Goal: Information Seeking & Learning: Check status

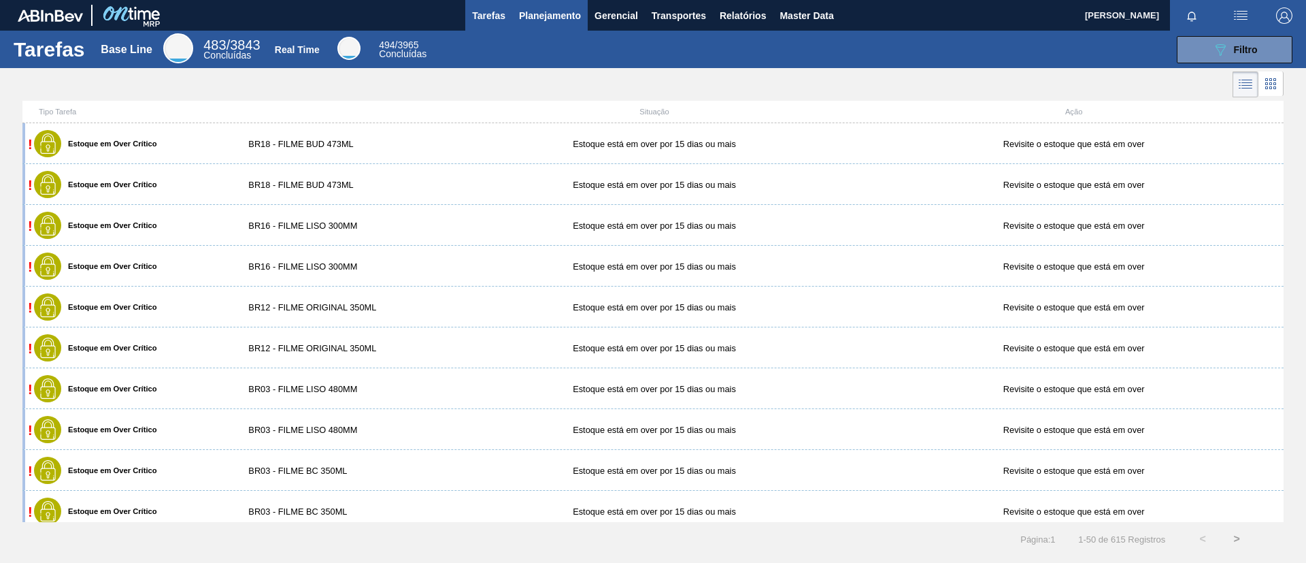
click at [541, 22] on span "Planejamento" at bounding box center [550, 15] width 62 height 16
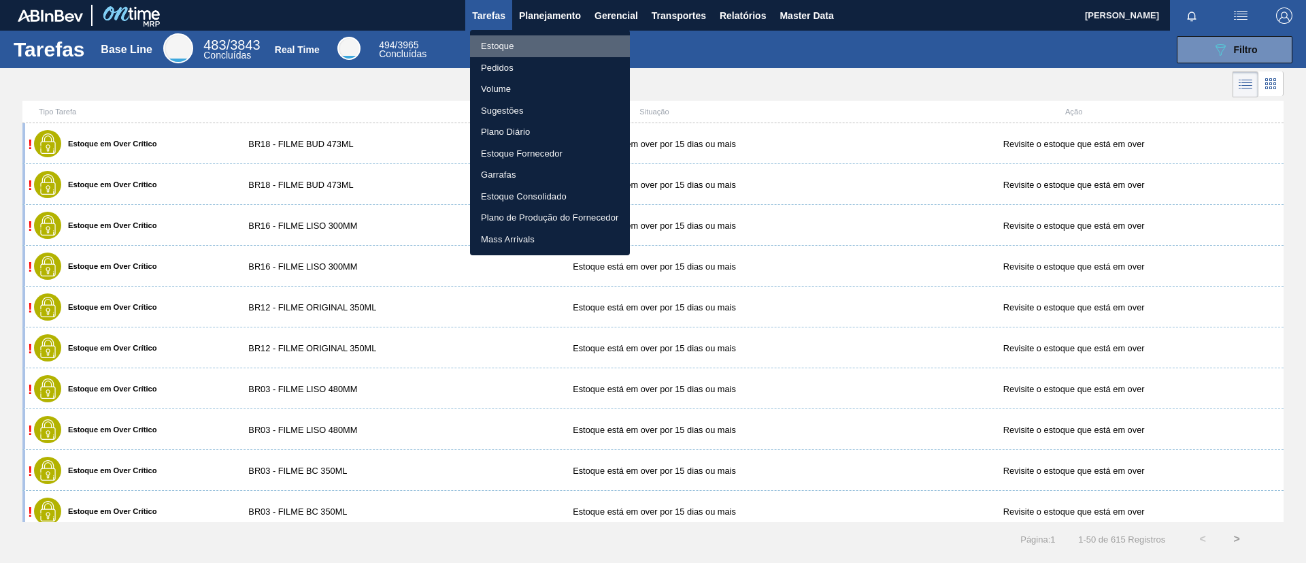
click at [538, 38] on li "Estoque" at bounding box center [550, 46] width 160 height 22
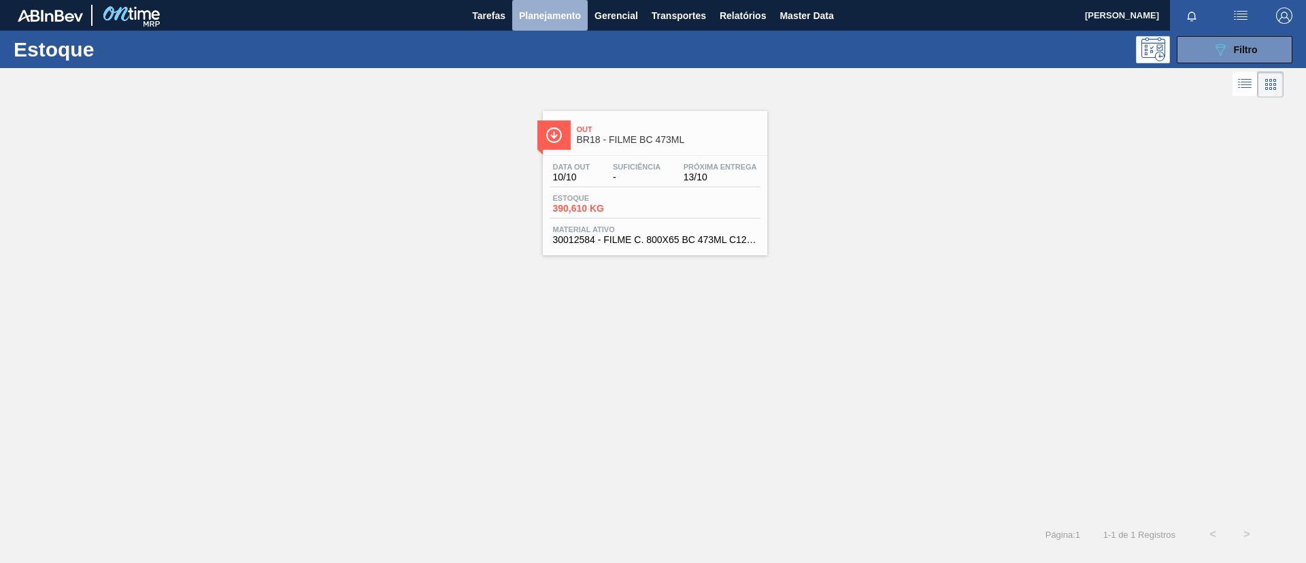
click at [520, 24] on button "Planejamento" at bounding box center [550, 15] width 76 height 31
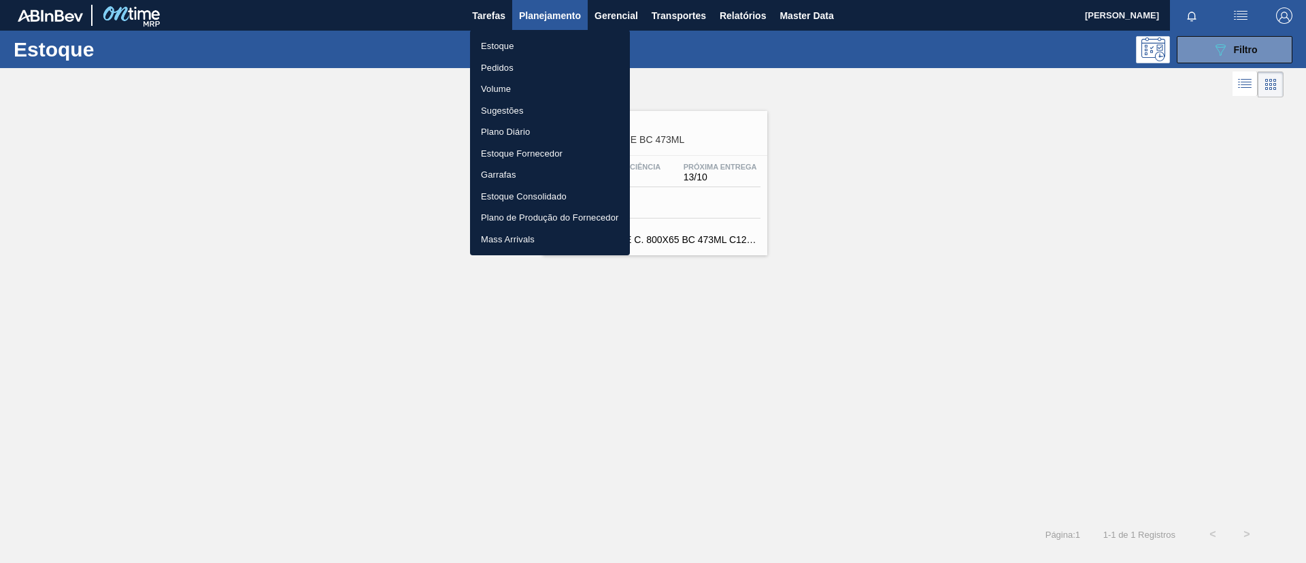
drag, startPoint x: 520, startPoint y: 24, endPoint x: 494, endPoint y: 63, distance: 47.0
click at [494, 63] on li "Pedidos" at bounding box center [550, 68] width 160 height 22
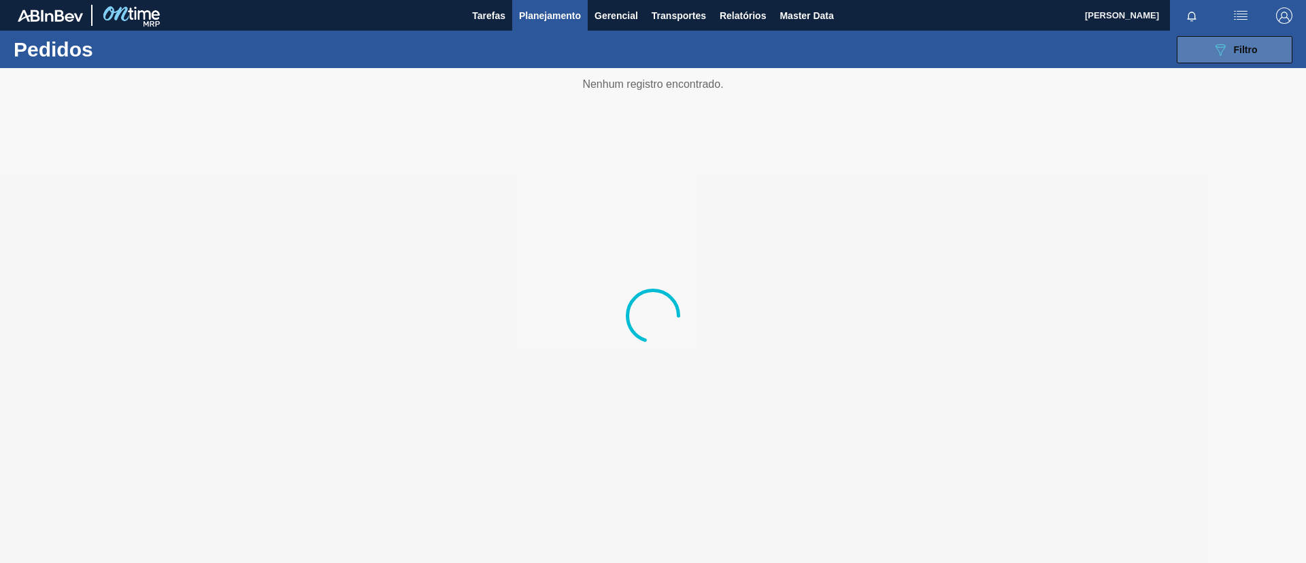
drag, startPoint x: 1218, startPoint y: 48, endPoint x: 1197, endPoint y: 53, distance: 21.8
click at [1217, 48] on icon "089F7B8B-B2A5-4AFE-B5C0-19BA573D28AC" at bounding box center [1220, 49] width 16 height 16
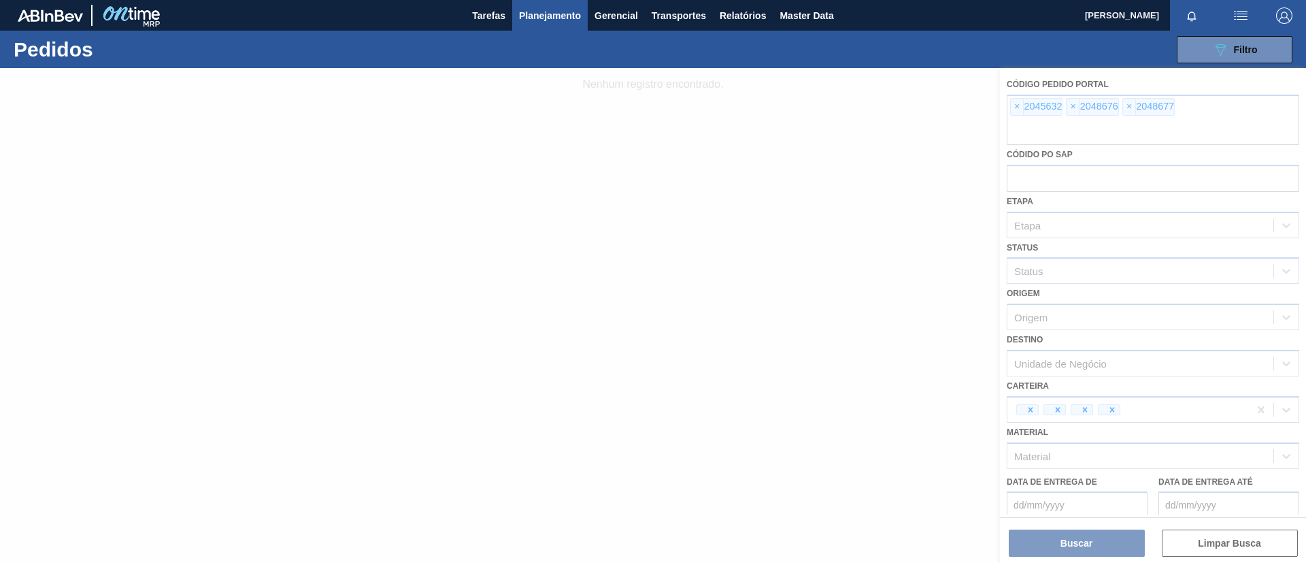
click at [753, 215] on div at bounding box center [653, 315] width 1306 height 495
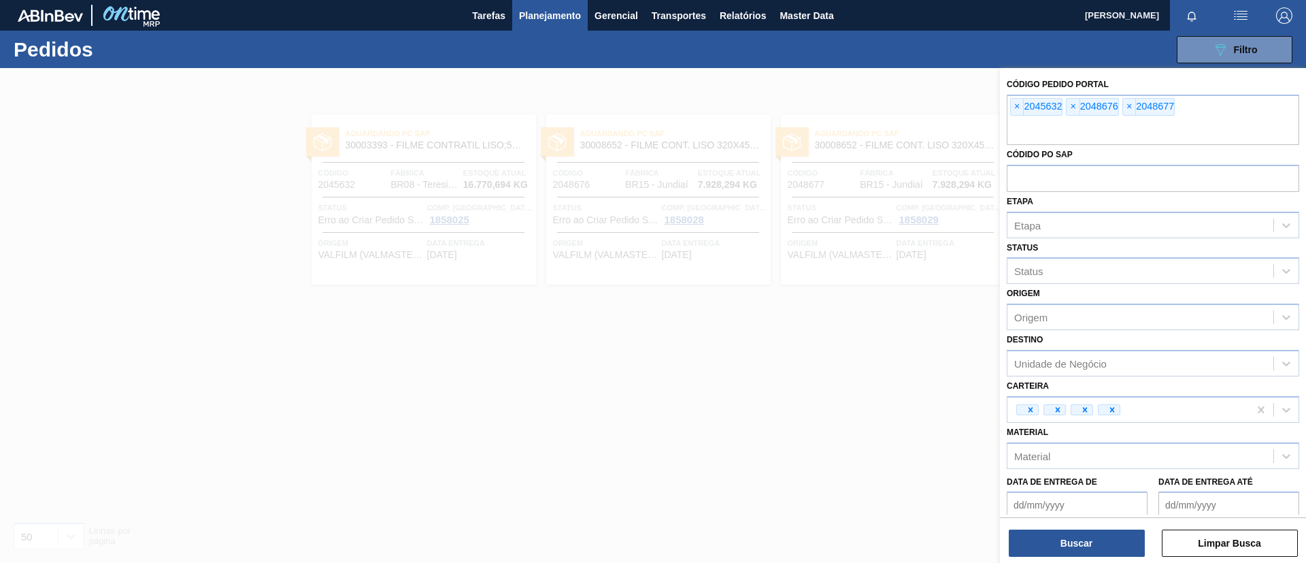
drag, startPoint x: 753, startPoint y: 215, endPoint x: 733, endPoint y: 220, distance: 20.3
click at [743, 217] on div at bounding box center [653, 349] width 1306 height 563
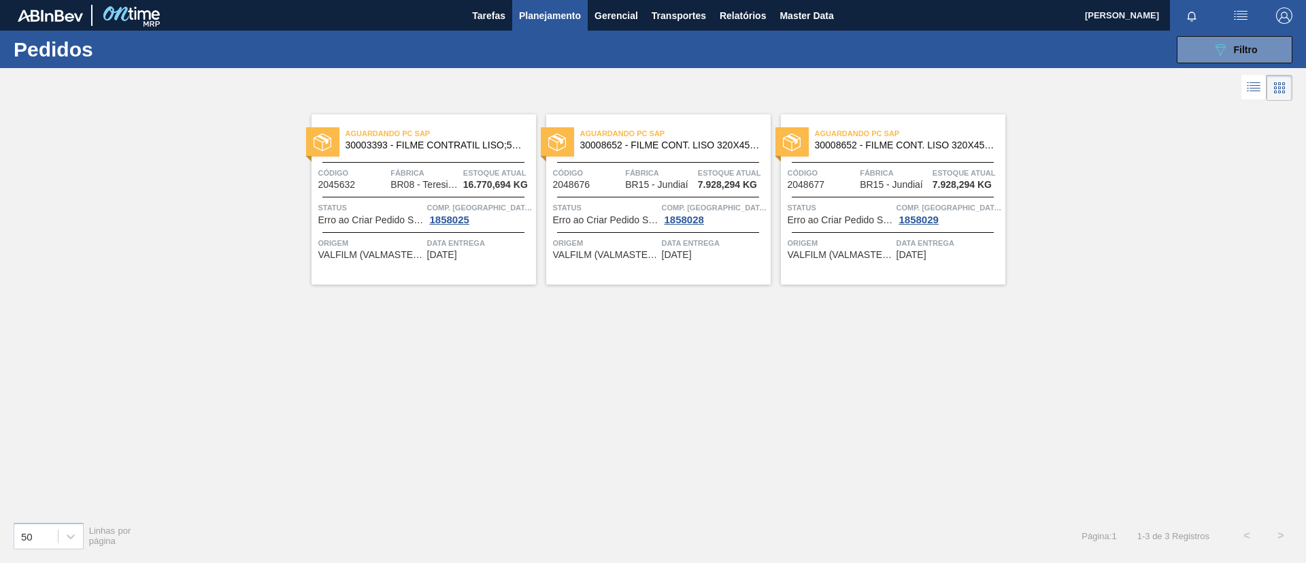
click at [409, 152] on div "Aguardando PC SAP 30003393 - FILME CONTRATIL LISO;530 MM;50 MICRA;" at bounding box center [424, 139] width 224 height 31
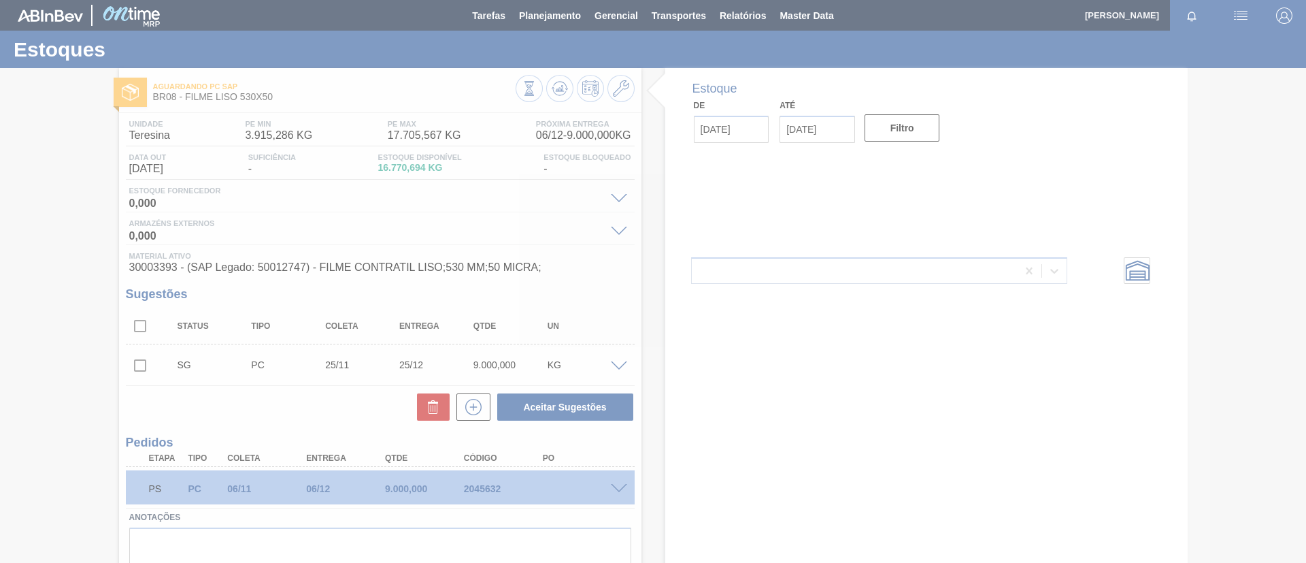
click at [614, 493] on div at bounding box center [653, 281] width 1306 height 563
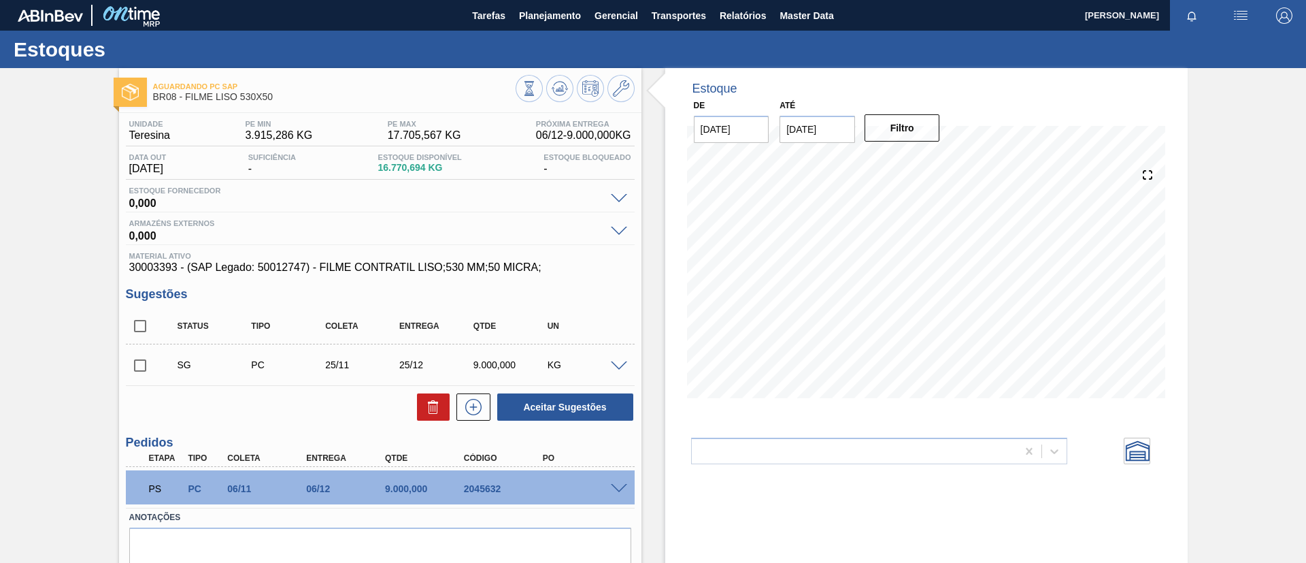
click at [611, 492] on div "PS PC 06/11 06/12 9.000,000 2045632" at bounding box center [376, 486] width 473 height 27
click at [611, 491] on span at bounding box center [619, 489] width 16 height 10
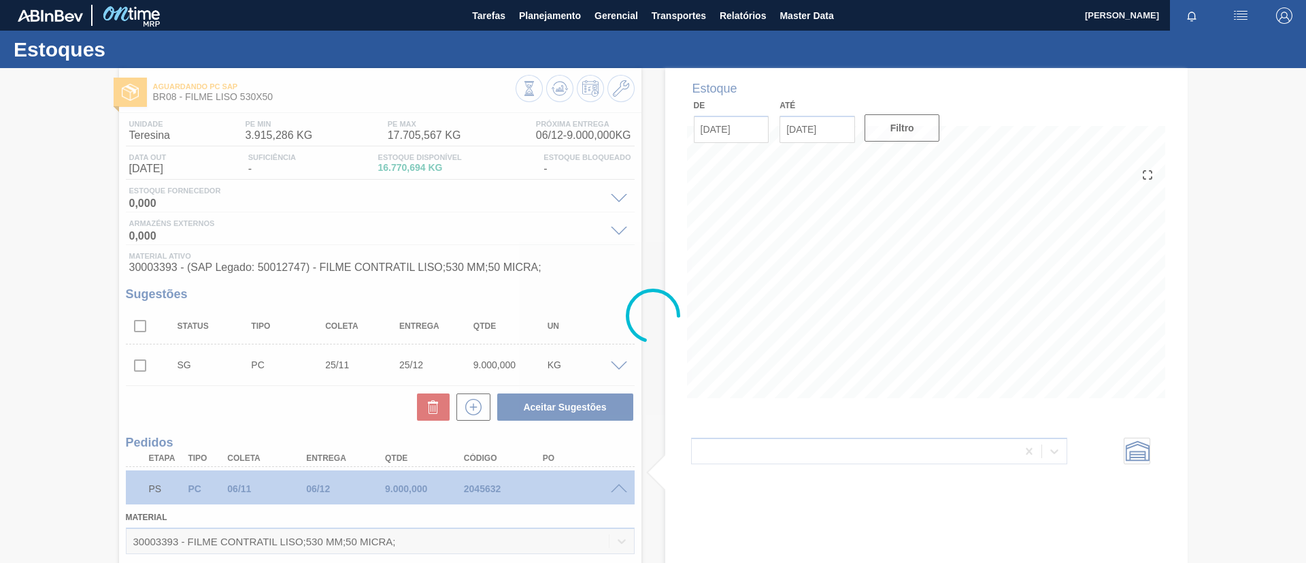
click at [538, 469] on div at bounding box center [653, 315] width 1306 height 495
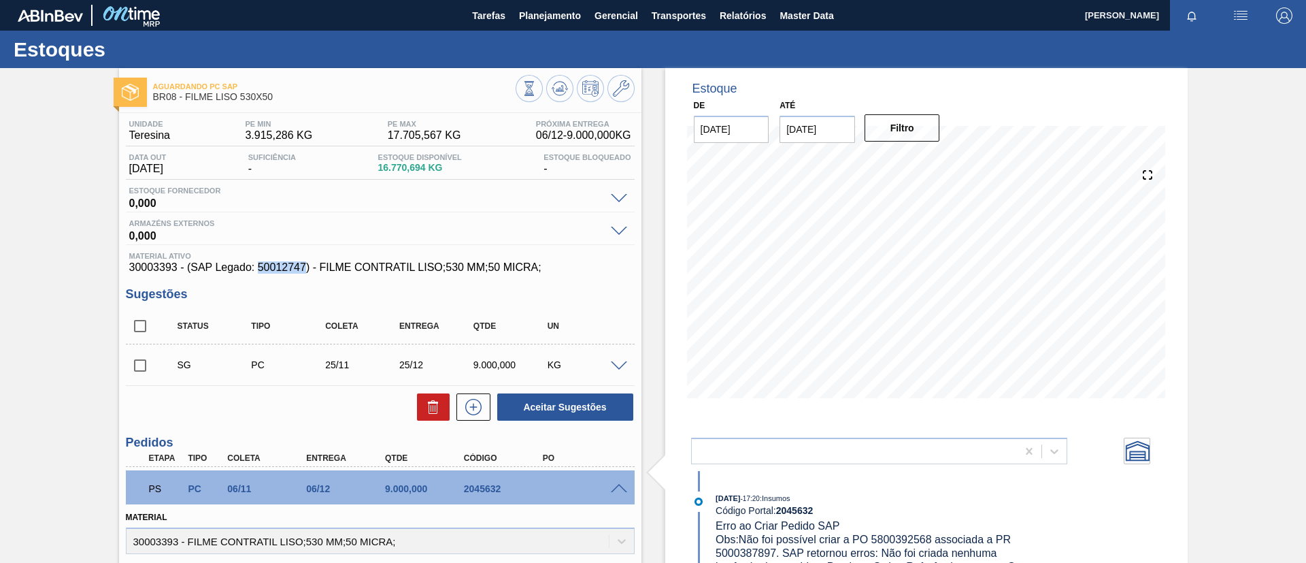
drag, startPoint x: 260, startPoint y: 267, endPoint x: 305, endPoint y: 267, distance: 44.9
click at [305, 267] on span "30003393 - (SAP Legado: 50012747) - FILME CONTRATIL LISO;530 MM;50 MICRA;" at bounding box center [380, 267] width 502 height 12
copy span "50012747"
drag, startPoint x: 281, startPoint y: 273, endPoint x: 237, endPoint y: 270, distance: 43.7
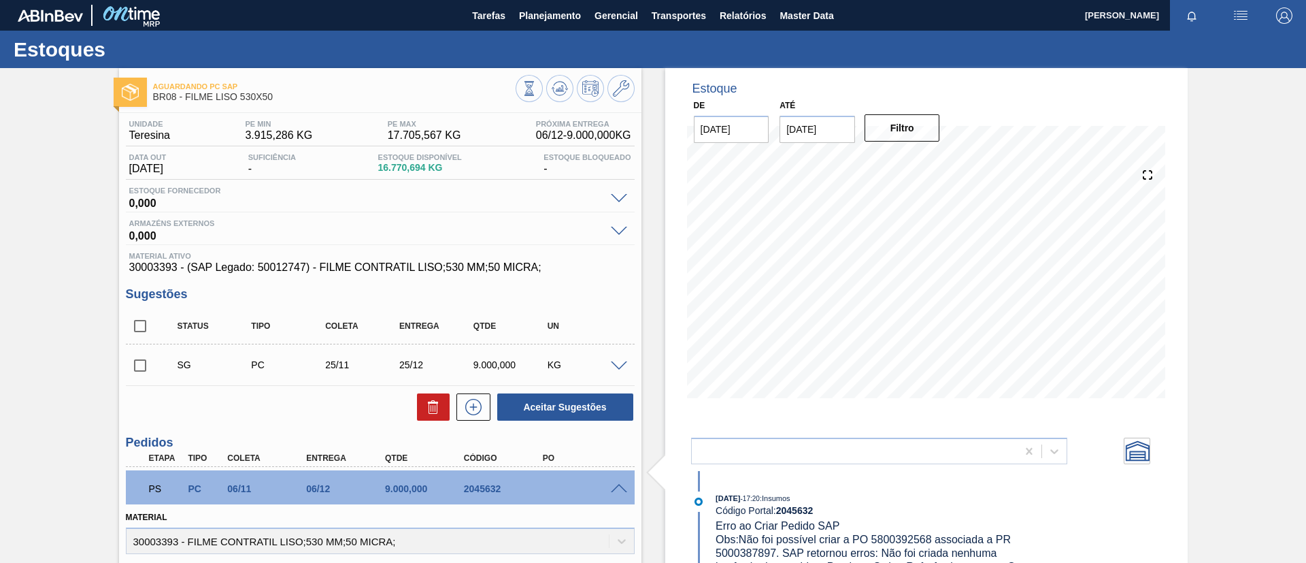
click at [207, 286] on div "Unidade Teresina PE MIN 3.915,286 KG PE MAX 17.705,567 KG Próxima Entrega 06/12…" at bounding box center [380, 527] width 522 height 829
drag, startPoint x: 261, startPoint y: 269, endPoint x: 309, endPoint y: 269, distance: 48.3
click at [309, 269] on span "30003393 - (SAP Legado: 50012747) - FILME CONTRATIL LISO;530 MM;50 MICRA;" at bounding box center [380, 267] width 502 height 12
click at [307, 268] on span "30003393 - (SAP Legado: 50012747) - FILME CONTRATIL LISO;530 MM;50 MICRA;" at bounding box center [380, 267] width 502 height 12
drag, startPoint x: 261, startPoint y: 269, endPoint x: 305, endPoint y: 269, distance: 44.9
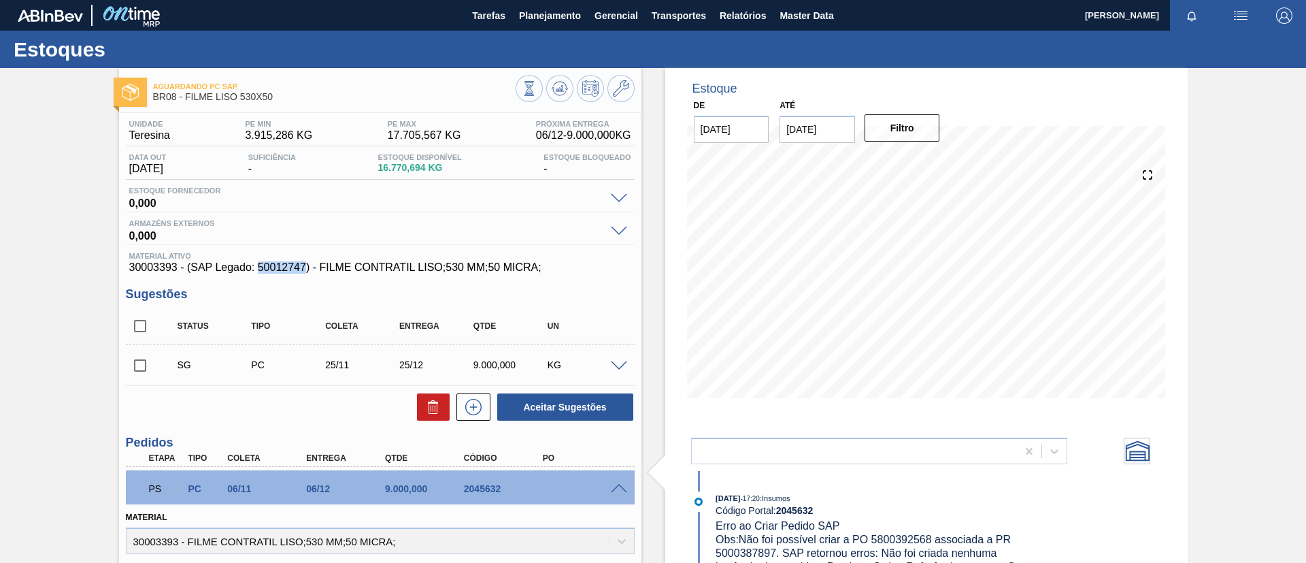
click at [305, 269] on span "30003393 - (SAP Legado: 50012747) - FILME CONTRATIL LISO;530 MM;50 MICRA;" at bounding box center [380, 267] width 502 height 12
copy span "50012747"
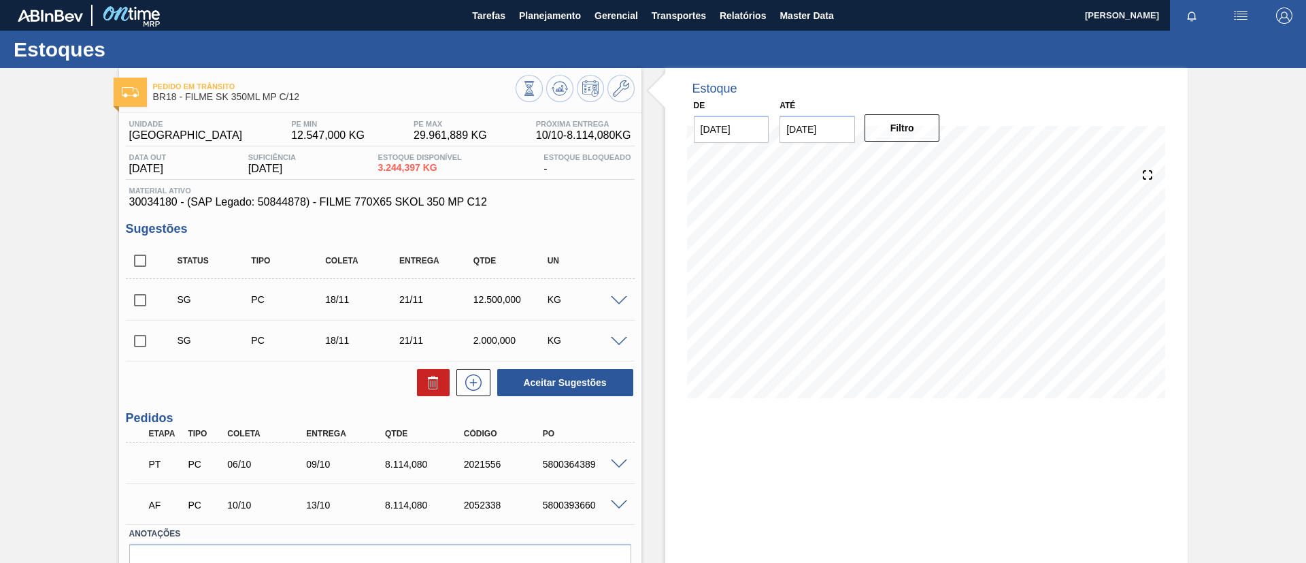
click at [614, 501] on span at bounding box center [619, 505] width 16 height 10
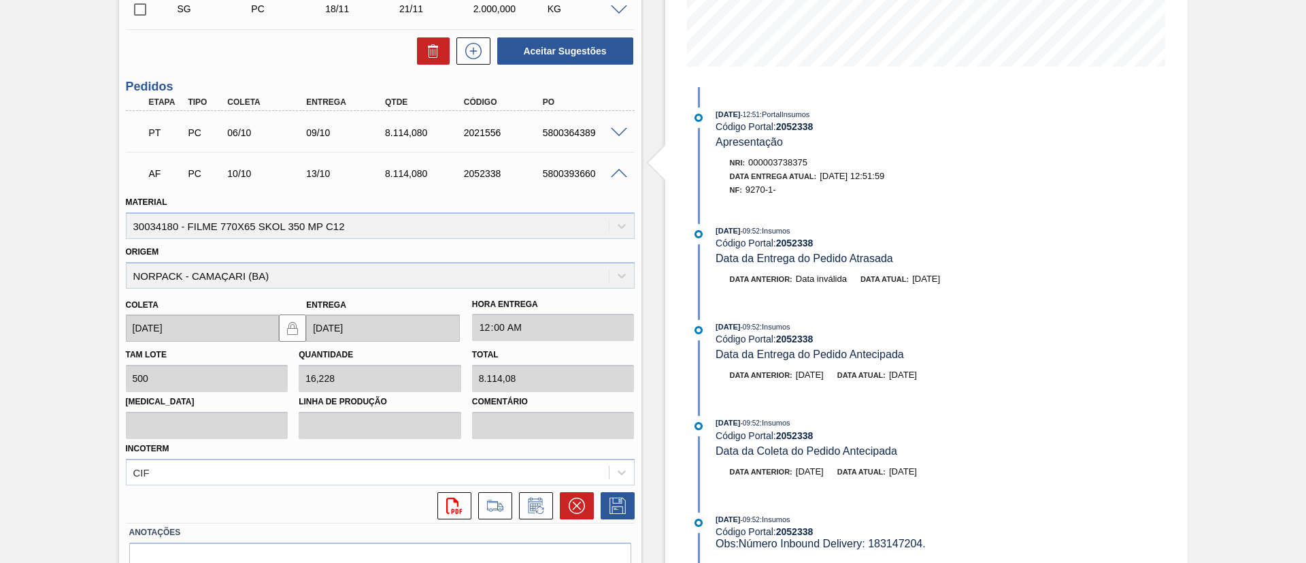
scroll to position [301, 0]
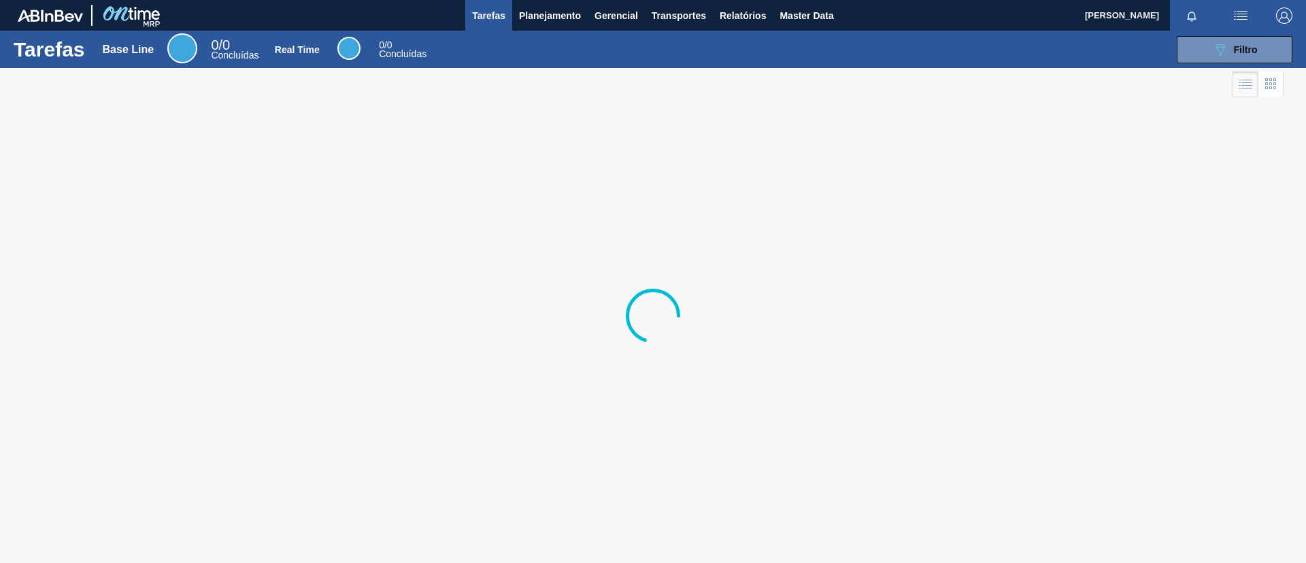
click at [539, 34] on div "Tarefas Base Line 0 / 0 Concluídas Real Time 0 / 0 Concluídas 089F7B8B-B2A5-4AF…" at bounding box center [653, 49] width 1306 height 37
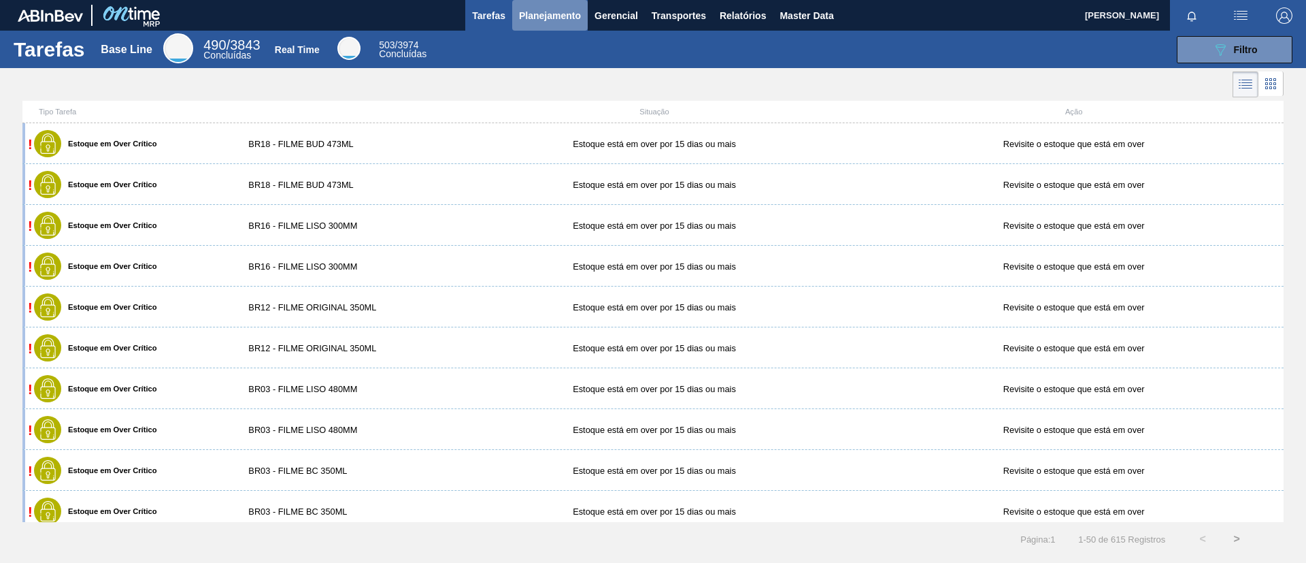
click at [545, 4] on button "Planejamento" at bounding box center [550, 15] width 76 height 31
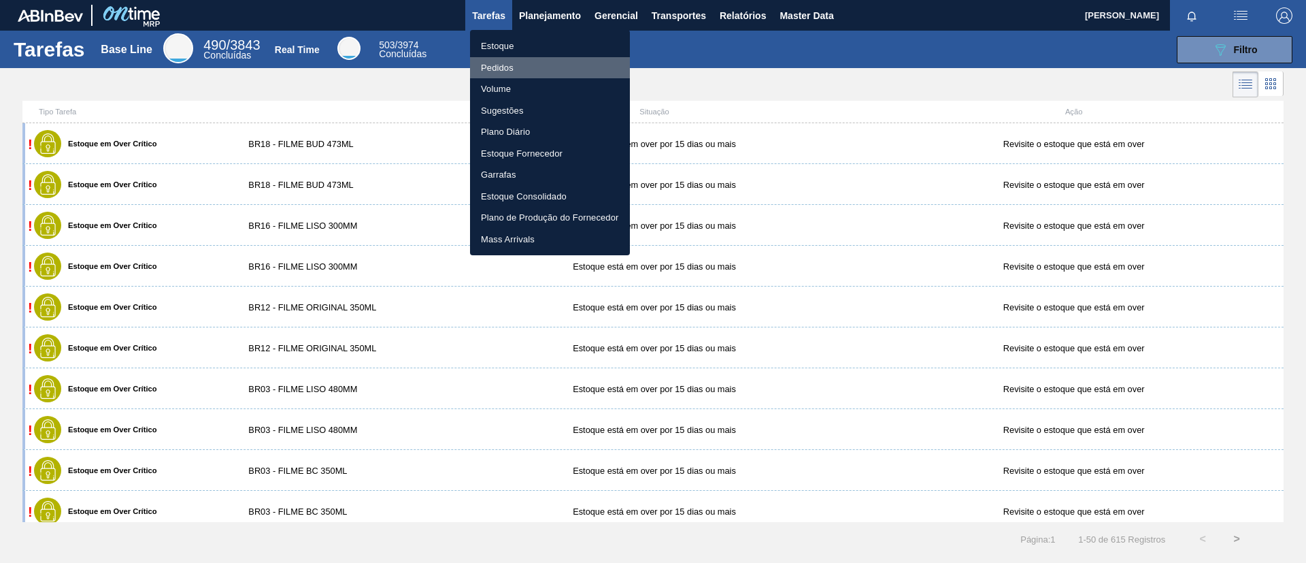
click at [554, 66] on li "Pedidos" at bounding box center [550, 68] width 160 height 22
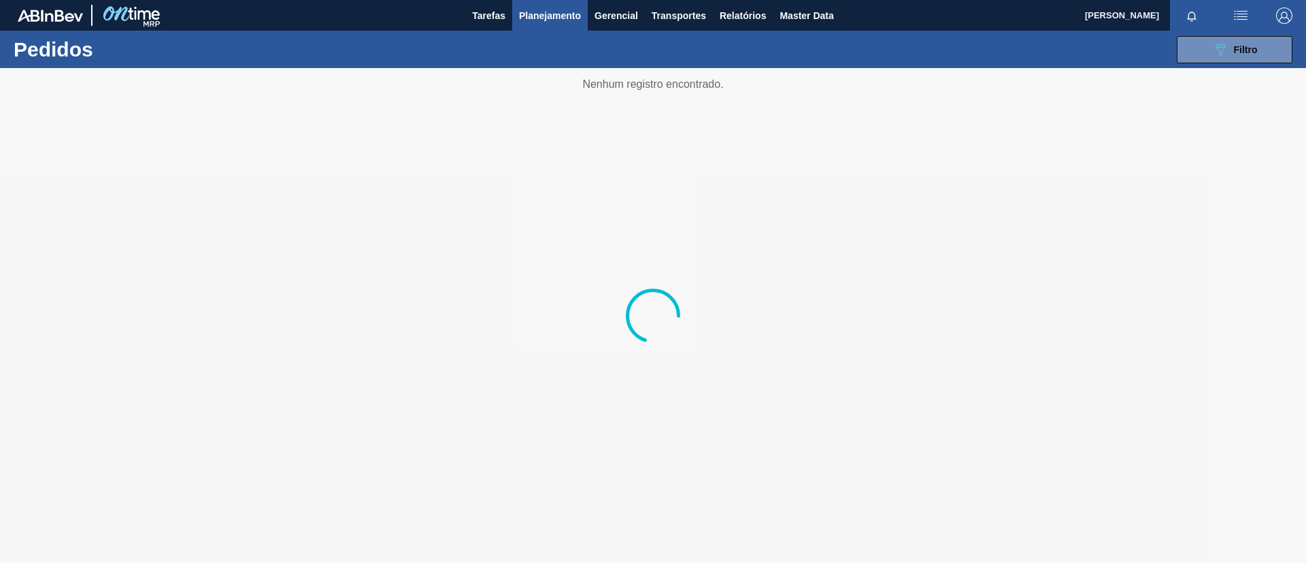
drag, startPoint x: 1159, startPoint y: 71, endPoint x: 1227, endPoint y: 50, distance: 71.0
click at [1165, 69] on div at bounding box center [653, 315] width 1306 height 495
click at [1231, 50] on div "089F7B8B-B2A5-4AFE-B5C0-19BA573D28AC Filtro" at bounding box center [1235, 49] width 46 height 16
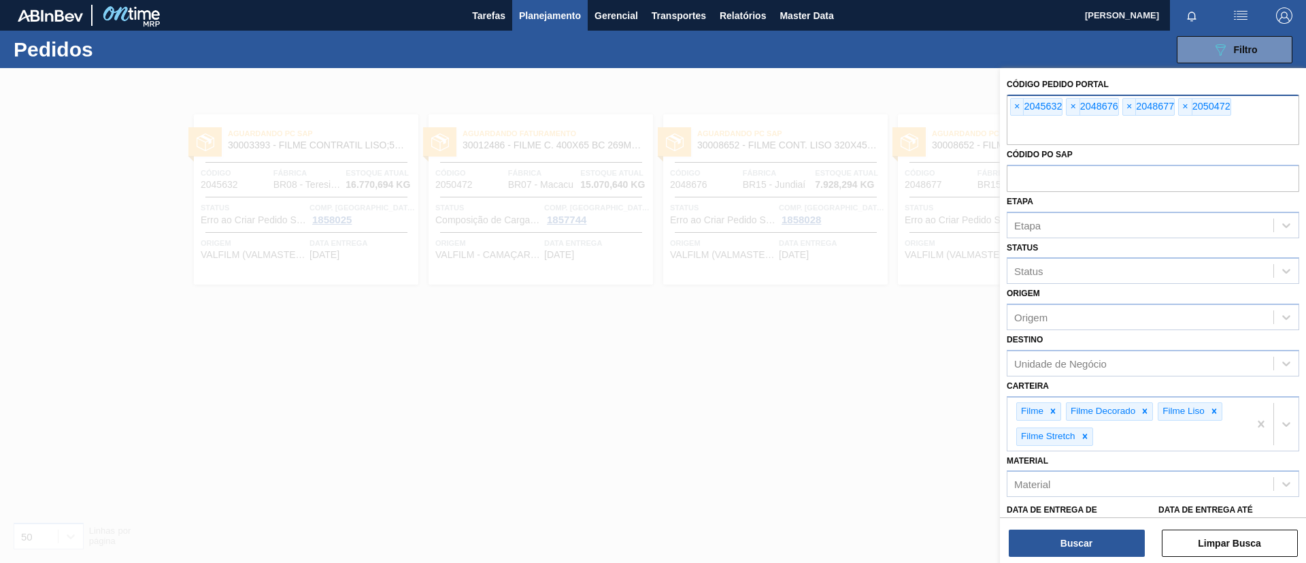
click at [1229, 119] on input "text" at bounding box center [1153, 132] width 292 height 26
paste input "2021564"
type input "2021564"
click at [1103, 538] on button "Buscar" at bounding box center [1077, 542] width 136 height 27
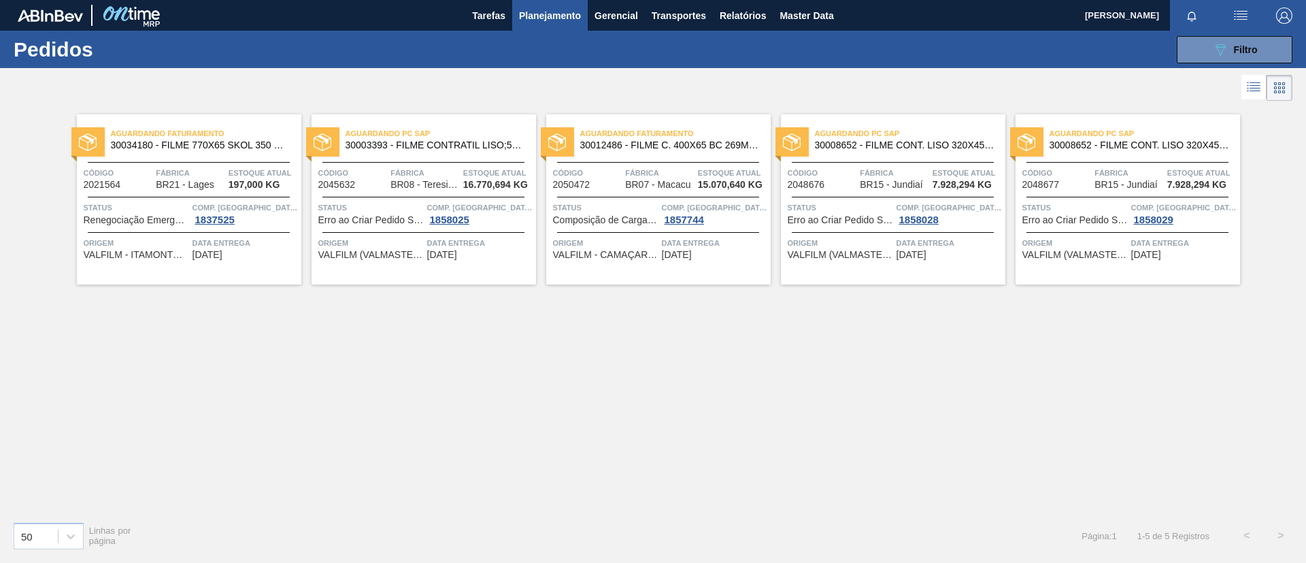
click at [175, 143] on span "30034180 - FILME 770X65 SKOL 350 MP C12" at bounding box center [201, 145] width 180 height 10
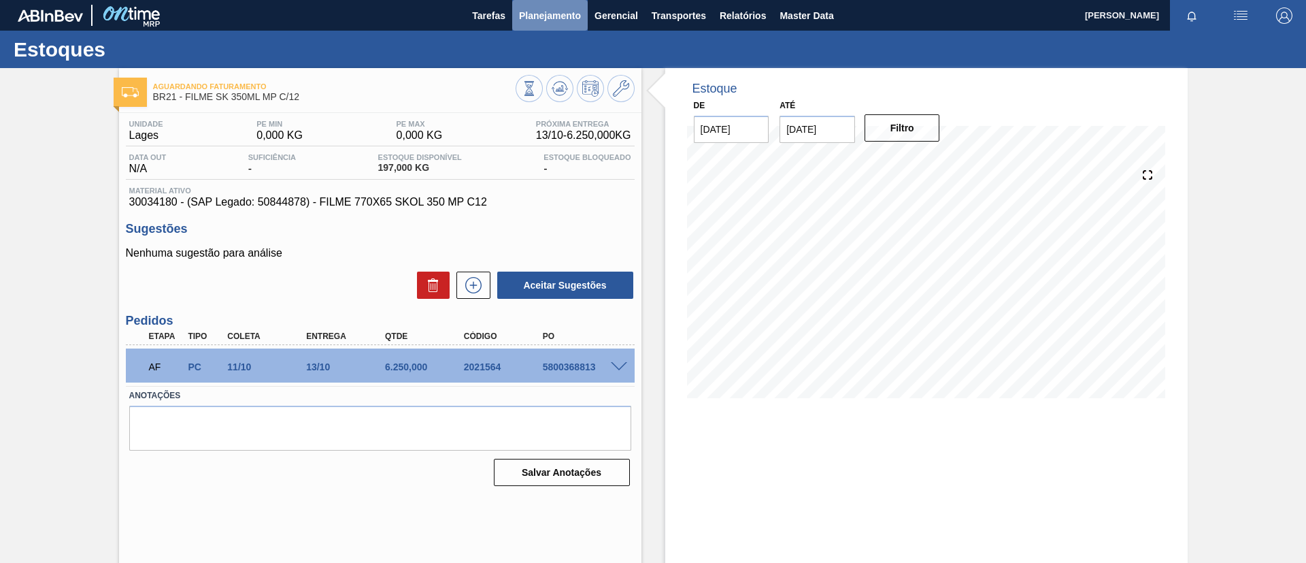
click at [519, 15] on span "Planejamento" at bounding box center [550, 15] width 62 height 16
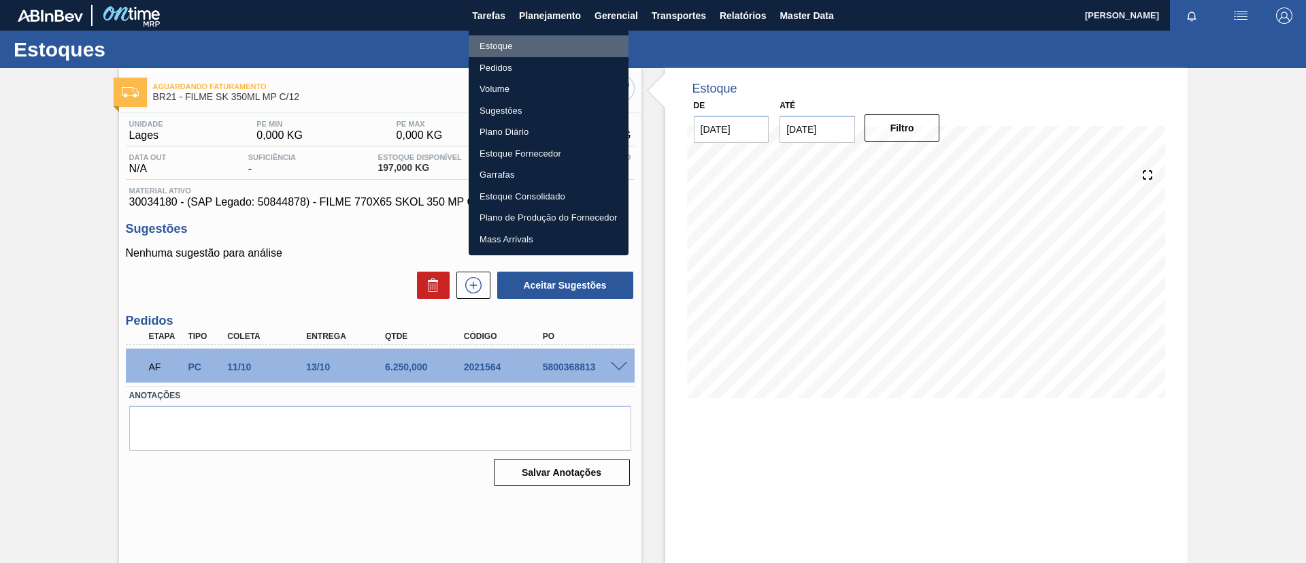
click at [503, 41] on li "Estoque" at bounding box center [549, 46] width 160 height 22
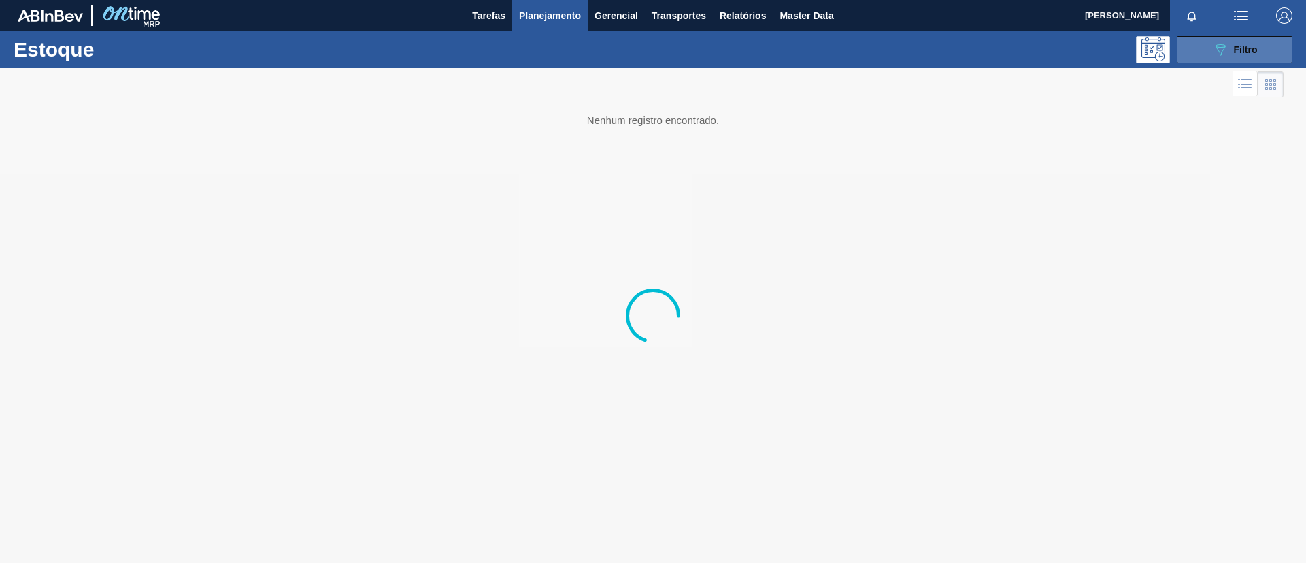
click at [1257, 54] on span "Filtro" at bounding box center [1246, 49] width 24 height 11
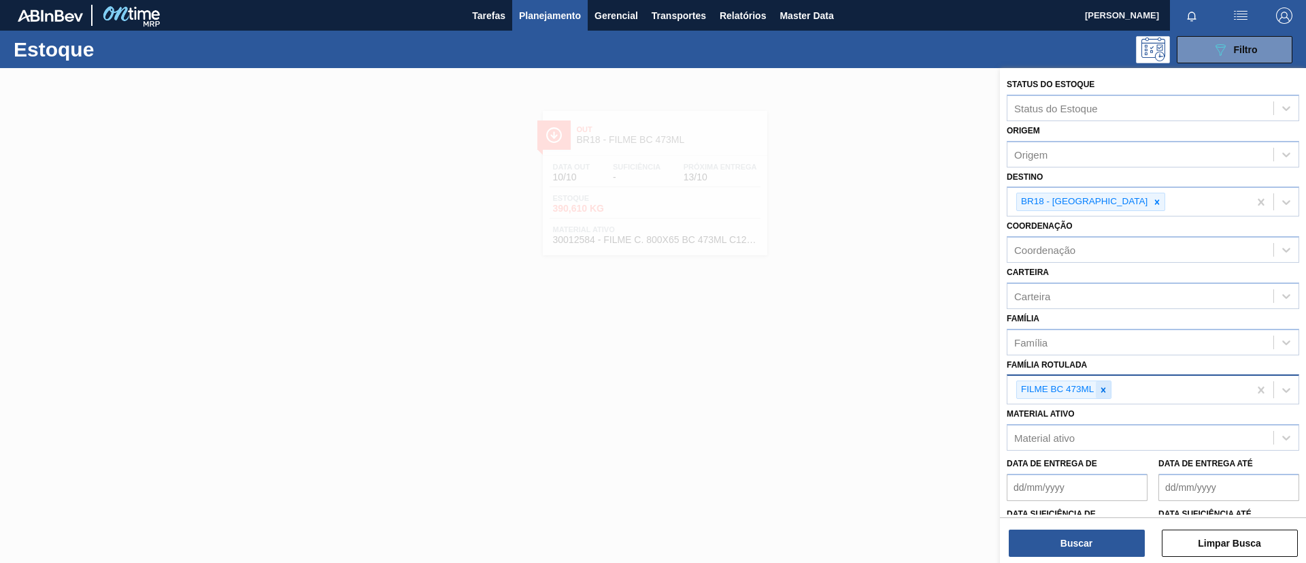
click at [1103, 395] on div at bounding box center [1103, 389] width 15 height 17
type Rotulada "PC BLACK 350ML PS"
click at [1103, 416] on div "FILME PC BLACK 350ML PS" at bounding box center [1153, 421] width 292 height 25
click at [1150, 201] on div at bounding box center [1157, 201] width 15 height 17
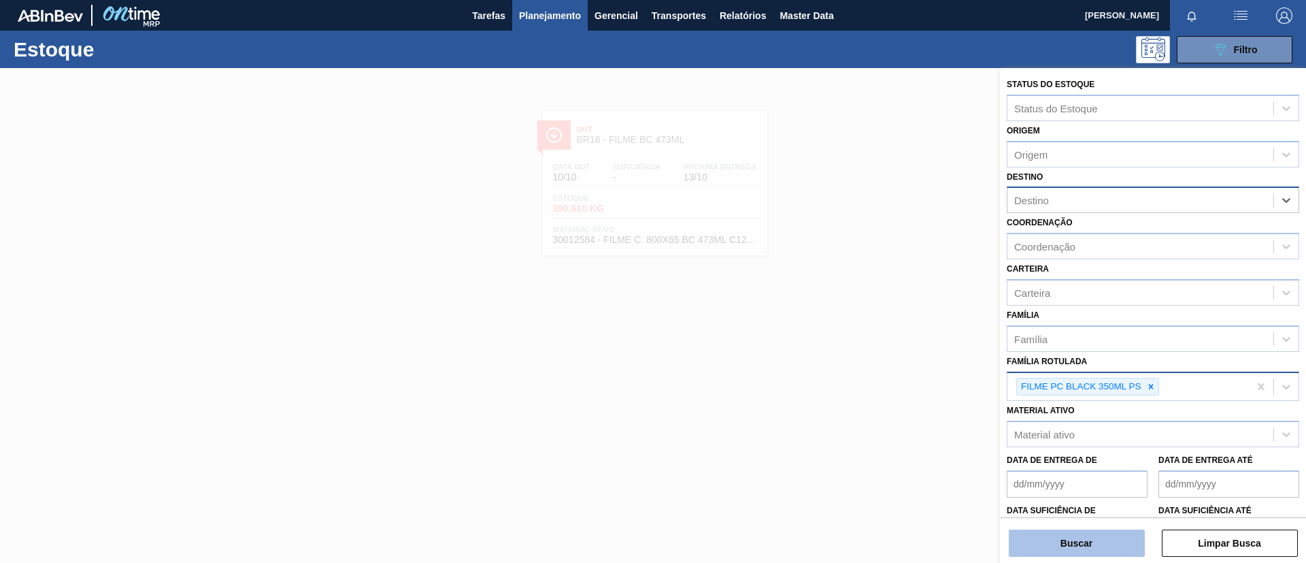
click at [1088, 545] on button "Buscar" at bounding box center [1077, 542] width 136 height 27
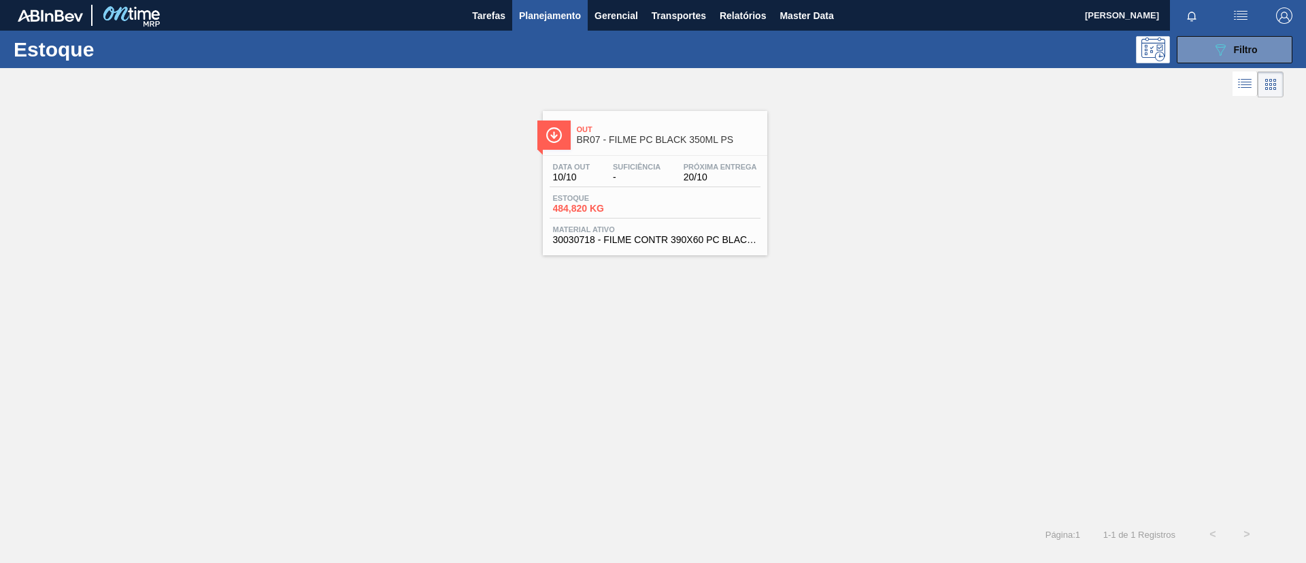
click at [784, 175] on div "Out BR07 - FILME PC BLACK 350ML PS Data out 10/10 Suficiência - Próxima Entrega…" at bounding box center [653, 178] width 1306 height 154
click at [695, 165] on span "Próxima Entrega" at bounding box center [720, 167] width 73 height 8
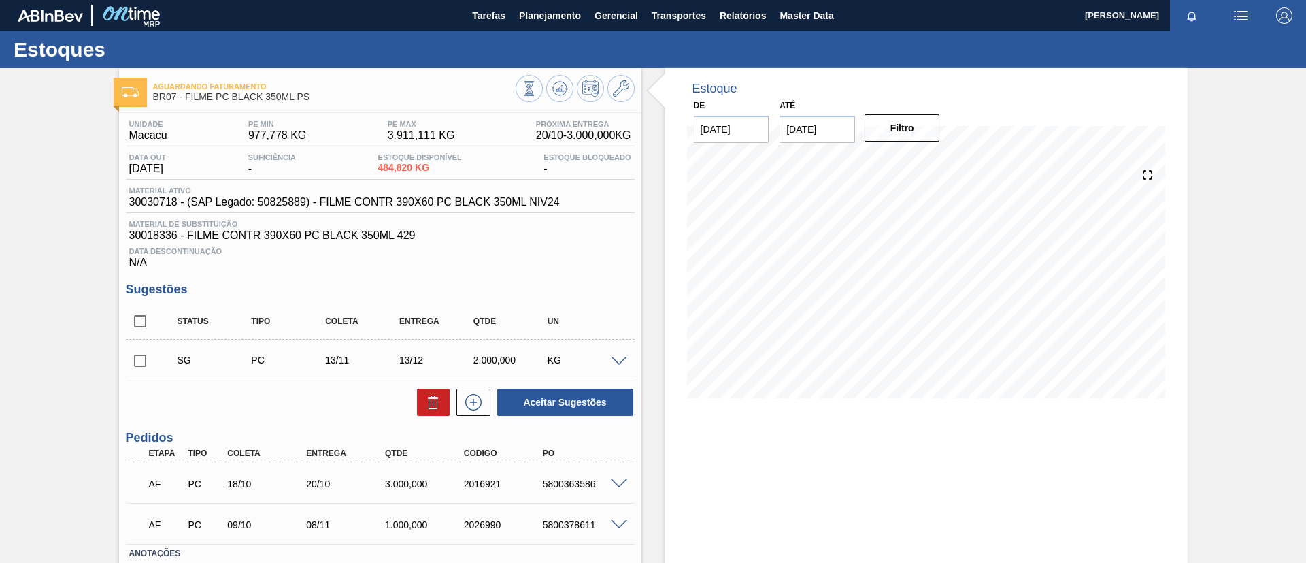
scroll to position [93, 0]
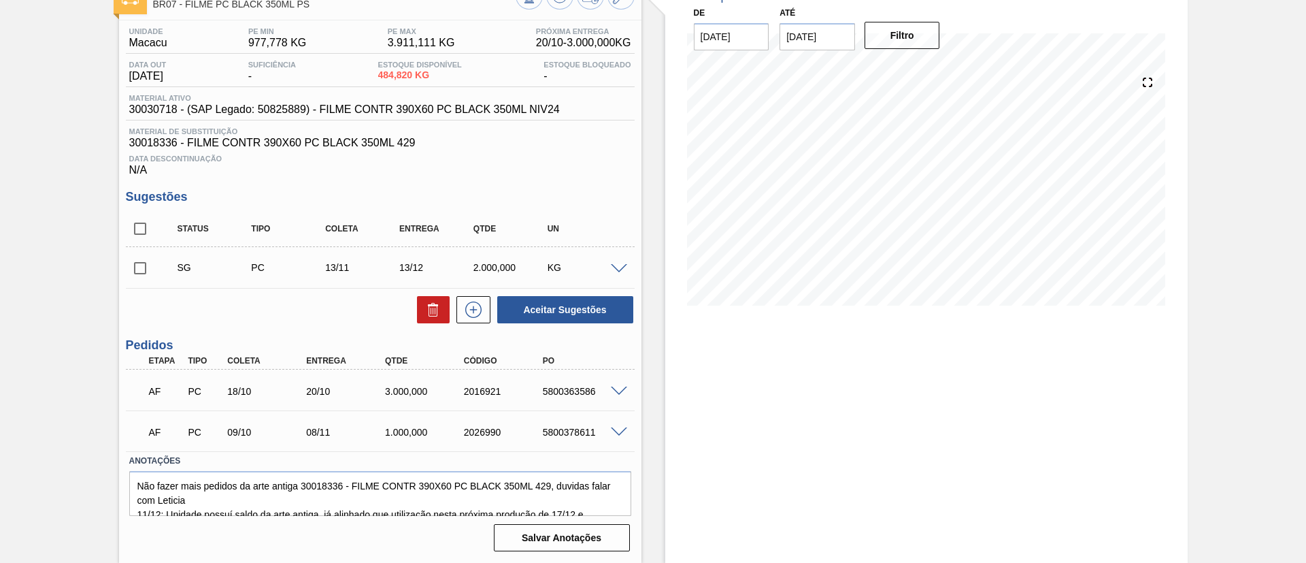
click at [616, 396] on div "5800363586" at bounding box center [583, 391] width 88 height 11
click at [616, 392] on span at bounding box center [619, 391] width 16 height 10
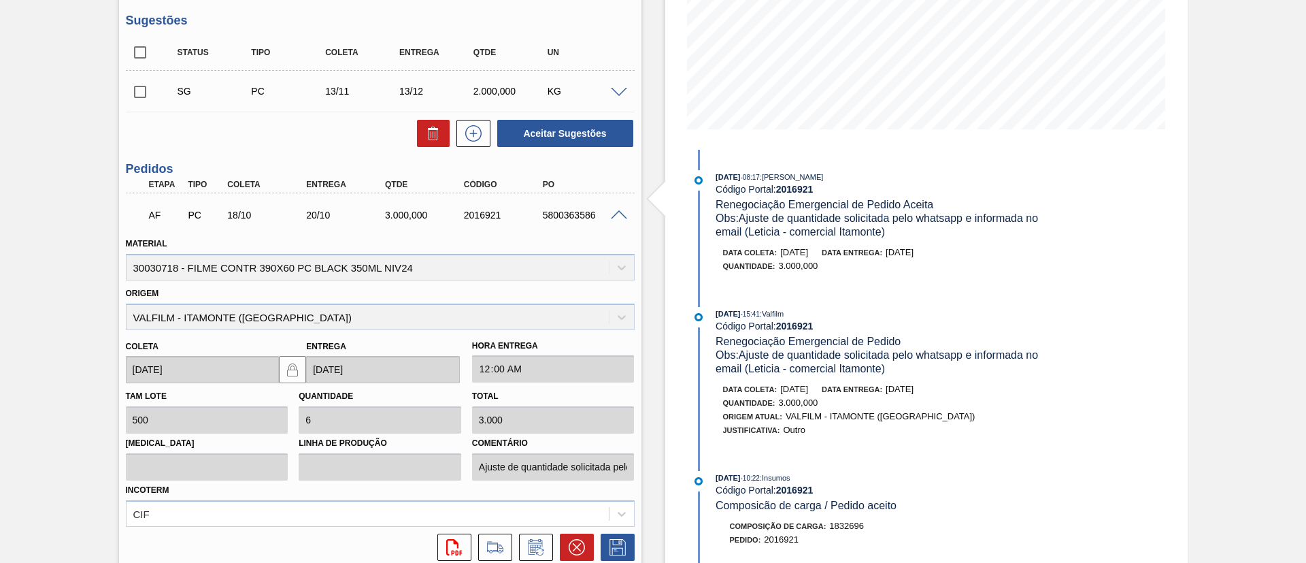
scroll to position [297, 0]
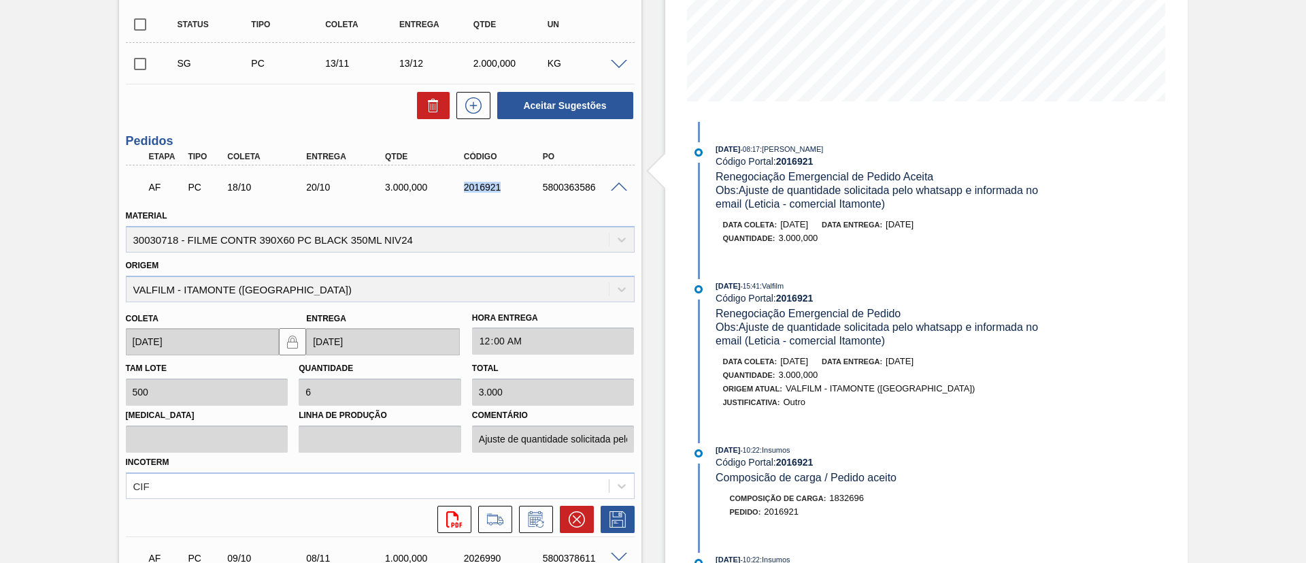
drag, startPoint x: 469, startPoint y: 183, endPoint x: 514, endPoint y: 184, distance: 44.9
click at [514, 184] on div "2016921" at bounding box center [505, 187] width 88 height 11
copy div "2016921"
click at [505, 196] on div "AF PC 18/10 20/10 3.000,000 2016921 5800363586" at bounding box center [376, 185] width 473 height 27
click at [623, 184] on span at bounding box center [619, 187] width 16 height 10
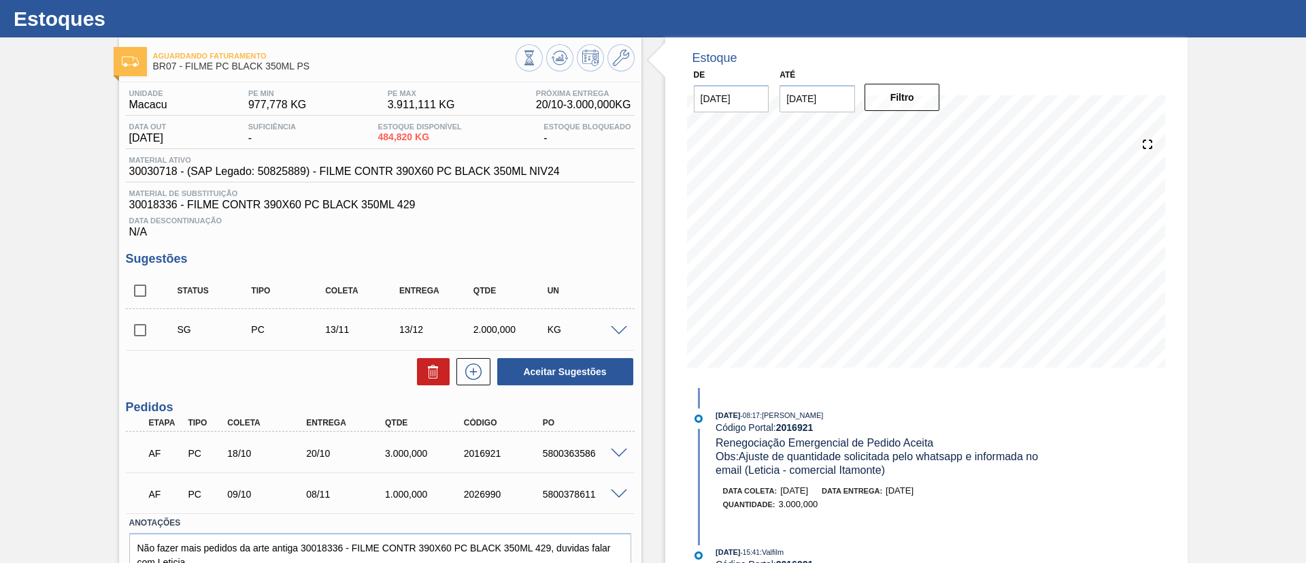
scroll to position [0, 0]
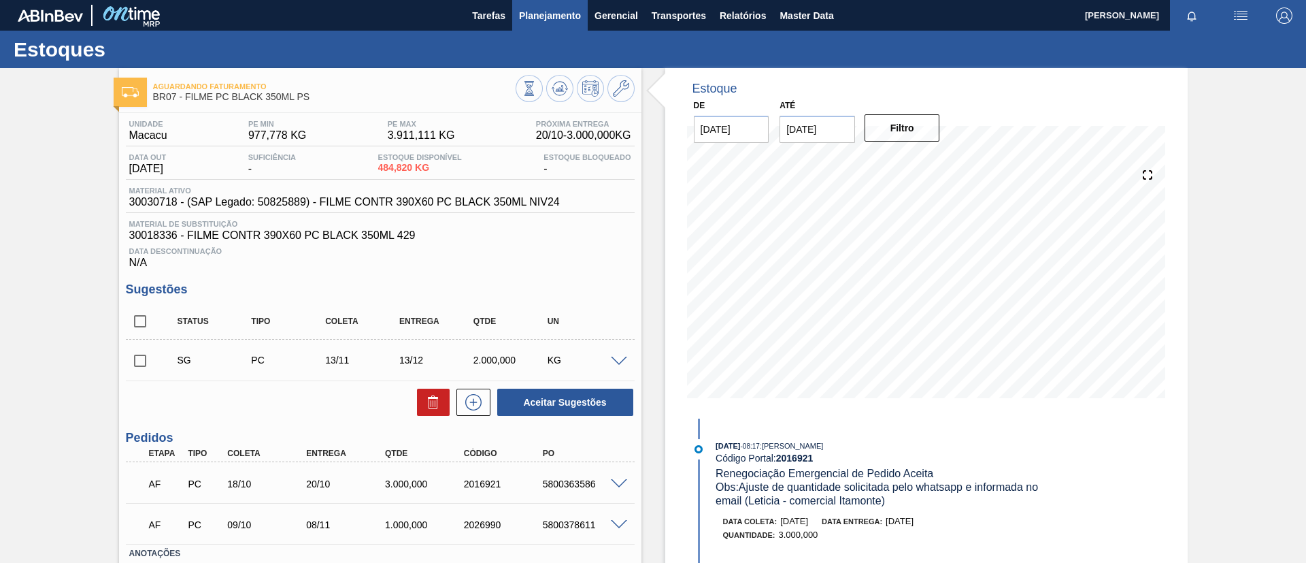
click at [542, 20] on span "Planejamento" at bounding box center [550, 15] width 62 height 16
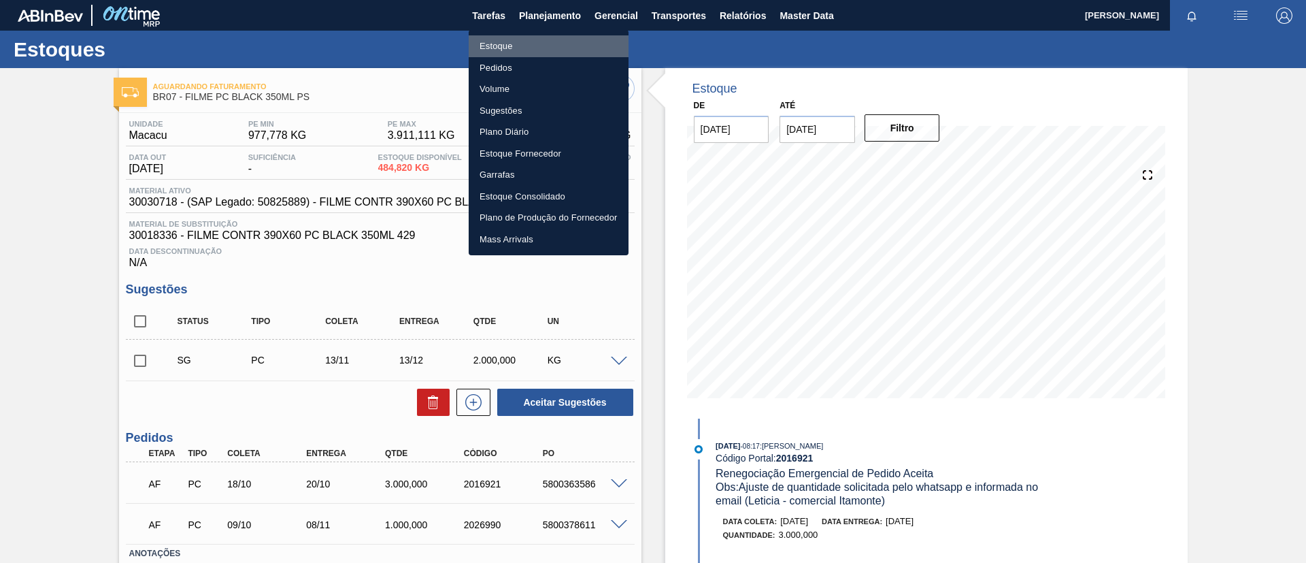
click at [513, 42] on li "Estoque" at bounding box center [549, 46] width 160 height 22
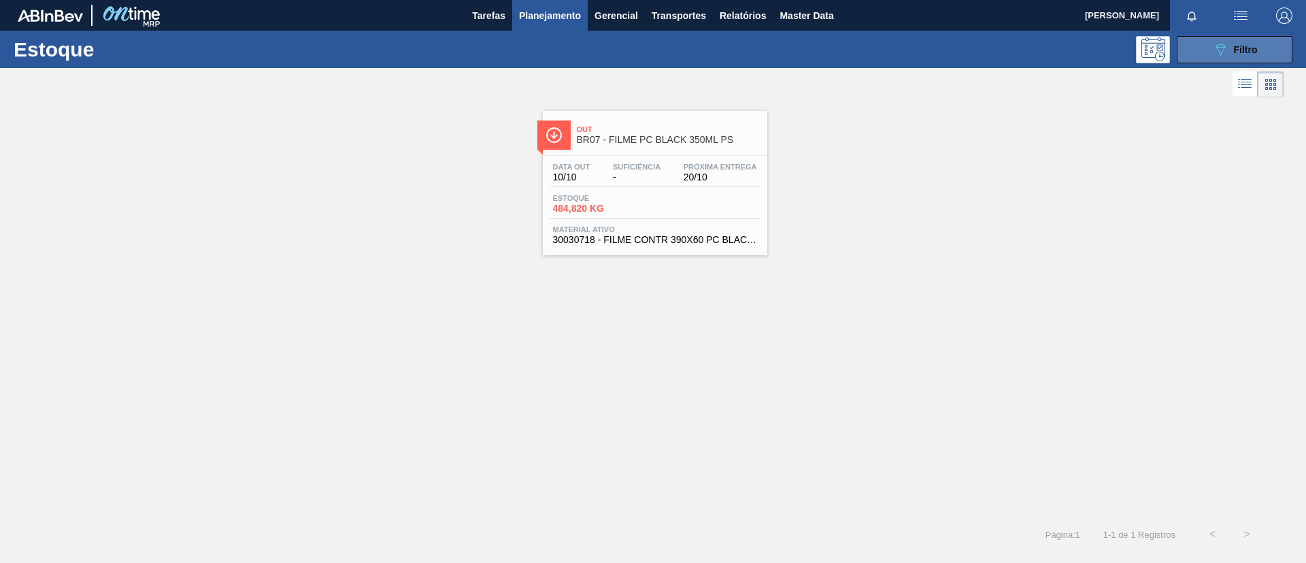
click at [1266, 44] on button "089F7B8B-B2A5-4AFE-B5C0-19BA573D28AC Filtro" at bounding box center [1235, 49] width 116 height 27
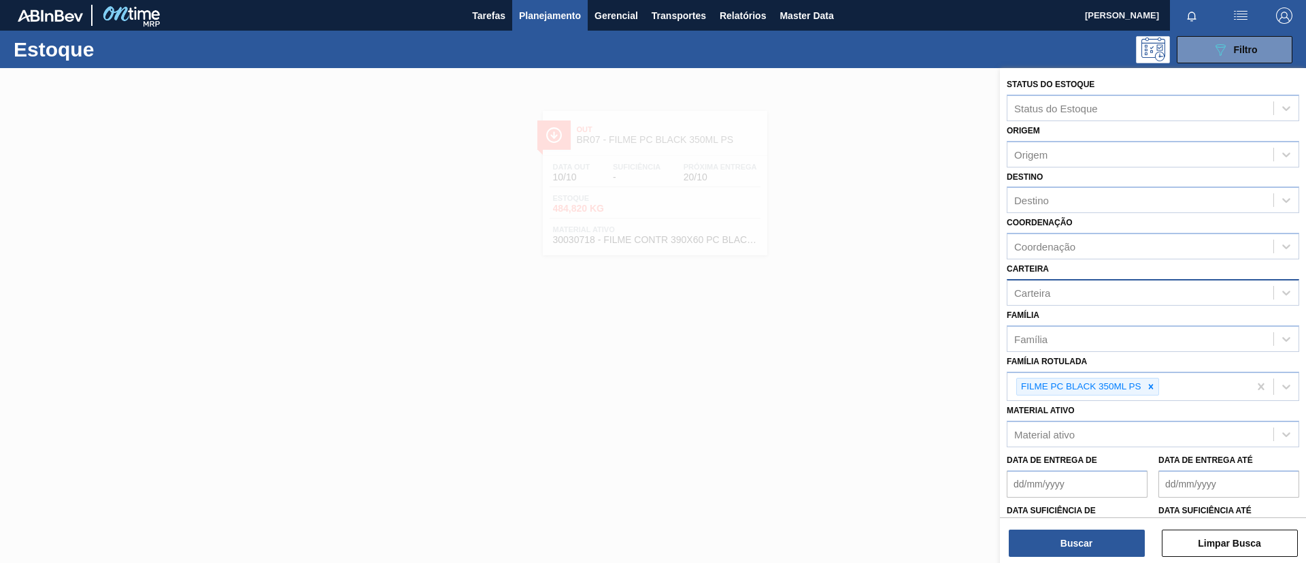
click at [1137, 305] on div "Carteira" at bounding box center [1153, 292] width 292 height 27
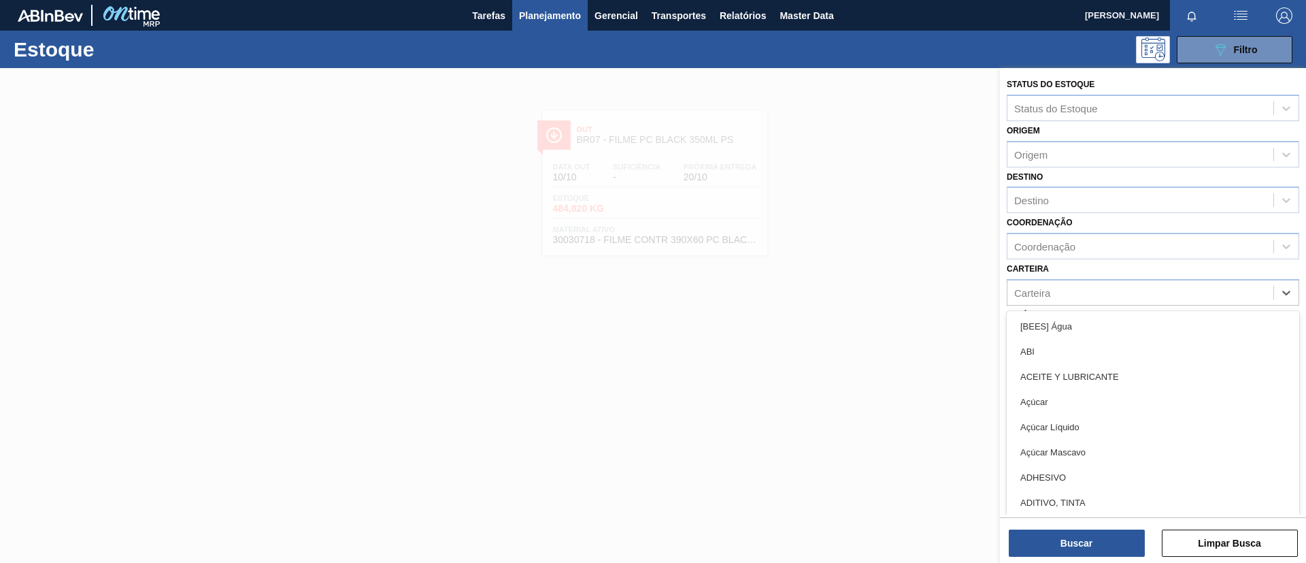
click at [1112, 273] on div "Carteira option [BEES] Água focused, 1 of 101. 101 results available. Use Up an…" at bounding box center [1153, 282] width 292 height 46
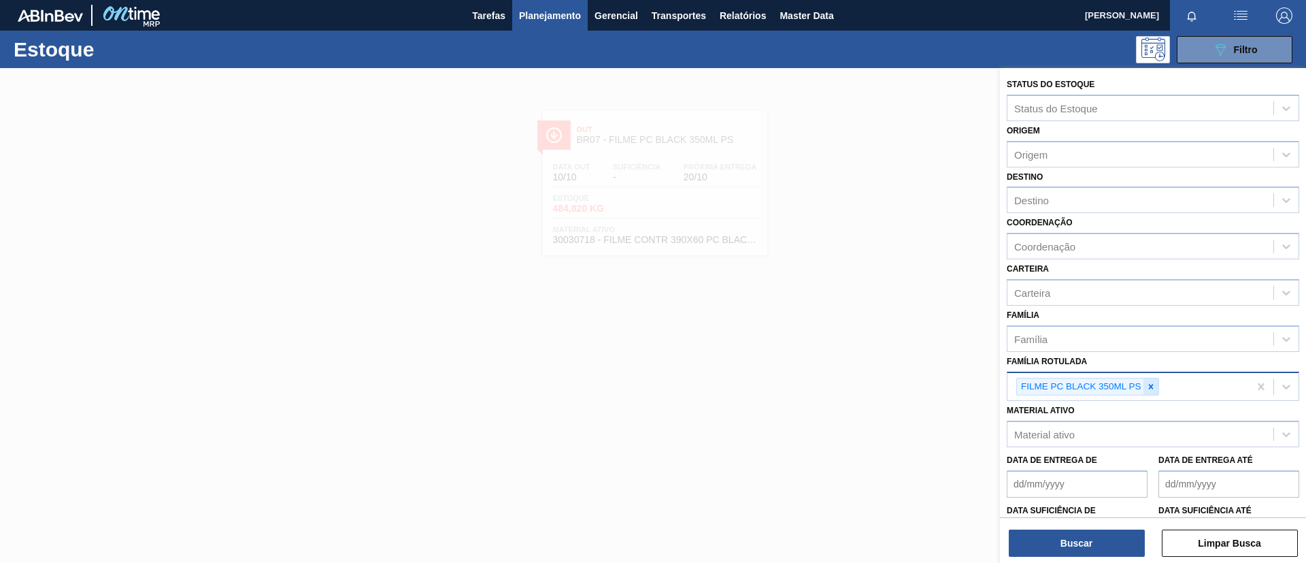
click at [1150, 387] on icon at bounding box center [1150, 386] width 5 height 5
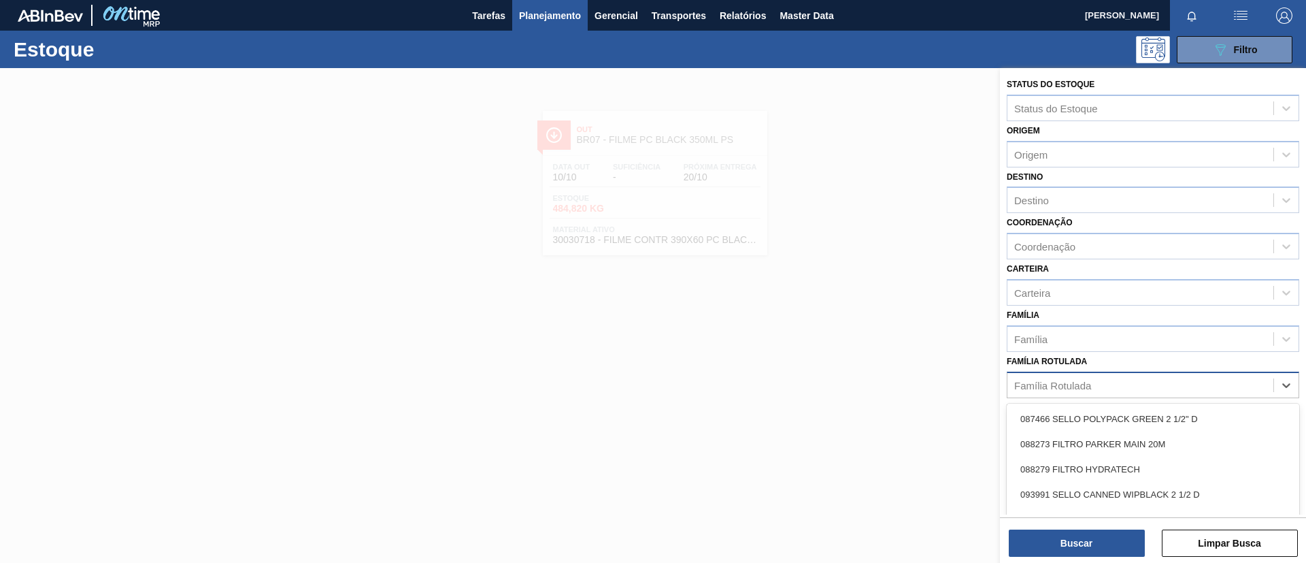
drag, startPoint x: 1149, startPoint y: 386, endPoint x: 1167, endPoint y: 385, distance: 17.7
click at [1167, 385] on div "Família Rotulada" at bounding box center [1140, 385] width 266 height 20
type Rotulada "SK 350ML mp"
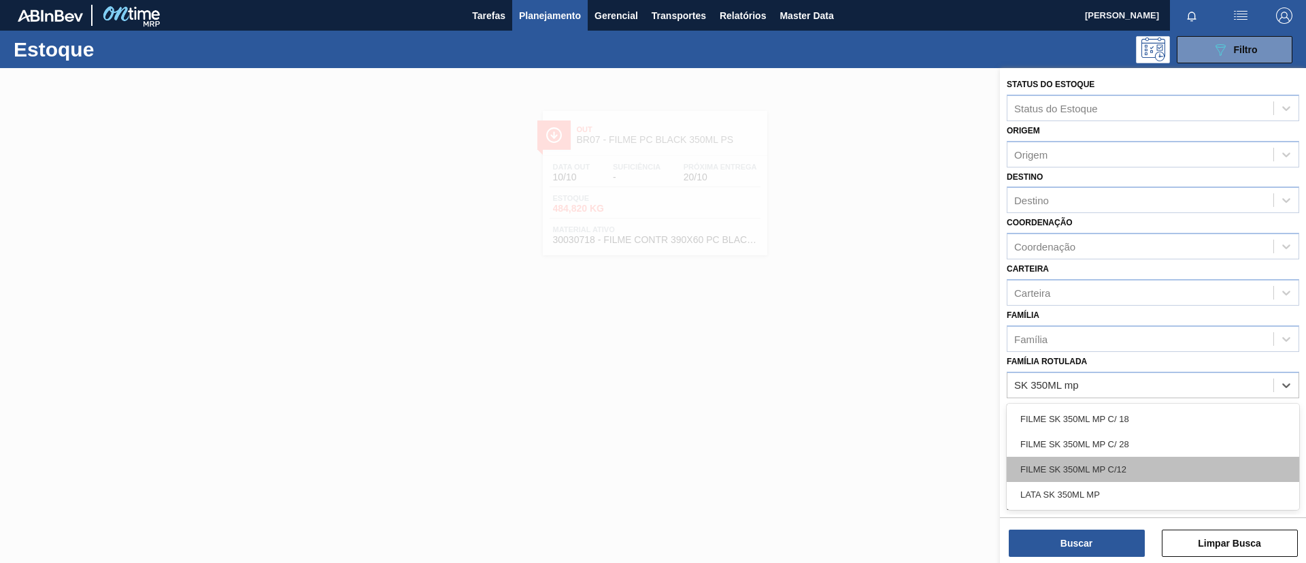
click at [1133, 473] on div "FILME SK 350ML MP C/12" at bounding box center [1153, 468] width 292 height 25
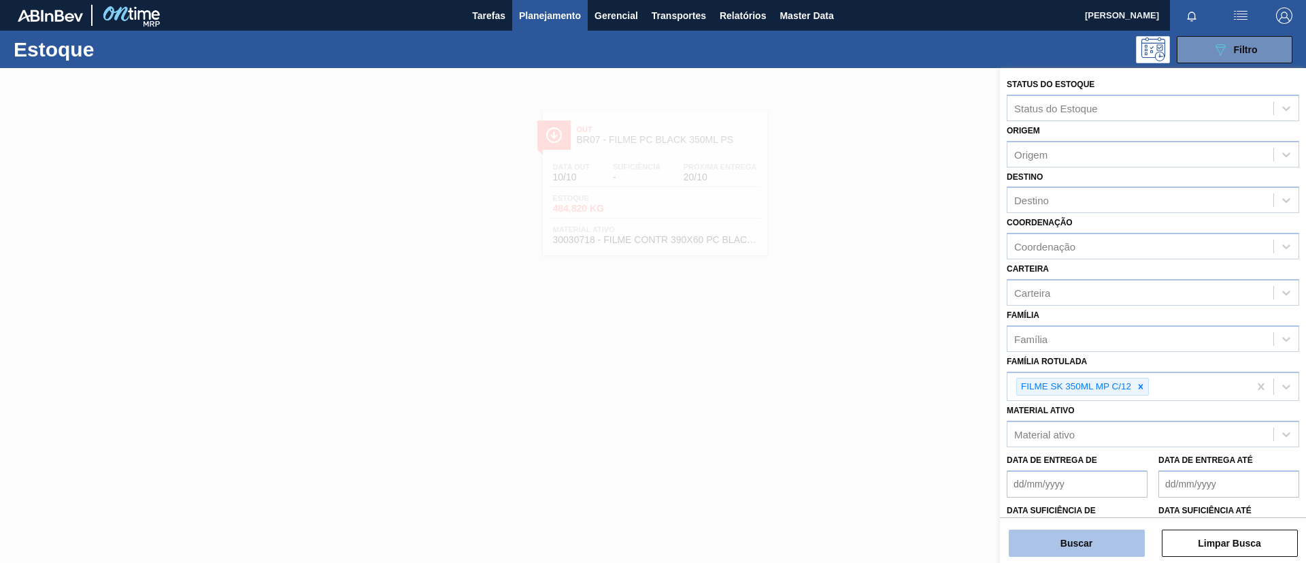
click at [1063, 540] on button "Buscar" at bounding box center [1077, 542] width 136 height 27
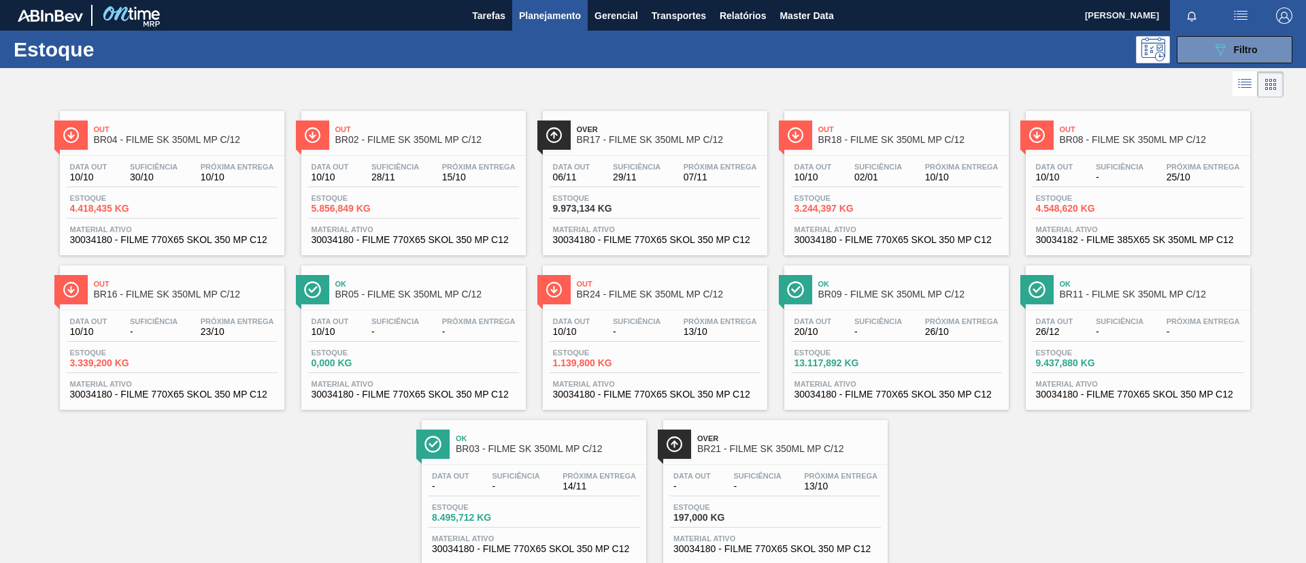
scroll to position [35, 0]
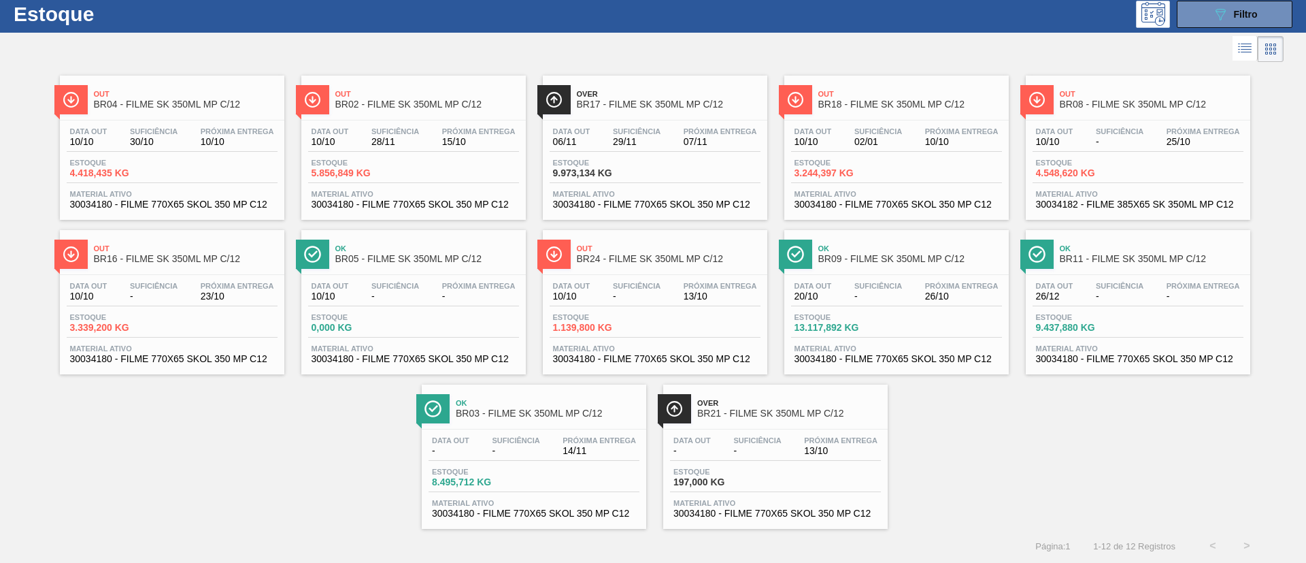
click at [910, 92] on span "Out" at bounding box center [910, 94] width 184 height 8
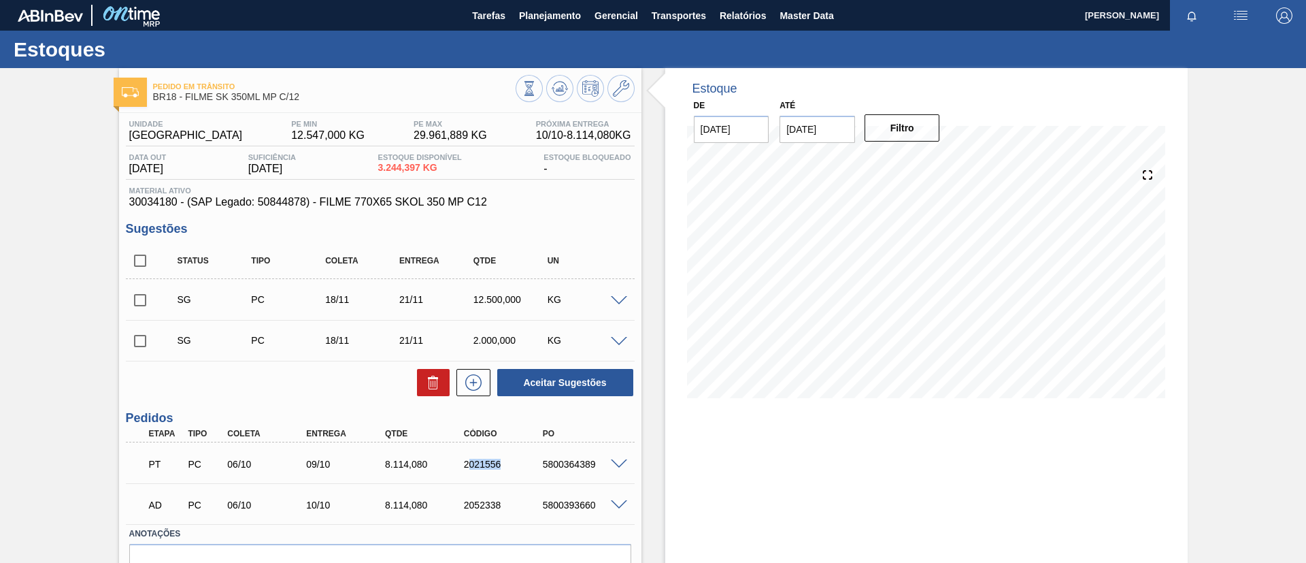
click at [518, 467] on div "2021556" at bounding box center [505, 463] width 88 height 11
click at [464, 463] on div "2021556" at bounding box center [505, 463] width 88 height 11
drag, startPoint x: 454, startPoint y: 466, endPoint x: 516, endPoint y: 465, distance: 61.2
click at [516, 465] on div "2021556" at bounding box center [494, 463] width 79 height 11
copy div "2021556"
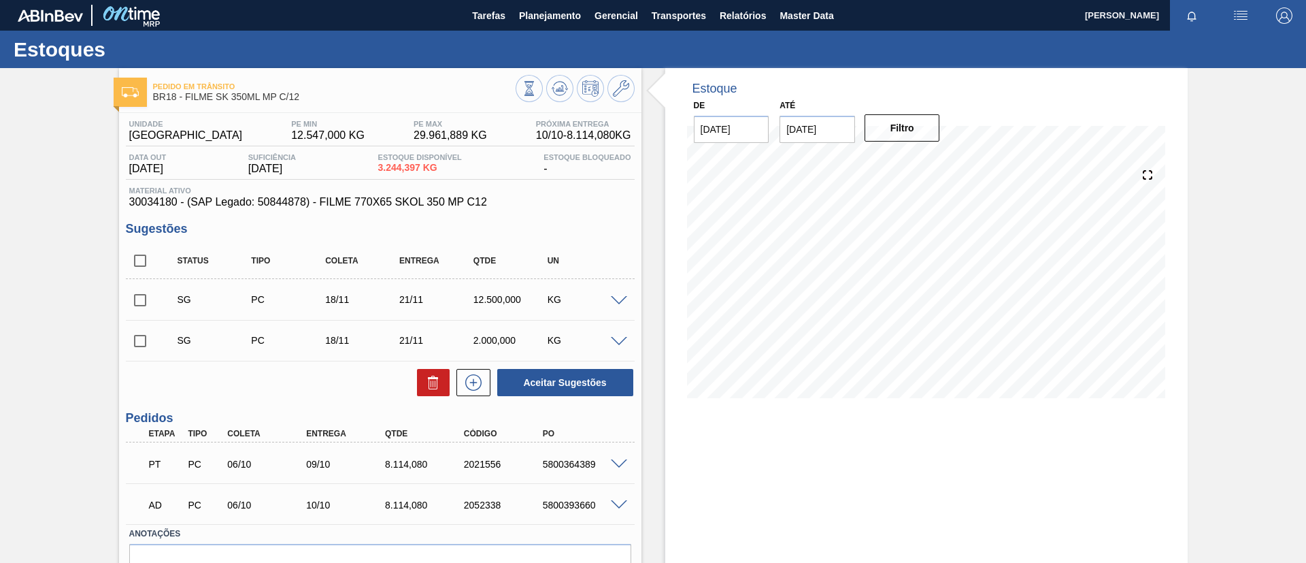
click at [86, 186] on div "Pedido em Trânsito BR18 - FILME SK 350ML MP C/12 Unidade Pernambuco PE MIN 12.5…" at bounding box center [653, 351] width 1306 height 567
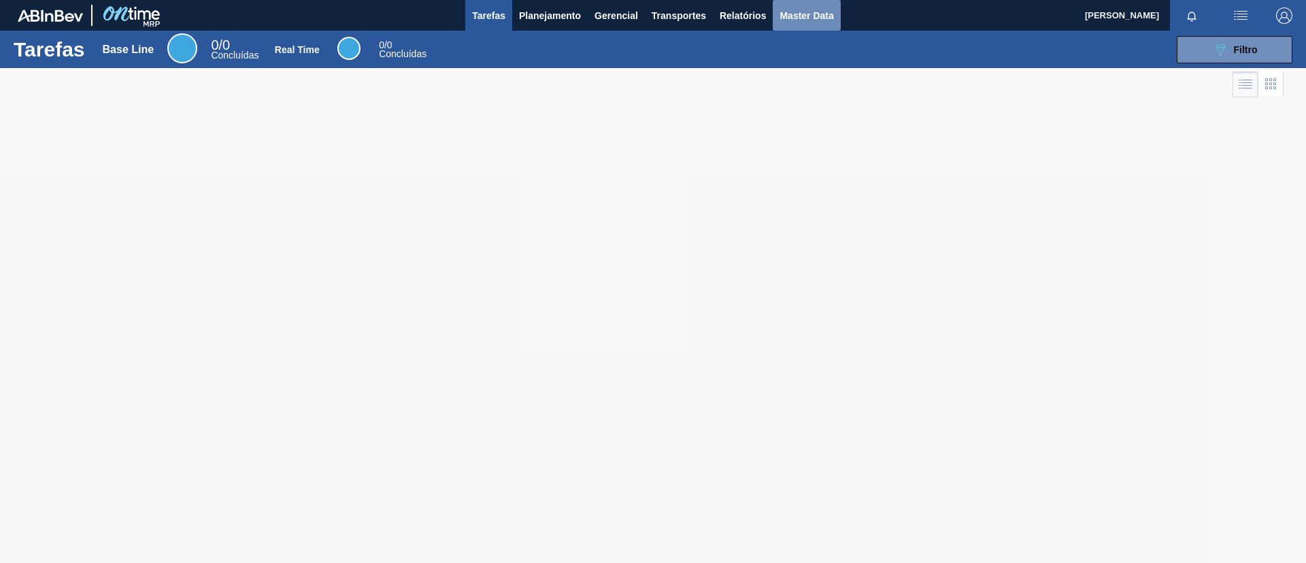
click at [777, 10] on button "Master Data" at bounding box center [806, 15] width 67 height 31
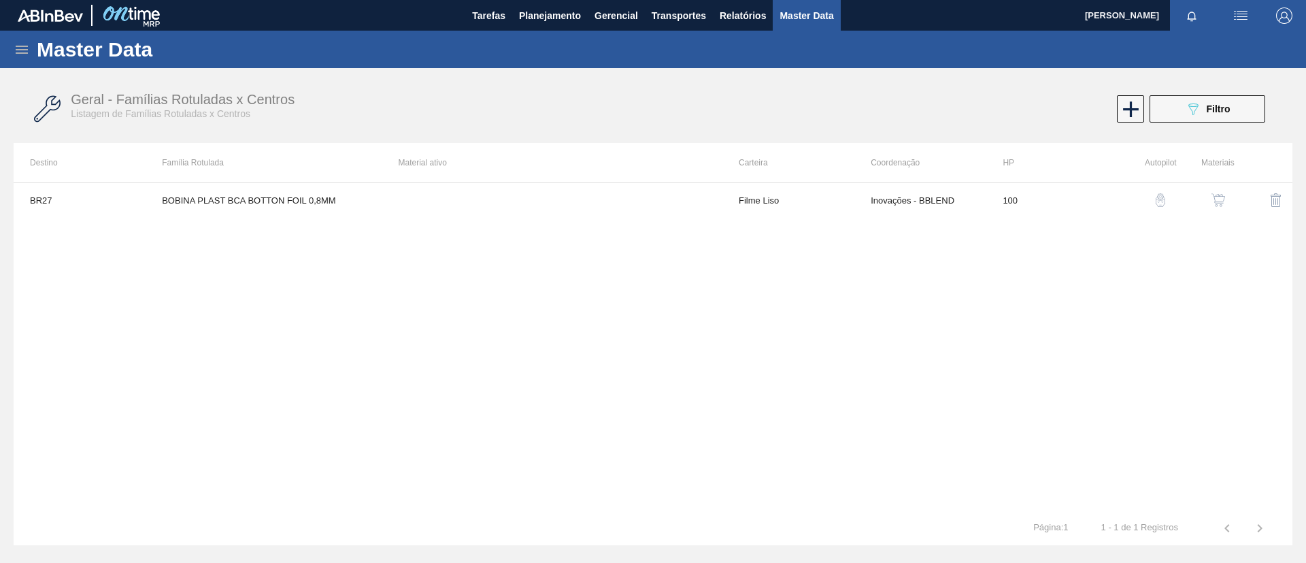
click at [20, 52] on icon at bounding box center [22, 50] width 12 height 8
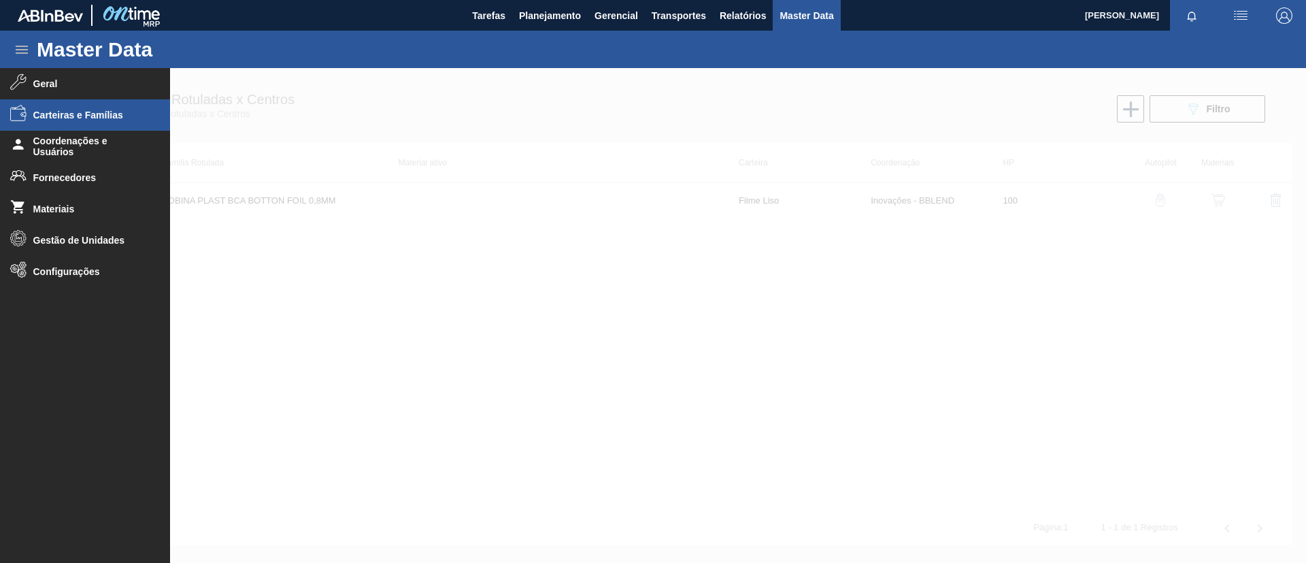
click at [124, 104] on li "Carteiras e Famílias" at bounding box center [85, 114] width 170 height 31
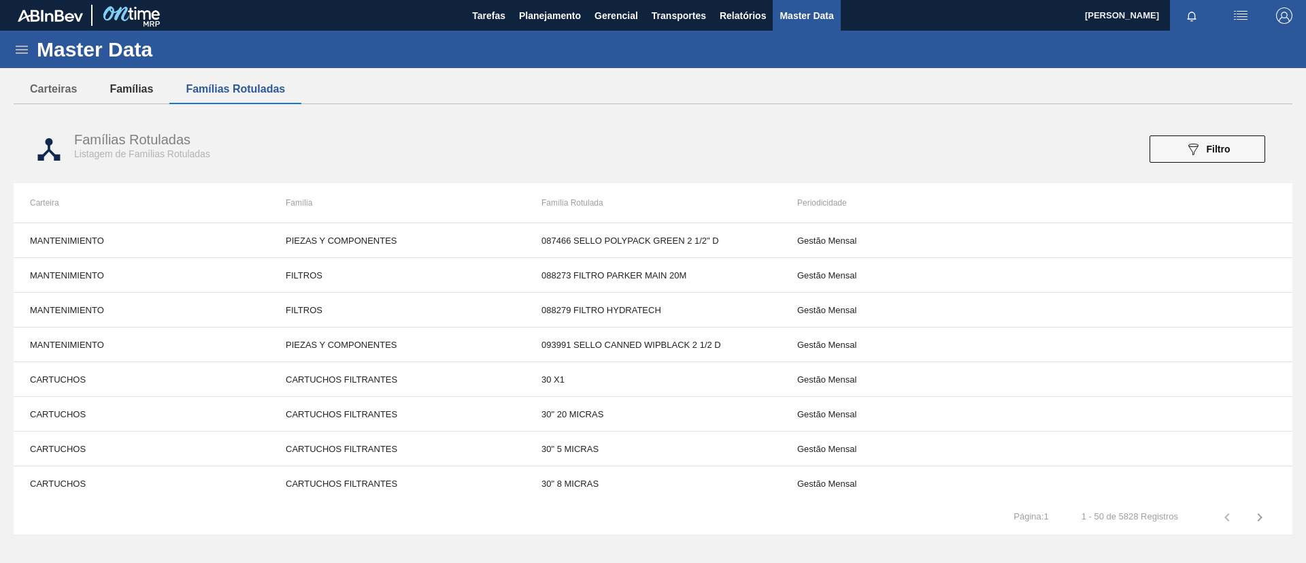
click at [117, 84] on button "Famílias" at bounding box center [131, 89] width 76 height 29
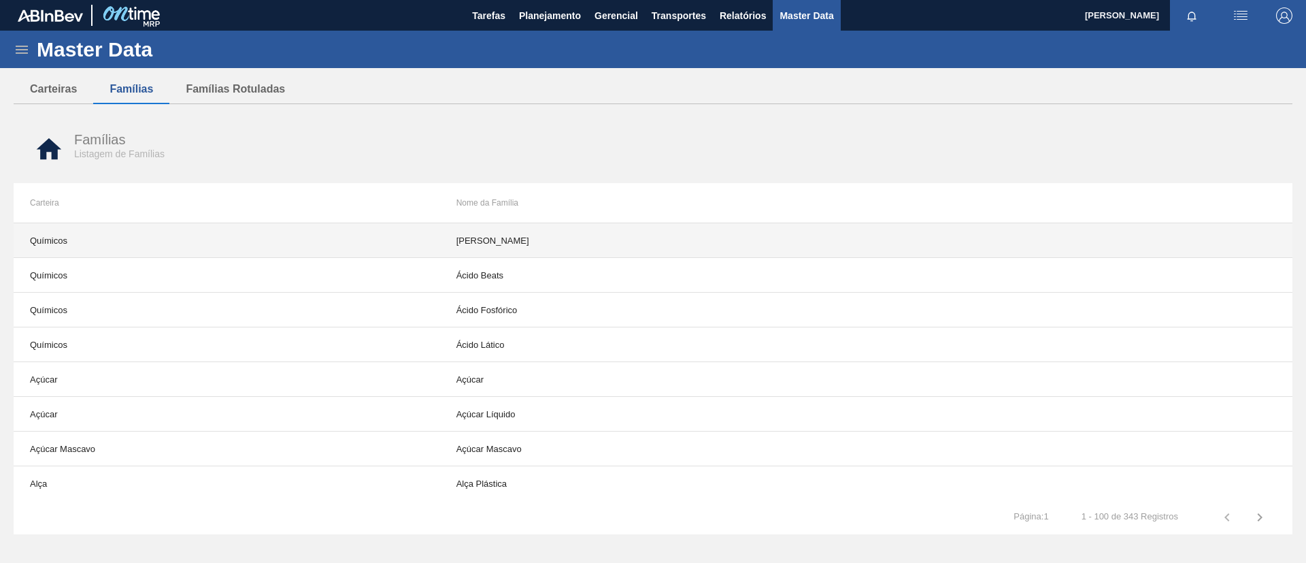
click at [573, 238] on td "Ácido Ascórbico" at bounding box center [653, 240] width 426 height 35
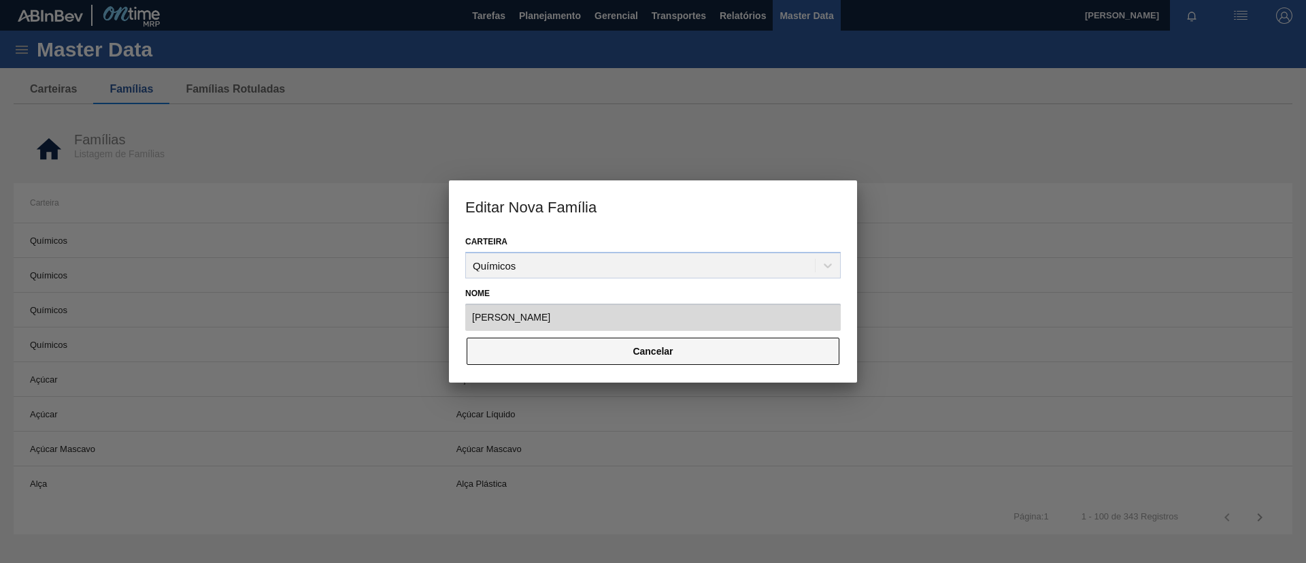
click at [615, 345] on button "Cancelar" at bounding box center [653, 350] width 373 height 27
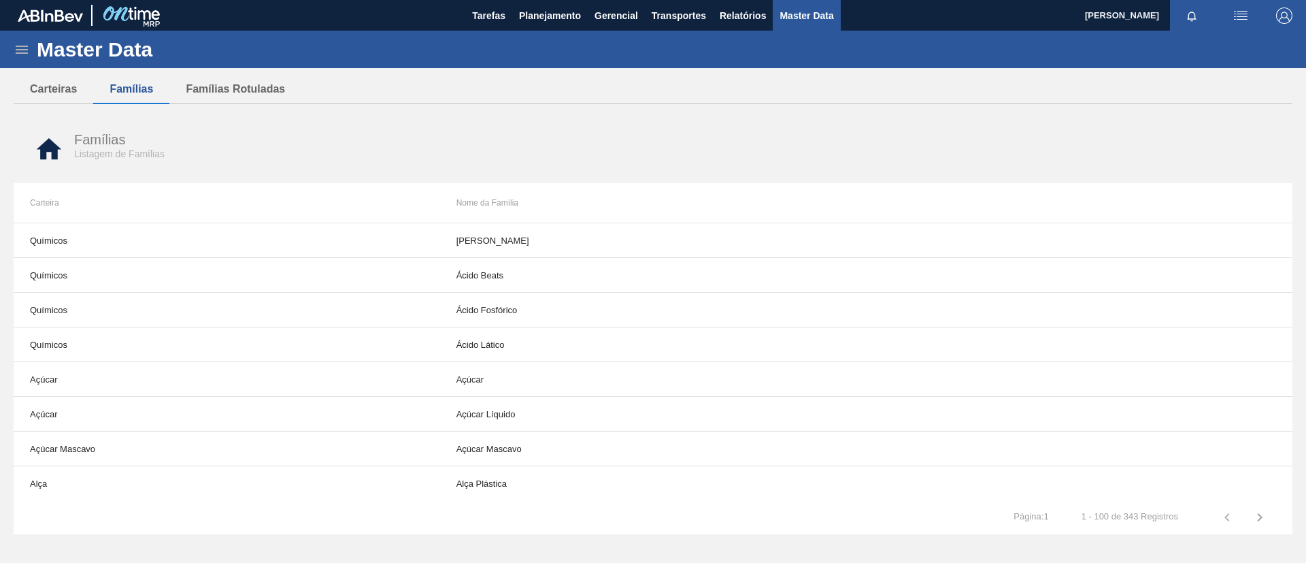
click at [47, 73] on div "Master Data Geral Carteiras e Famílias Coordenações e Usuários Fornecedores Mat…" at bounding box center [653, 288] width 1306 height 515
click at [59, 83] on button "Carteiras" at bounding box center [54, 89] width 80 height 29
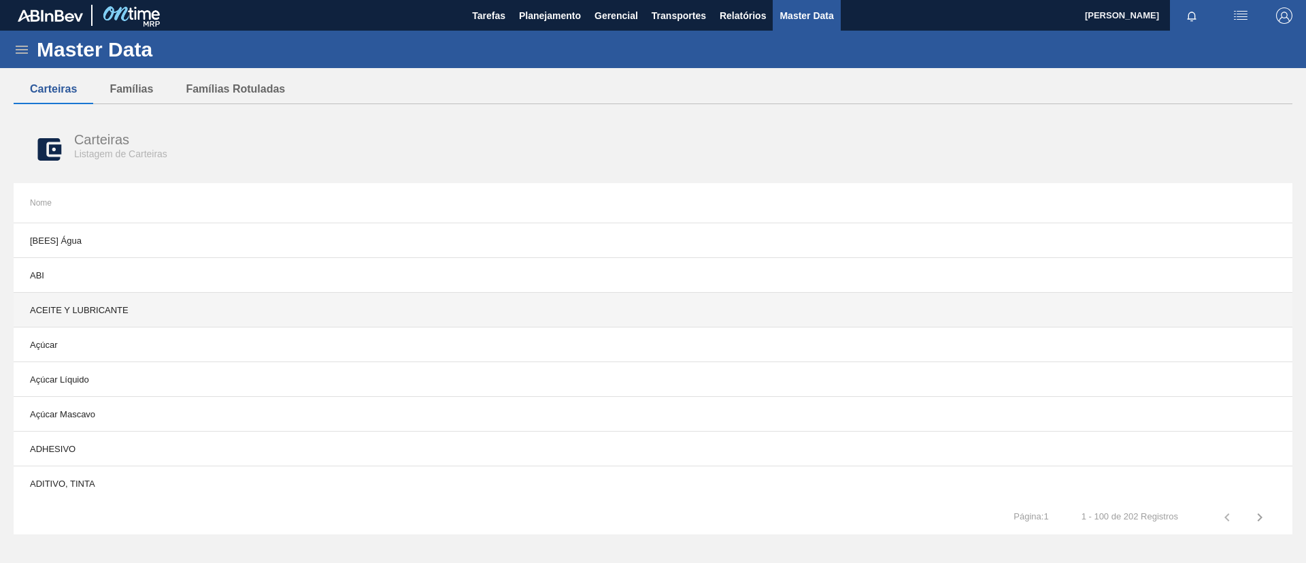
click at [157, 324] on td "ACEITE Y LUBRICANTE" at bounding box center [333, 309] width 639 height 35
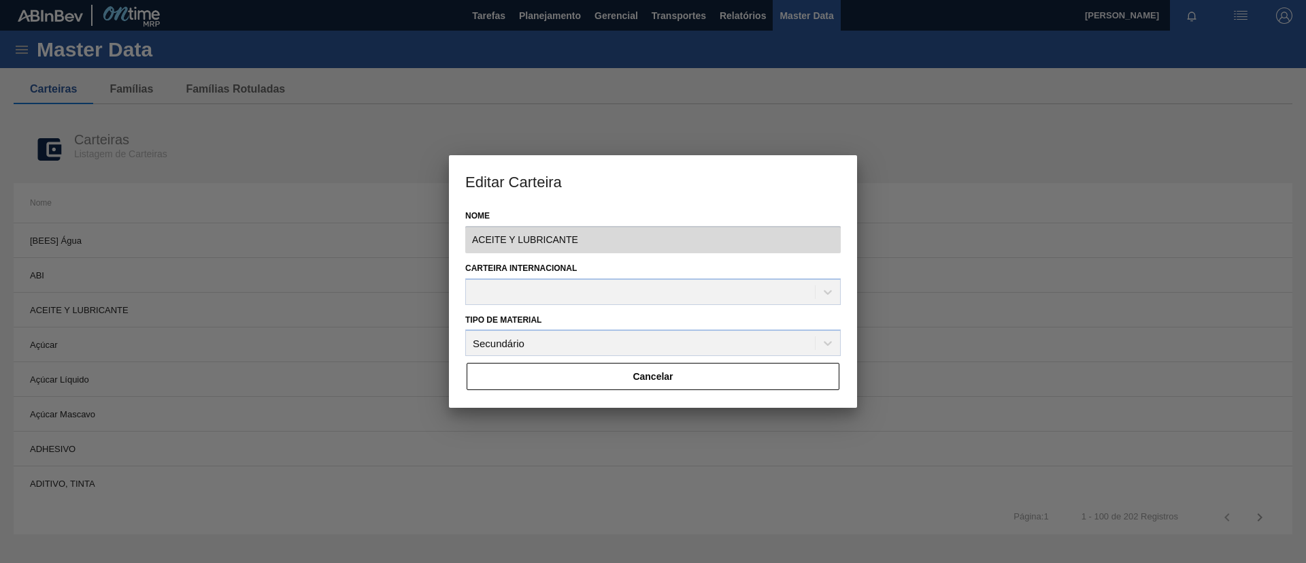
click at [600, 298] on div "Carteira Internacional" at bounding box center [652, 281] width 375 height 46
click at [597, 370] on button "Cancelar" at bounding box center [653, 376] width 373 height 27
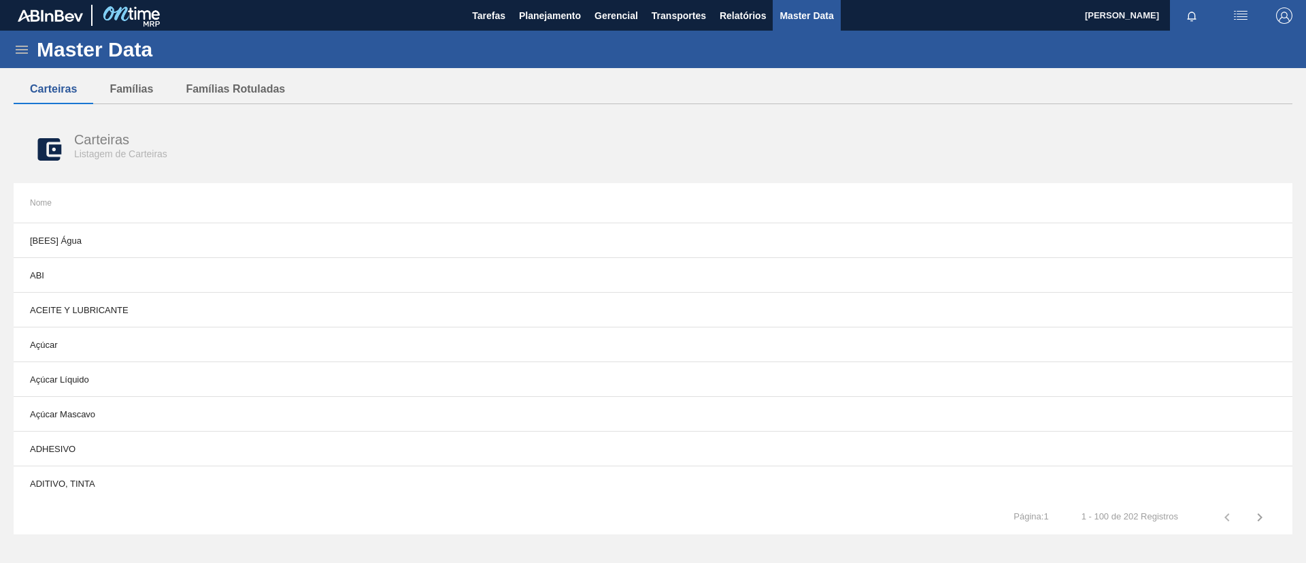
click at [28, 61] on div "Master Data" at bounding box center [653, 49] width 1306 height 37
click at [14, 48] on icon at bounding box center [22, 49] width 16 height 16
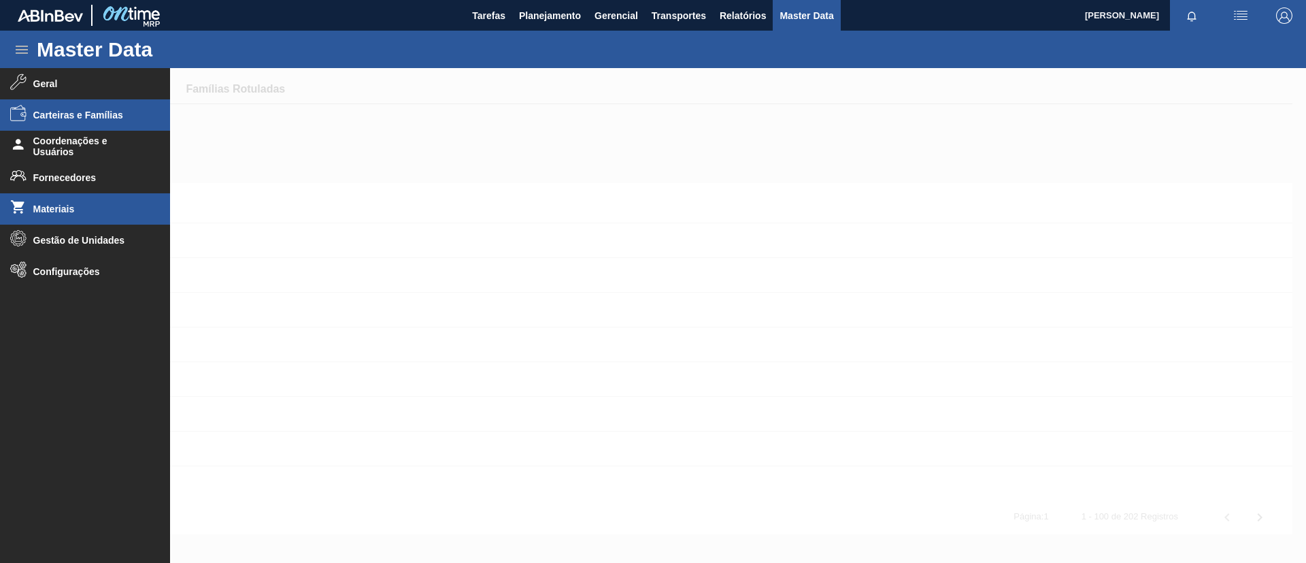
click at [95, 196] on li "Materiais" at bounding box center [85, 208] width 170 height 31
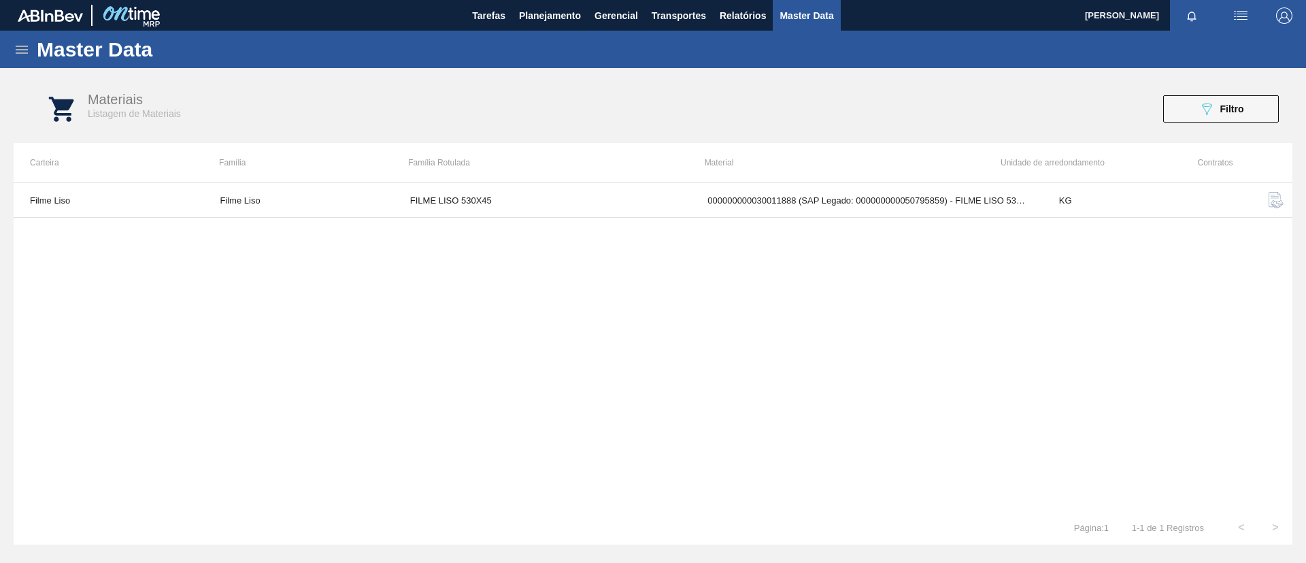
click at [20, 41] on icon at bounding box center [22, 49] width 16 height 16
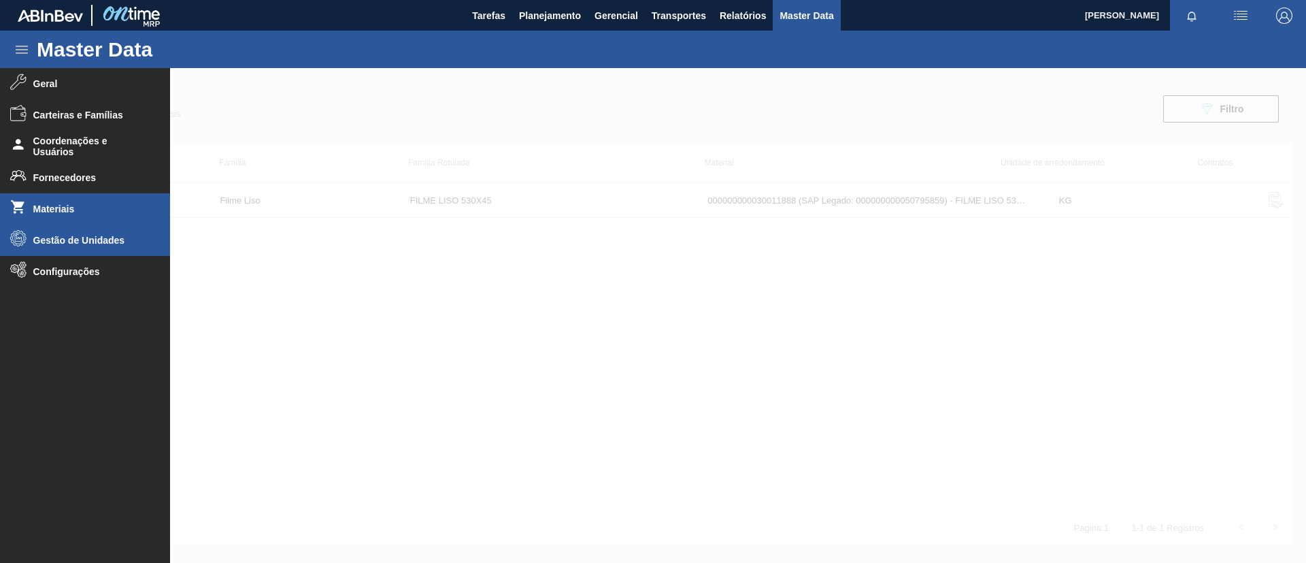
click at [66, 242] on span "Gestão de Unidades" at bounding box center [89, 240] width 112 height 11
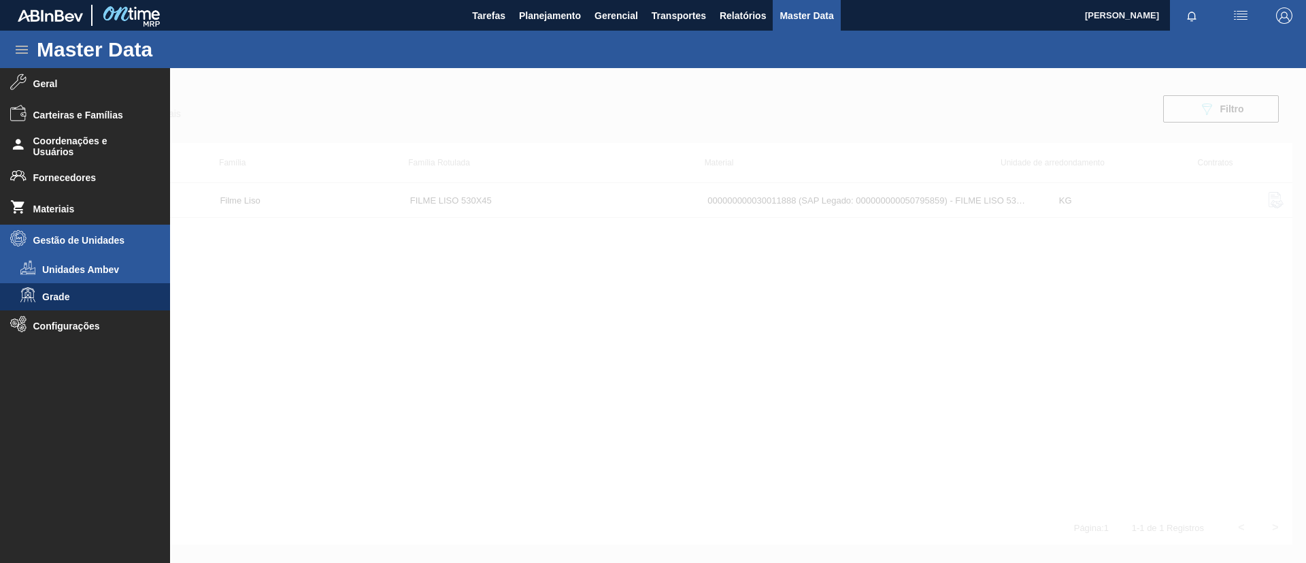
click at [82, 266] on span "Unidades Ambev" at bounding box center [94, 269] width 105 height 11
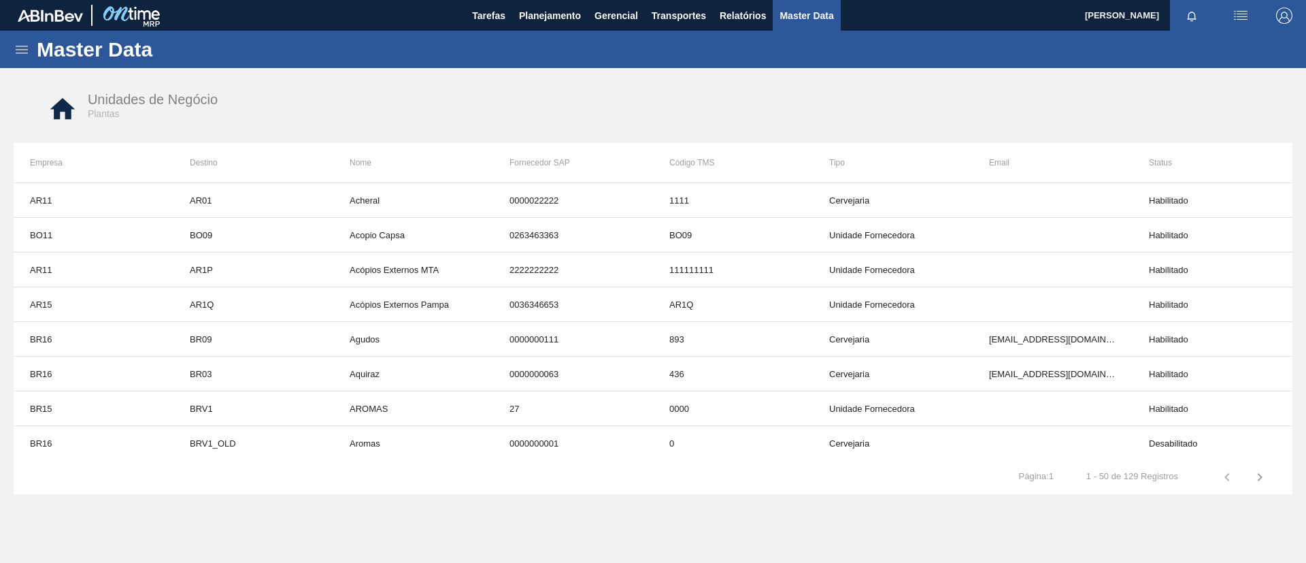
click at [22, 58] on div "Master Data" at bounding box center [653, 49] width 1306 height 37
click at [17, 52] on icon at bounding box center [22, 50] width 12 height 8
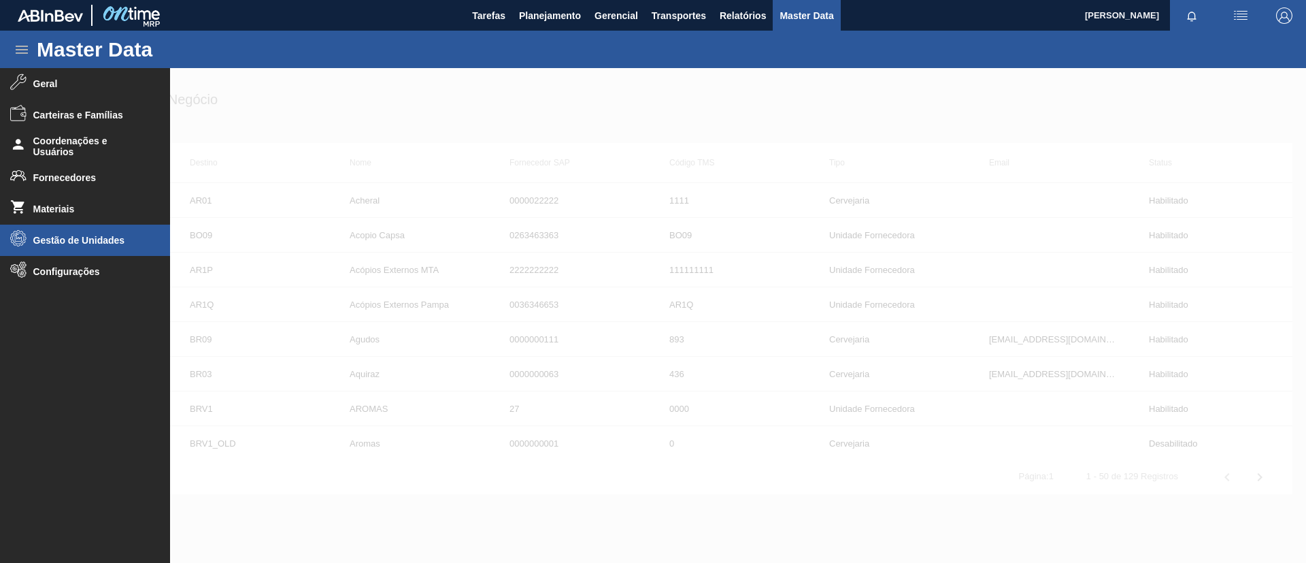
click at [67, 245] on span "Gestão de Unidades" at bounding box center [89, 240] width 112 height 11
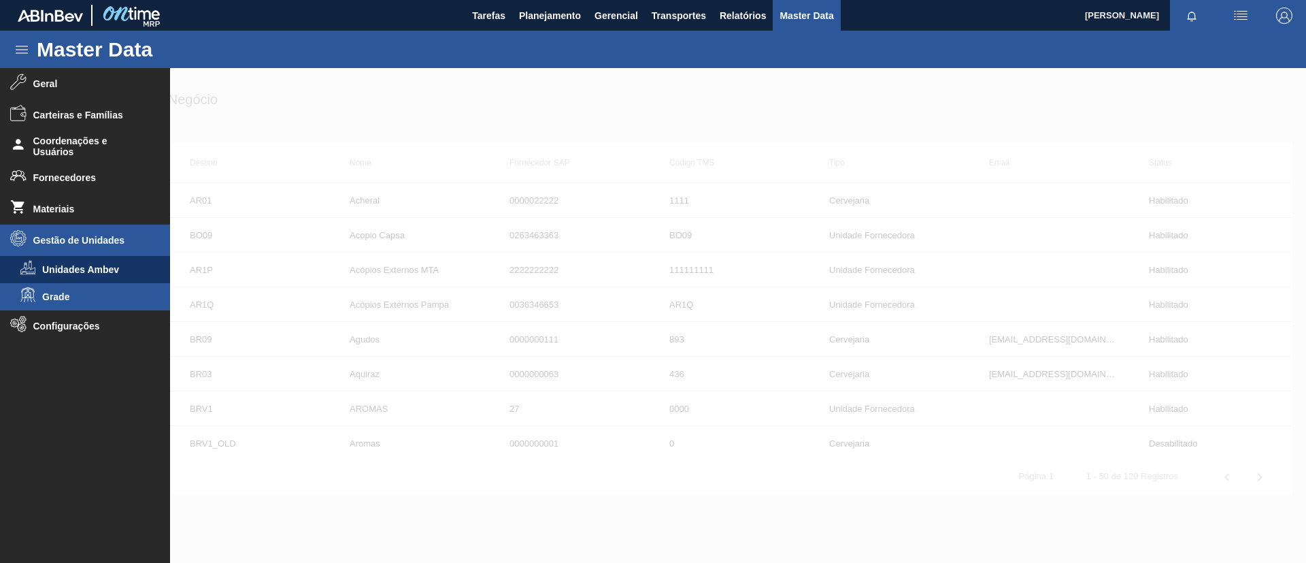
click at [70, 307] on li "Grade" at bounding box center [85, 296] width 170 height 27
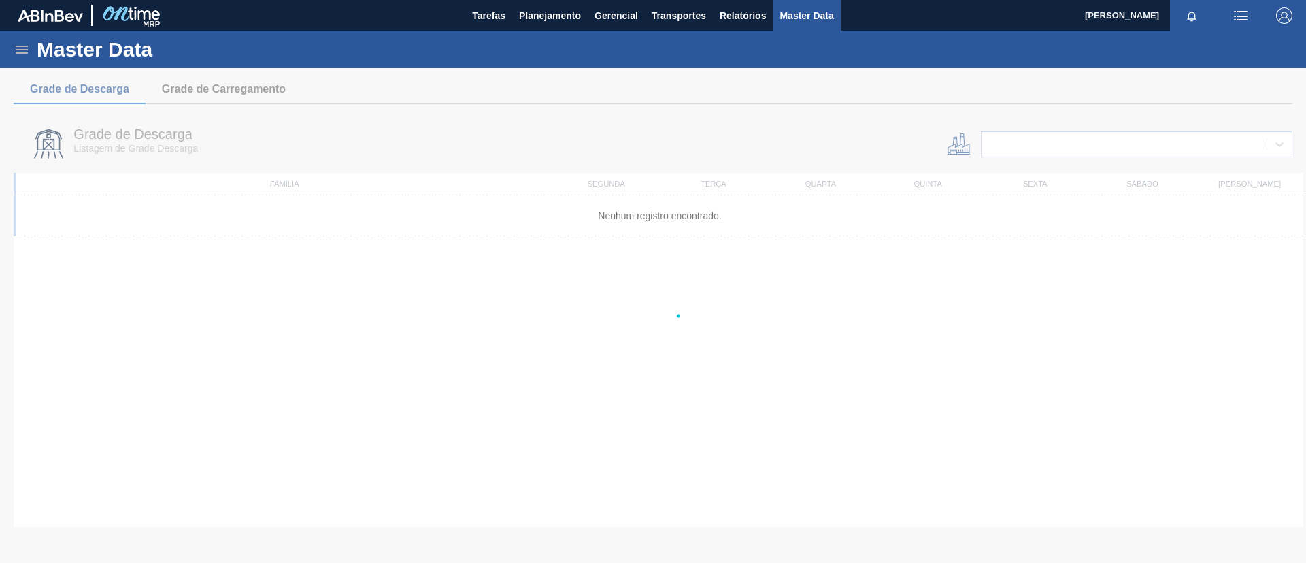
click at [1019, 146] on div at bounding box center [653, 315] width 1306 height 495
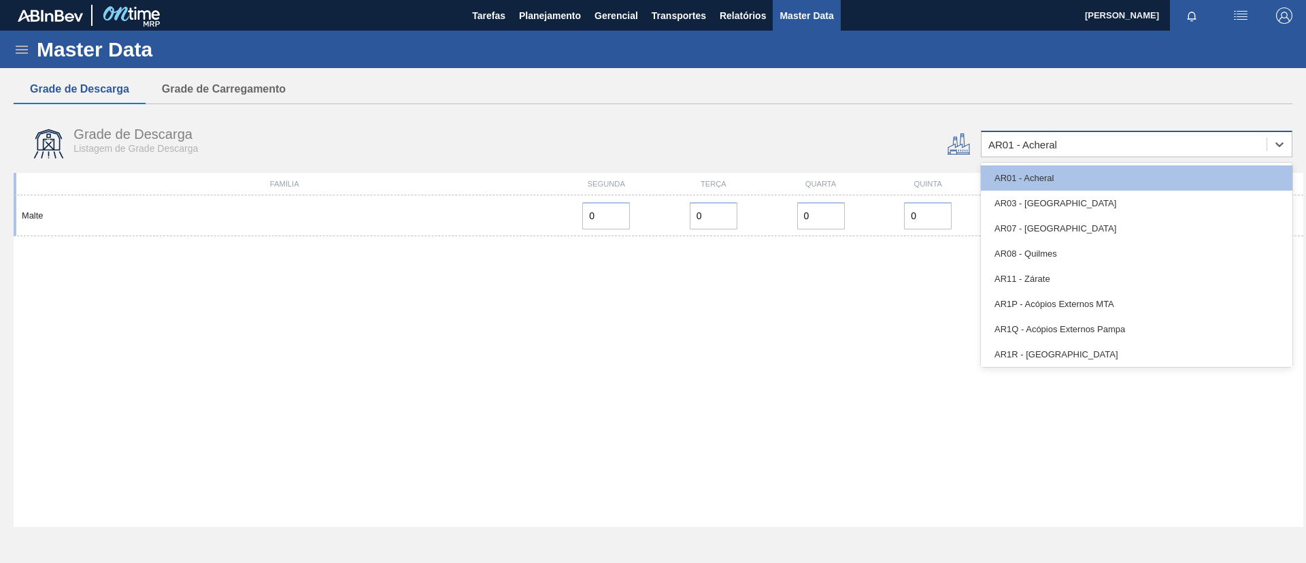
click at [1096, 144] on div "AR01 - Acheral" at bounding box center [1124, 145] width 285 height 20
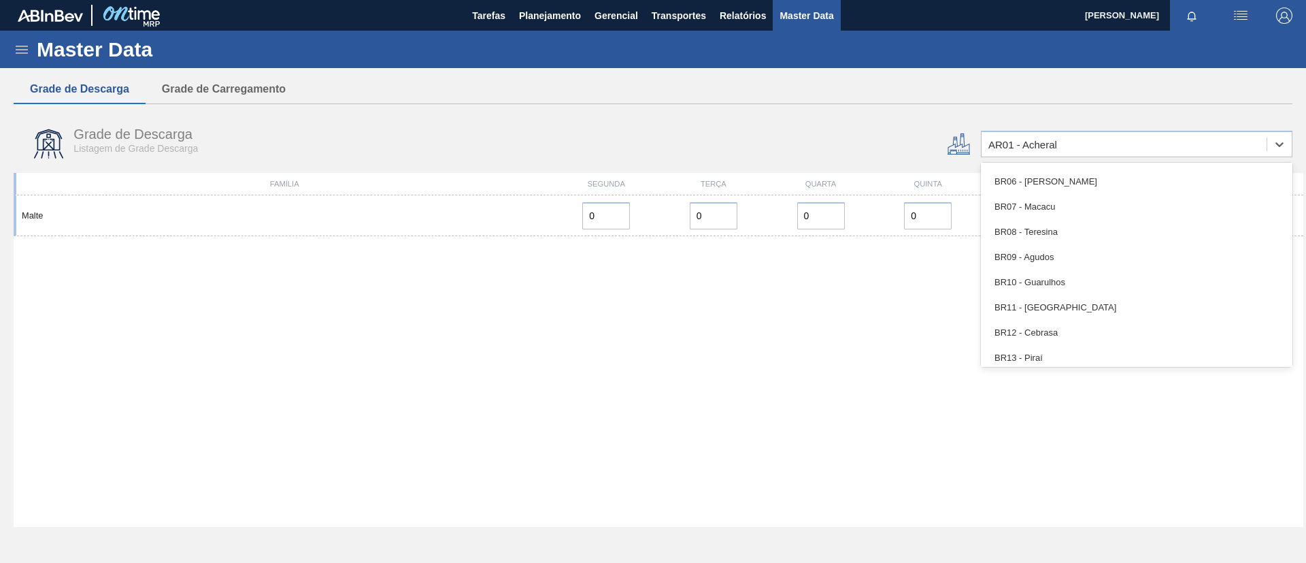
scroll to position [816, 0]
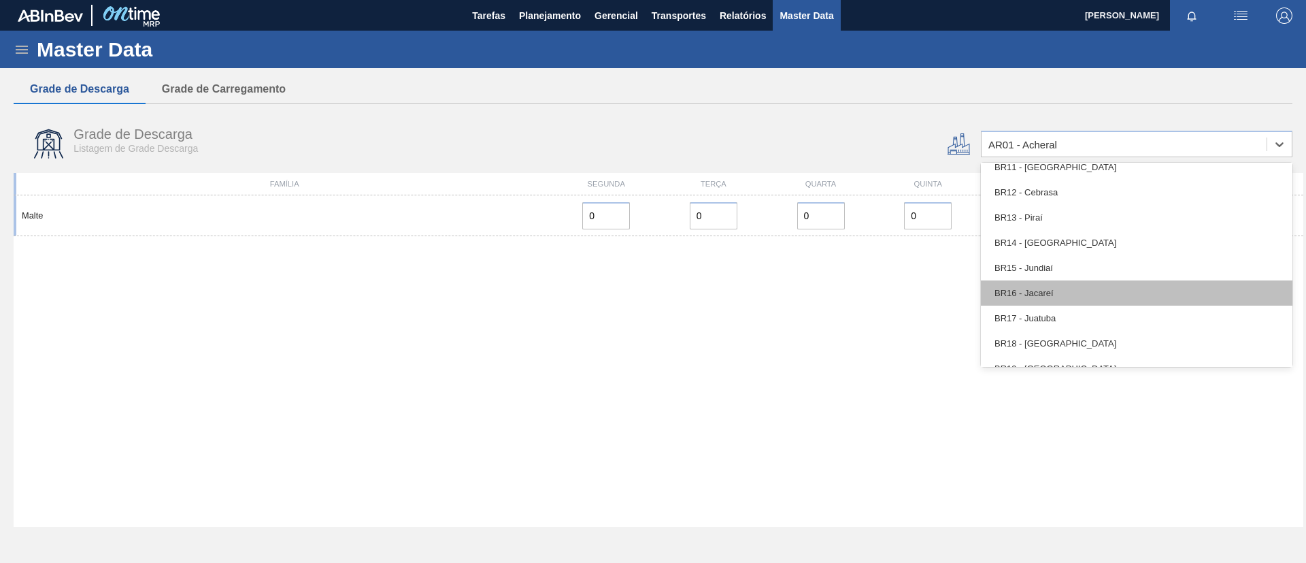
click at [1065, 295] on div "BR16 - Jacareí" at bounding box center [1137, 292] width 312 height 25
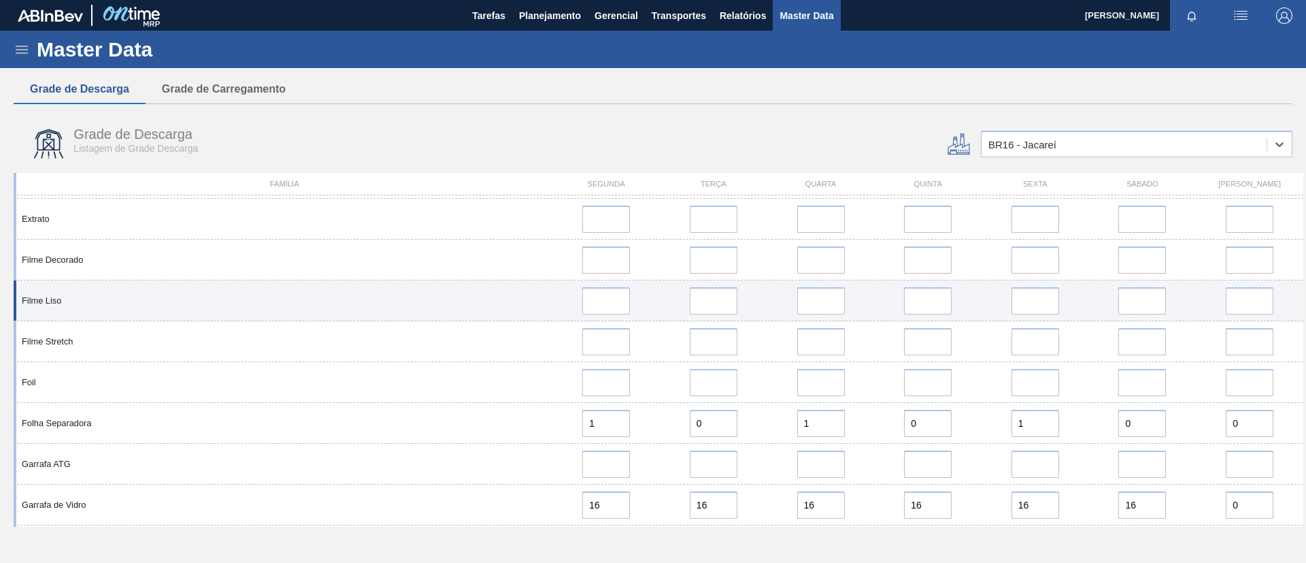
scroll to position [567, 0]
click at [595, 304] on input at bounding box center [606, 301] width 48 height 27
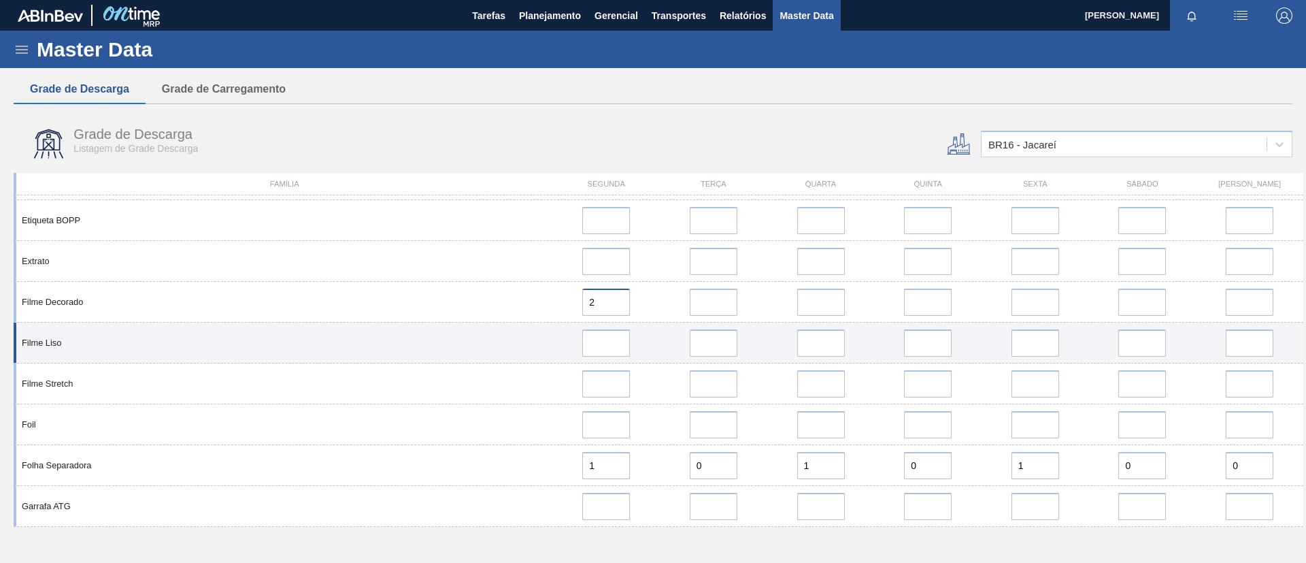
type input "2"
click at [601, 340] on input at bounding box center [606, 342] width 48 height 27
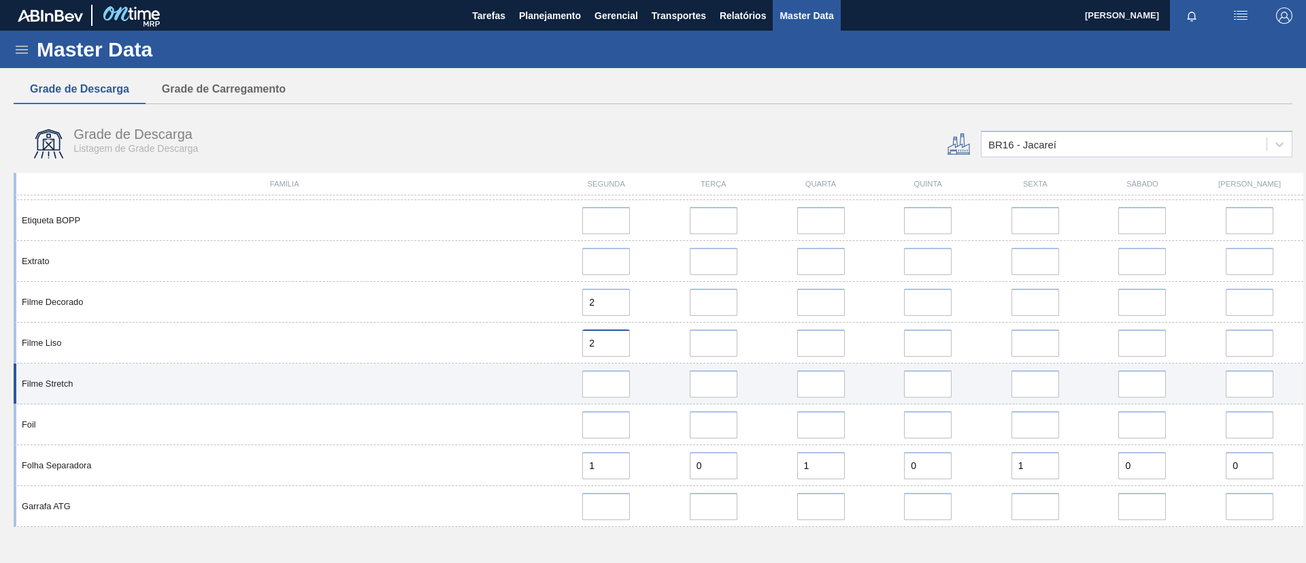
type input "2"
click at [601, 381] on input at bounding box center [606, 383] width 48 height 27
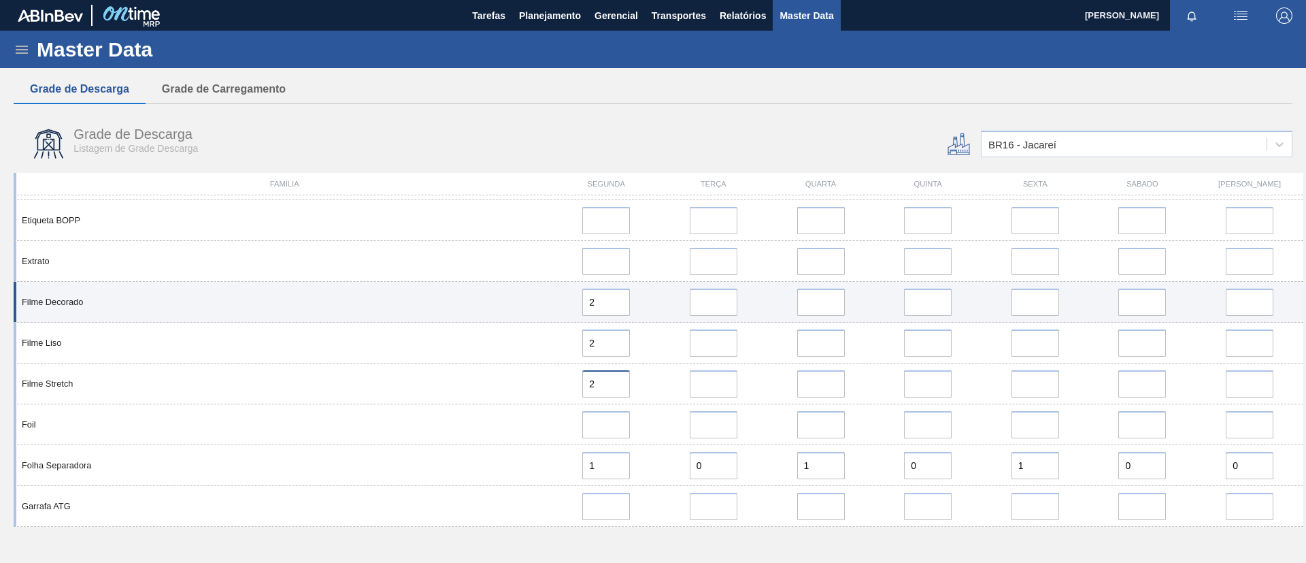
type input "2"
click at [712, 304] on input "error" at bounding box center [714, 301] width 48 height 27
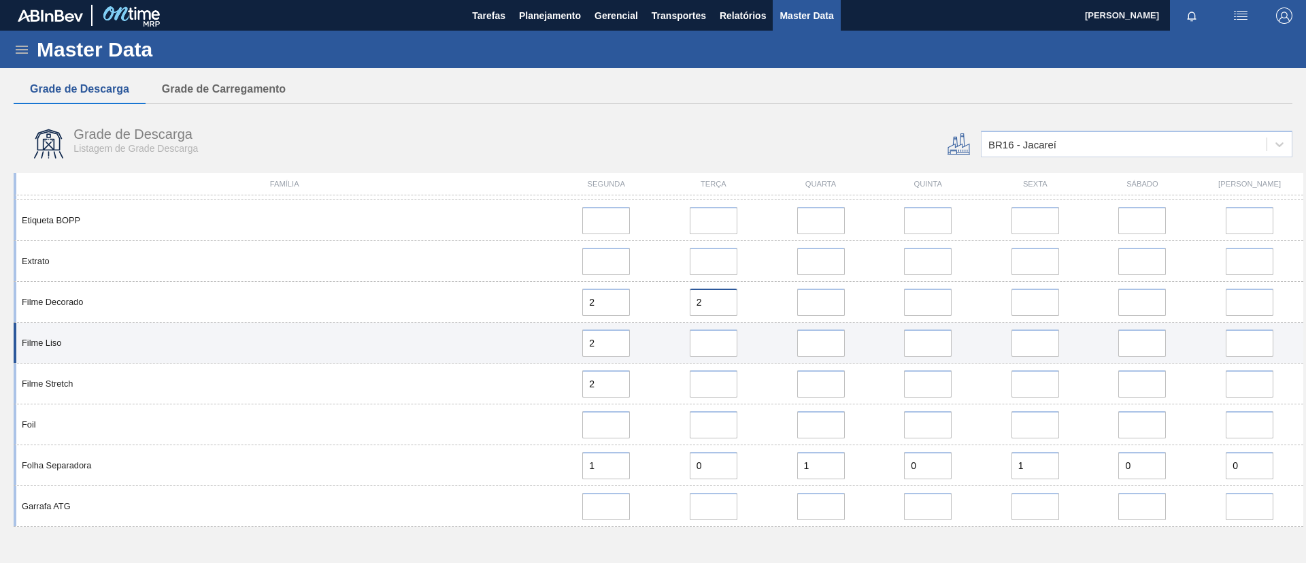
type input "2"
click at [716, 340] on input "error" at bounding box center [714, 342] width 48 height 27
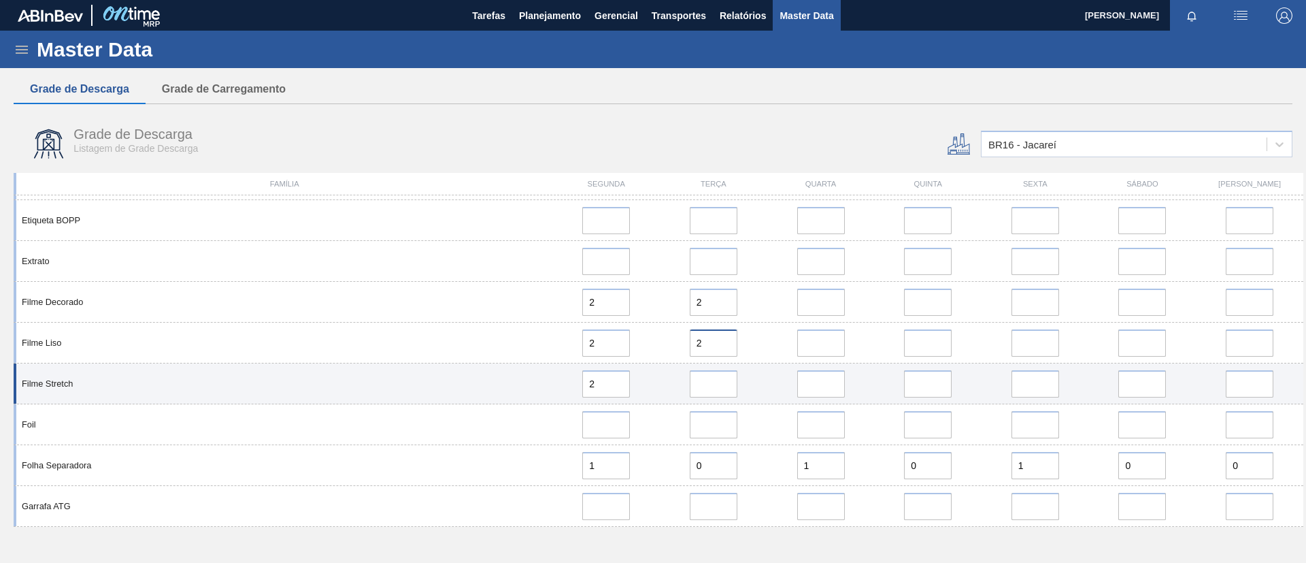
type input "2"
click at [712, 371] on input "error" at bounding box center [714, 383] width 48 height 27
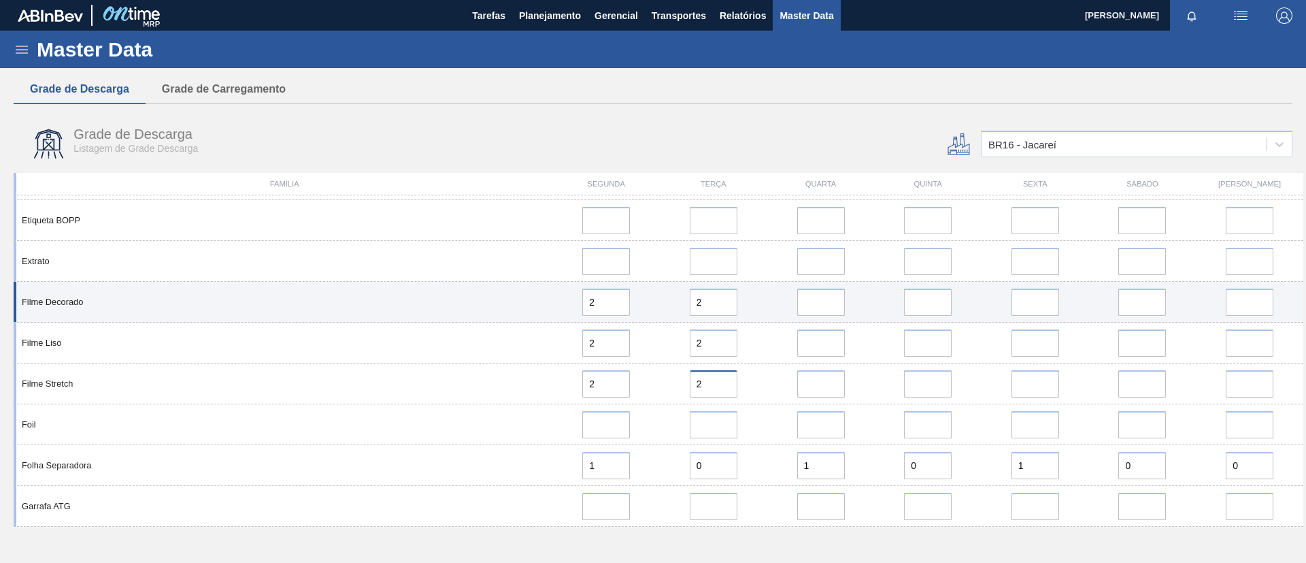
type input "2"
click at [811, 293] on input "error" at bounding box center [821, 301] width 48 height 27
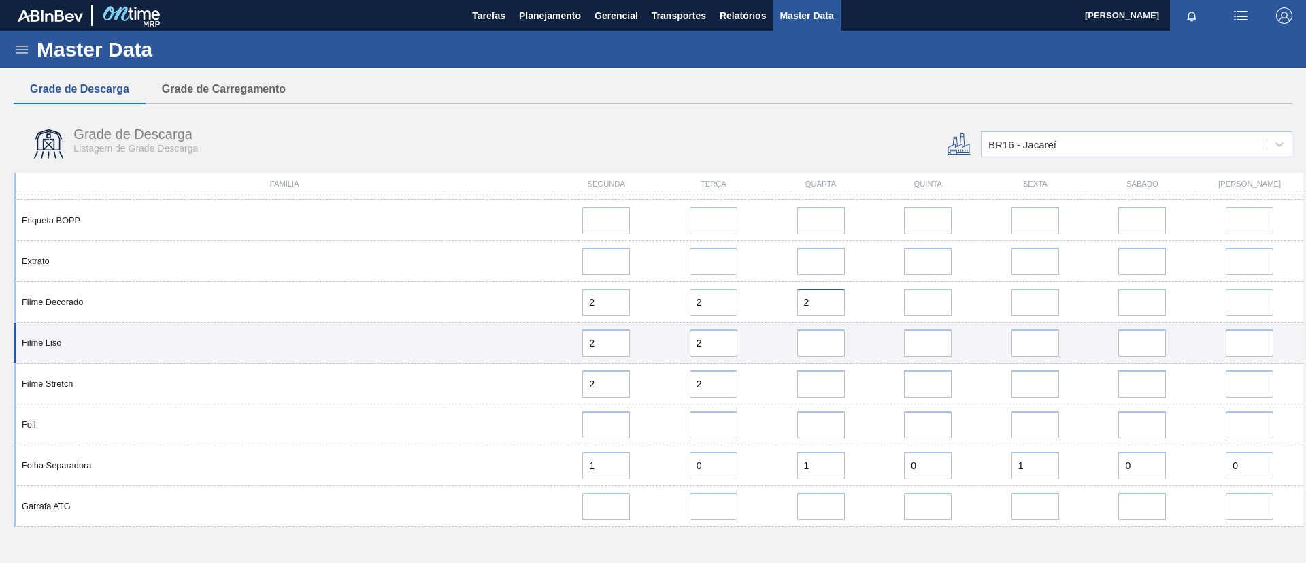
type input "2"
click at [822, 340] on input "error" at bounding box center [821, 342] width 48 height 27
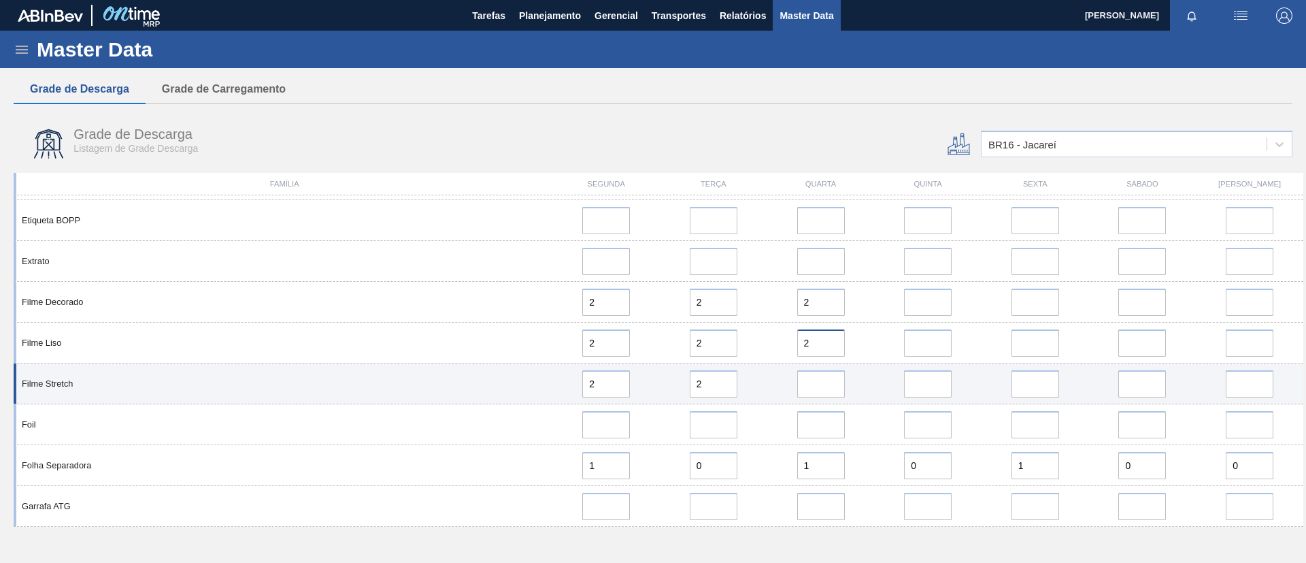
type input "2"
click at [822, 376] on input "error" at bounding box center [821, 383] width 48 height 27
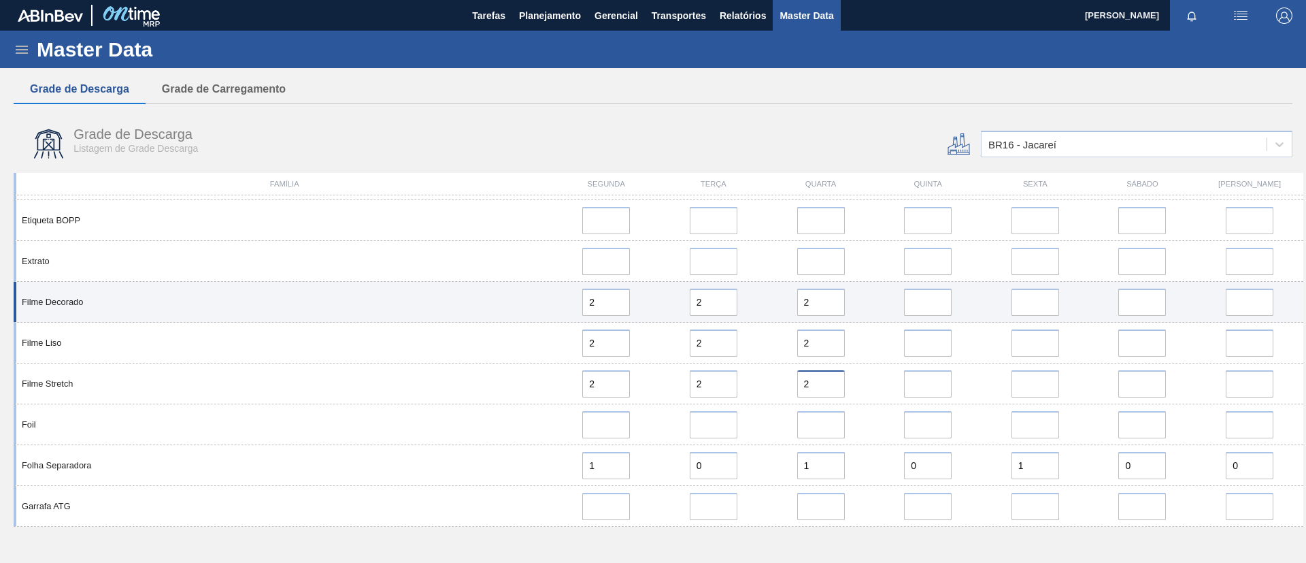
type input "2"
click at [926, 304] on input "error" at bounding box center [928, 301] width 48 height 27
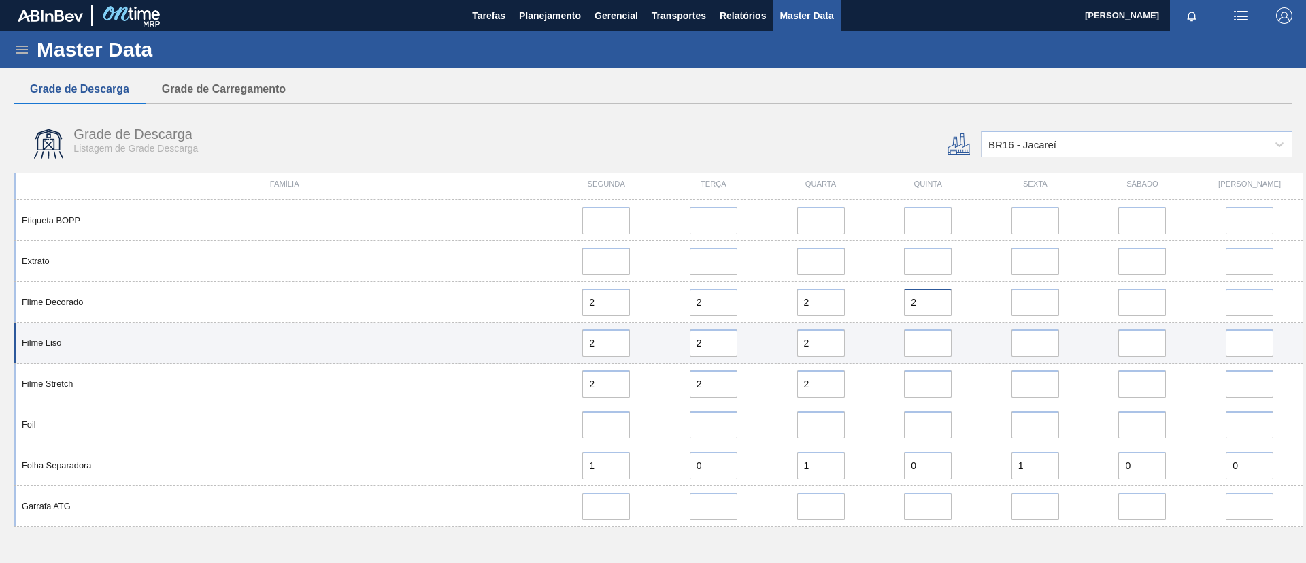
type input "2"
click at [927, 352] on input "error" at bounding box center [928, 342] width 48 height 27
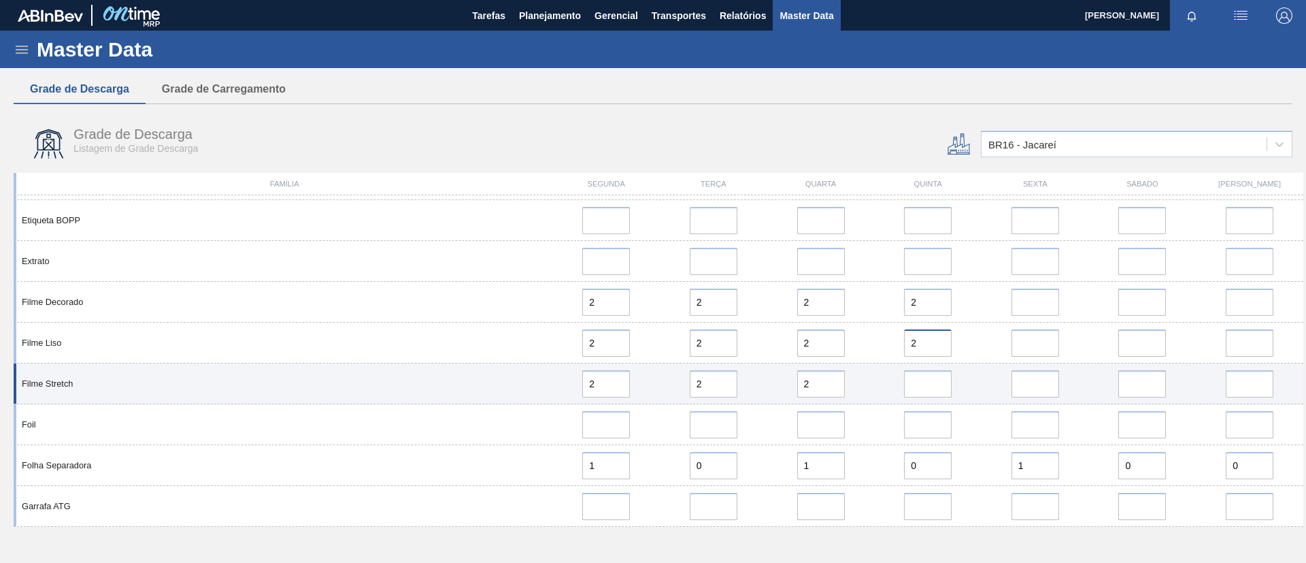
type input "2"
click at [925, 375] on input "error" at bounding box center [928, 383] width 48 height 27
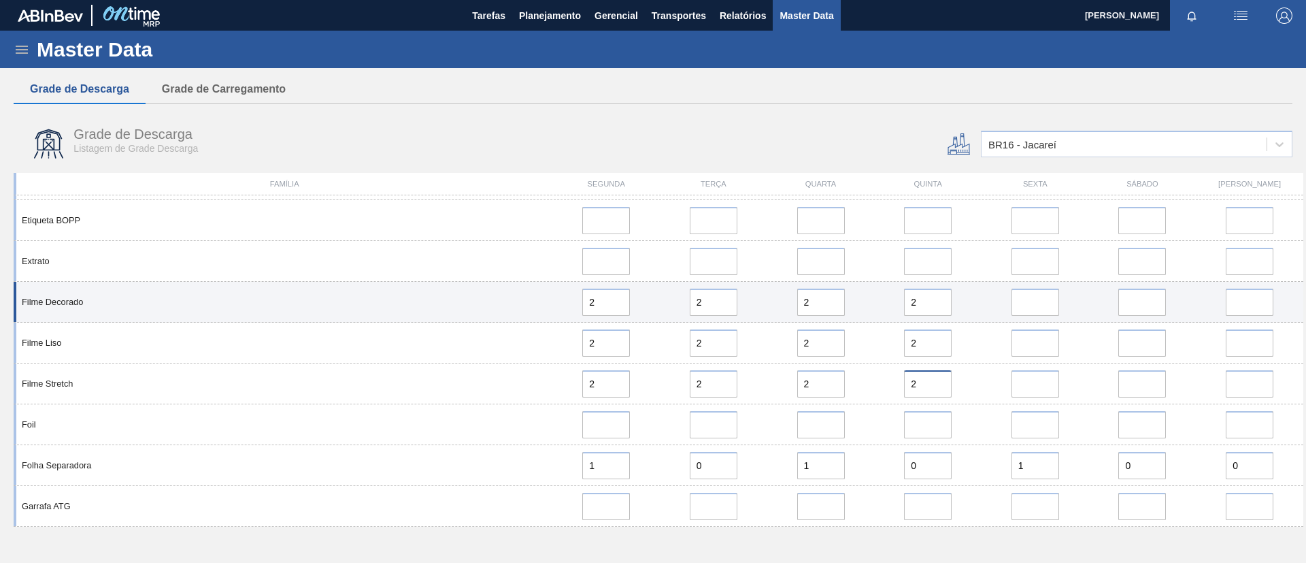
type input "2"
drag, startPoint x: 1042, startPoint y: 291, endPoint x: 1048, endPoint y: 318, distance: 27.2
click at [1043, 290] on input "error" at bounding box center [1035, 301] width 48 height 27
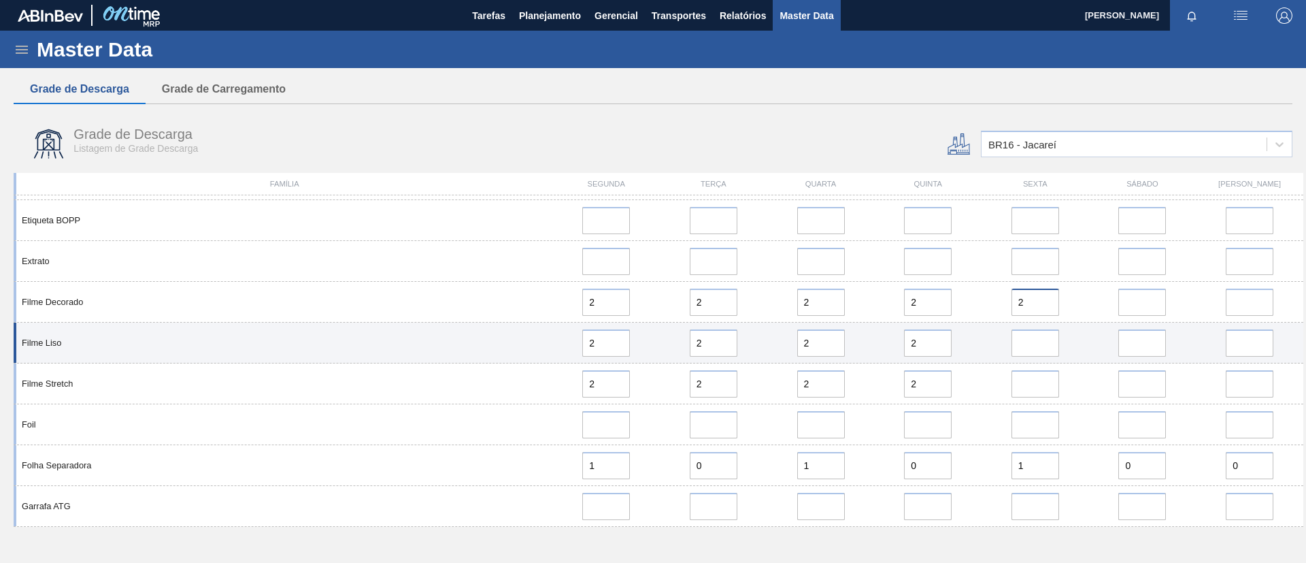
type input "2"
click at [1043, 338] on input "error" at bounding box center [1035, 342] width 48 height 27
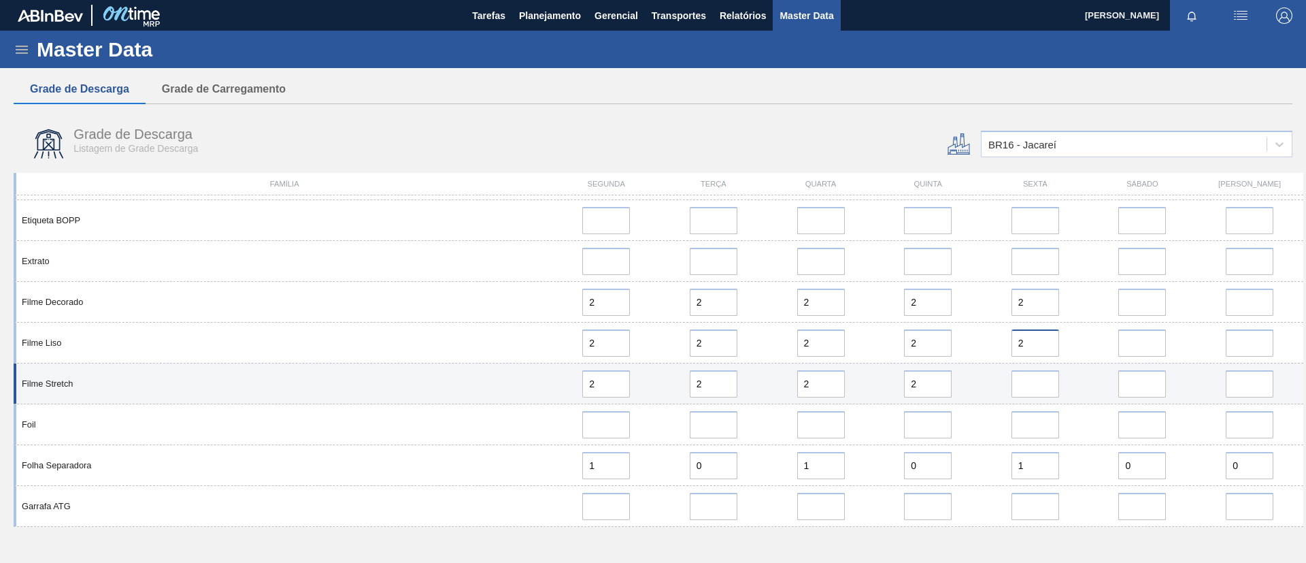
type input "2"
click at [1037, 387] on input "error" at bounding box center [1035, 383] width 48 height 27
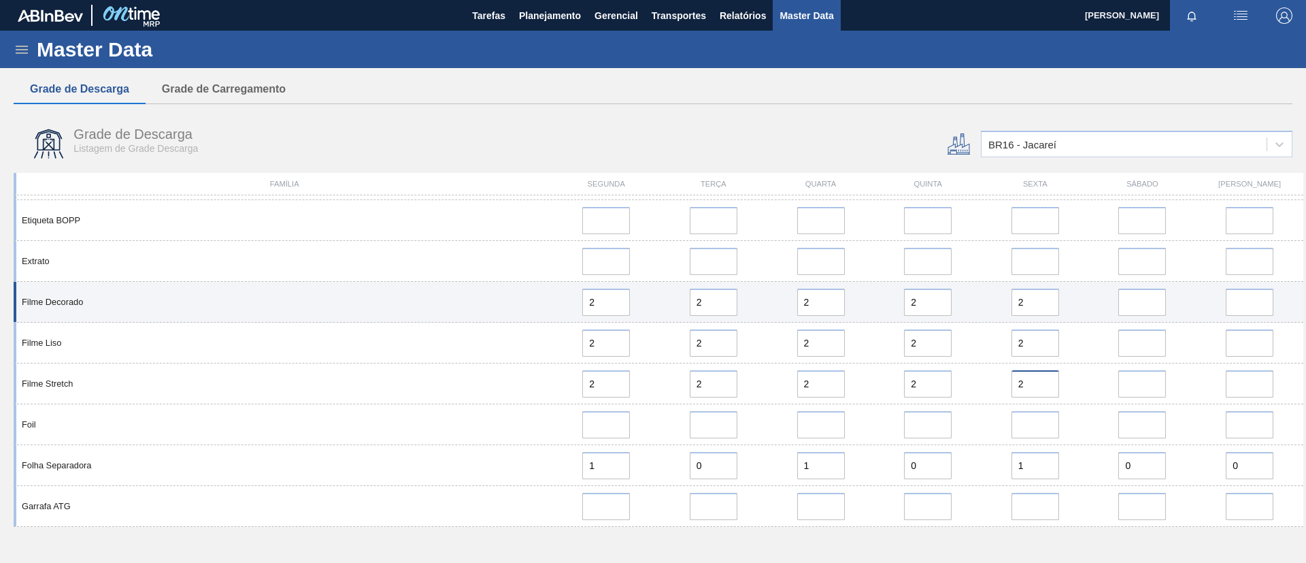
type input "2"
click at [1141, 289] on input "error" at bounding box center [1142, 301] width 48 height 27
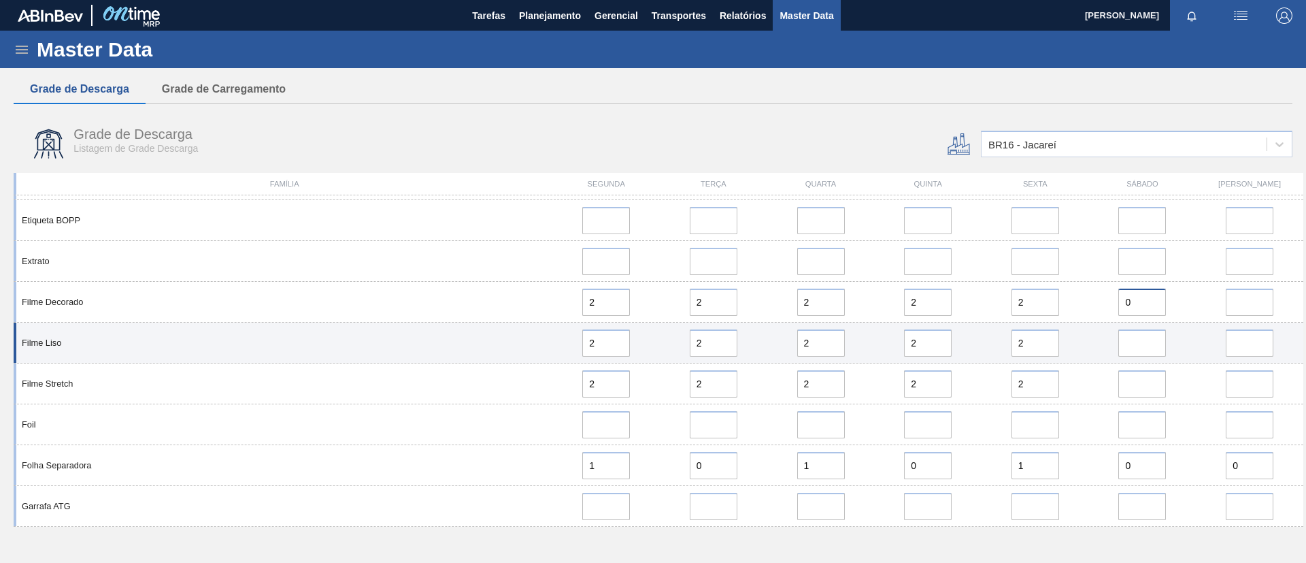
type input "0"
click at [1145, 354] on input "error" at bounding box center [1142, 342] width 48 height 27
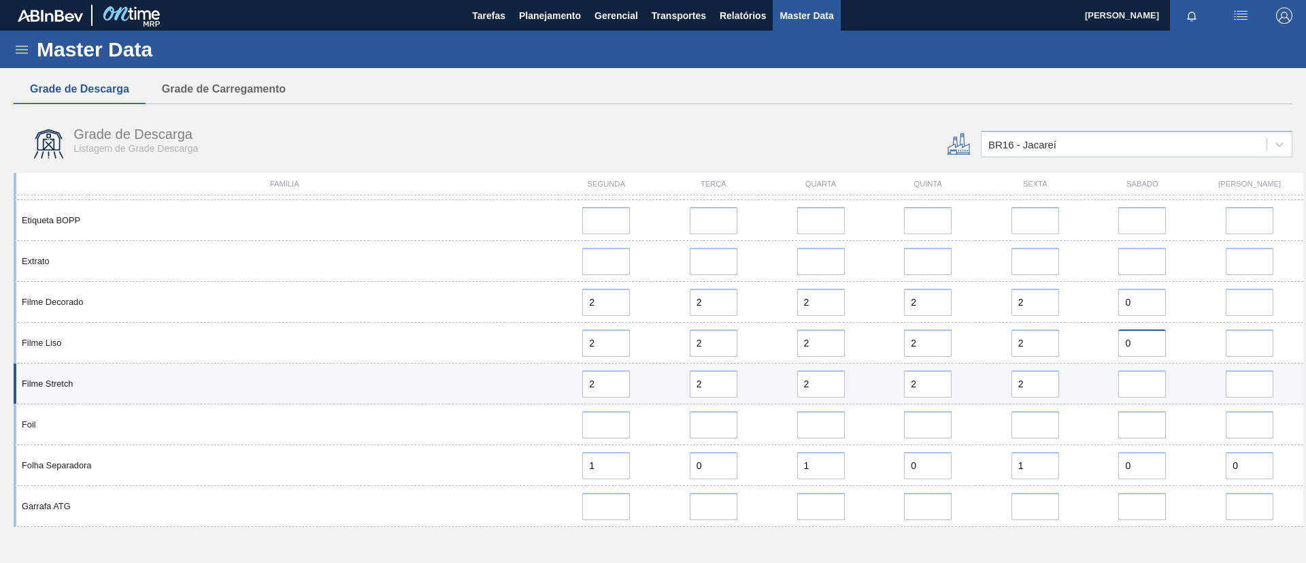
type input "0"
click at [1143, 384] on input "error" at bounding box center [1142, 383] width 48 height 27
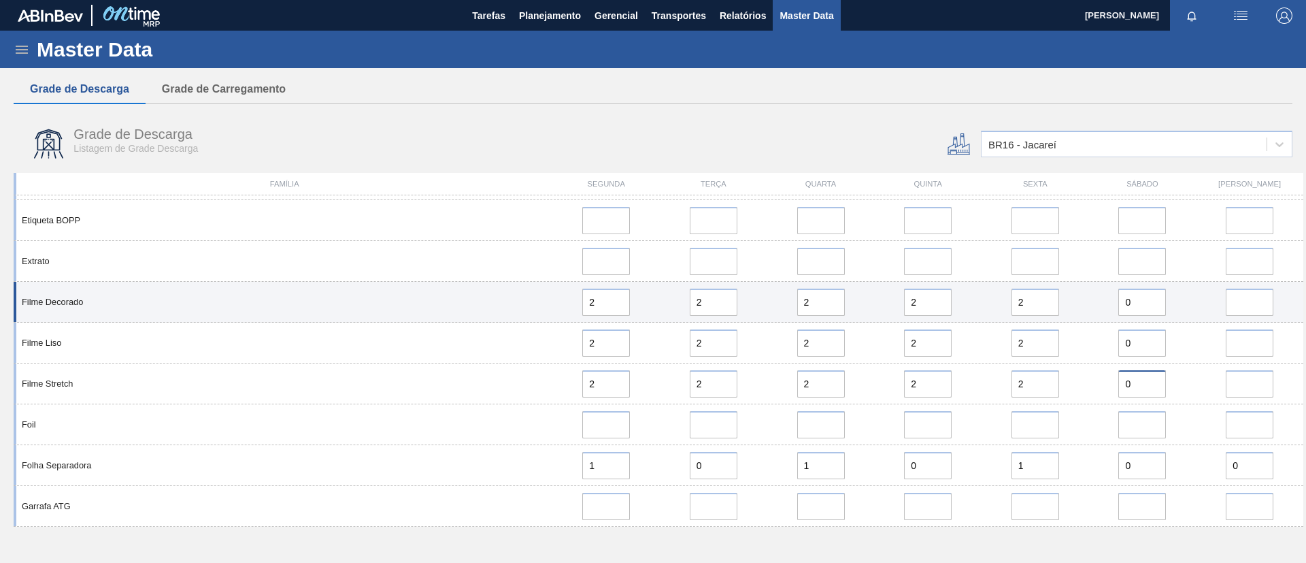
type input "0"
click at [1235, 309] on input "error" at bounding box center [1250, 301] width 48 height 27
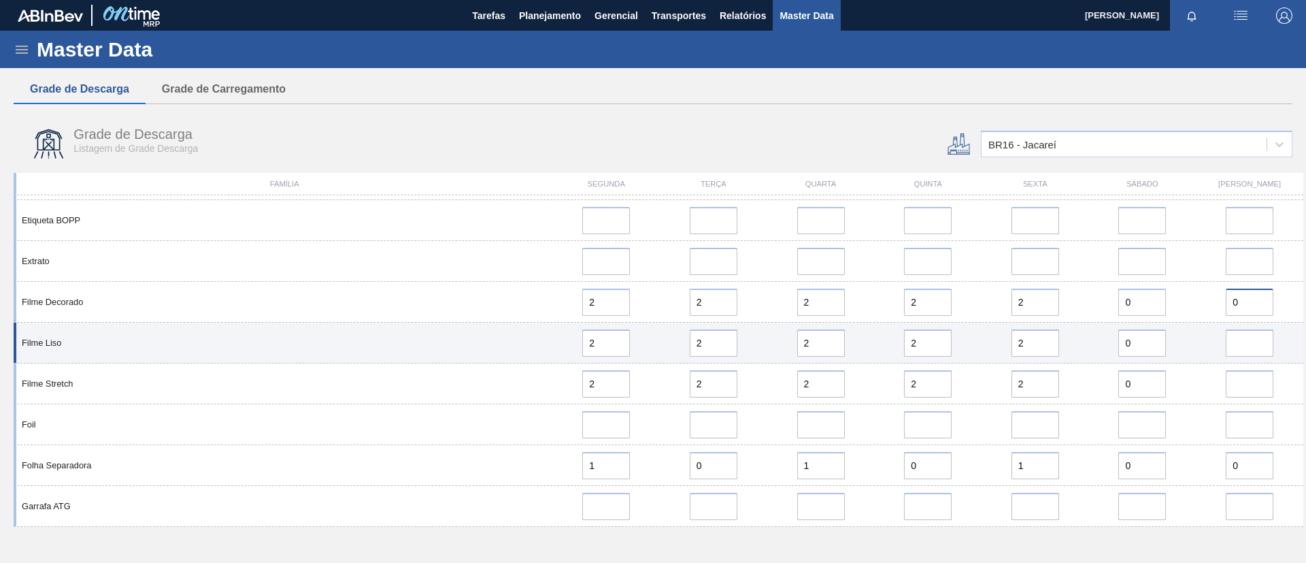
type input "0"
click at [1246, 352] on input "error" at bounding box center [1250, 342] width 48 height 27
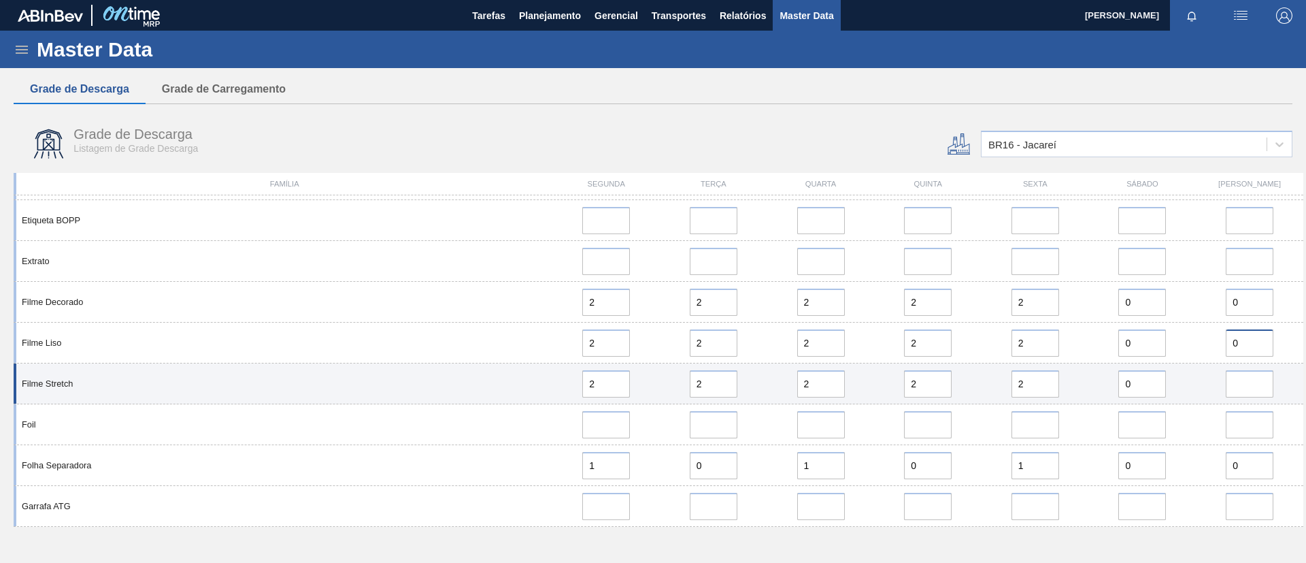
type input "0"
click at [1249, 381] on input "error" at bounding box center [1250, 383] width 48 height 27
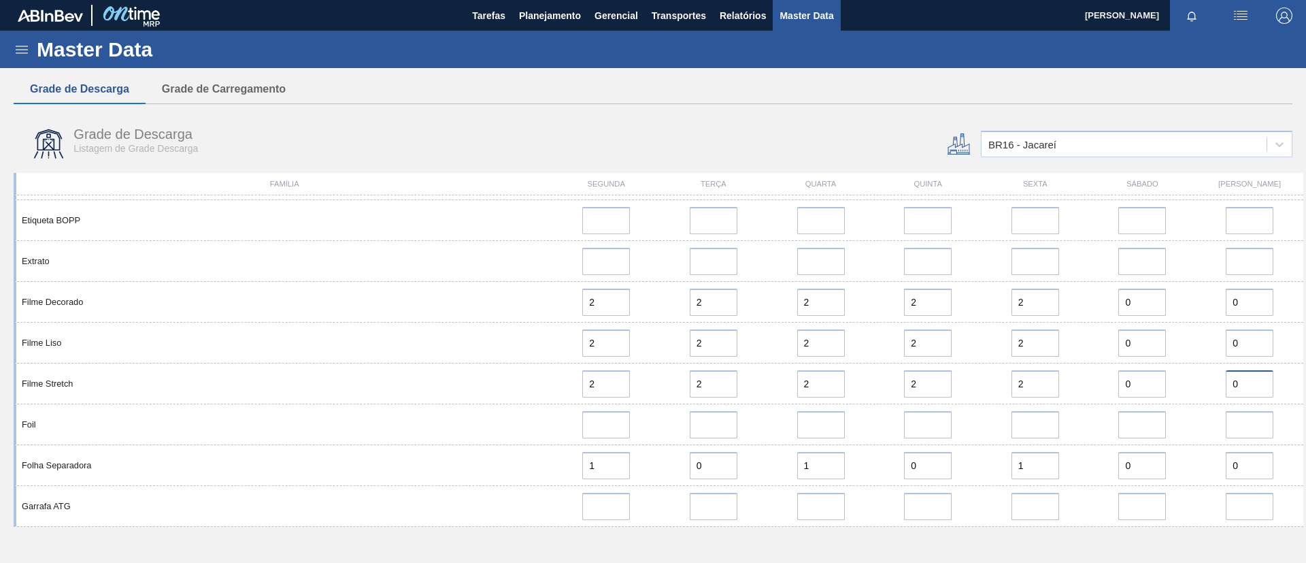
type input "0"
click at [367, 135] on div "Grade de Descarga Listagem de Grade Descarga" at bounding box center [267, 141] width 389 height 28
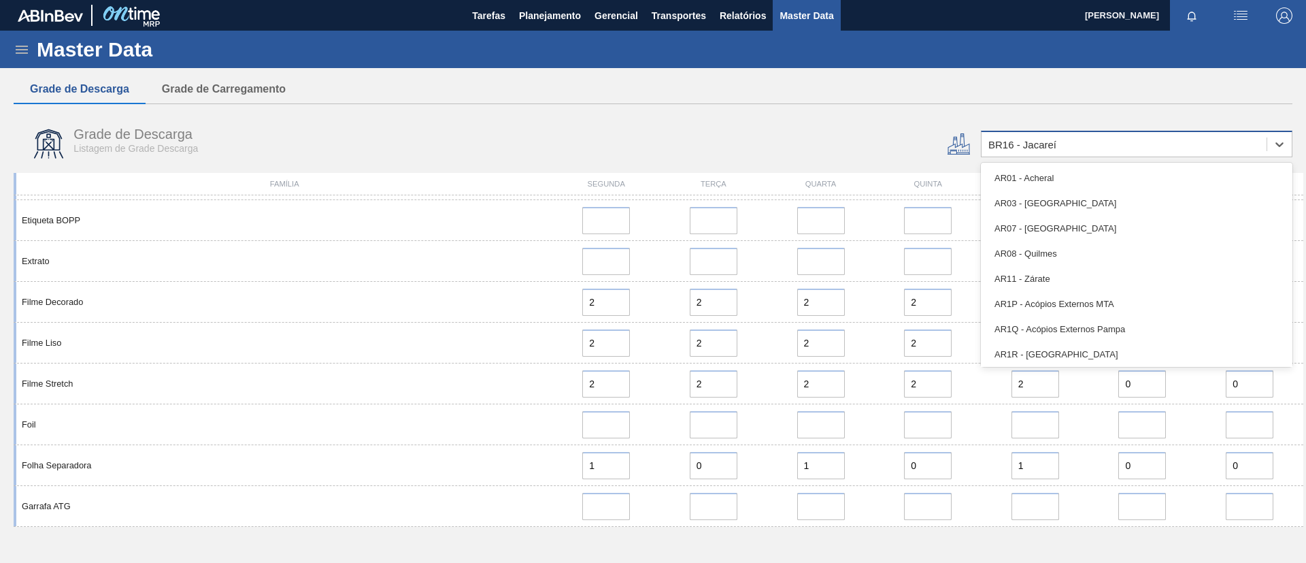
click at [1082, 143] on div "BR16 - Jacareí" at bounding box center [1124, 145] width 285 height 20
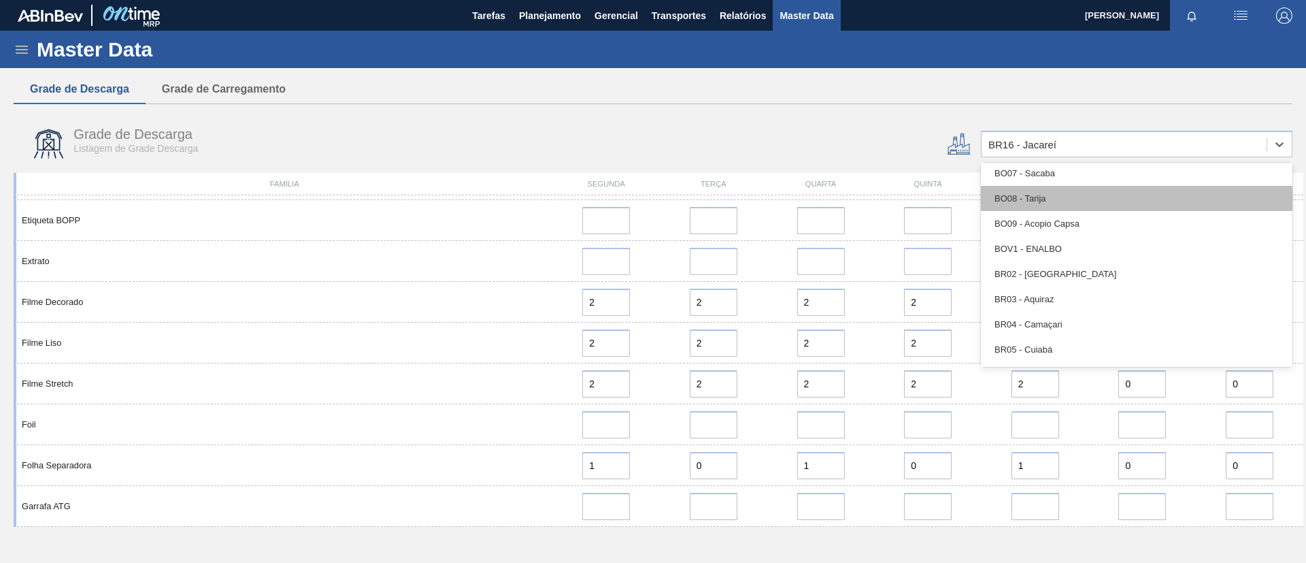
scroll to position [510, 0]
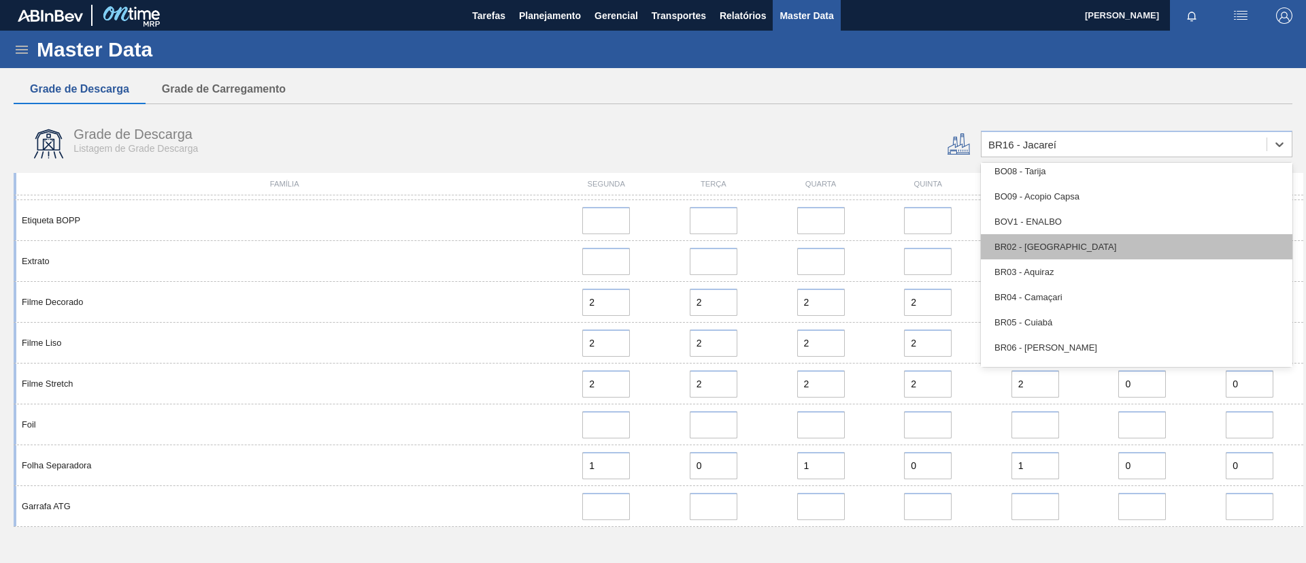
click at [1061, 248] on div "BR02 - Sergipe" at bounding box center [1137, 246] width 312 height 25
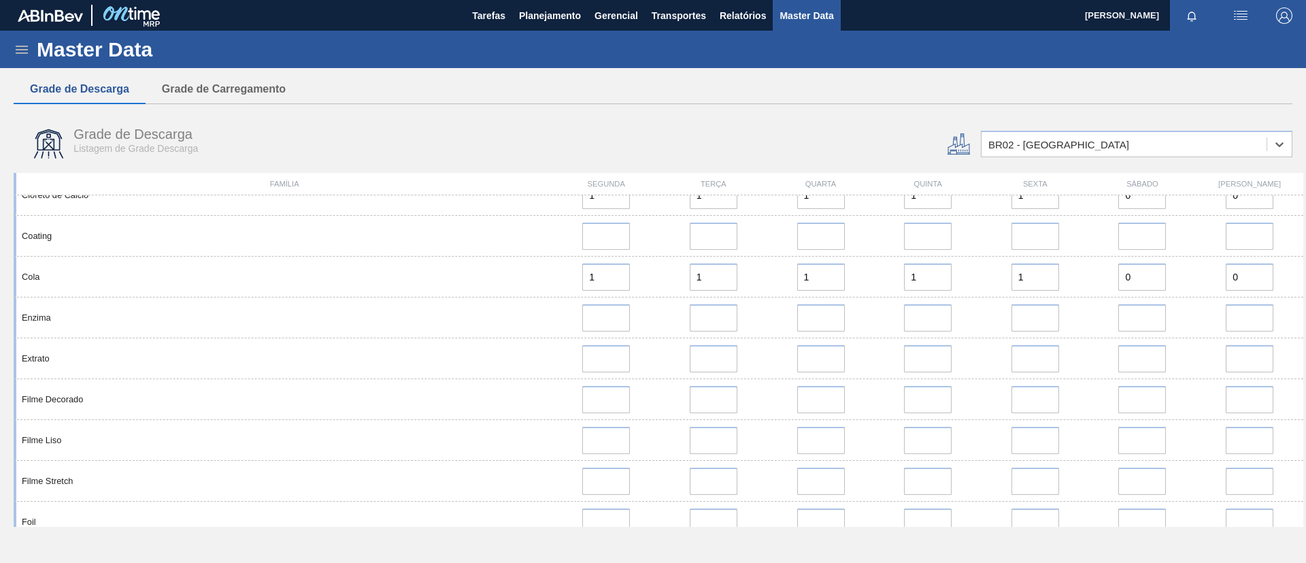
scroll to position [408, 0]
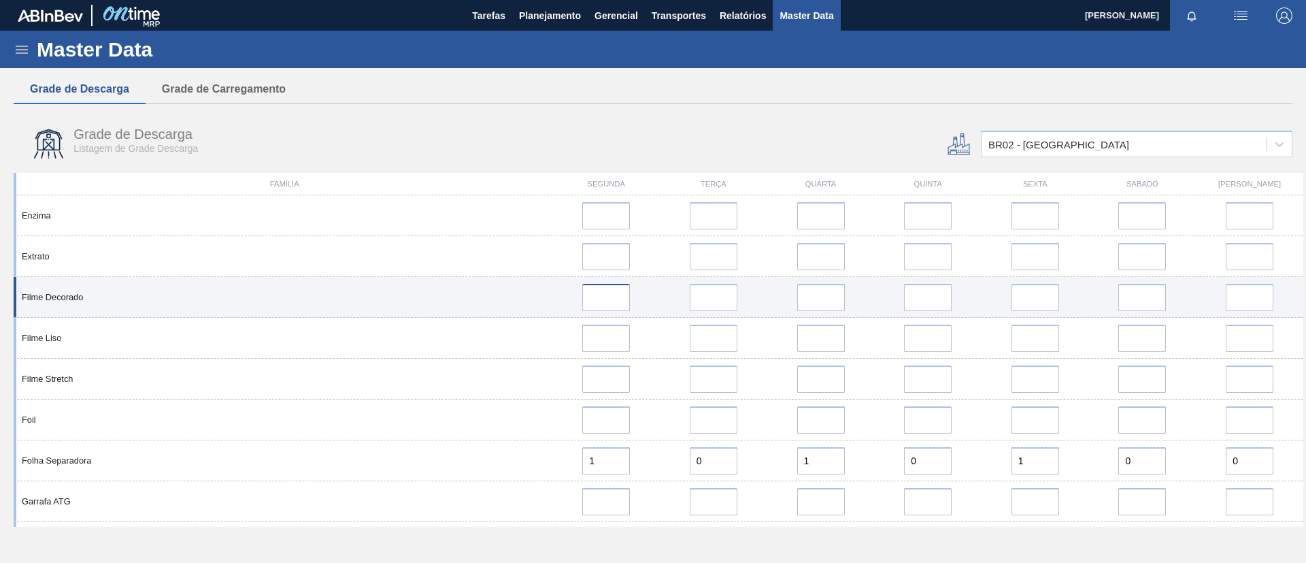
click at [607, 303] on input at bounding box center [606, 297] width 48 height 27
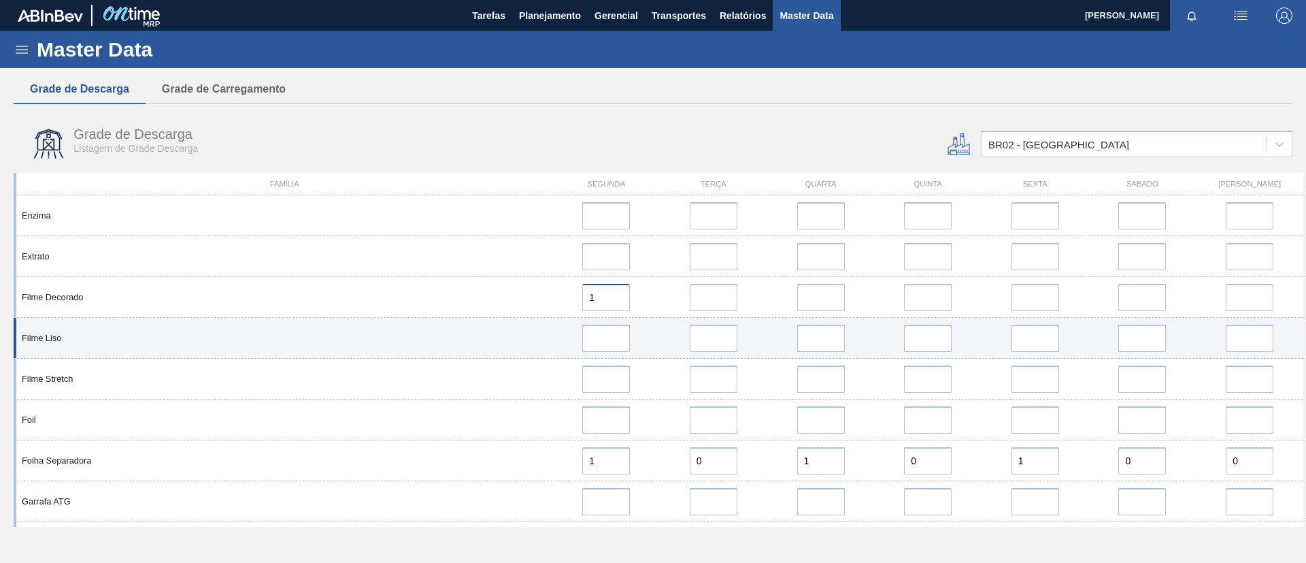
type input "1"
click at [606, 340] on input at bounding box center [606, 337] width 48 height 27
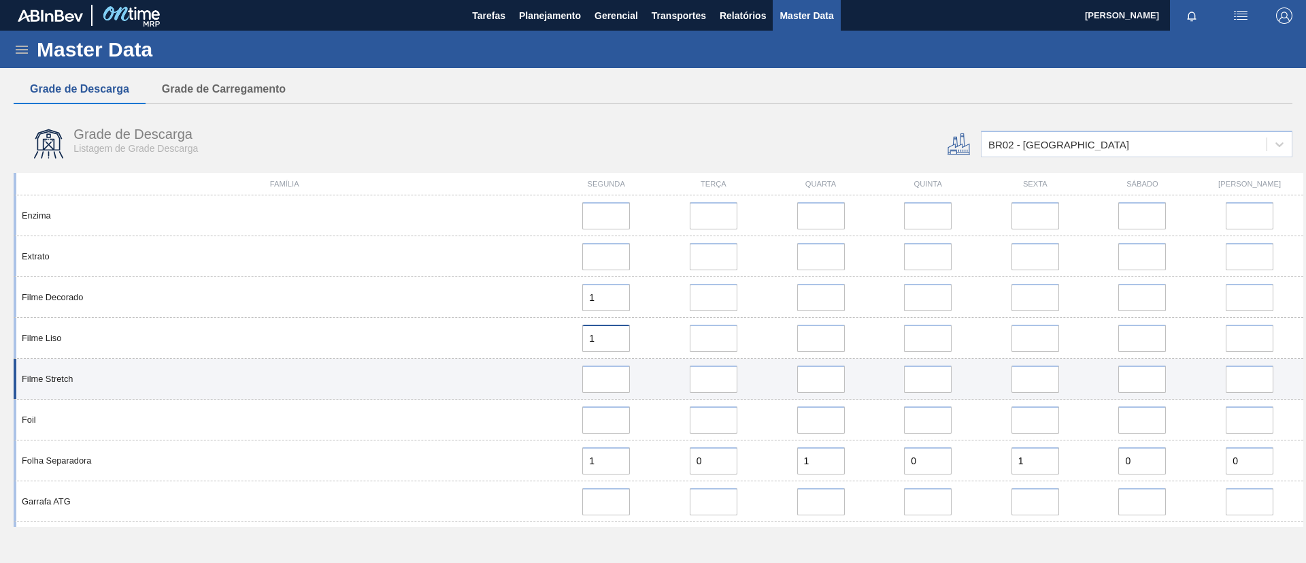
type input "1"
click at [614, 375] on input at bounding box center [606, 378] width 48 height 27
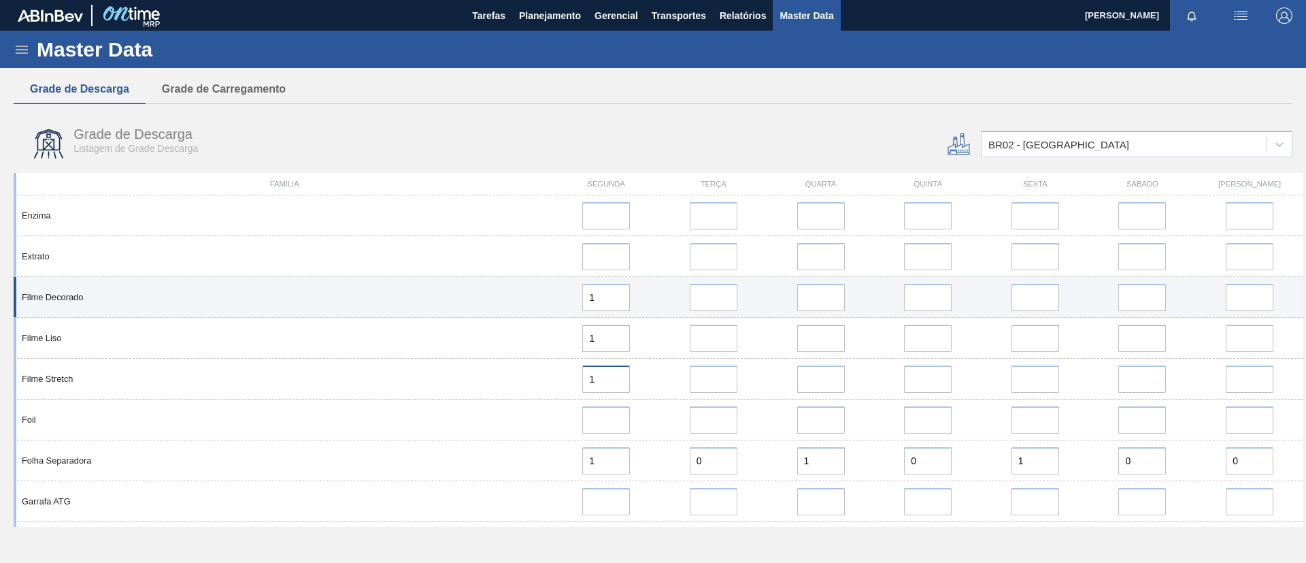
type input "1"
click at [705, 305] on input "error" at bounding box center [714, 297] width 48 height 27
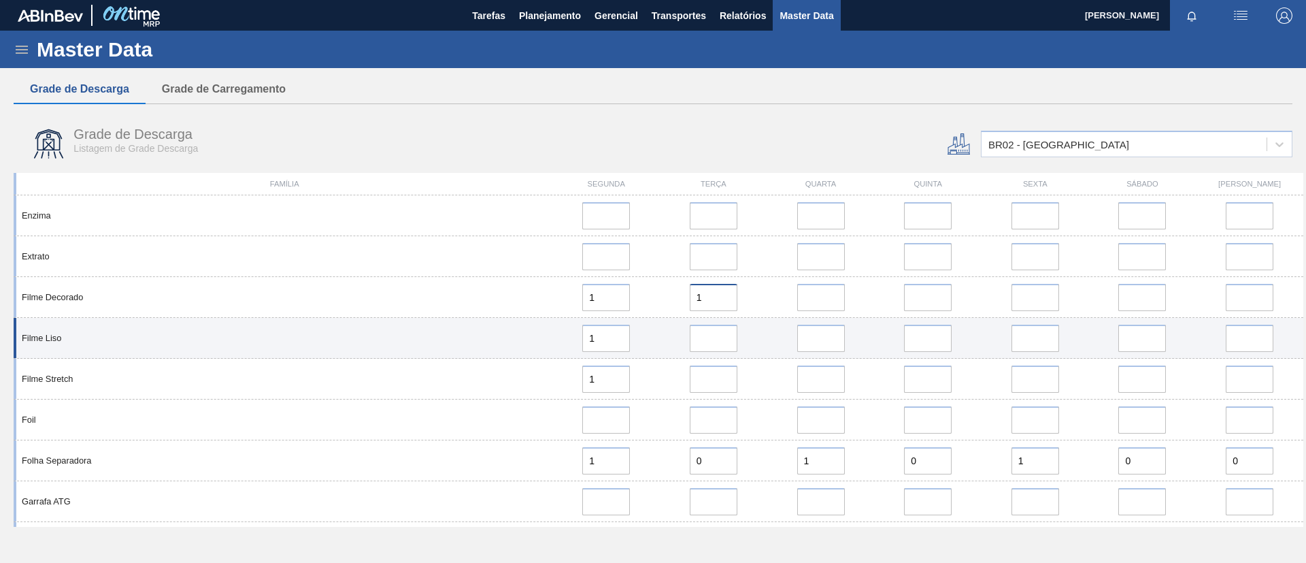
type input "1"
click at [715, 341] on input "error" at bounding box center [714, 337] width 48 height 27
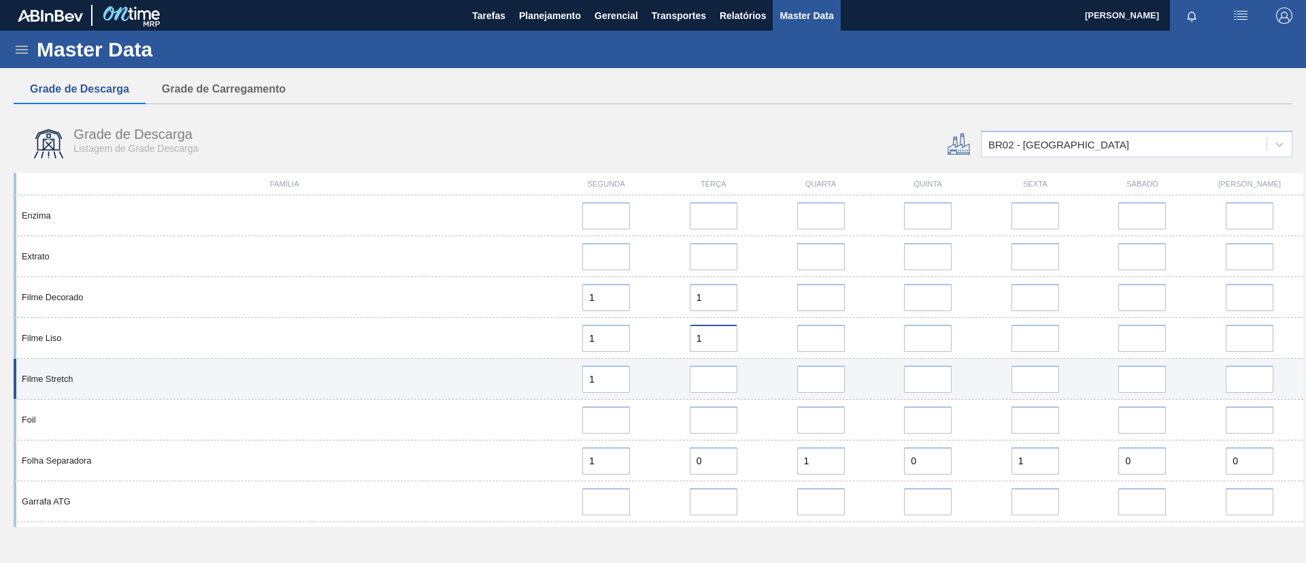
type input "1"
drag, startPoint x: 713, startPoint y: 375, endPoint x: 720, endPoint y: 363, distance: 14.6
click at [714, 375] on input "error" at bounding box center [714, 378] width 48 height 27
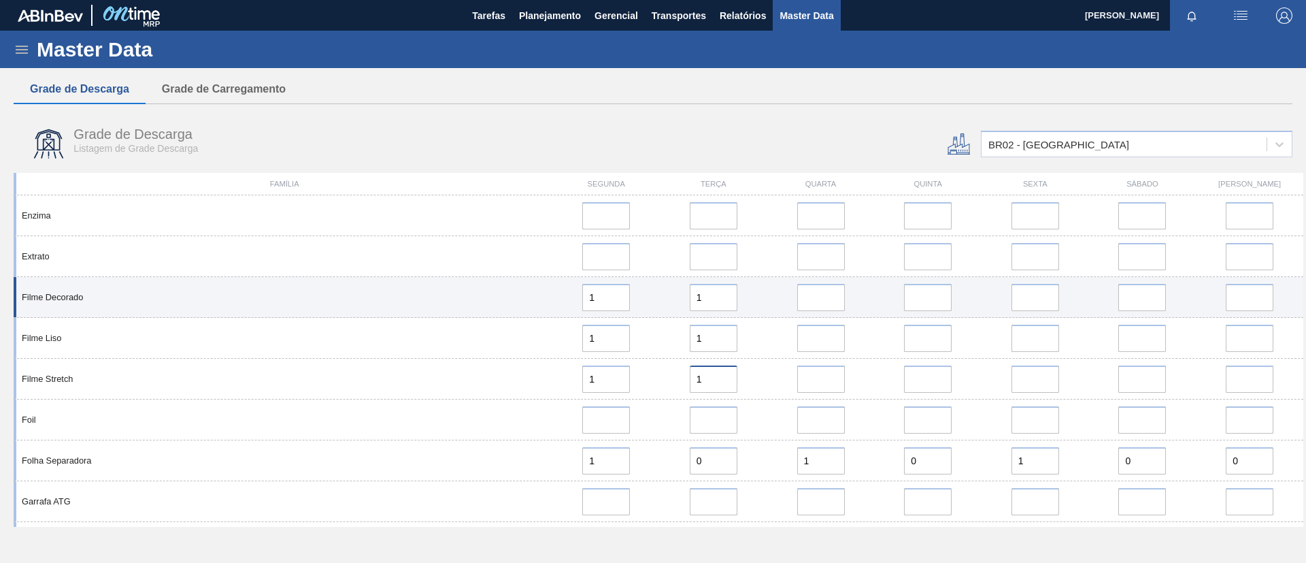
type input "1"
click at [850, 298] on div at bounding box center [821, 297] width 97 height 27
click at [840, 301] on input "error" at bounding box center [821, 297] width 48 height 27
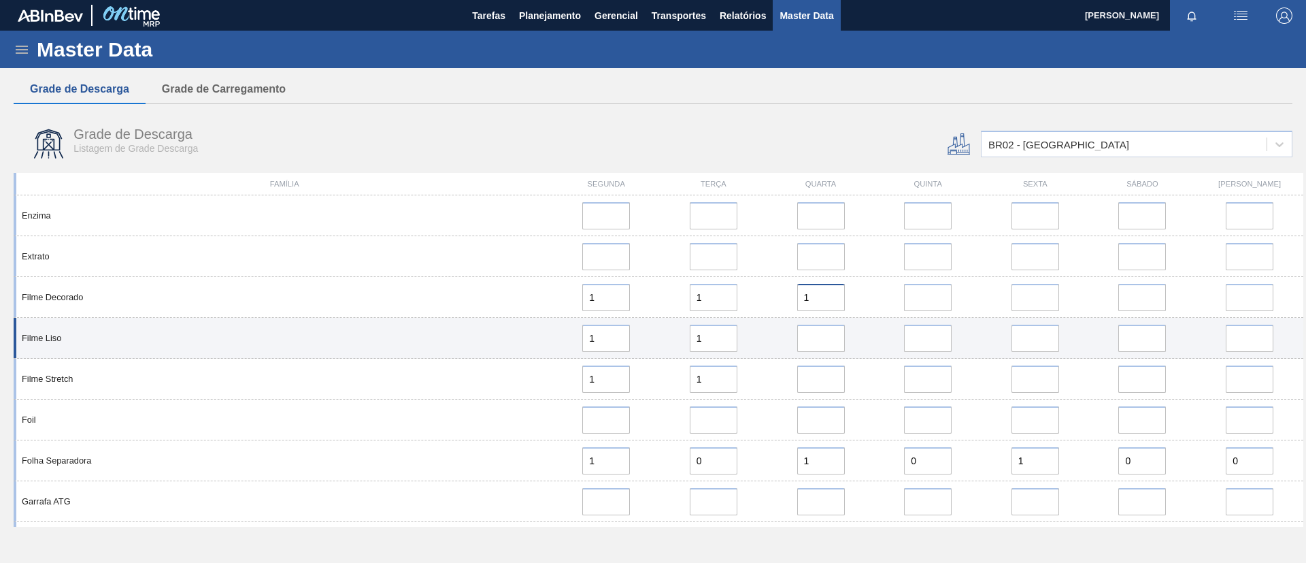
type input "1"
click at [841, 330] on input "error" at bounding box center [821, 337] width 48 height 27
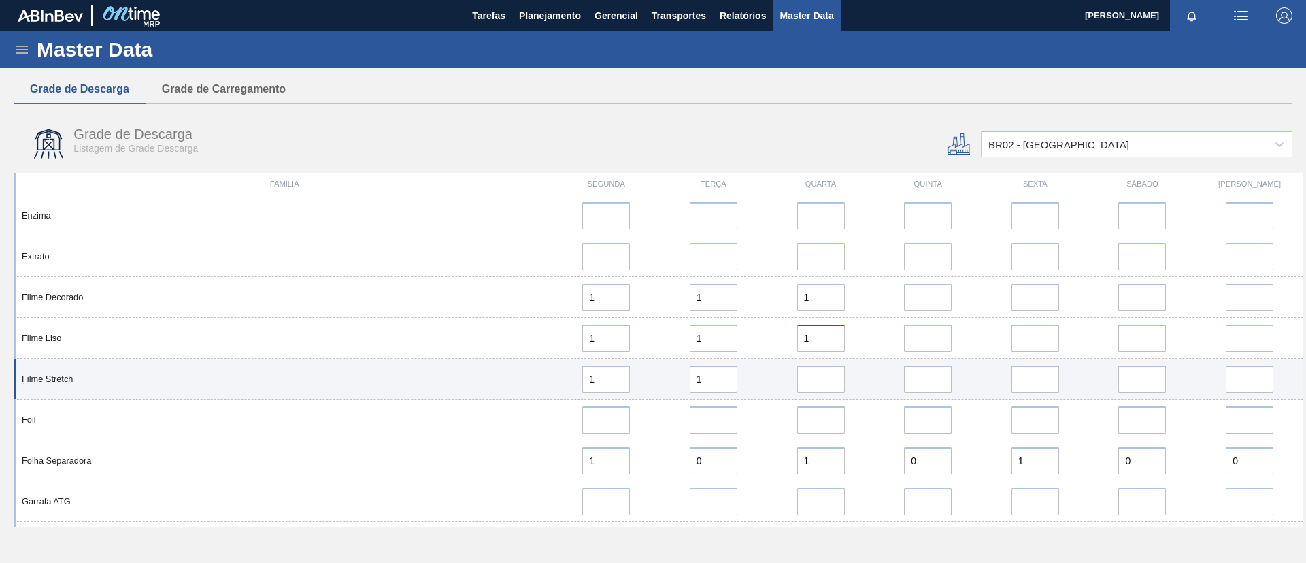
type input "1"
click at [831, 384] on input "error" at bounding box center [821, 378] width 48 height 27
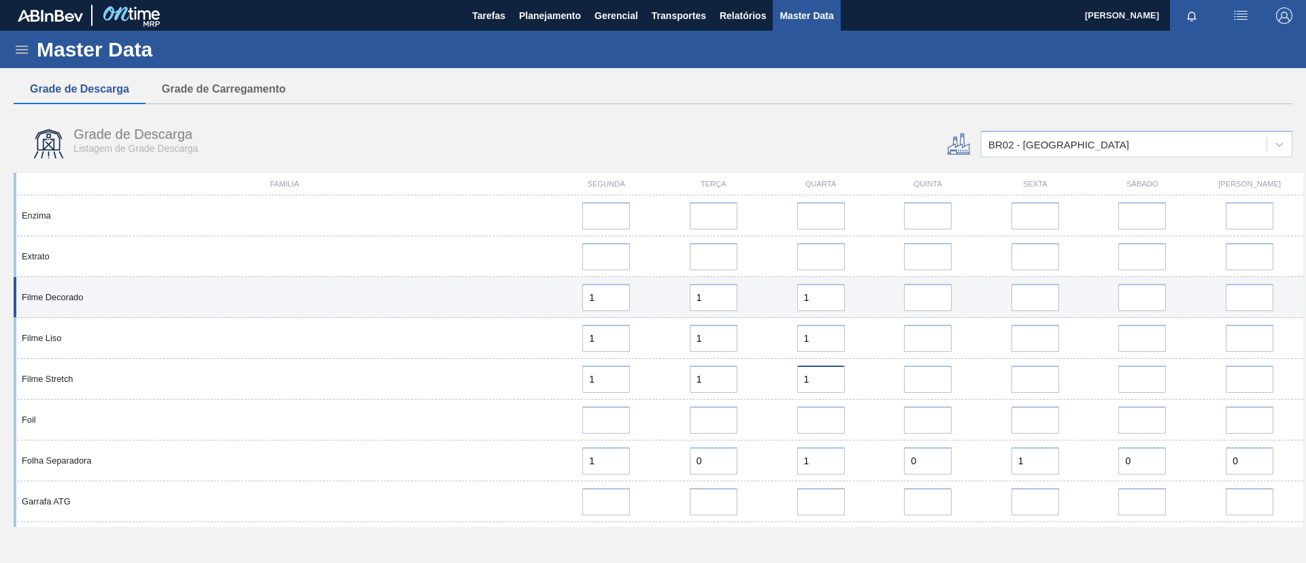
type input "1"
click at [942, 295] on input "error" at bounding box center [928, 297] width 48 height 27
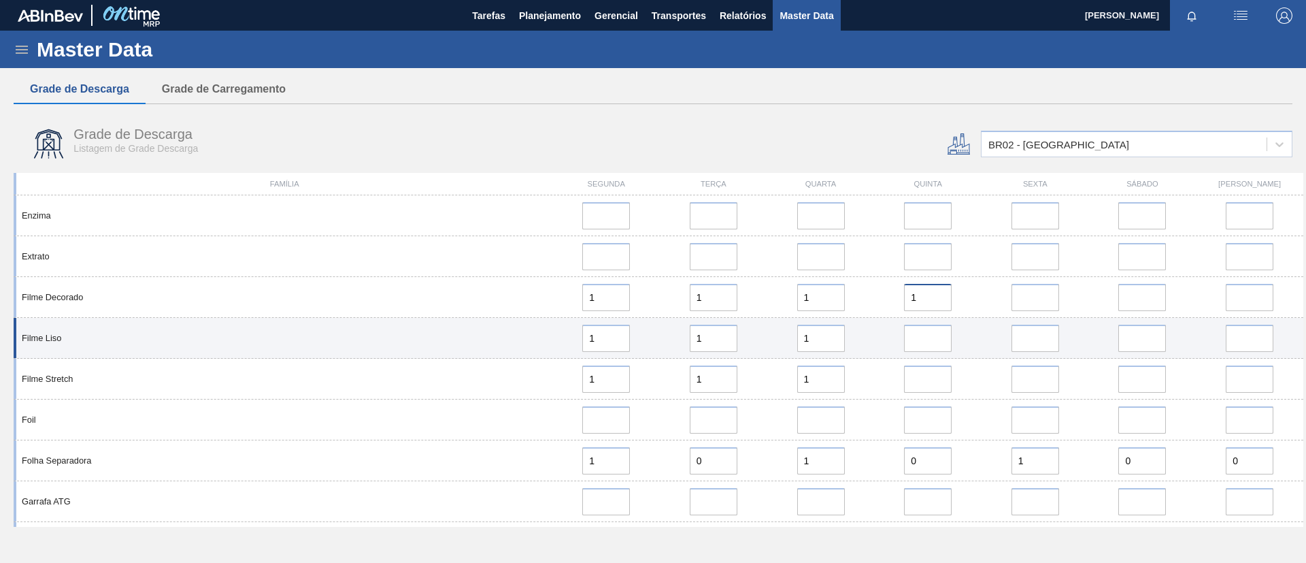
type input "1"
click at [937, 336] on input "error" at bounding box center [928, 337] width 48 height 27
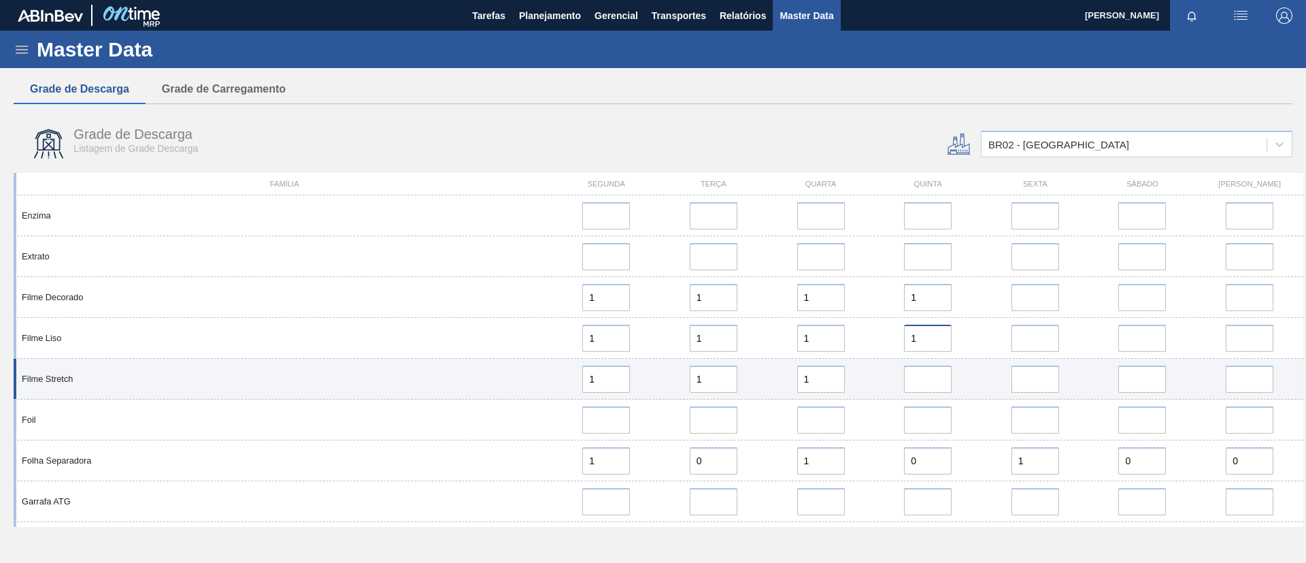
type input "1"
click at [935, 374] on input "error" at bounding box center [928, 378] width 48 height 27
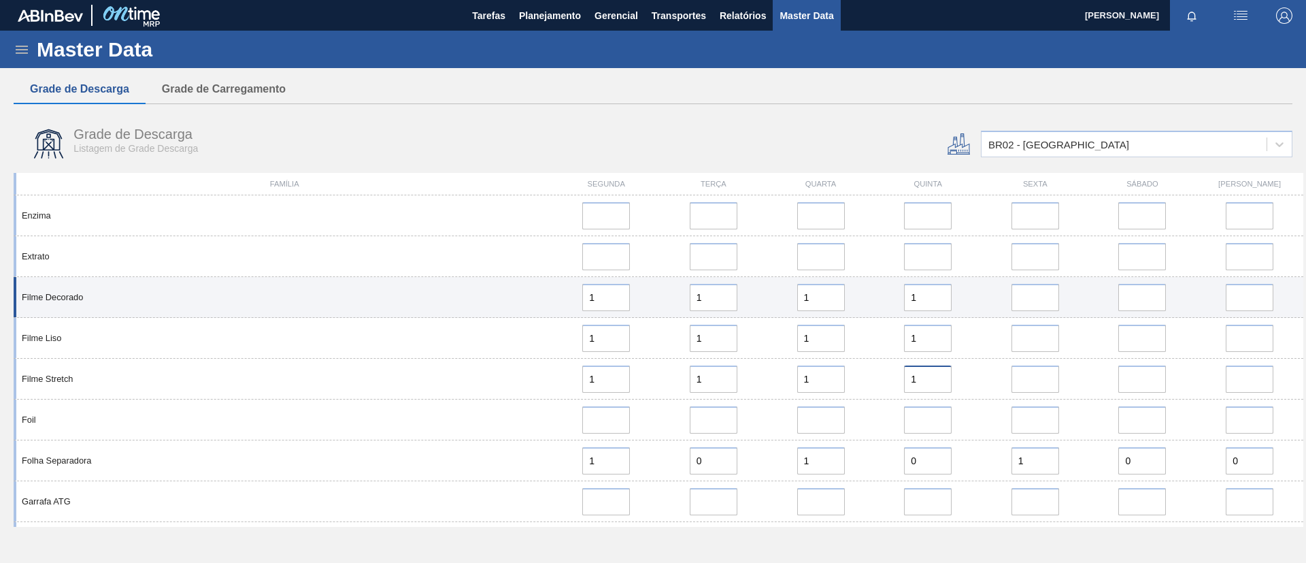
type input "1"
click at [1011, 301] on input "error" at bounding box center [1035, 297] width 48 height 27
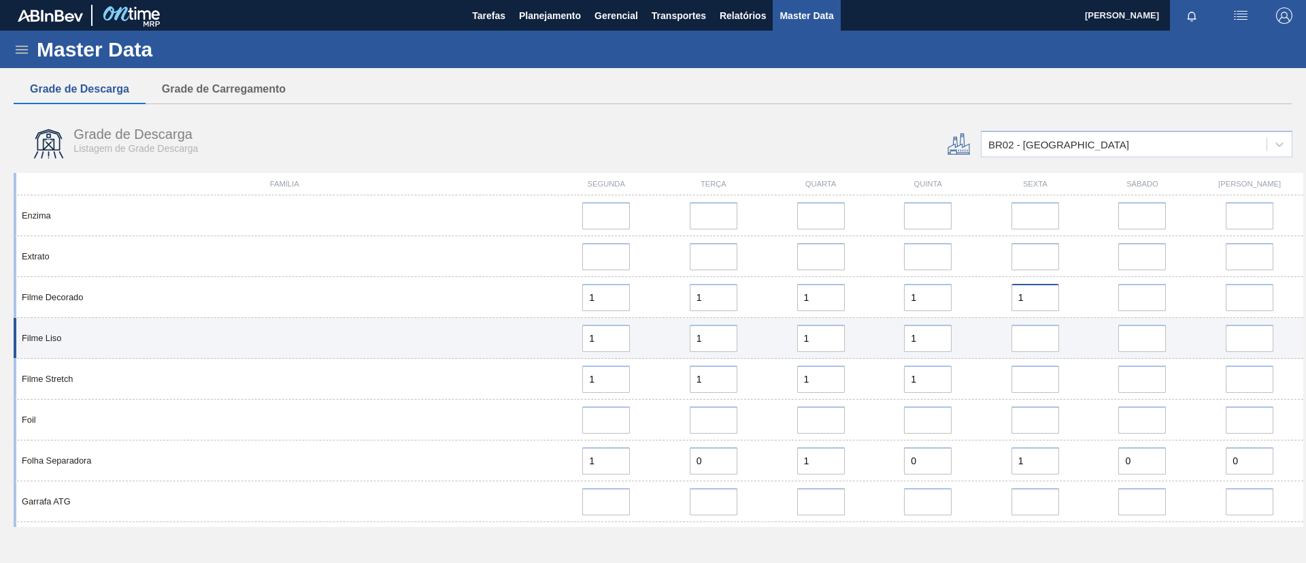
type input "1"
click at [1012, 338] on input "error" at bounding box center [1035, 337] width 48 height 27
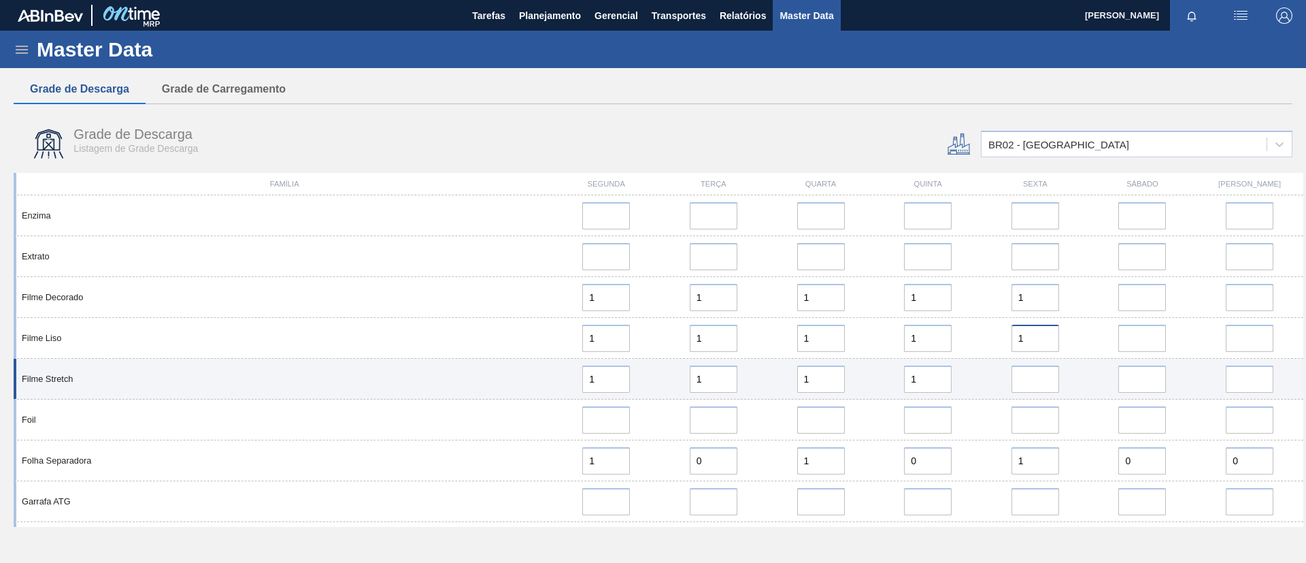
type input "1"
click at [1028, 382] on input "error" at bounding box center [1035, 378] width 48 height 27
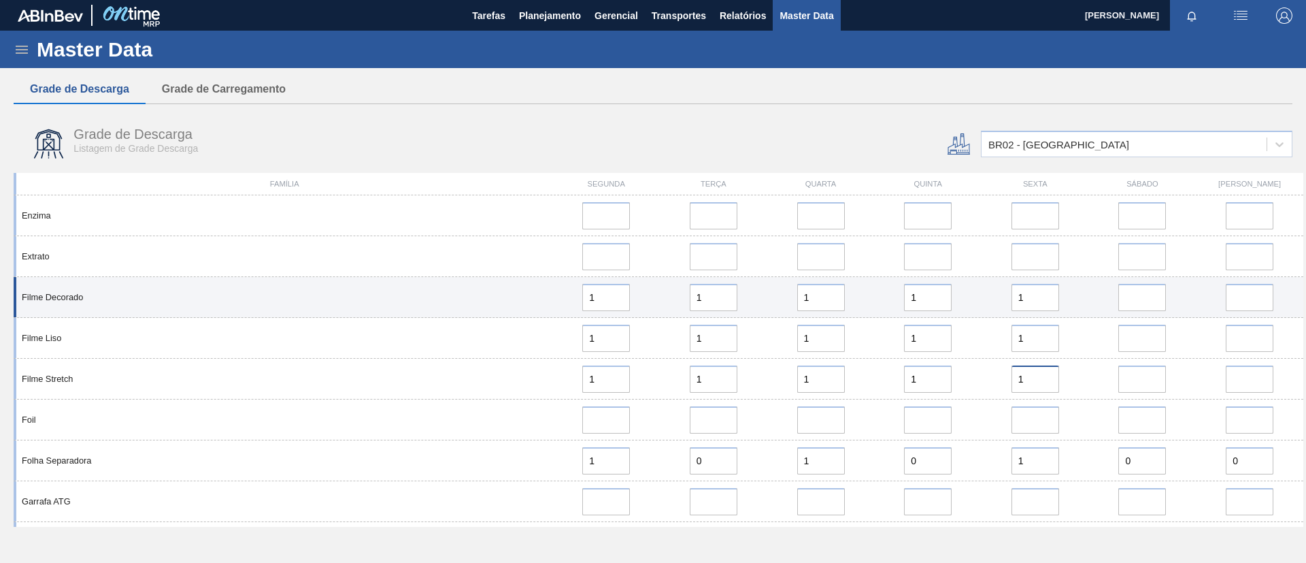
type input "1"
click at [1127, 303] on input "error" at bounding box center [1142, 297] width 48 height 27
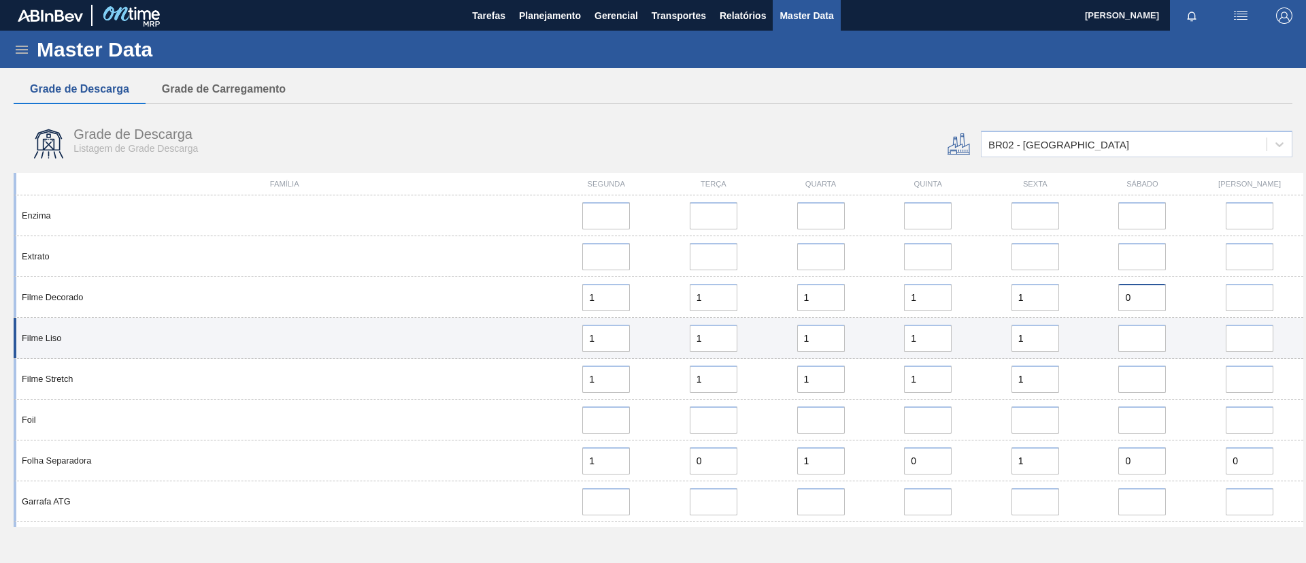
type input "0"
click at [1139, 353] on div "Filme Liso 1 1 1 1 1" at bounding box center [659, 338] width 1290 height 41
click at [1138, 339] on input "error" at bounding box center [1142, 337] width 48 height 27
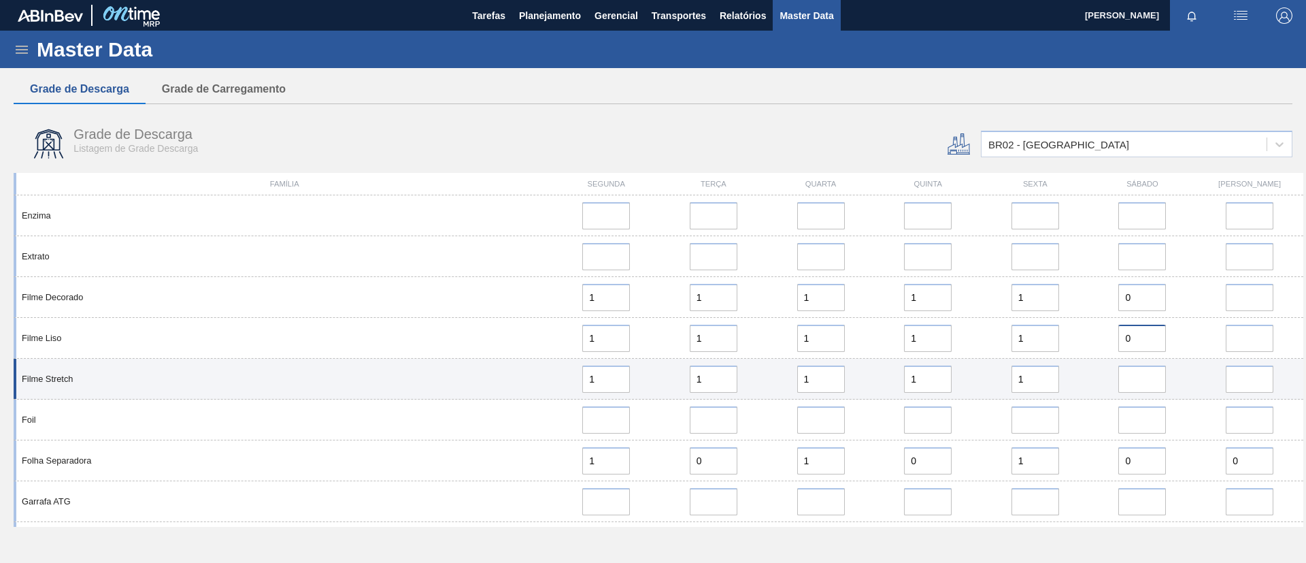
type input "0"
click at [1135, 379] on input "error" at bounding box center [1142, 378] width 48 height 27
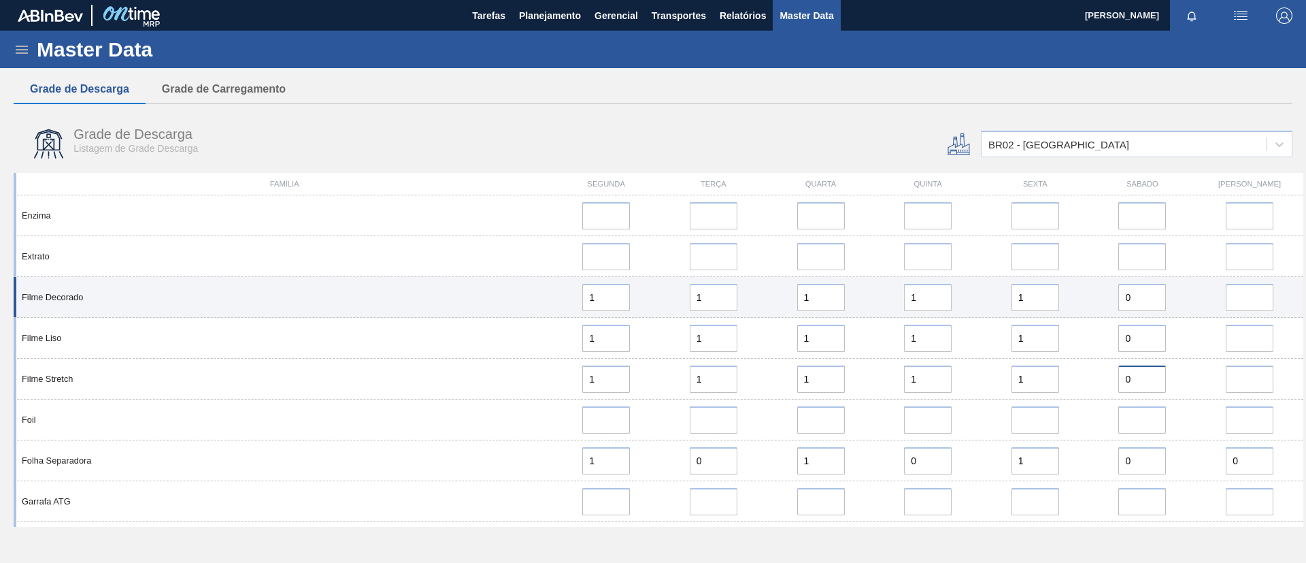
type input "0"
click at [1233, 290] on input "error" at bounding box center [1250, 297] width 48 height 27
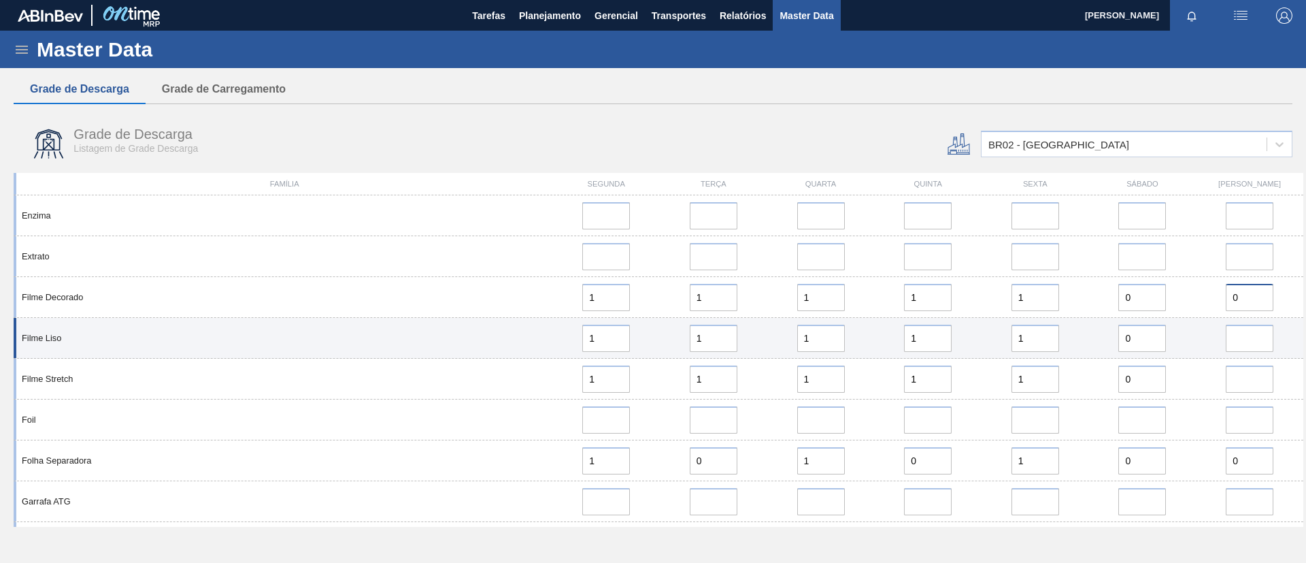
type input "0"
click at [1230, 350] on input "error" at bounding box center [1250, 337] width 48 height 27
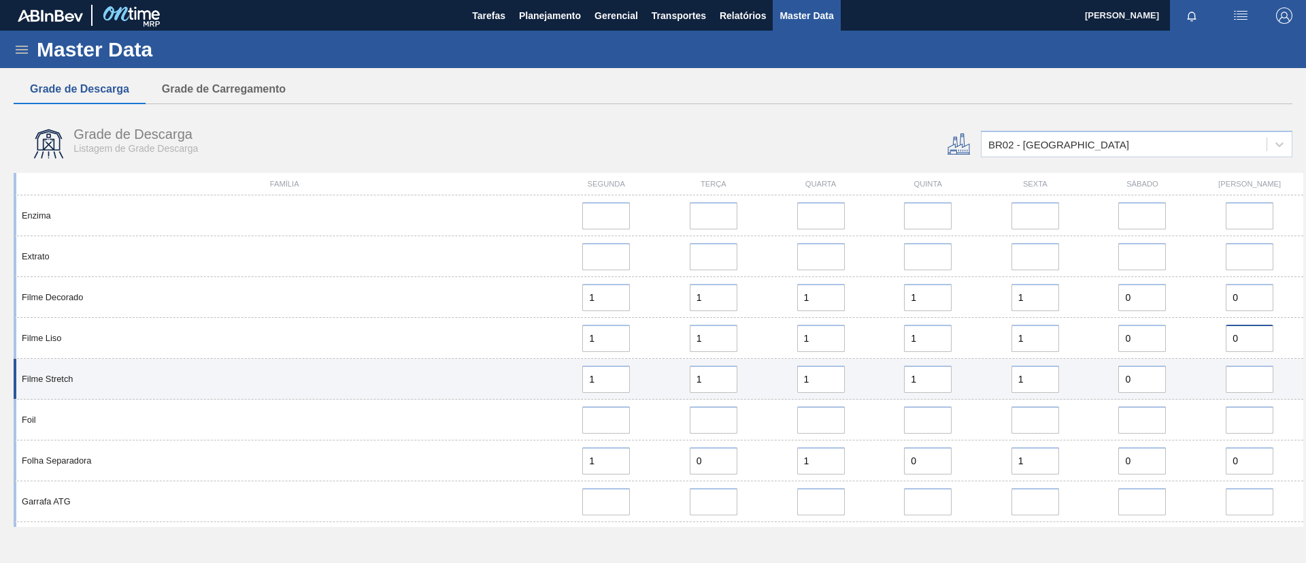
type input "0"
click at [1234, 371] on input "error" at bounding box center [1250, 378] width 48 height 27
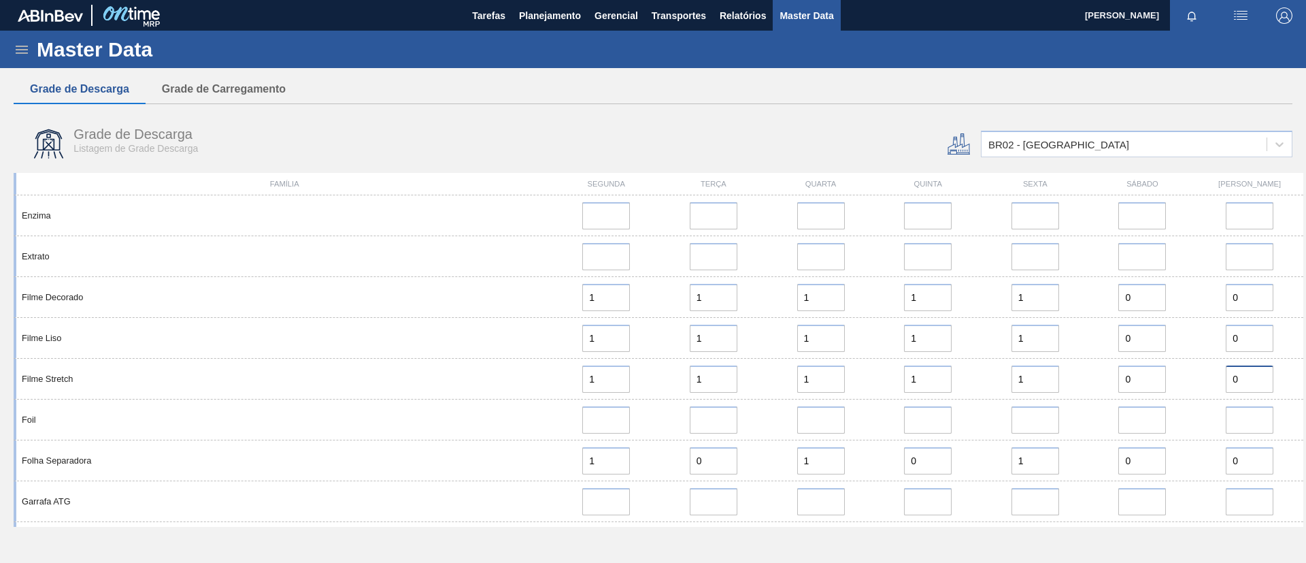
type input "0"
click at [565, 139] on div "Grade de Descarga Listagem de Grade Descarga" at bounding box center [438, 143] width 849 height 51
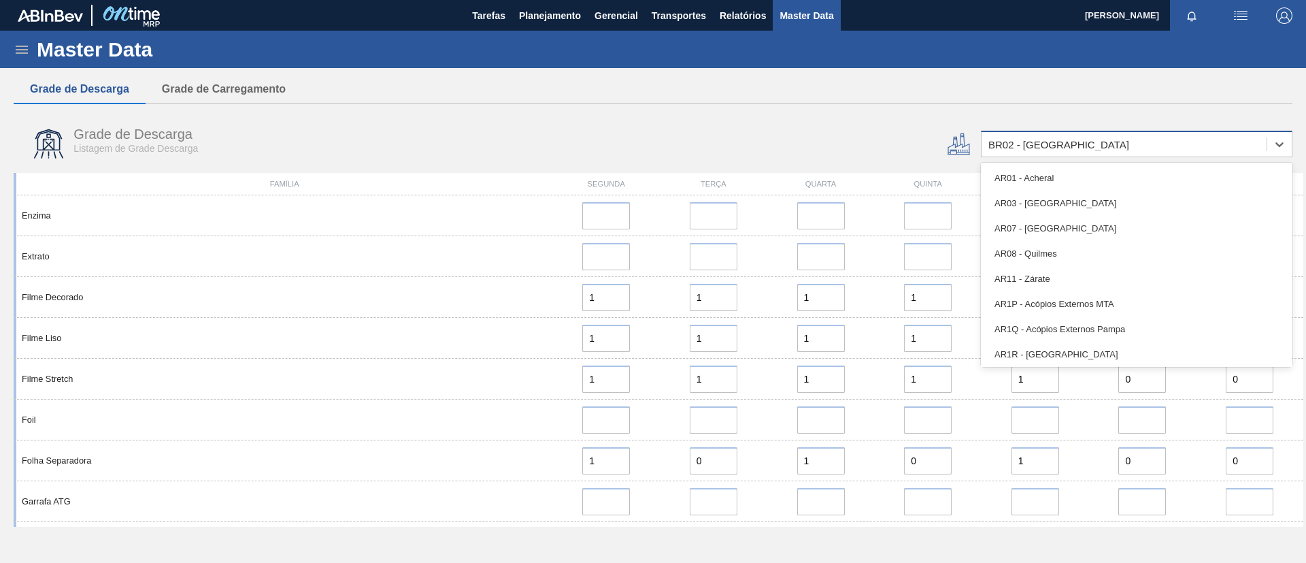
click at [1058, 151] on div "BR02 - Sergipe" at bounding box center [1124, 145] width 285 height 20
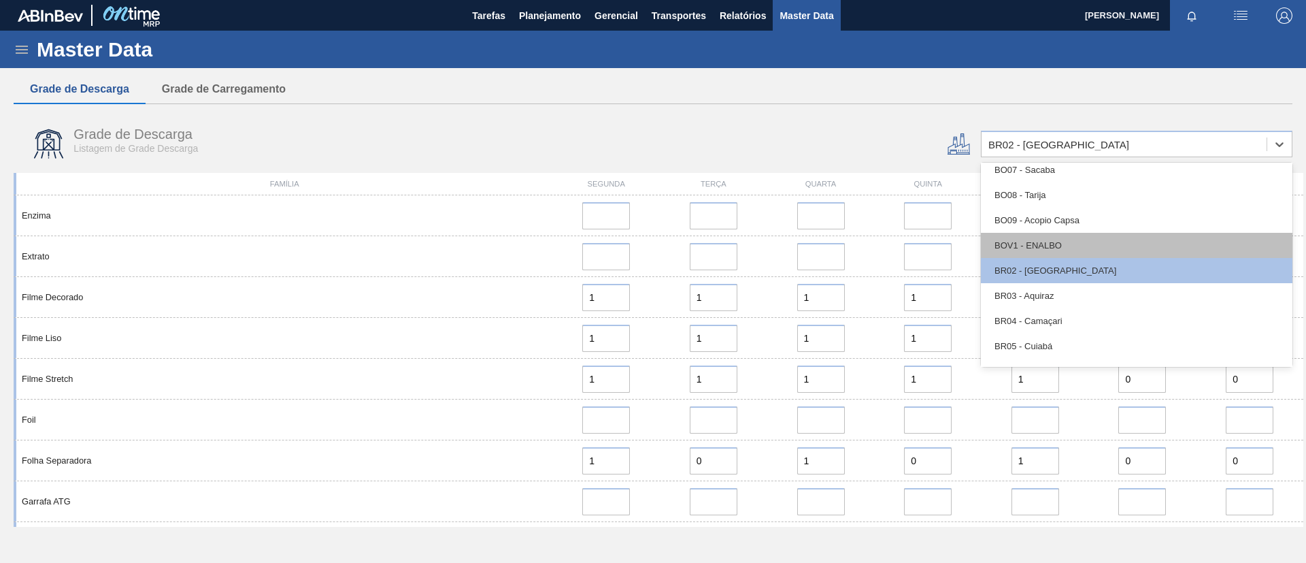
scroll to position [510, 0]
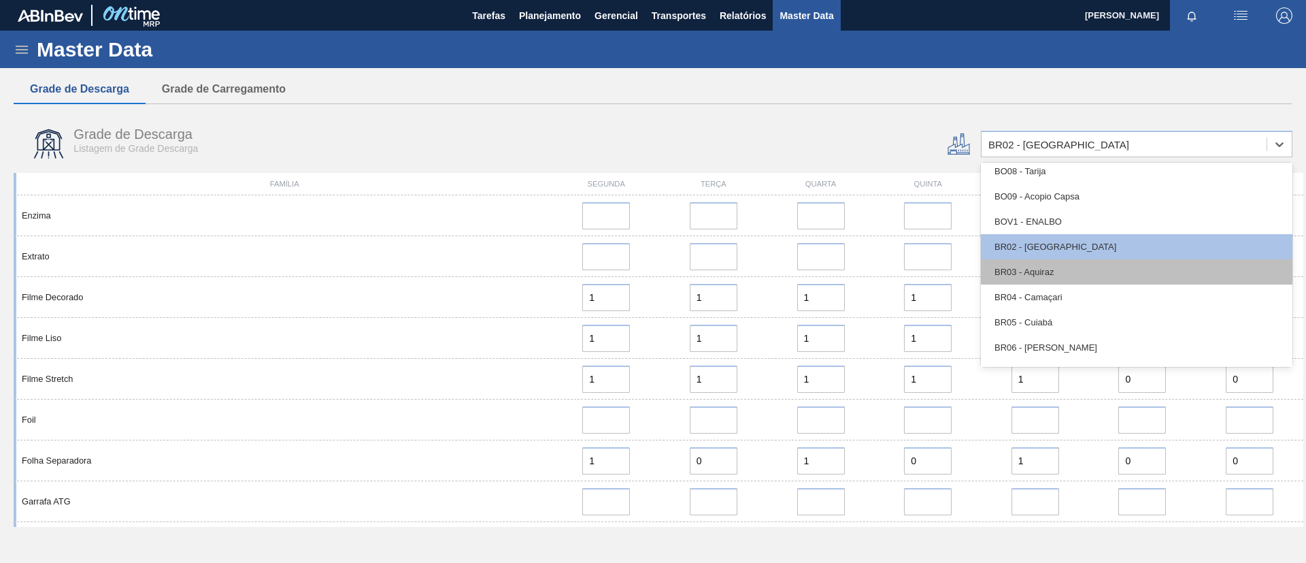
click at [1057, 275] on div "BR03 - Aquiraz" at bounding box center [1137, 271] width 312 height 25
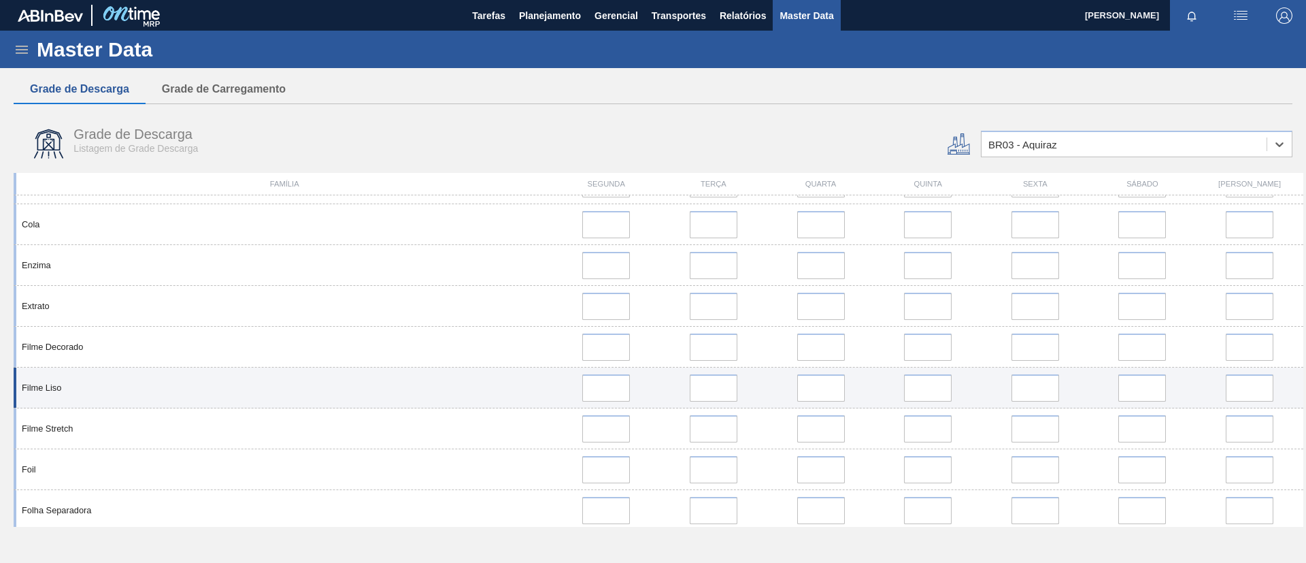
scroll to position [612, 0]
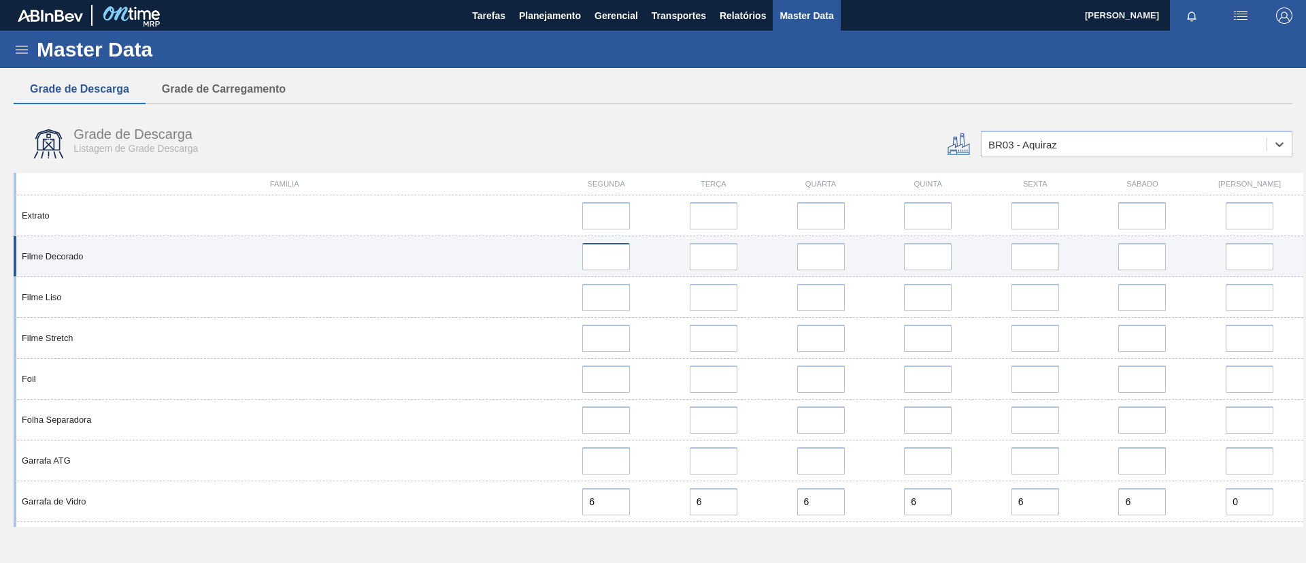
click at [618, 254] on input at bounding box center [606, 256] width 48 height 27
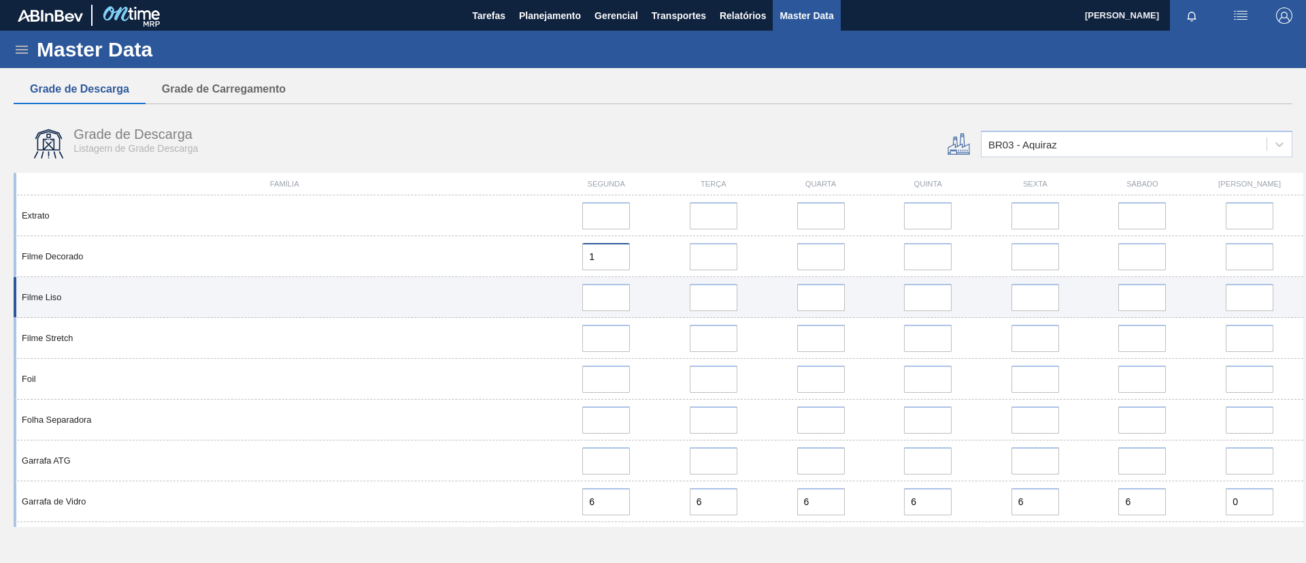
type input "1"
click at [619, 290] on input at bounding box center [606, 297] width 48 height 27
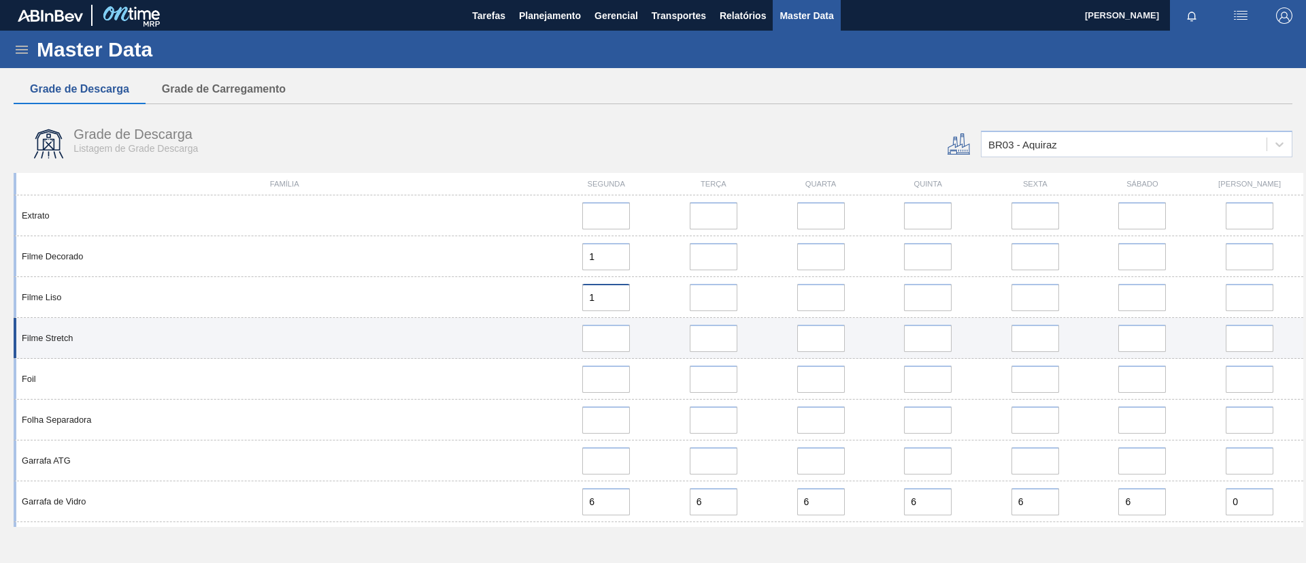
type input "1"
click at [618, 329] on input at bounding box center [606, 337] width 48 height 27
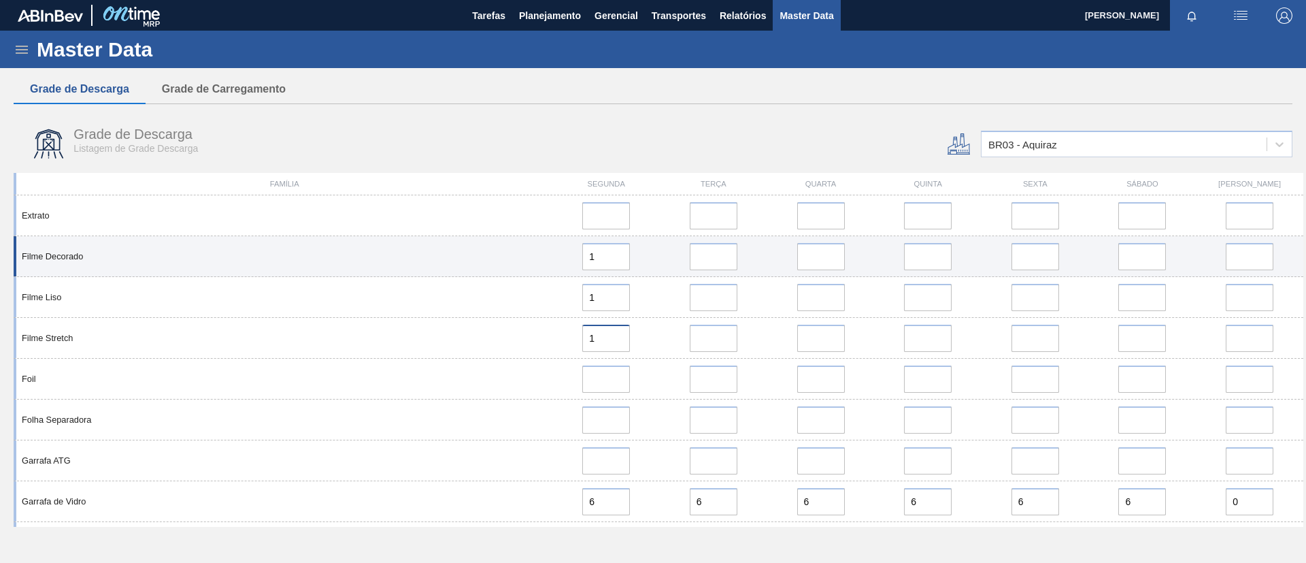
type input "1"
click at [728, 260] on input "error" at bounding box center [714, 256] width 48 height 27
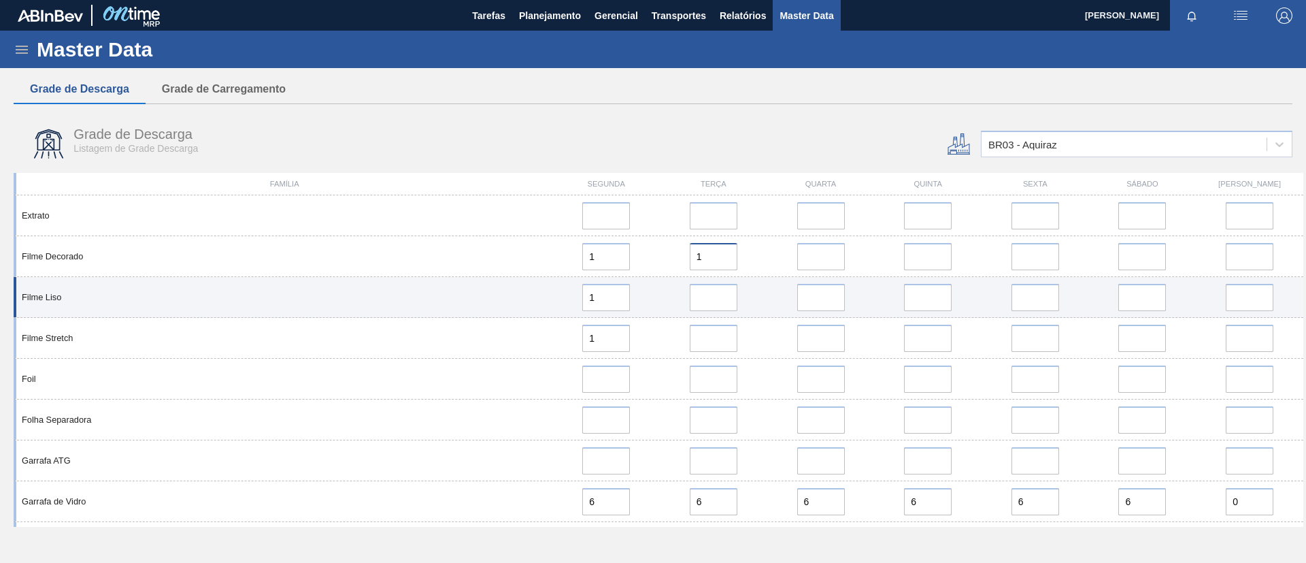
type input "1"
click at [730, 301] on input "error" at bounding box center [714, 297] width 48 height 27
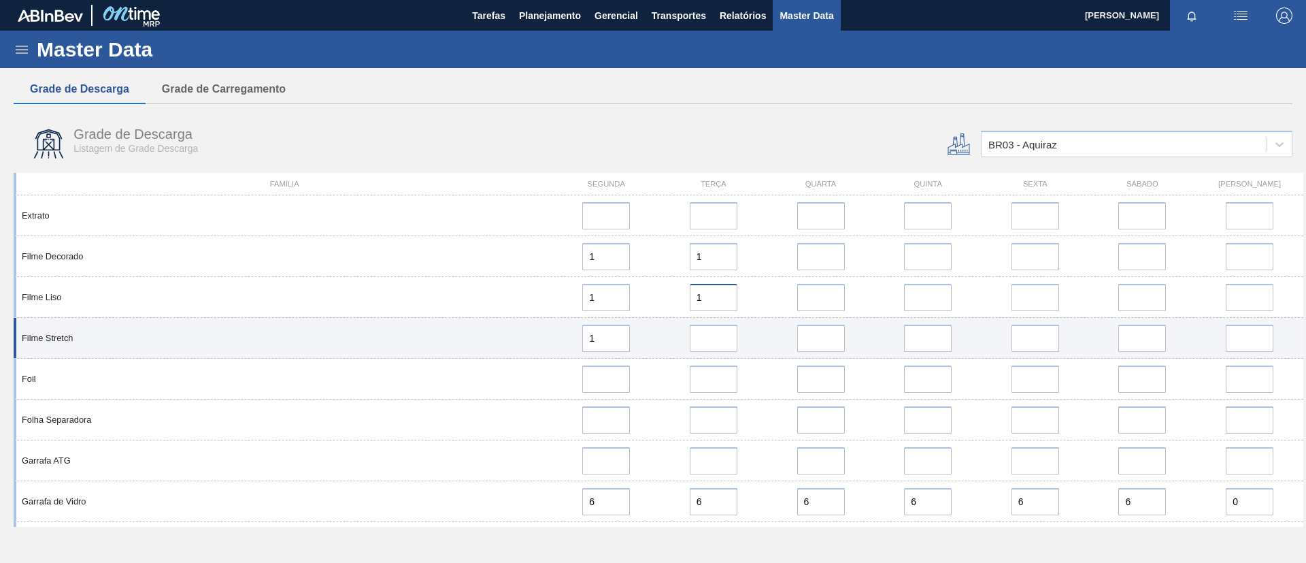
type input "1"
click at [720, 335] on input "error" at bounding box center [714, 337] width 48 height 27
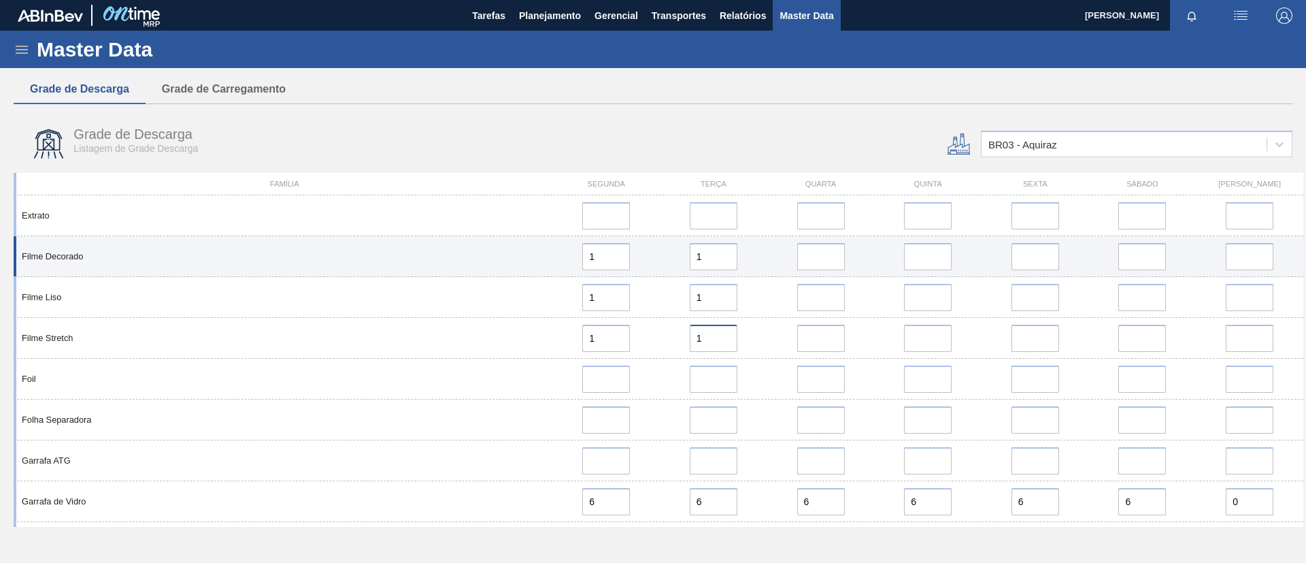
type input "1"
click at [816, 265] on input "error" at bounding box center [821, 256] width 48 height 27
drag, startPoint x: 580, startPoint y: 258, endPoint x: 517, endPoint y: 256, distance: 62.6
click at [517, 256] on div "Filme Decorado 1 1" at bounding box center [659, 256] width 1290 height 41
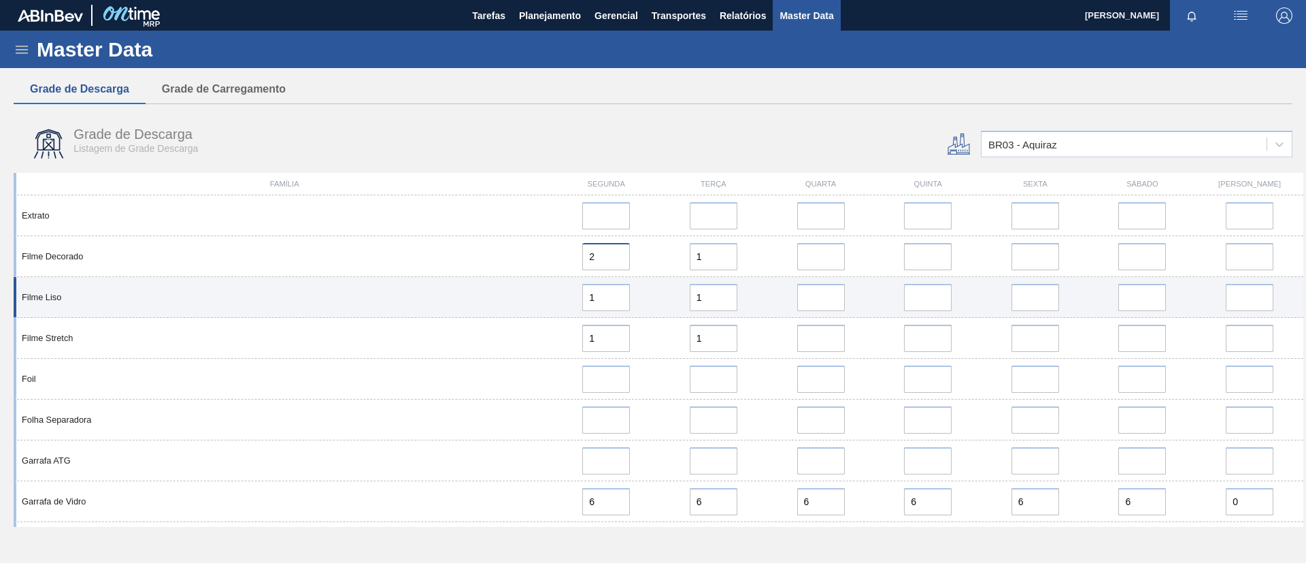
type input "2"
drag, startPoint x: 610, startPoint y: 301, endPoint x: 565, endPoint y: 295, distance: 45.2
click at [565, 295] on div "1" at bounding box center [606, 297] width 97 height 27
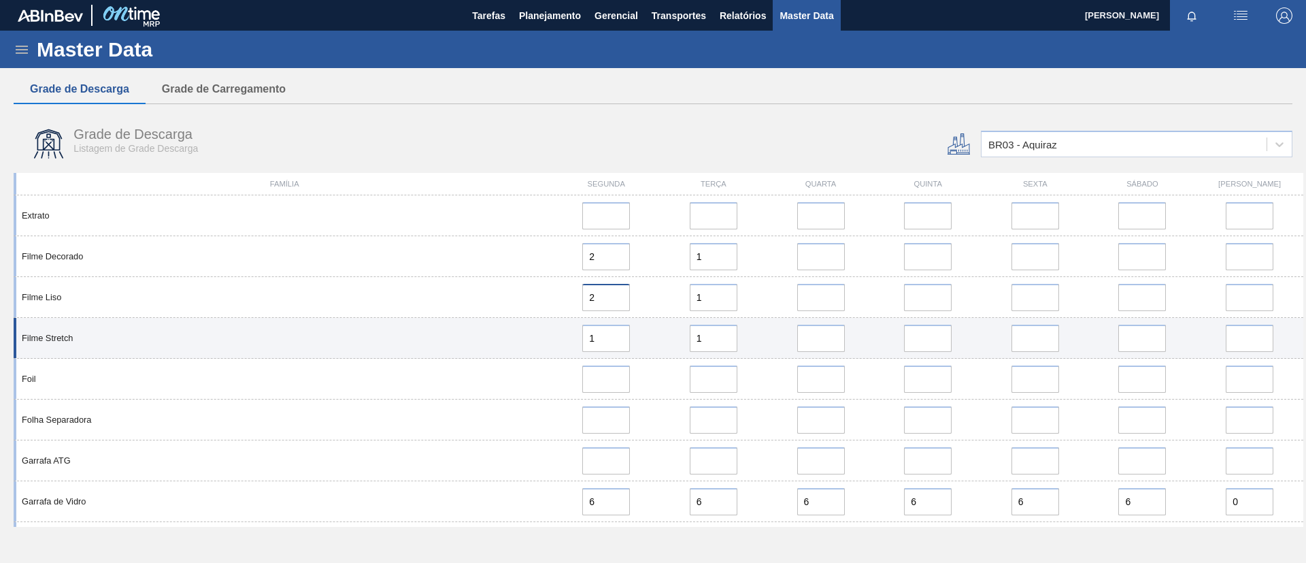
type input "2"
drag, startPoint x: 607, startPoint y: 337, endPoint x: 567, endPoint y: 331, distance: 40.6
click at [567, 331] on div "1" at bounding box center [606, 337] width 97 height 27
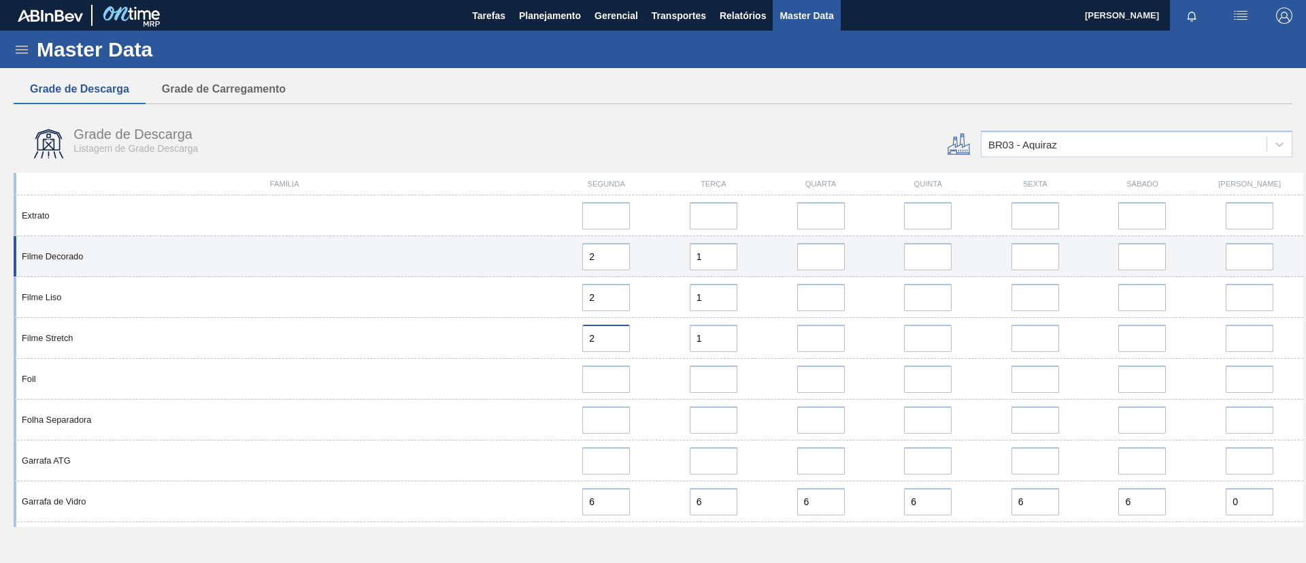
type input "2"
drag, startPoint x: 705, startPoint y: 263, endPoint x: 688, endPoint y: 263, distance: 16.3
click at [690, 263] on input "1" at bounding box center [714, 256] width 48 height 27
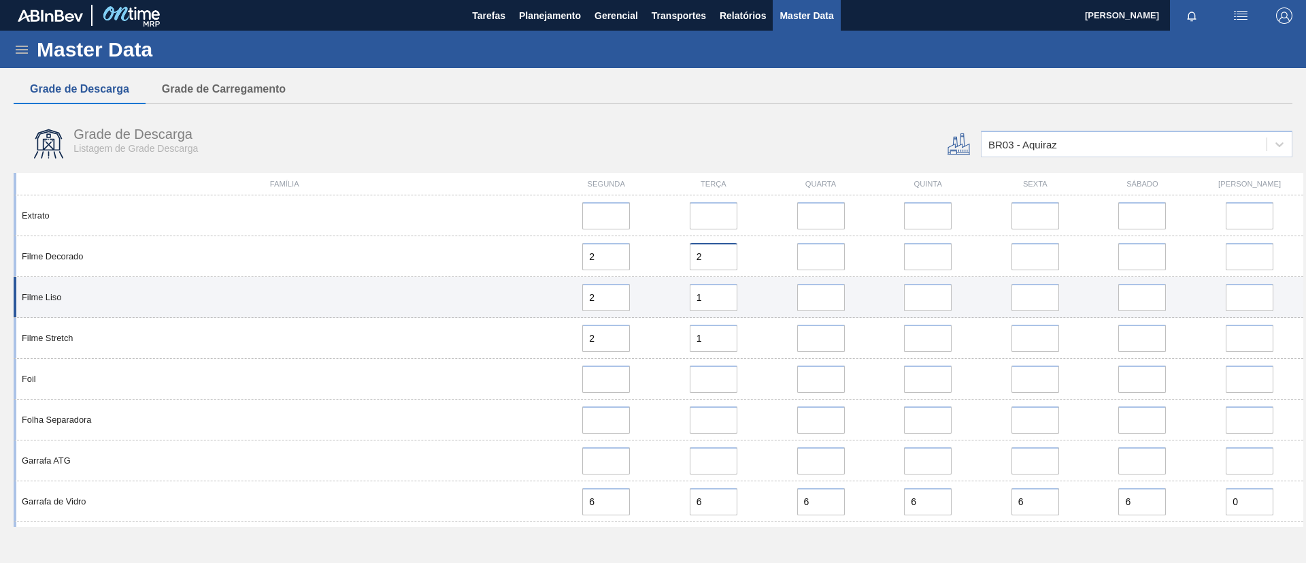
type input "2"
drag, startPoint x: 706, startPoint y: 308, endPoint x: 686, endPoint y: 307, distance: 20.5
click at [686, 307] on div "1" at bounding box center [713, 297] width 97 height 27
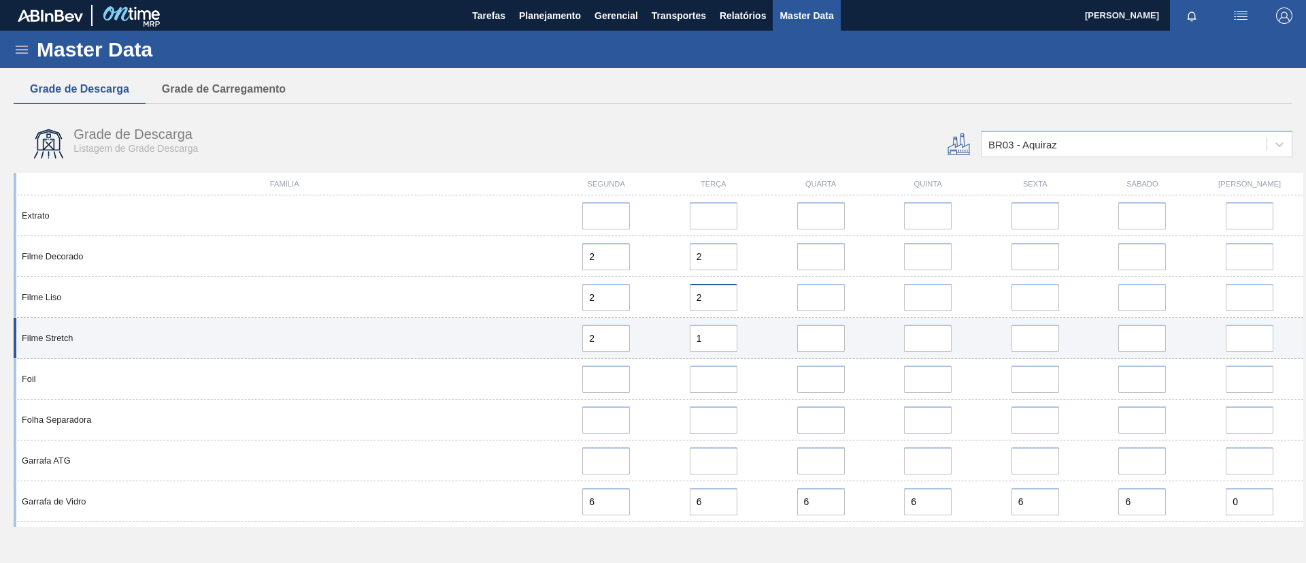
type input "2"
drag, startPoint x: 708, startPoint y: 344, endPoint x: 669, endPoint y: 335, distance: 40.3
click at [669, 336] on div "1" at bounding box center [713, 337] width 97 height 27
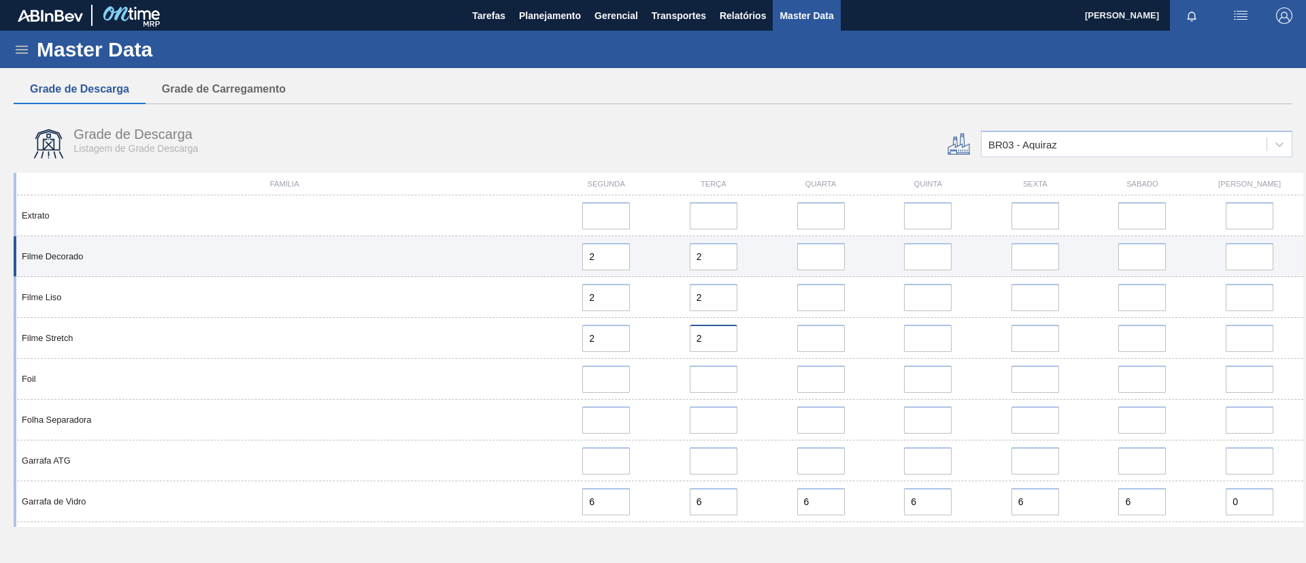
type input "2"
click at [836, 250] on input "error" at bounding box center [821, 256] width 48 height 27
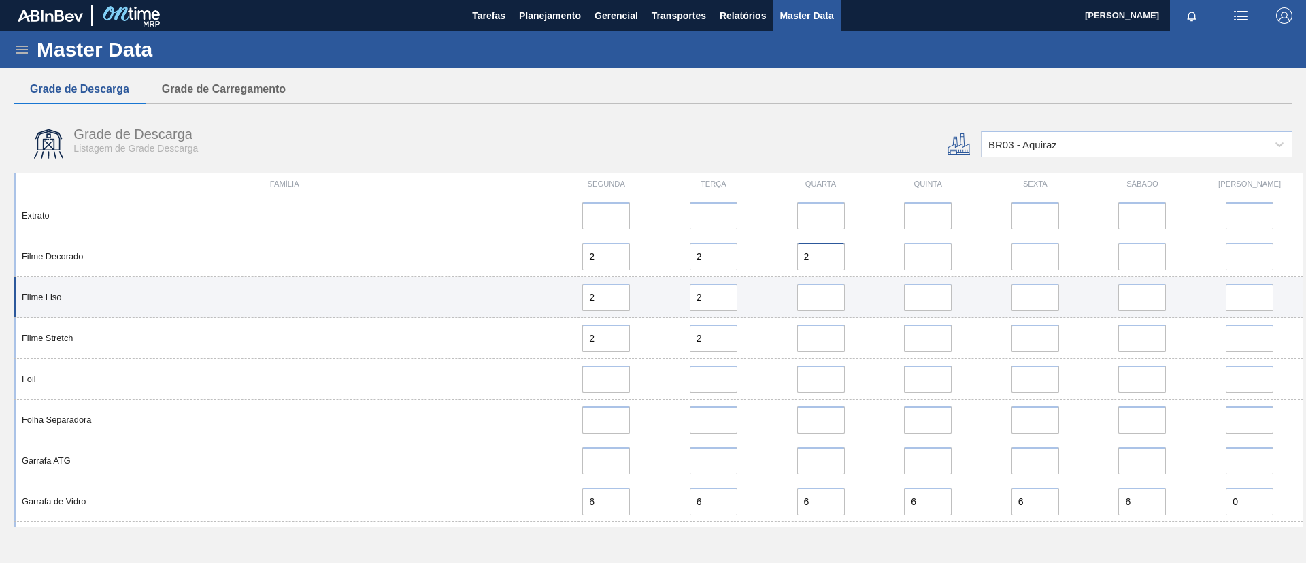
type input "2"
click at [828, 314] on div "Filme Liso 2 2" at bounding box center [659, 297] width 1290 height 41
click at [828, 305] on input "error" at bounding box center [821, 297] width 48 height 27
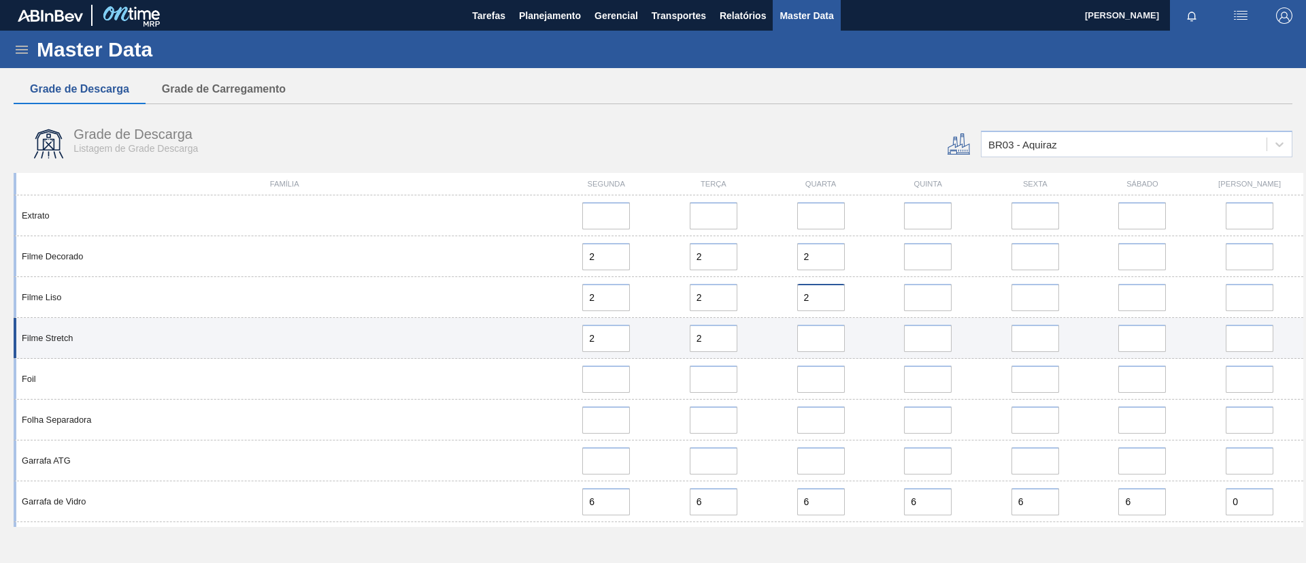
type input "2"
click at [831, 341] on input "error" at bounding box center [821, 337] width 48 height 27
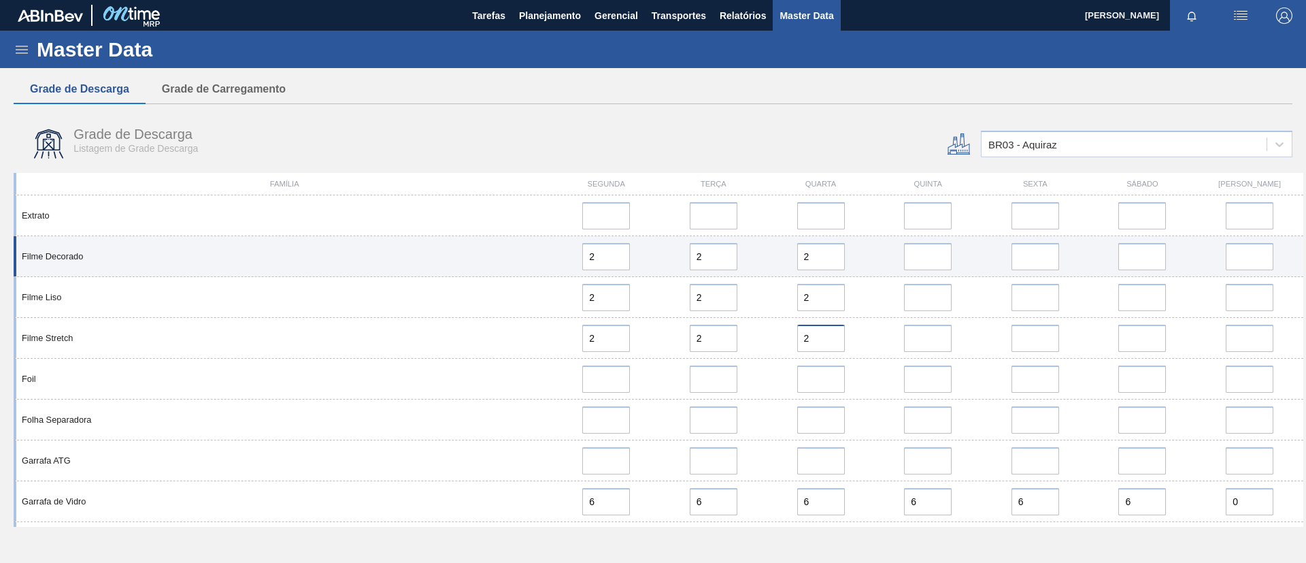
type input "2"
click at [939, 272] on div "Filme Decorado 2 2 2" at bounding box center [659, 256] width 1290 height 41
click at [937, 261] on input "error" at bounding box center [928, 256] width 48 height 27
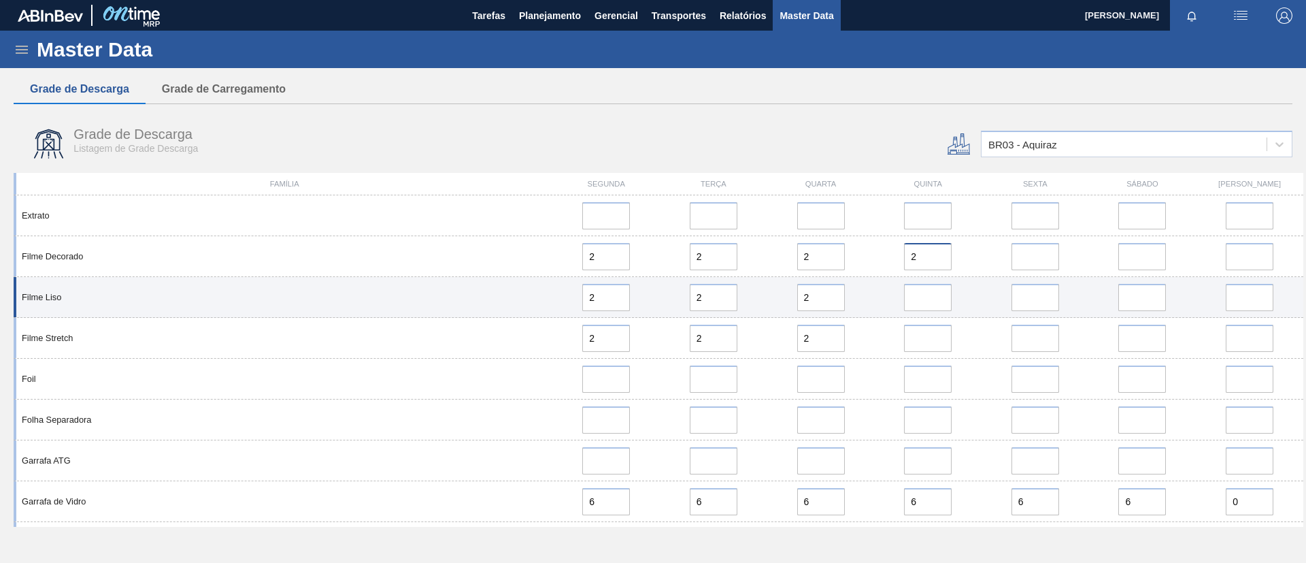
type input "2"
click at [936, 305] on input "error" at bounding box center [928, 297] width 48 height 27
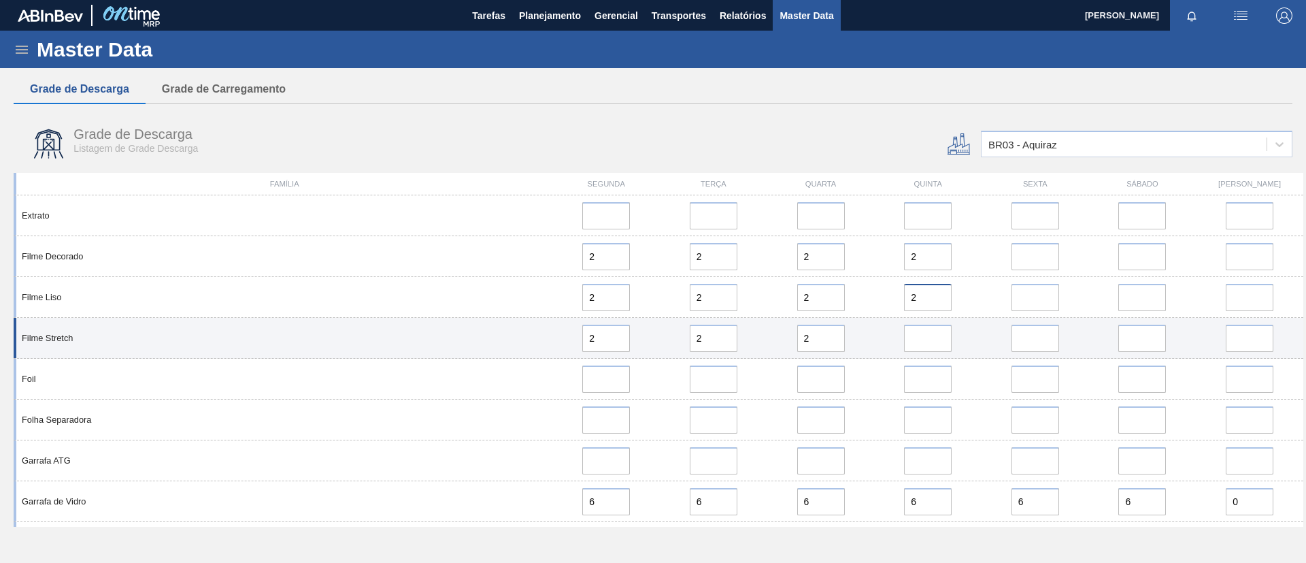
type input "2"
click at [933, 334] on input "error" at bounding box center [928, 337] width 48 height 27
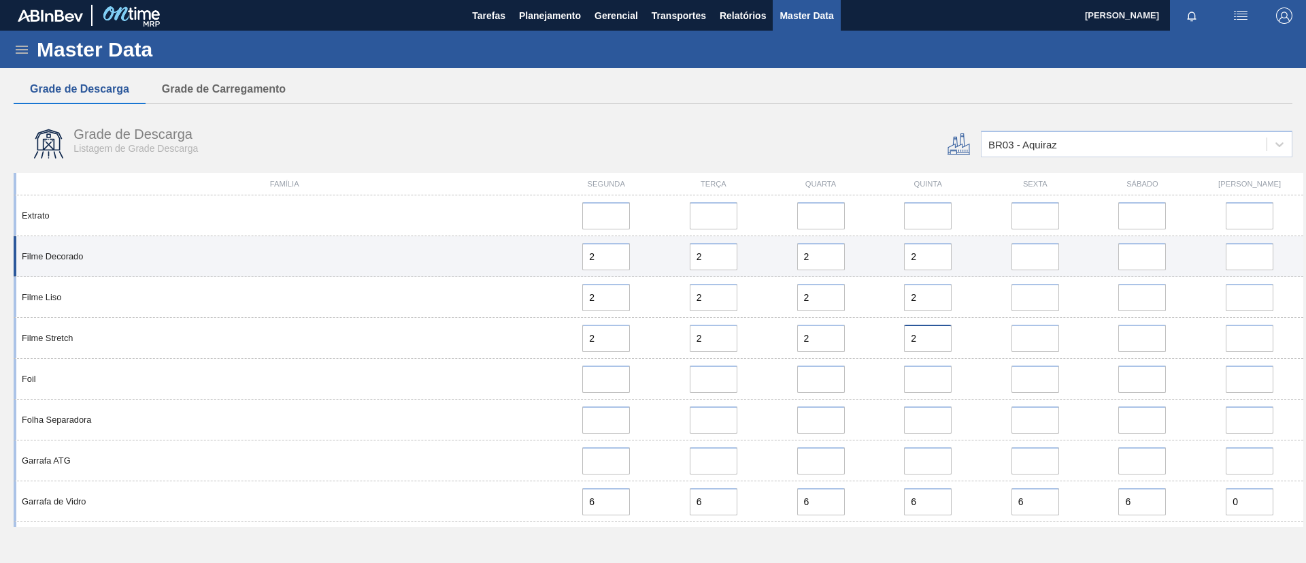
type input "2"
click at [1031, 256] on input "error" at bounding box center [1035, 256] width 48 height 27
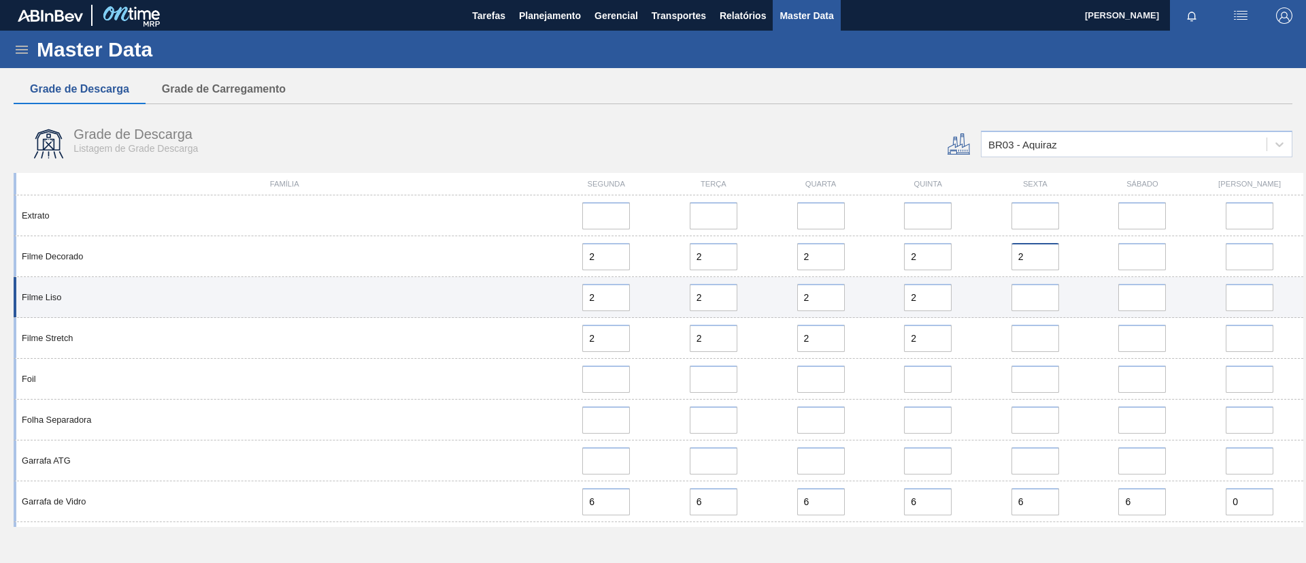
type input "2"
click at [1027, 299] on input "error" at bounding box center [1035, 297] width 48 height 27
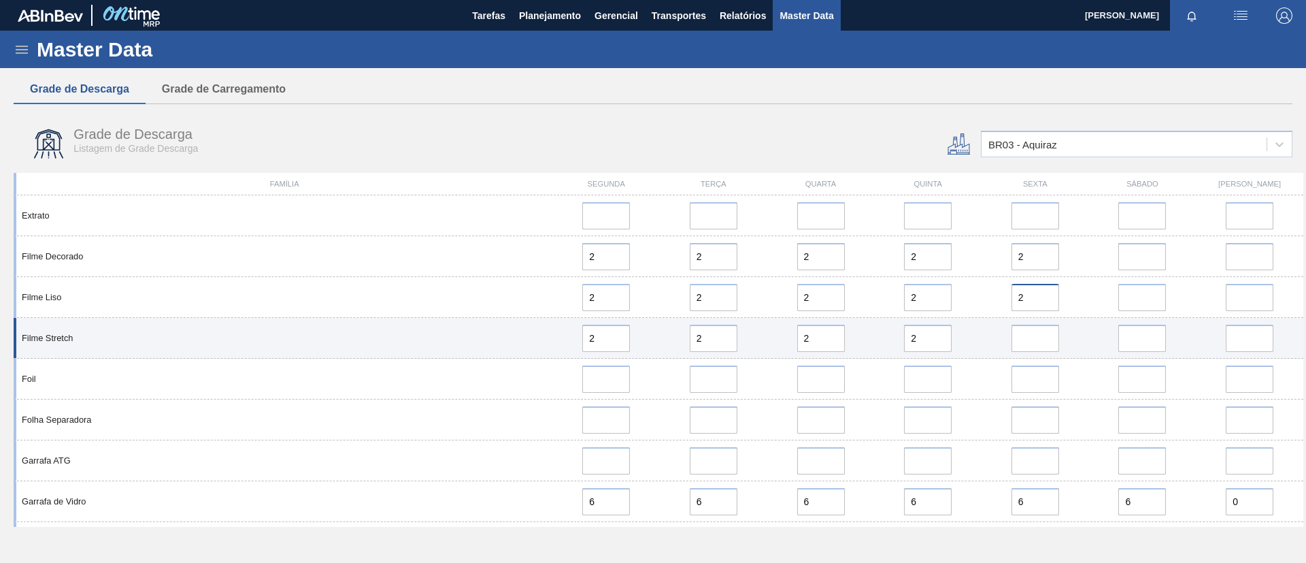
type input "2"
click at [1029, 336] on input "error" at bounding box center [1035, 337] width 48 height 27
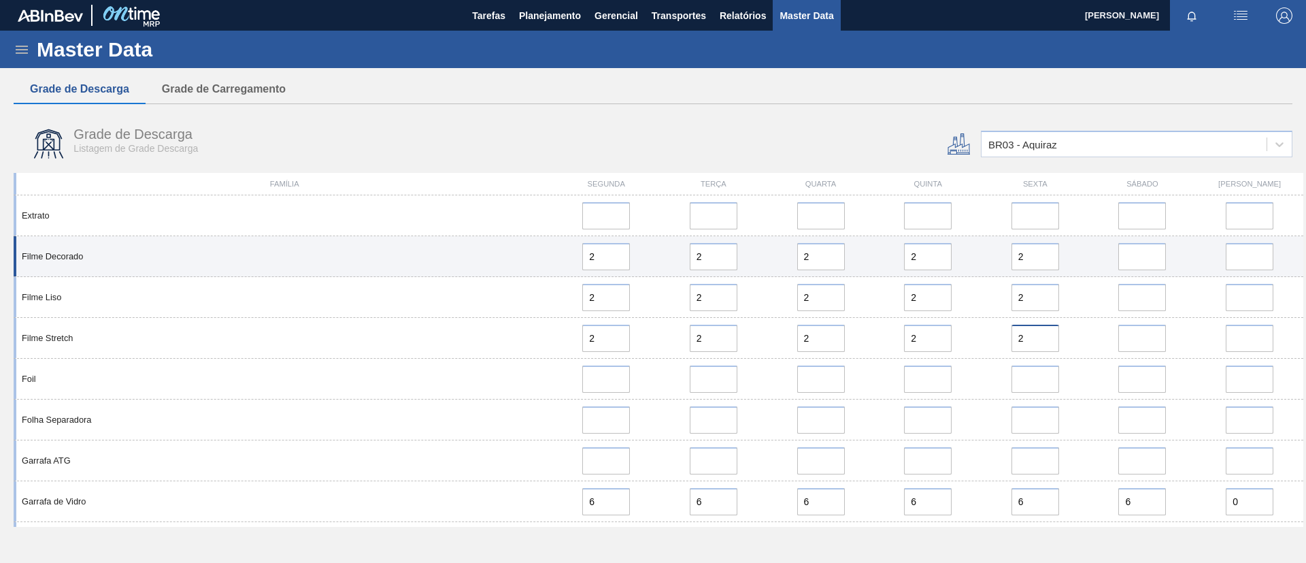
type input "2"
click at [1136, 260] on input "error" at bounding box center [1142, 256] width 48 height 27
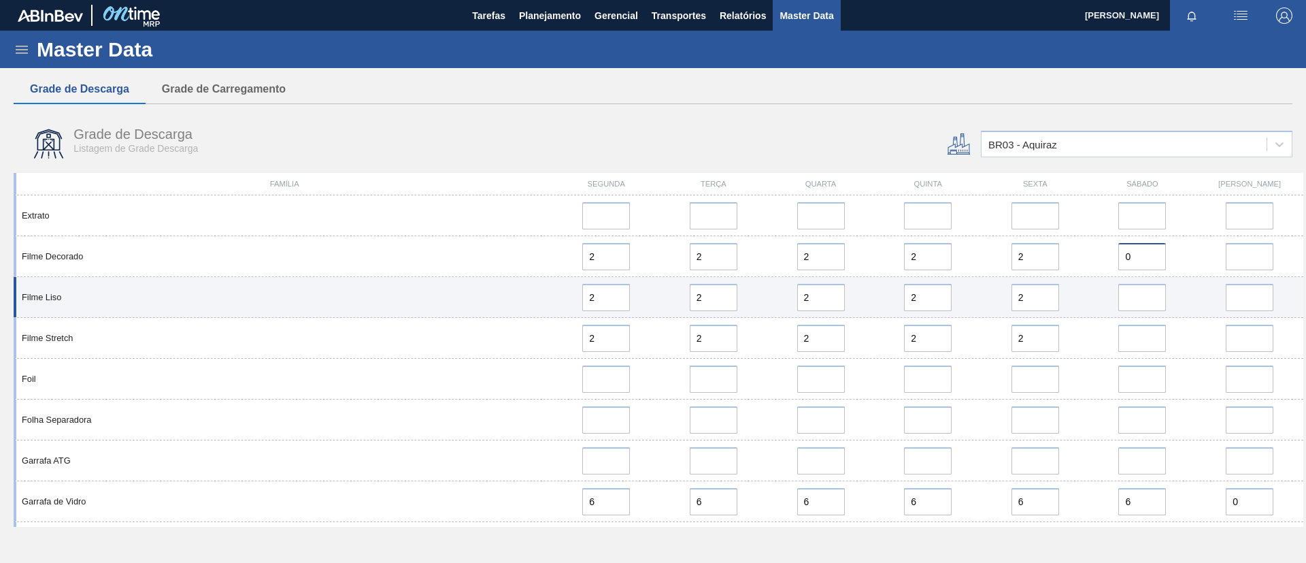
type input "0"
click at [1147, 298] on input "error" at bounding box center [1142, 297] width 48 height 27
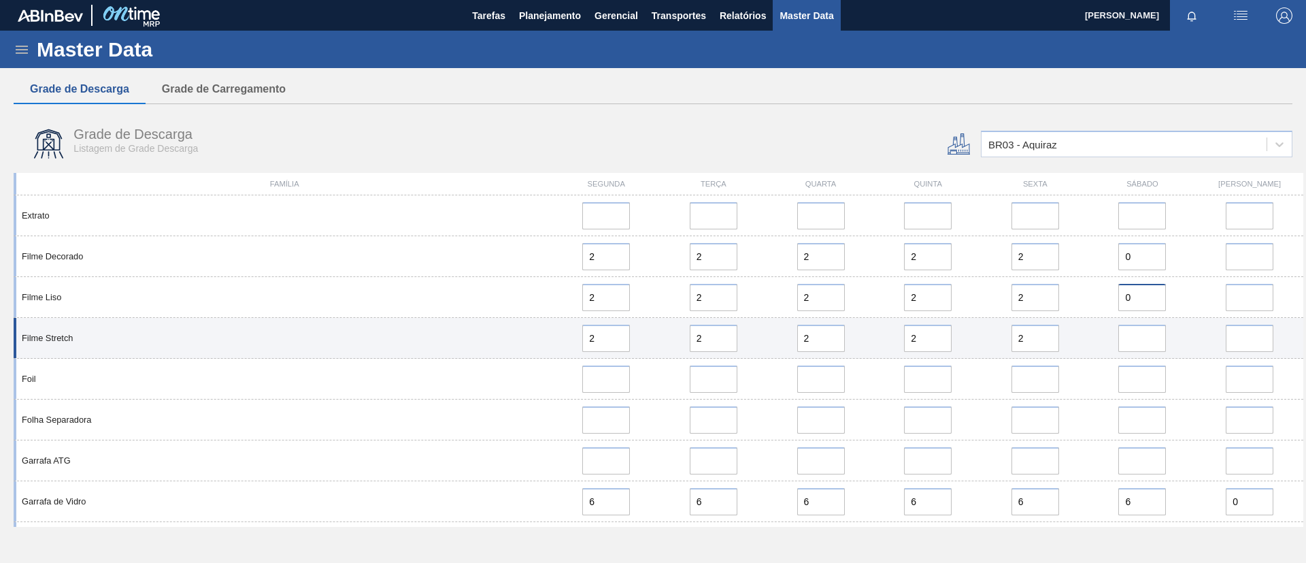
type input "0"
click at [1144, 333] on input "error" at bounding box center [1142, 337] width 48 height 27
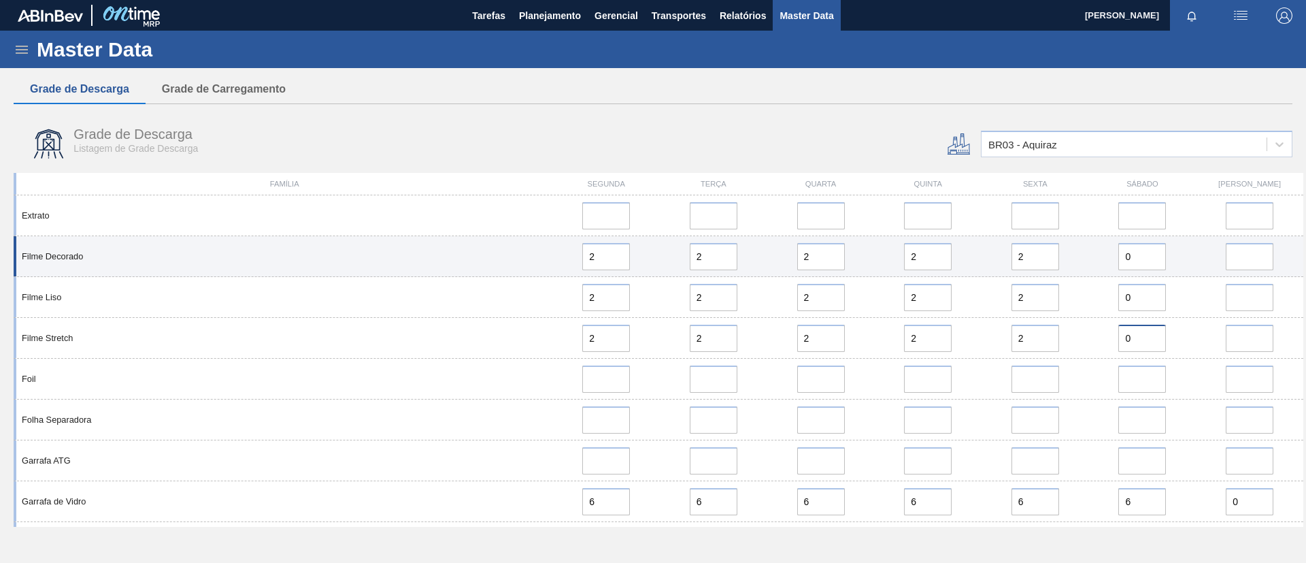
type input "0"
click at [1248, 252] on input "error" at bounding box center [1250, 256] width 48 height 27
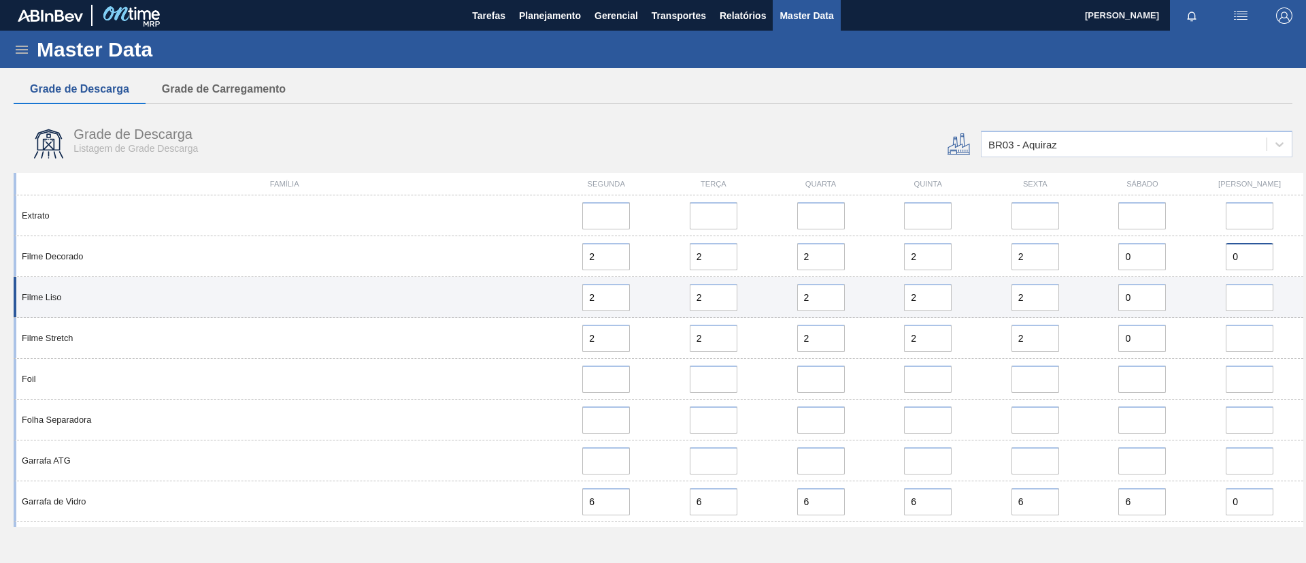
type input "0"
click at [1241, 301] on input "error" at bounding box center [1250, 297] width 48 height 27
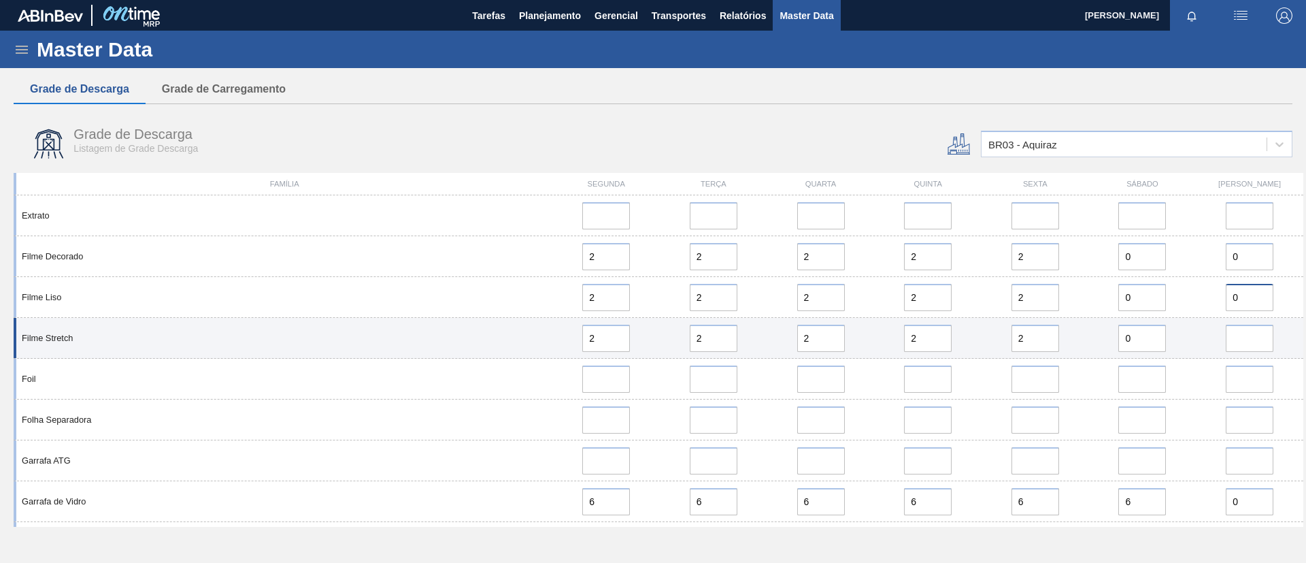
type input "0"
click at [1248, 335] on input "error" at bounding box center [1250, 337] width 48 height 27
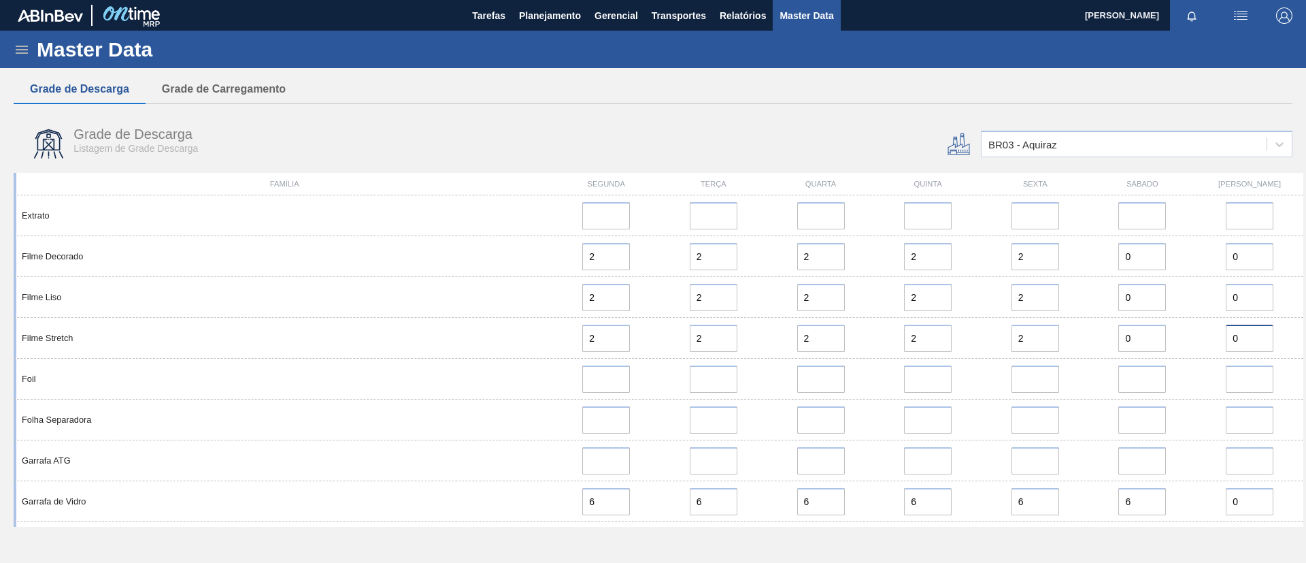
type input "0"
click at [842, 143] on div "Grade de Descarga Listagem de Grade Descarga" at bounding box center [438, 143] width 849 height 51
click at [1045, 142] on div "BR03 - Aquiraz" at bounding box center [1022, 145] width 69 height 12
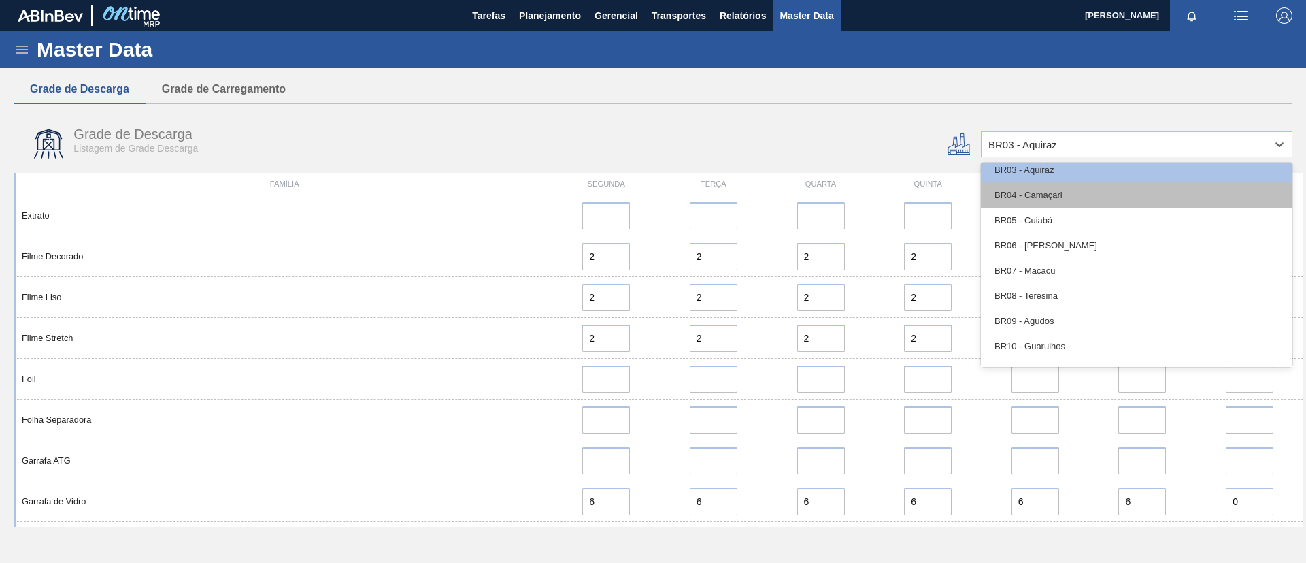
click at [1039, 204] on div "BR04 - Camaçari" at bounding box center [1137, 194] width 312 height 25
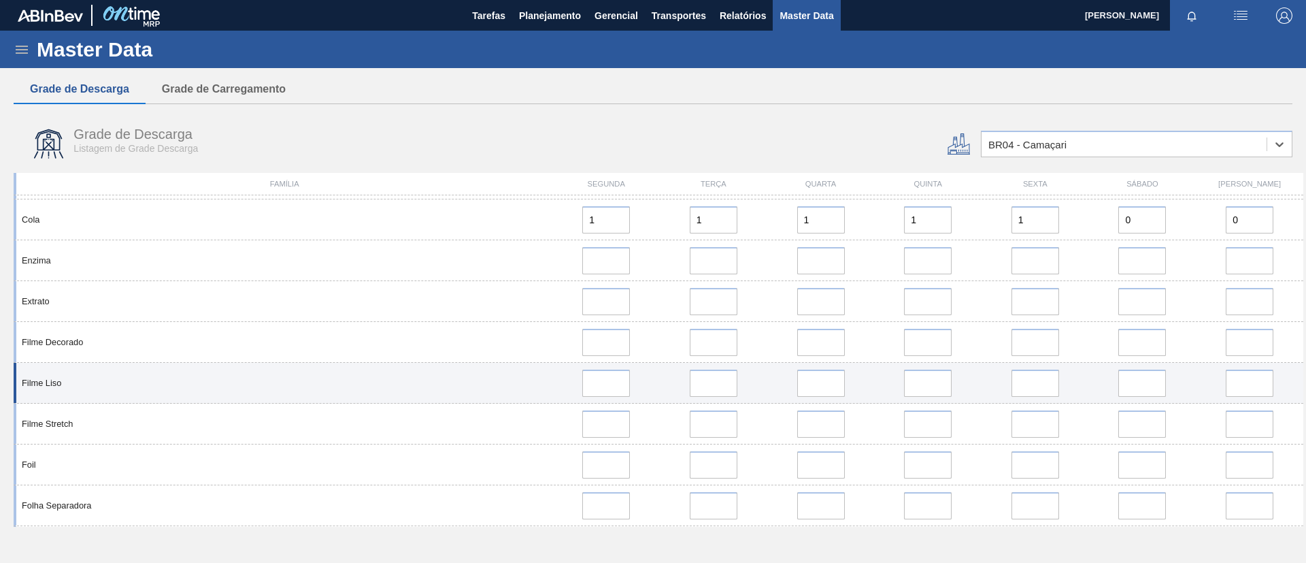
scroll to position [408, 0]
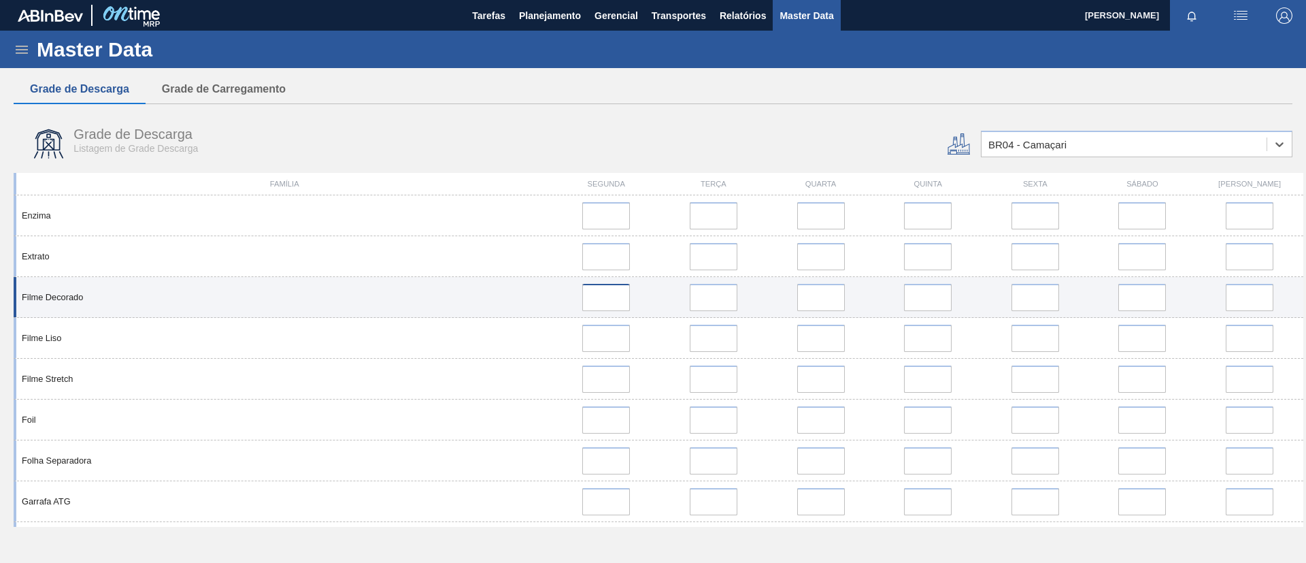
click at [611, 298] on input at bounding box center [606, 297] width 48 height 27
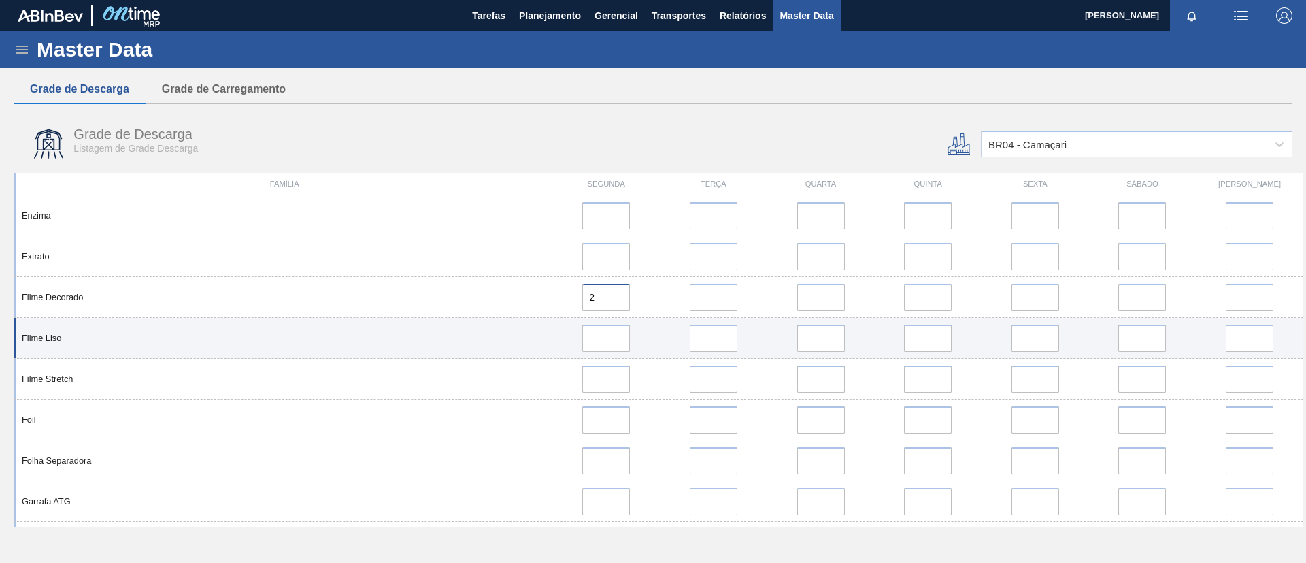
type input "2"
click at [615, 336] on input at bounding box center [606, 337] width 48 height 27
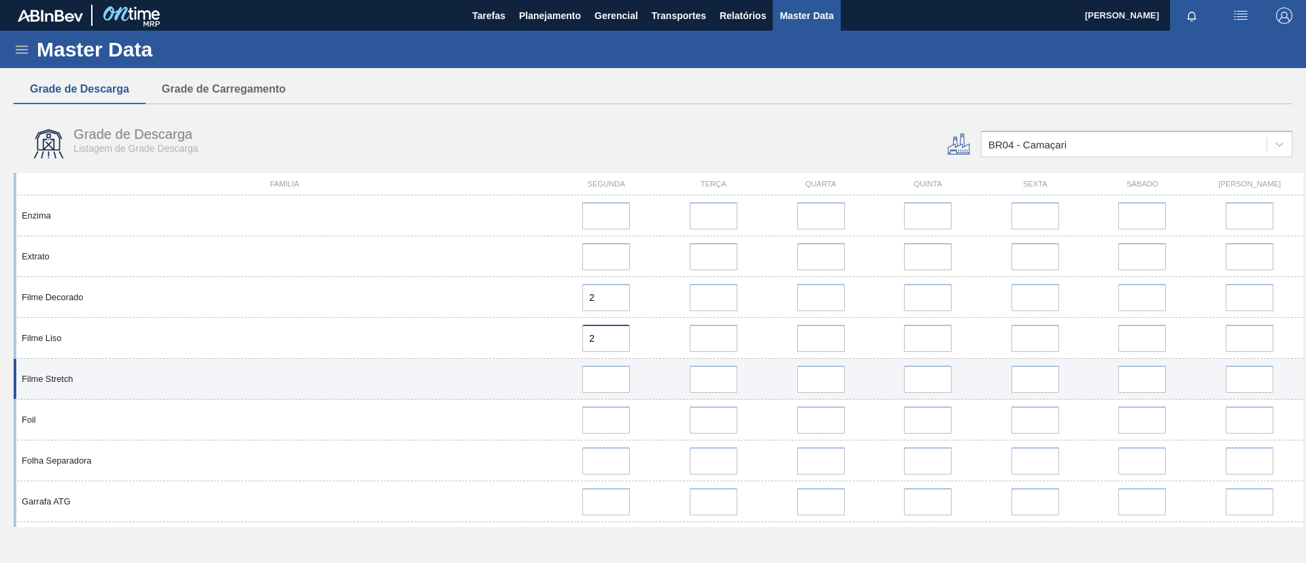
type input "2"
click at [620, 371] on input at bounding box center [606, 378] width 48 height 27
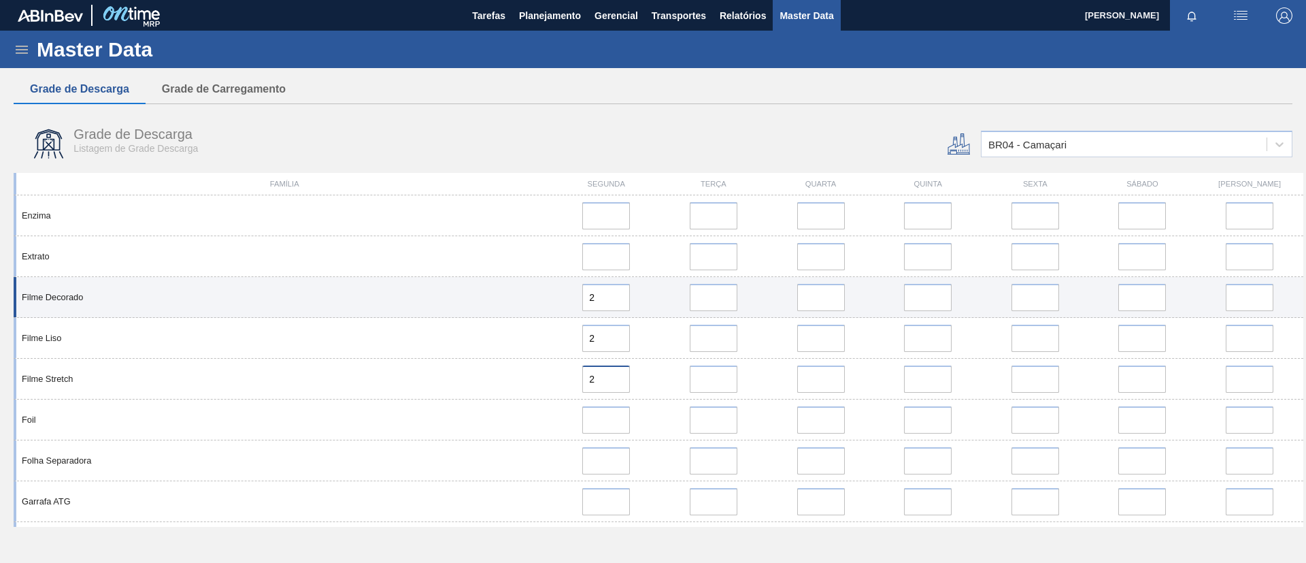
type input "2"
click at [735, 299] on input "error" at bounding box center [714, 297] width 48 height 27
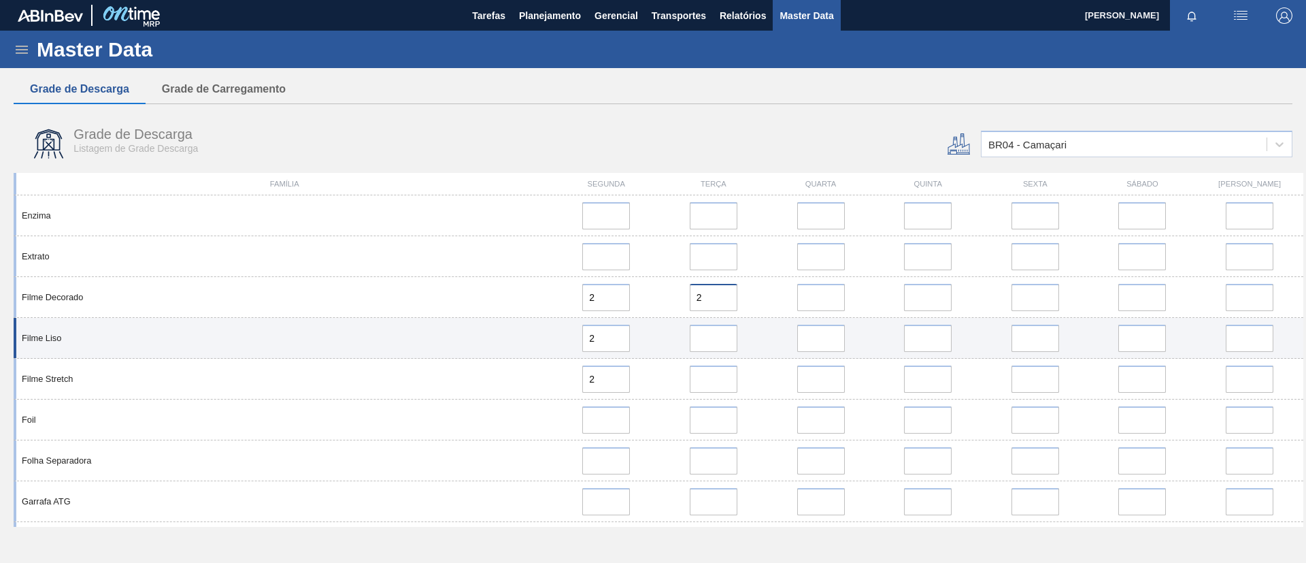
type input "2"
click at [729, 333] on input "error" at bounding box center [714, 337] width 48 height 27
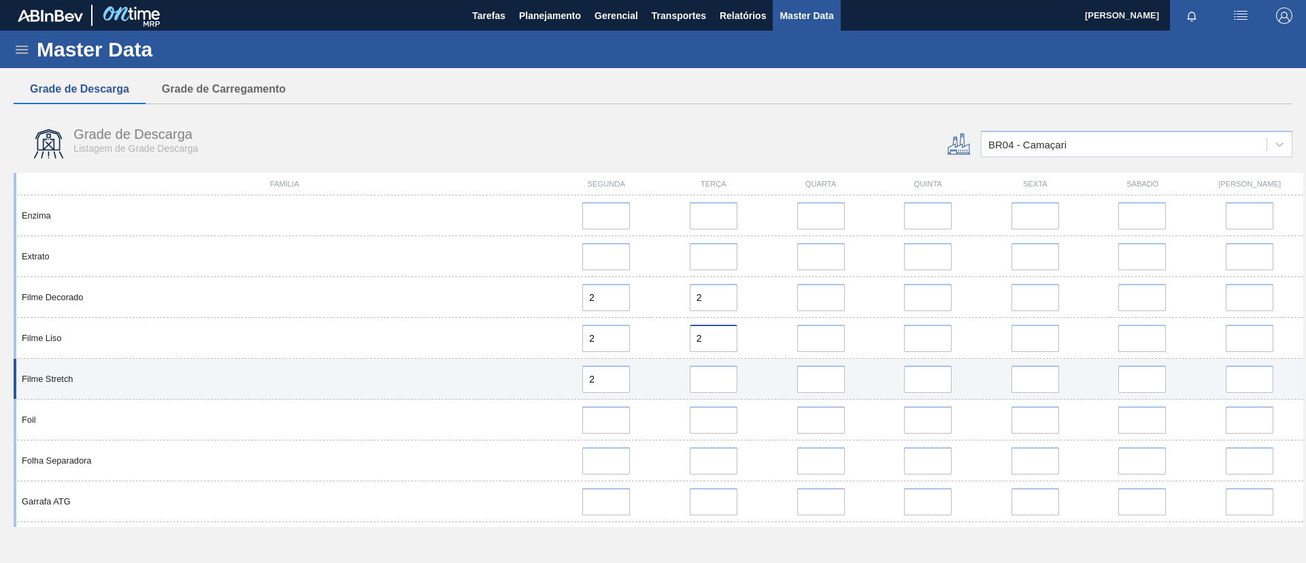
type input "2"
click at [730, 376] on input "error" at bounding box center [714, 378] width 48 height 27
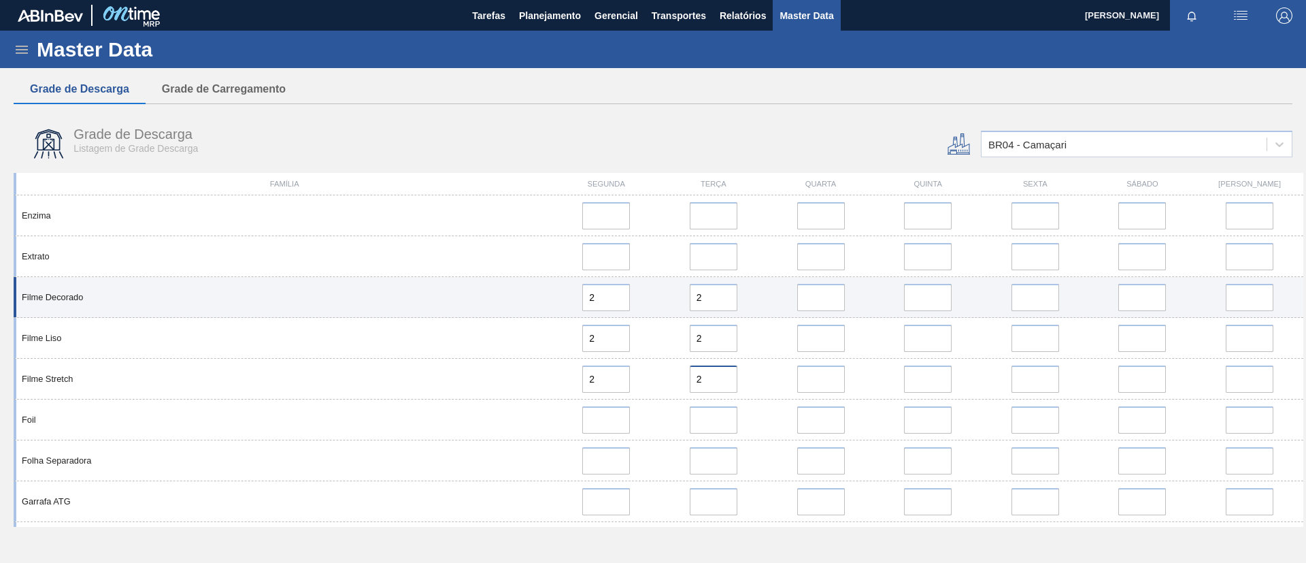
type input "2"
click at [811, 303] on input "error" at bounding box center [821, 297] width 48 height 27
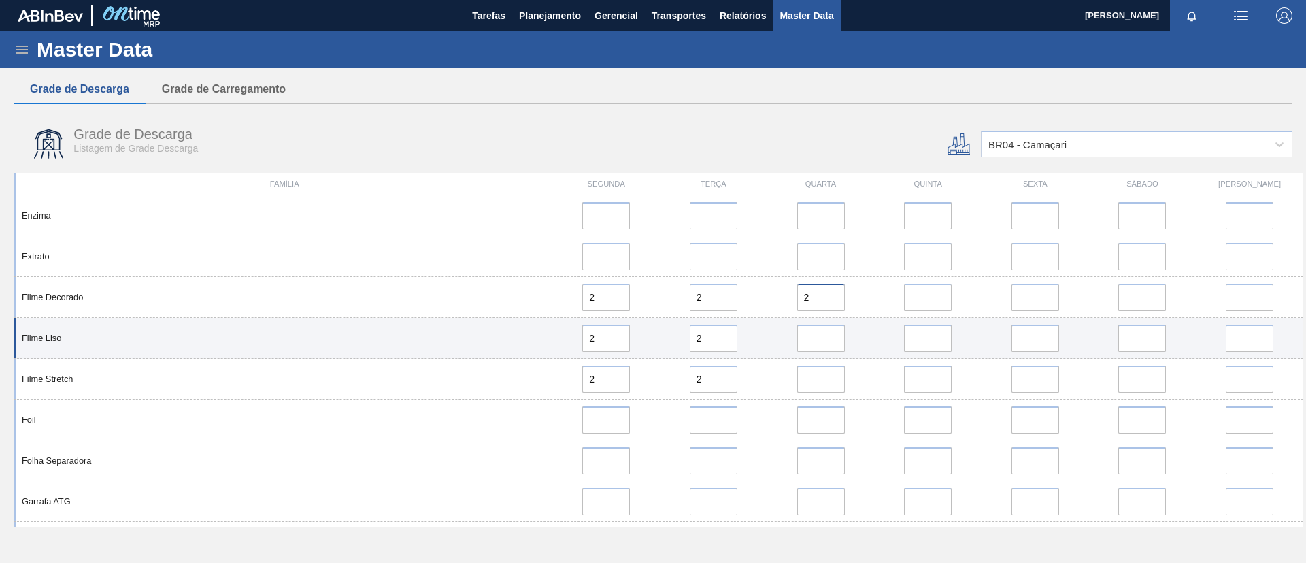
type input "2"
click at [814, 345] on input "error" at bounding box center [821, 337] width 48 height 27
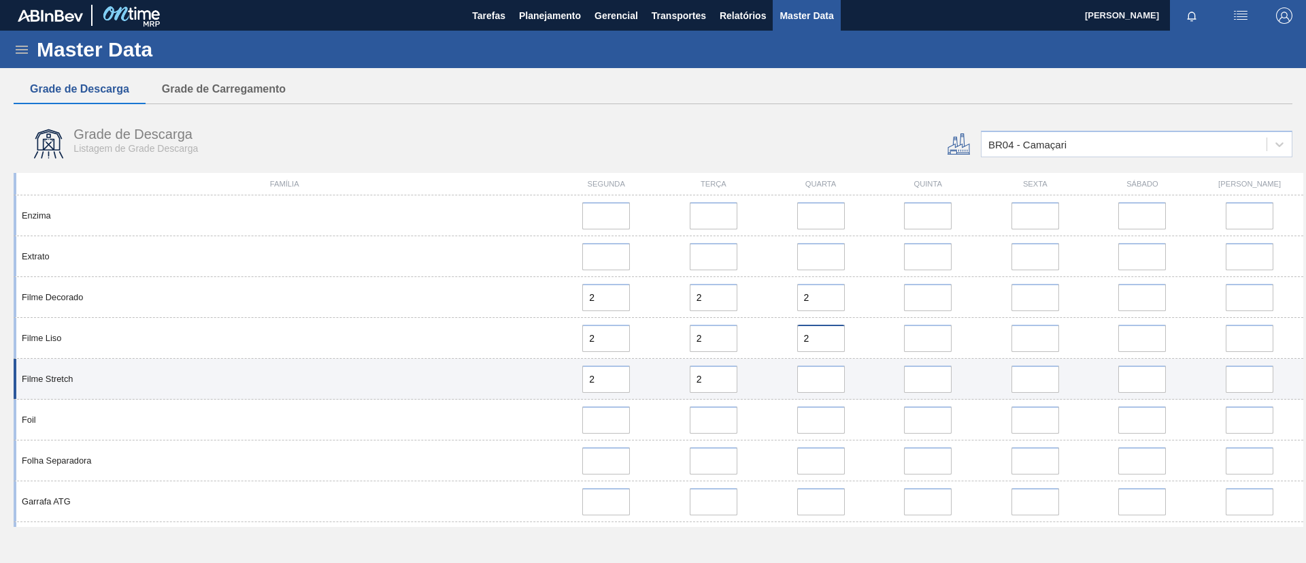
type input "2"
click at [823, 383] on input "error" at bounding box center [821, 378] width 48 height 27
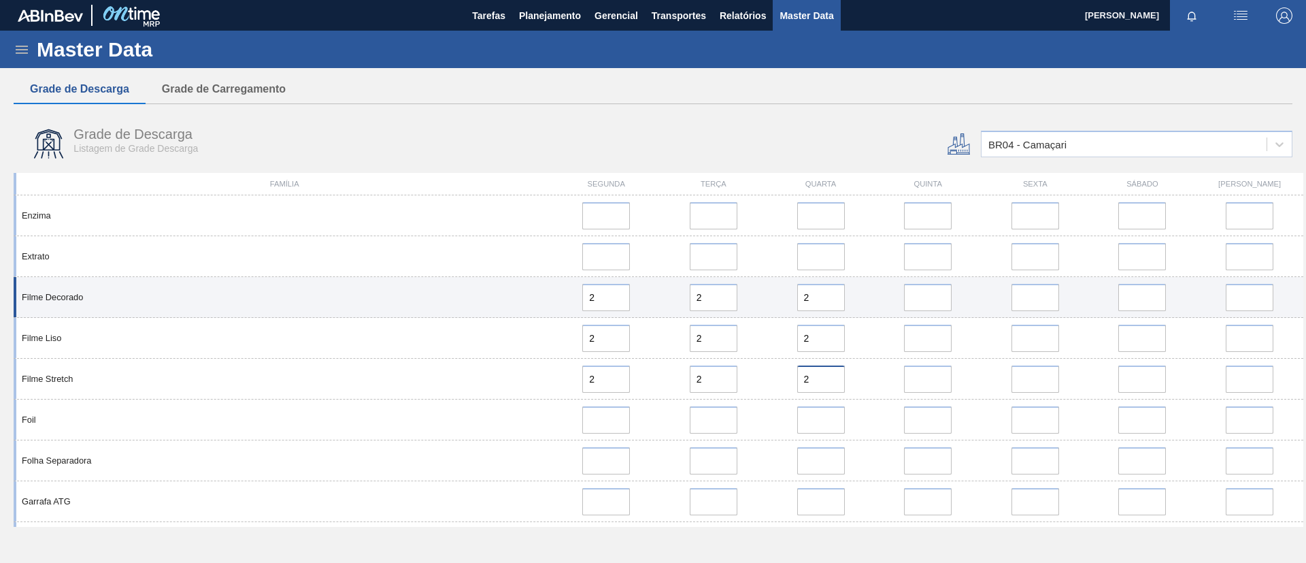
type input "2"
click at [927, 303] on input "error" at bounding box center [928, 297] width 48 height 27
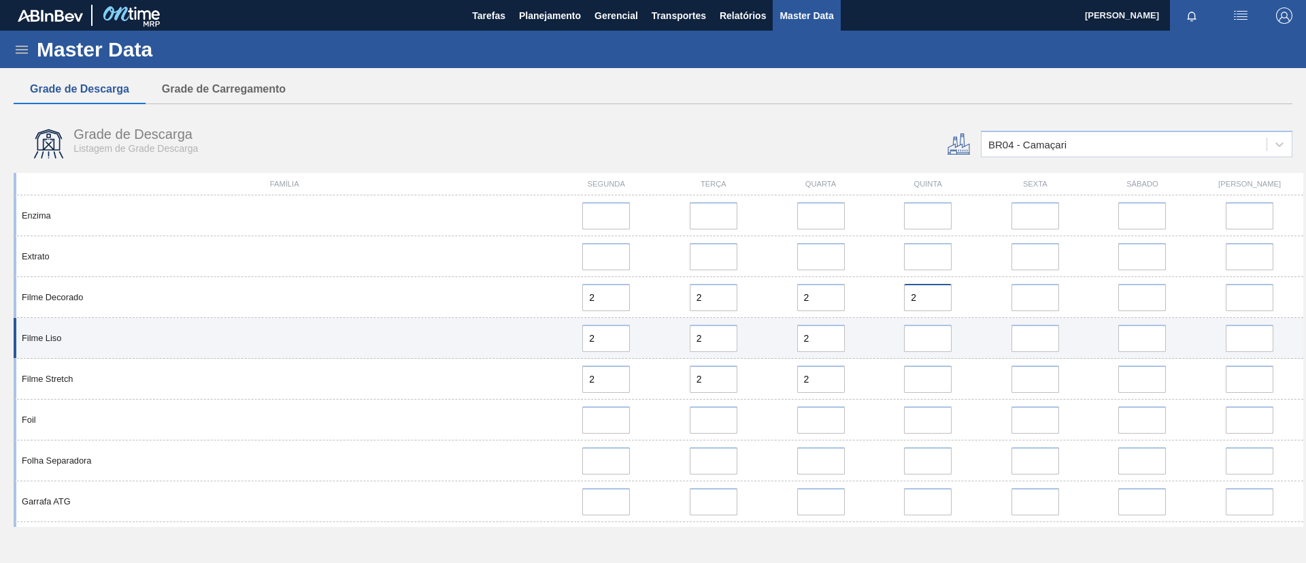
type input "2"
click at [926, 347] on input "error" at bounding box center [928, 337] width 48 height 27
type input "2"
click at [930, 380] on input "error" at bounding box center [928, 378] width 48 height 27
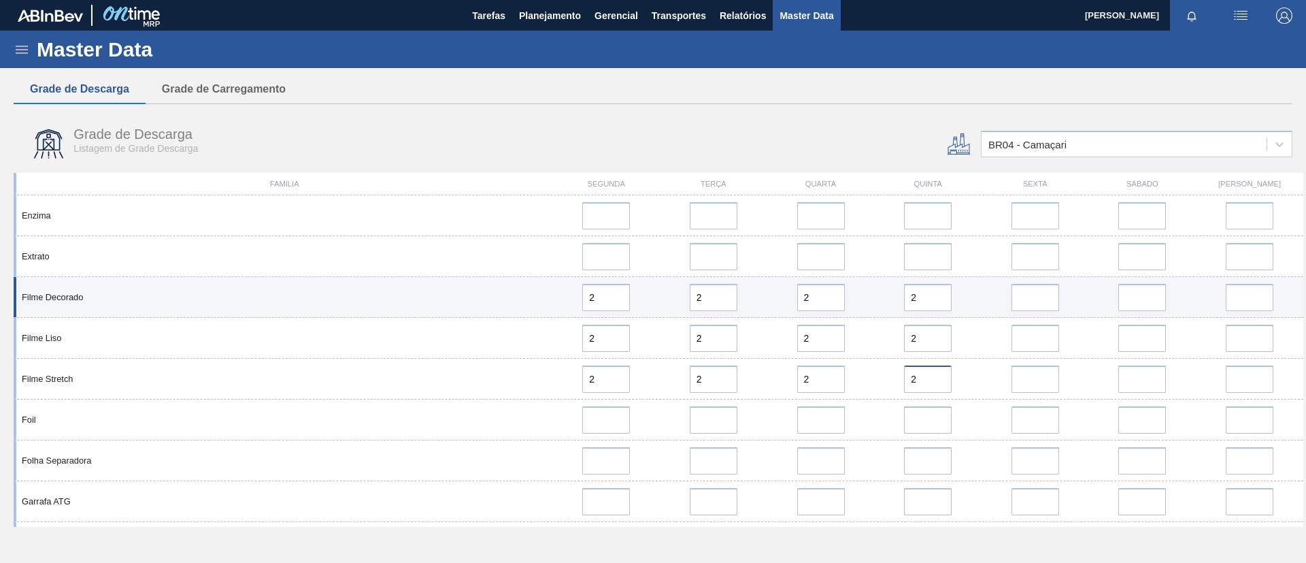
type input "2"
click at [1038, 294] on input "error" at bounding box center [1035, 297] width 48 height 27
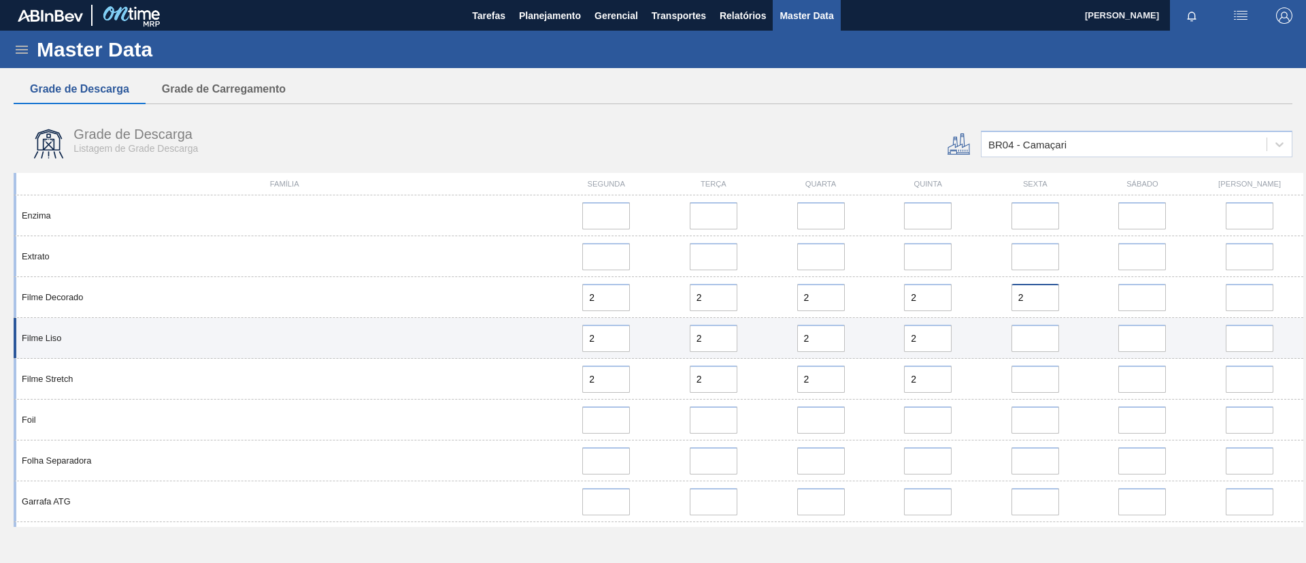
type input "2"
click at [1031, 346] on input "error" at bounding box center [1035, 337] width 48 height 27
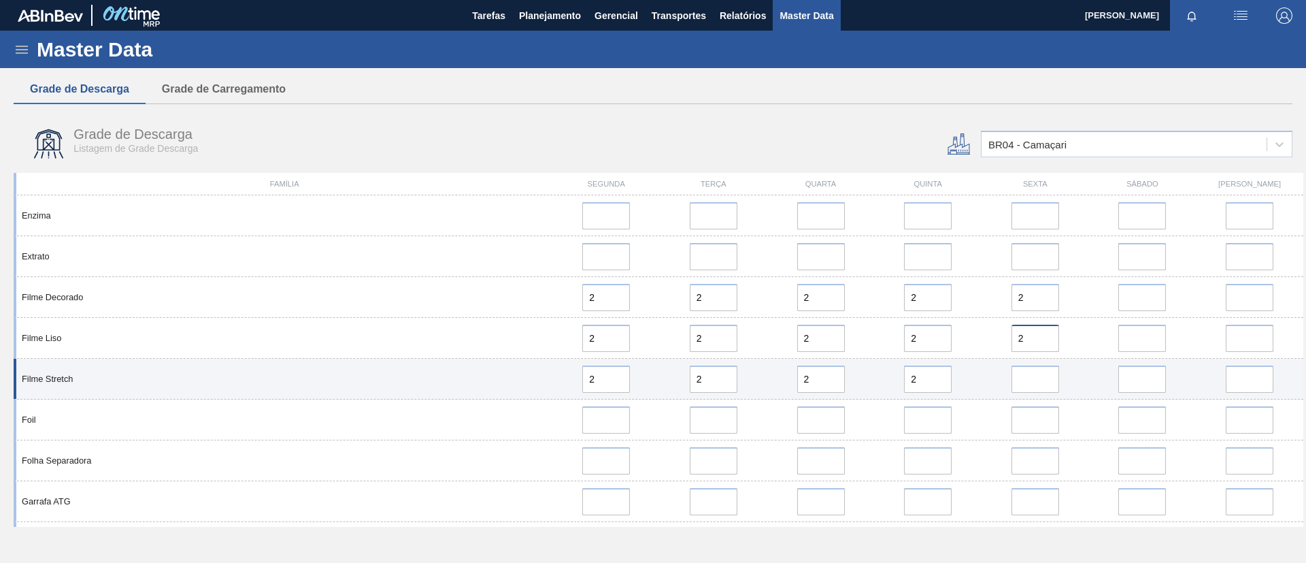
type input "2"
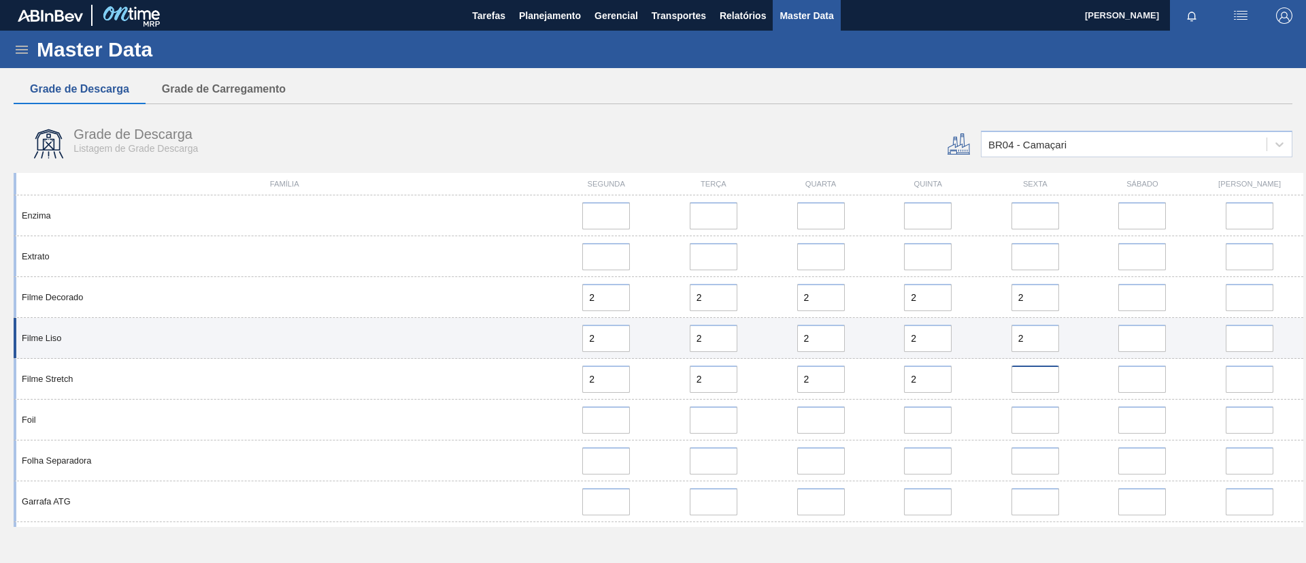
drag, startPoint x: 1031, startPoint y: 378, endPoint x: 1039, endPoint y: 356, distance: 23.7
click at [1031, 380] on input "error" at bounding box center [1035, 378] width 48 height 27
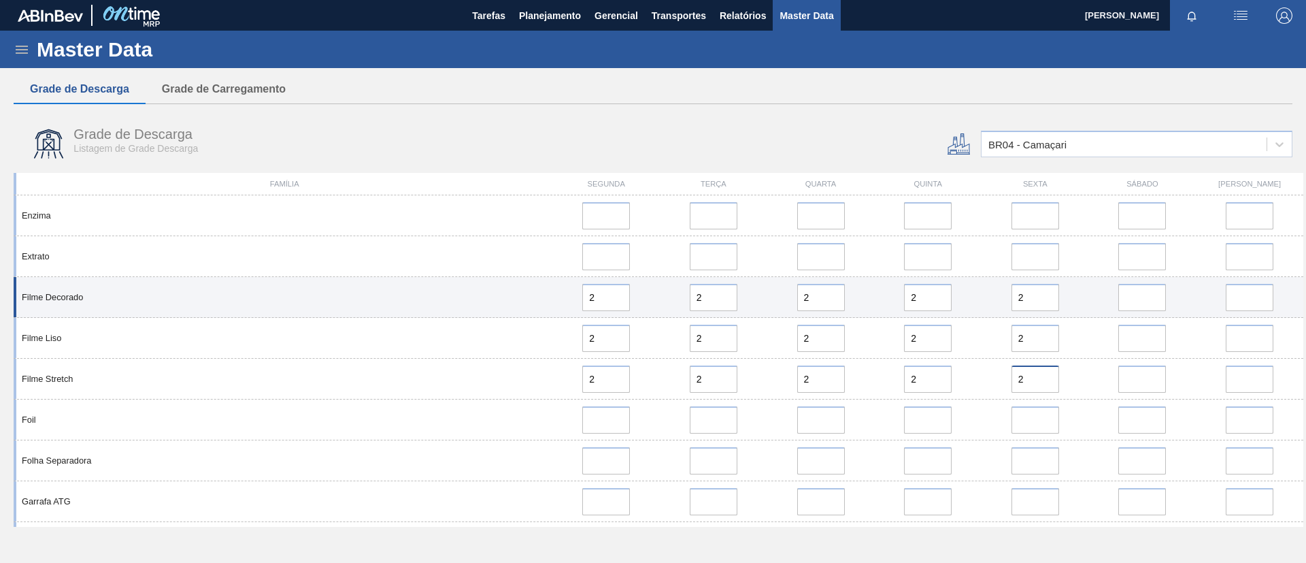
type input "2"
click at [1130, 301] on input "error" at bounding box center [1142, 297] width 48 height 27
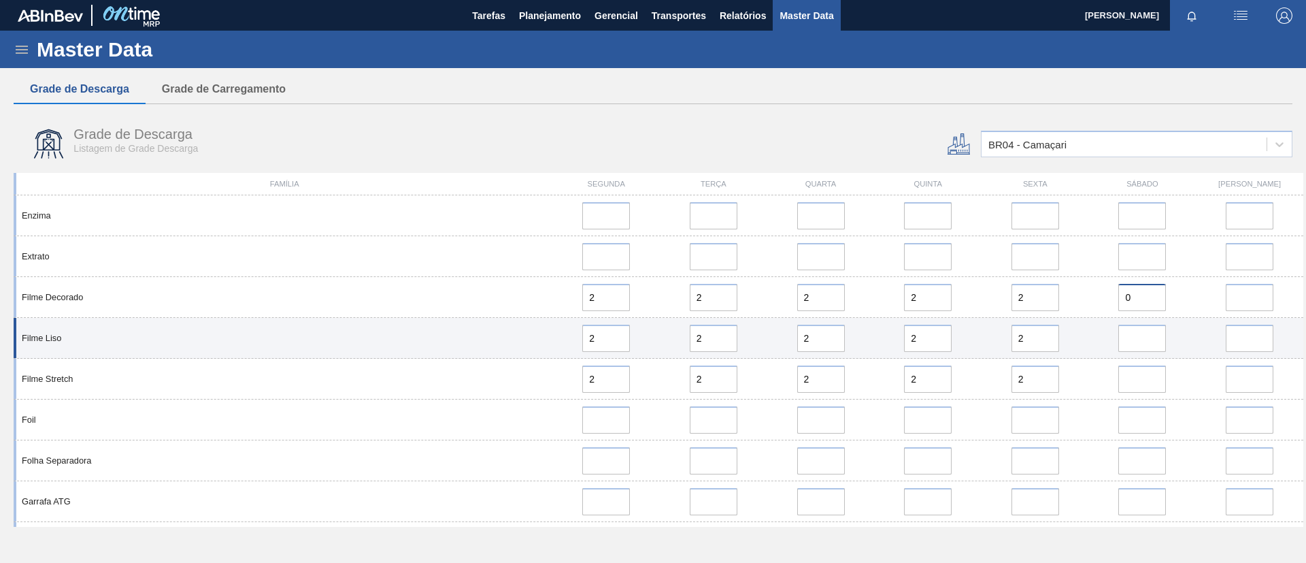
type input "0"
click at [1135, 344] on input "error" at bounding box center [1142, 337] width 48 height 27
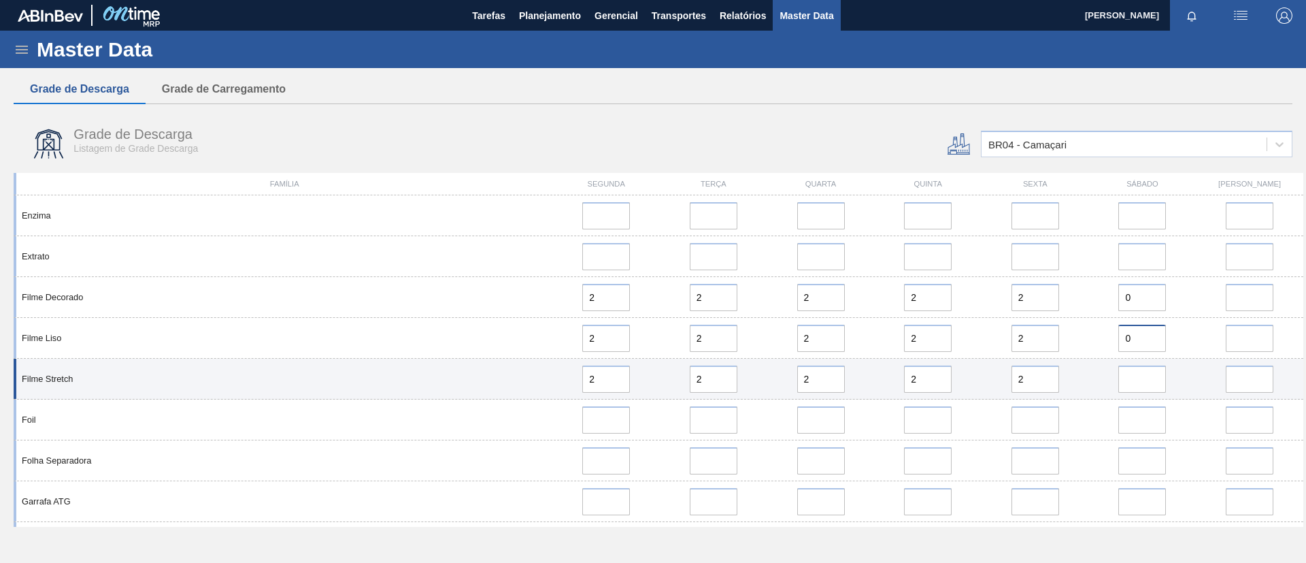
type input "0"
click at [1133, 370] on input "error" at bounding box center [1142, 378] width 48 height 27
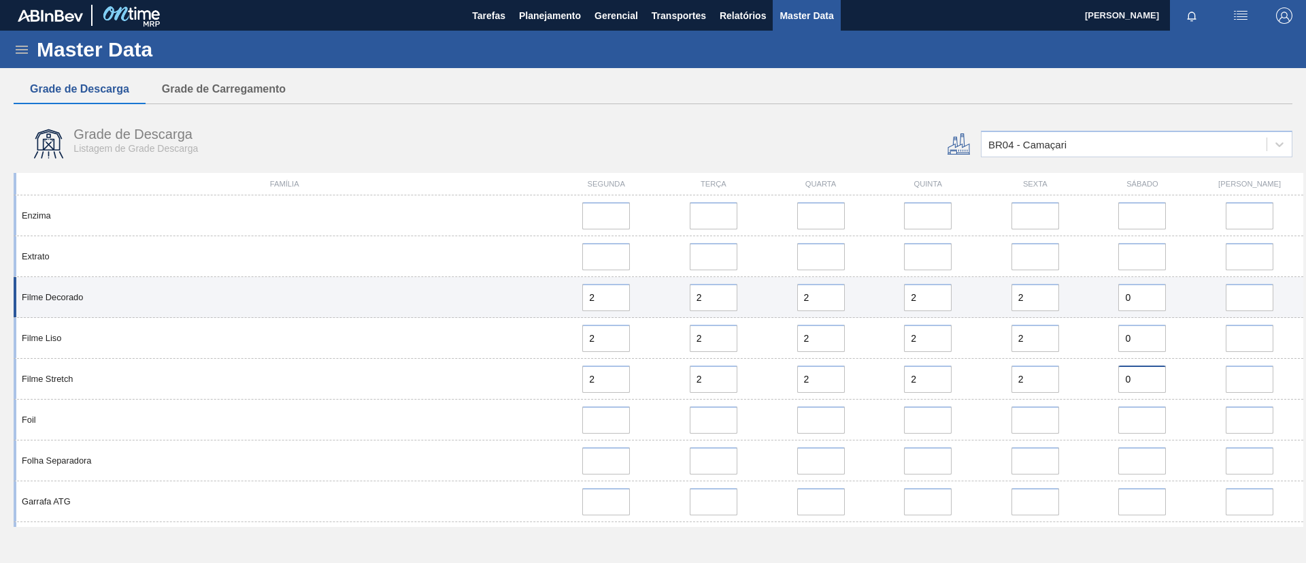
type input "0"
click at [1235, 296] on input "error" at bounding box center [1250, 297] width 48 height 27
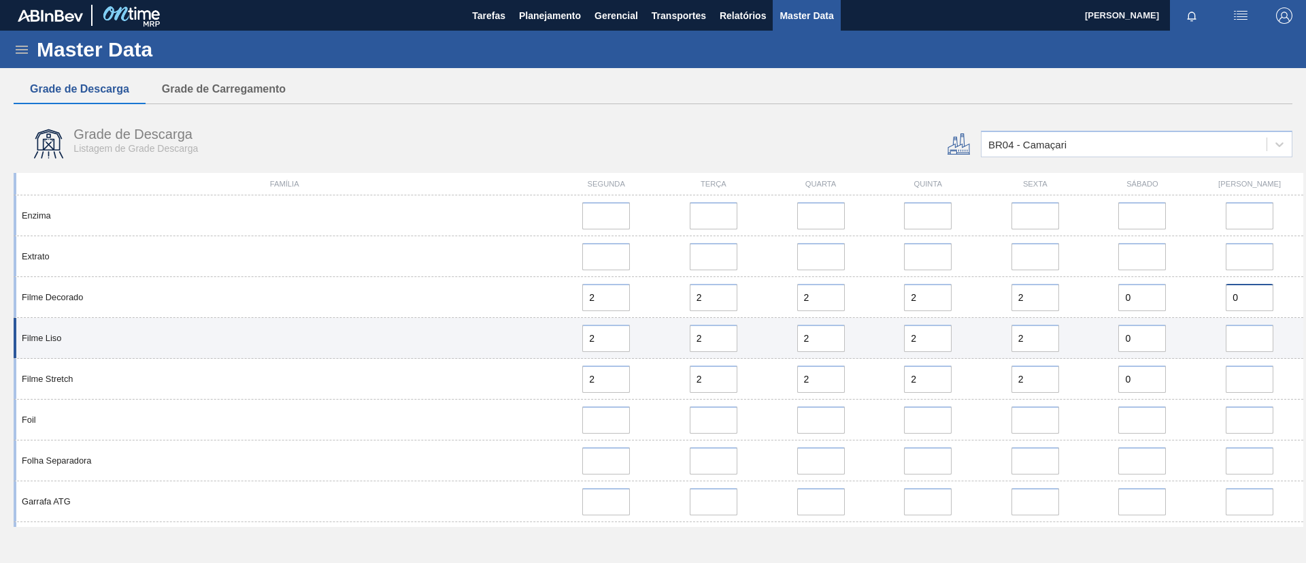
type input "0"
click at [1232, 339] on input "error" at bounding box center [1250, 337] width 48 height 27
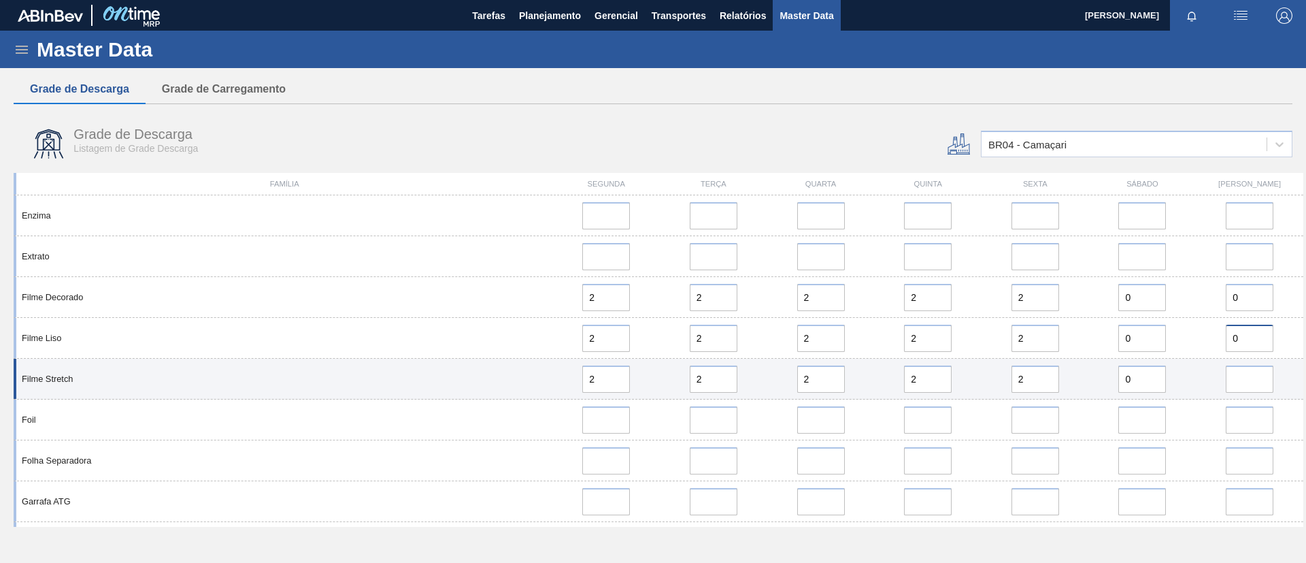
type input "0"
click at [1241, 387] on input "error" at bounding box center [1250, 378] width 48 height 27
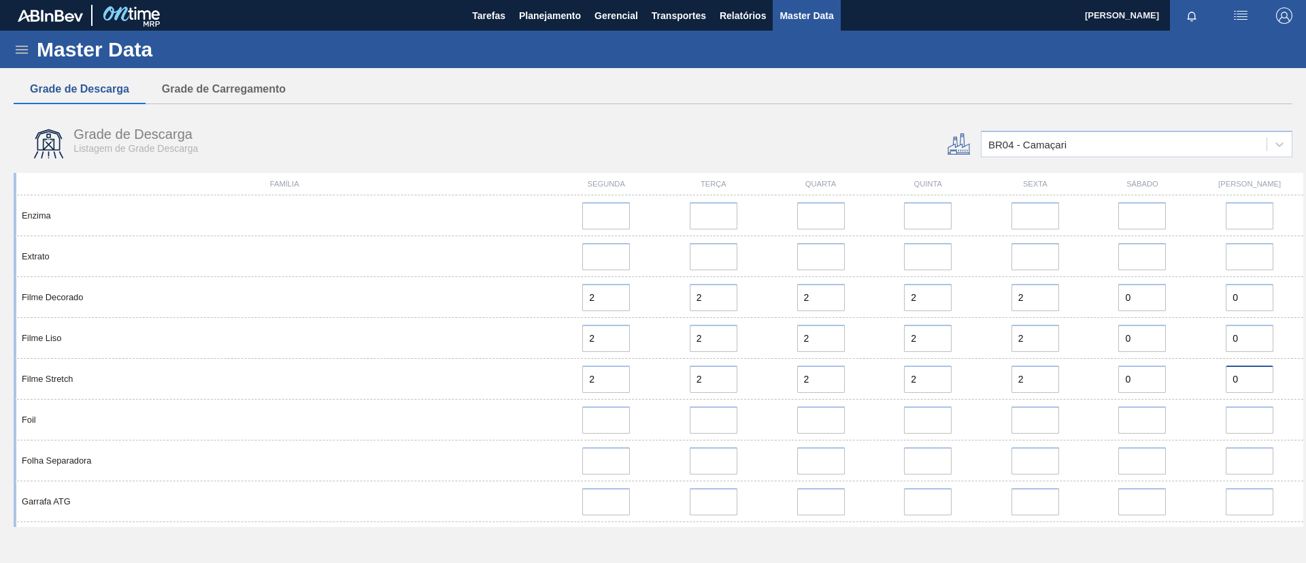
type input "0"
click at [844, 110] on div "Grade de Descarga Grade de Carregamento Grade de Descarga Listagem de Grade Des…" at bounding box center [653, 301] width 1279 height 452
click at [976, 134] on div "BR04 - Camaçari" at bounding box center [1136, 143] width 322 height 51
click at [988, 146] on div "BR04 - Camaçari" at bounding box center [1027, 145] width 78 height 12
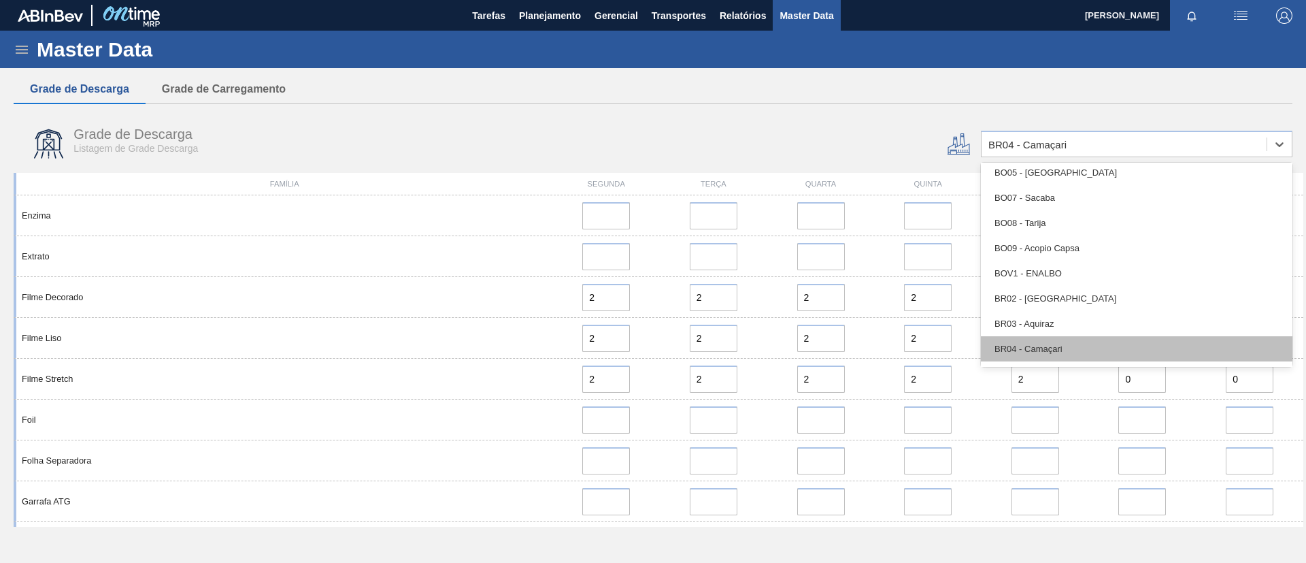
scroll to position [510, 0]
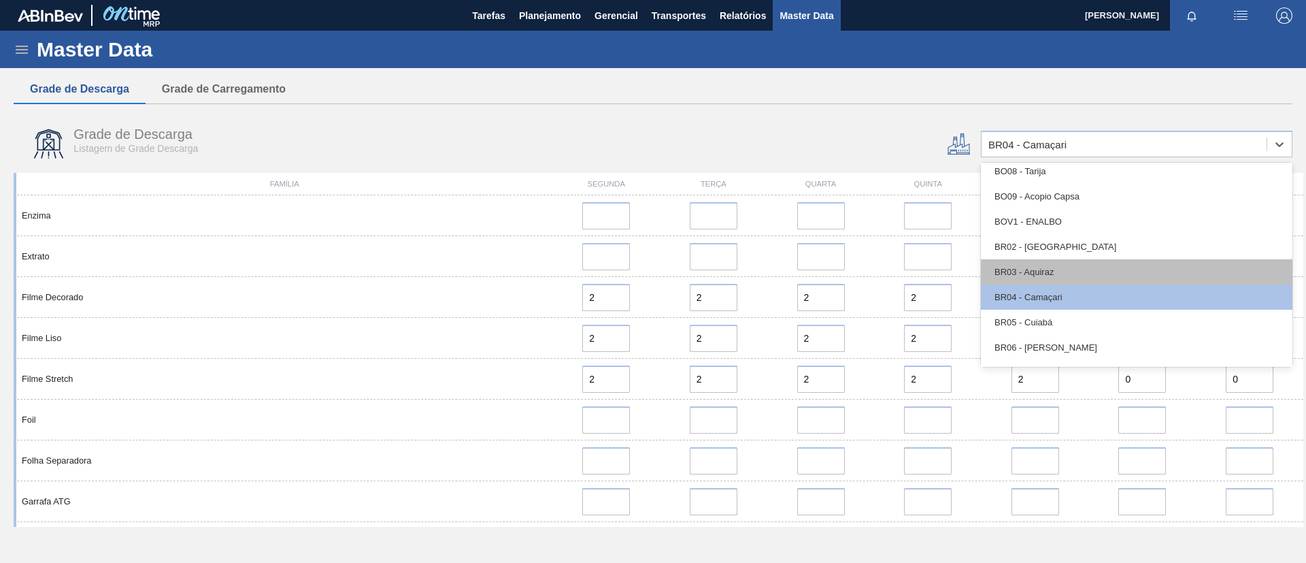
click at [1069, 275] on div "BR03 - Aquiraz" at bounding box center [1137, 271] width 312 height 25
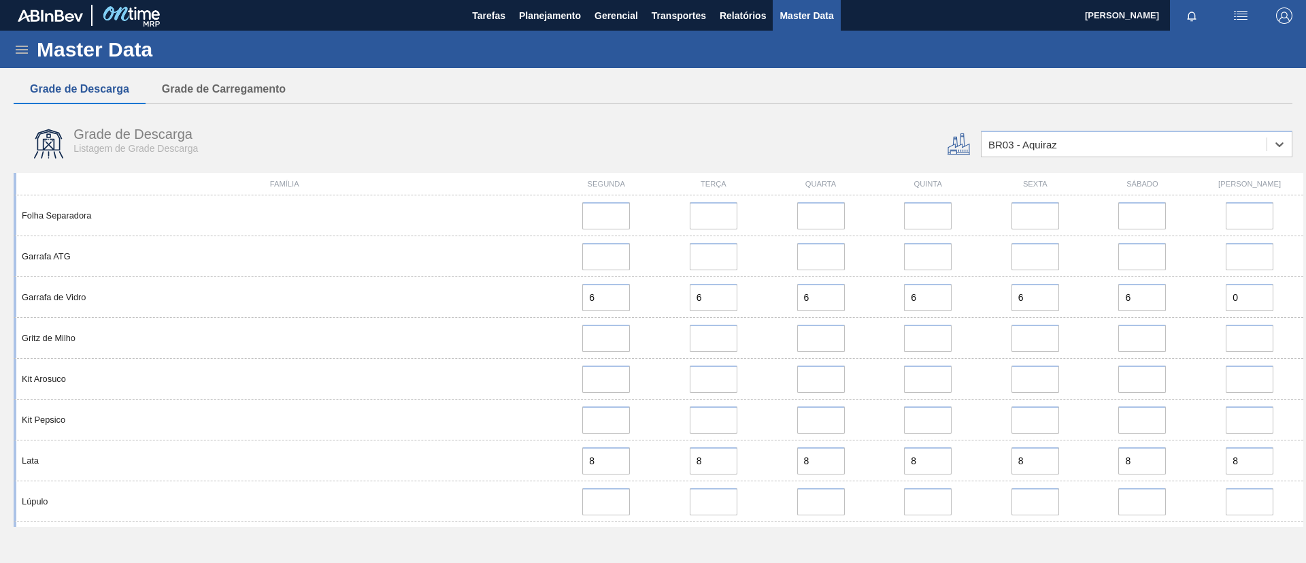
scroll to position [612, 0]
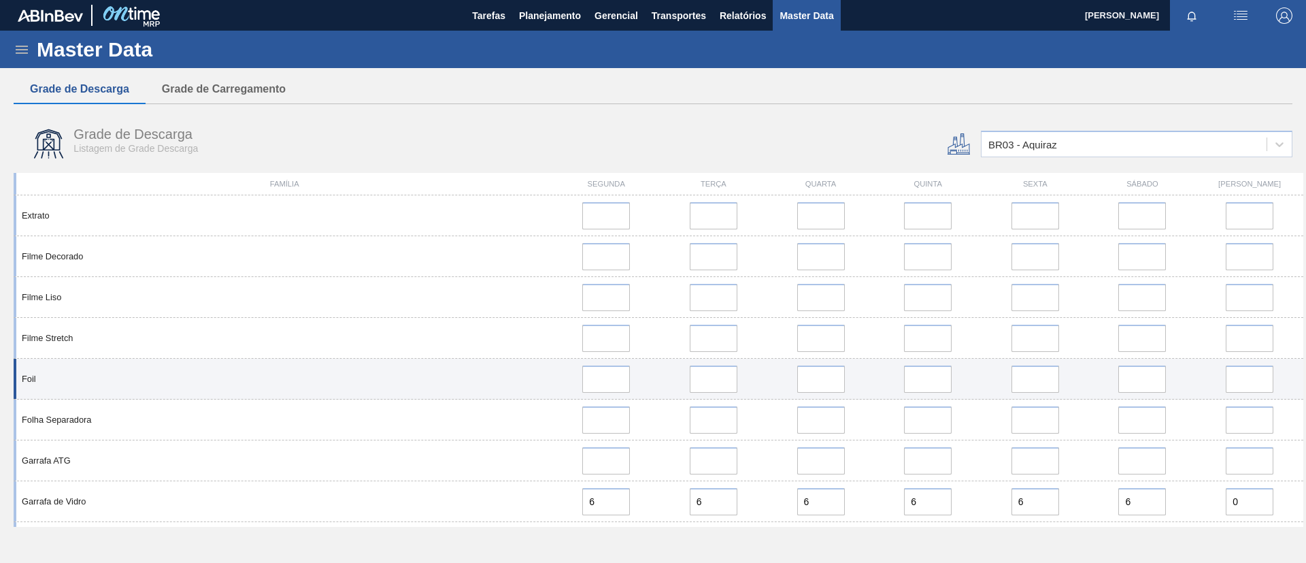
click at [507, 395] on div "Foil" at bounding box center [659, 378] width 1290 height 41
click at [476, 365] on div "Foil" at bounding box center [659, 378] width 1290 height 41
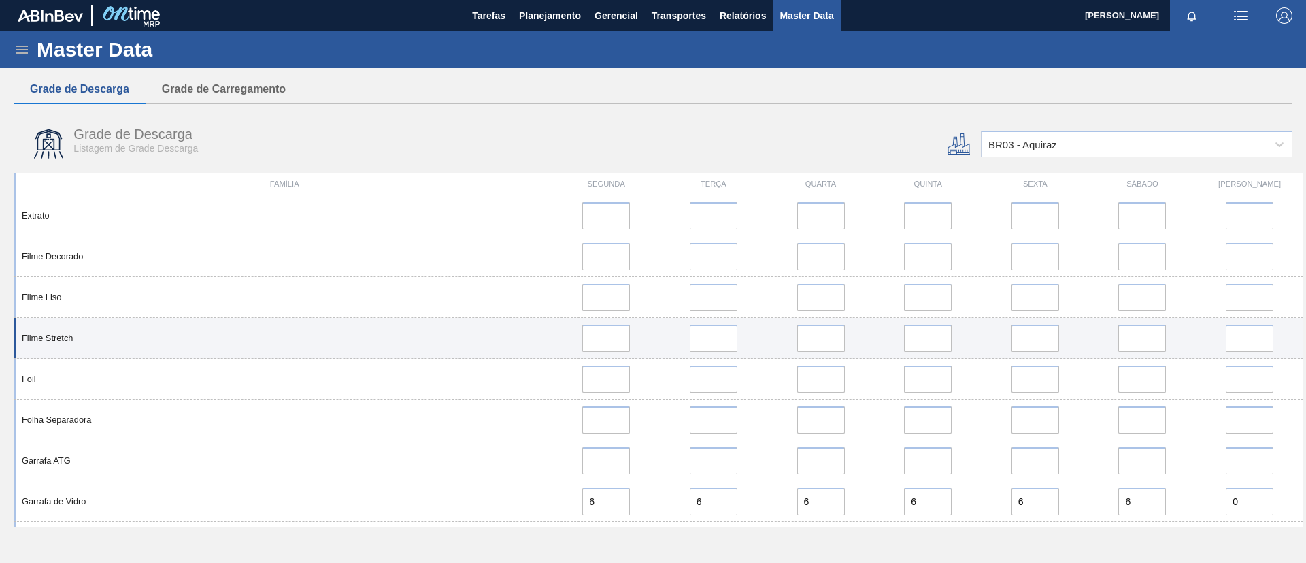
click at [450, 327] on div "Filme Stretch" at bounding box center [659, 338] width 1290 height 41
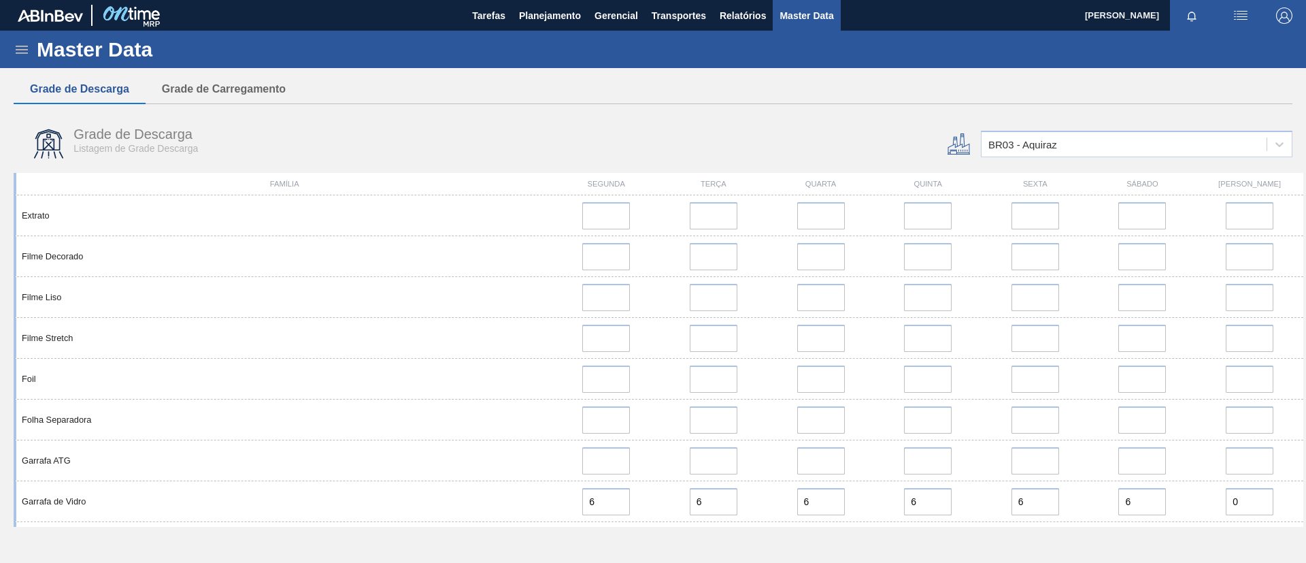
click at [990, 126] on div "BR03 - Aquiraz" at bounding box center [1136, 143] width 322 height 51
click at [1012, 145] on div "BR03 - Aquiraz" at bounding box center [1022, 145] width 69 height 12
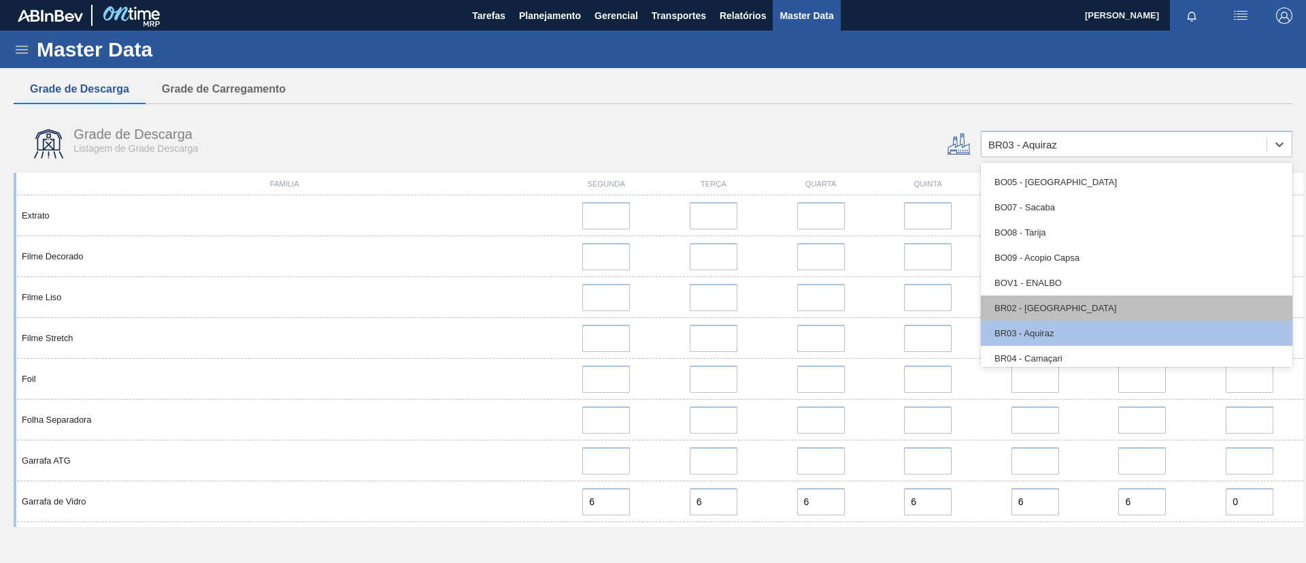
scroll to position [510, 0]
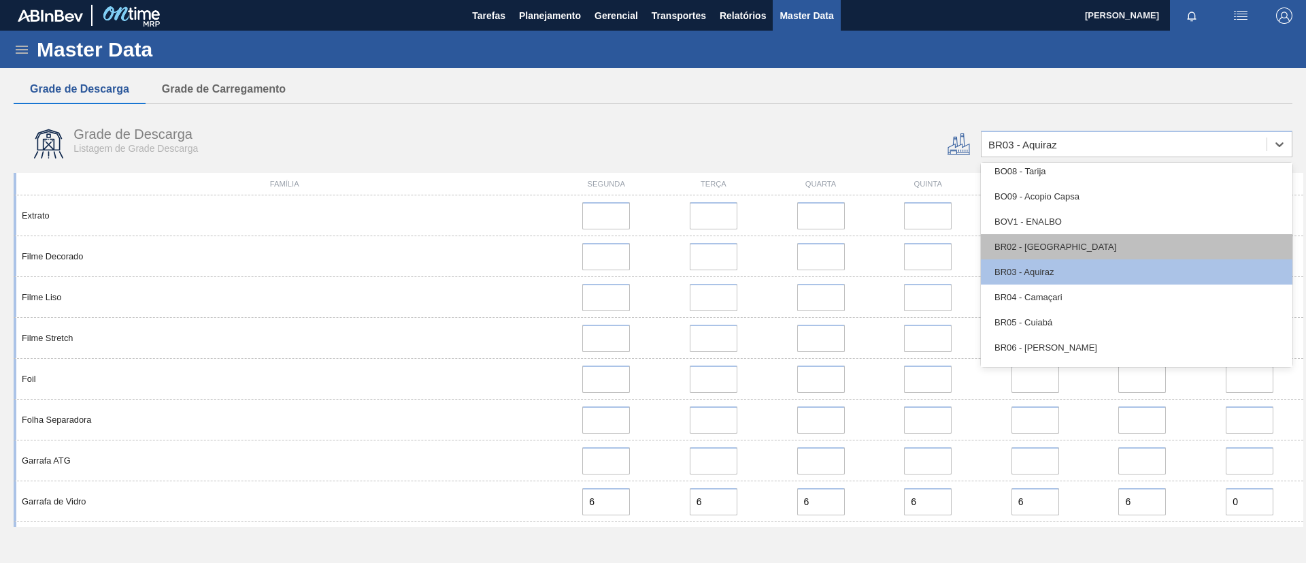
click at [1054, 246] on div "BR02 - Sergipe" at bounding box center [1137, 246] width 312 height 25
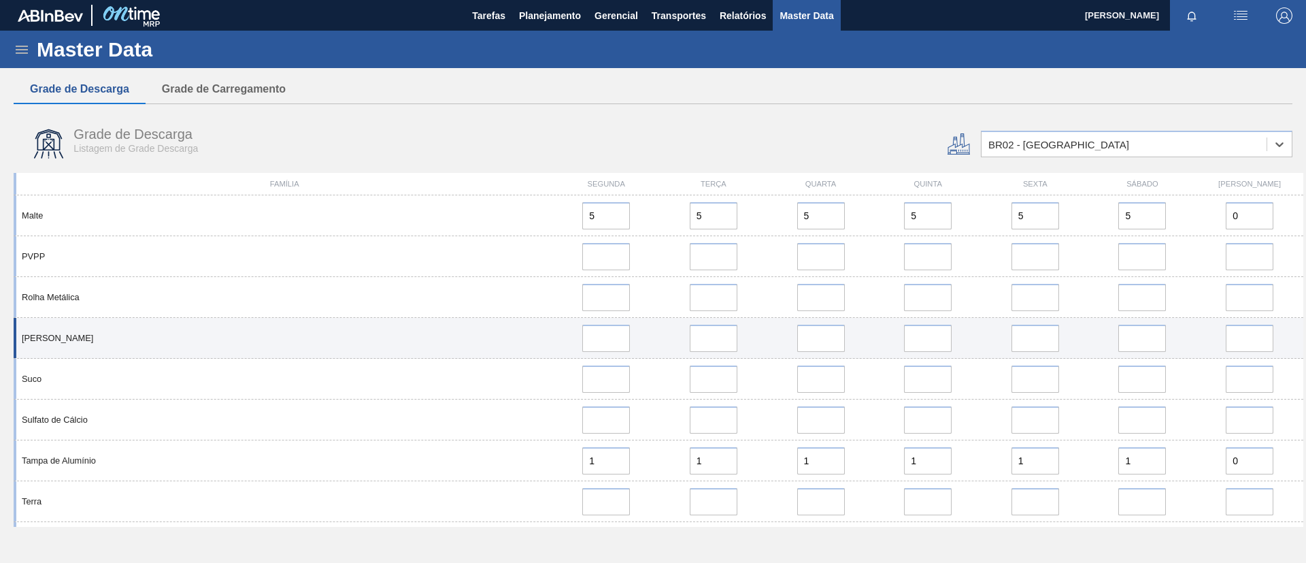
scroll to position [1056, 0]
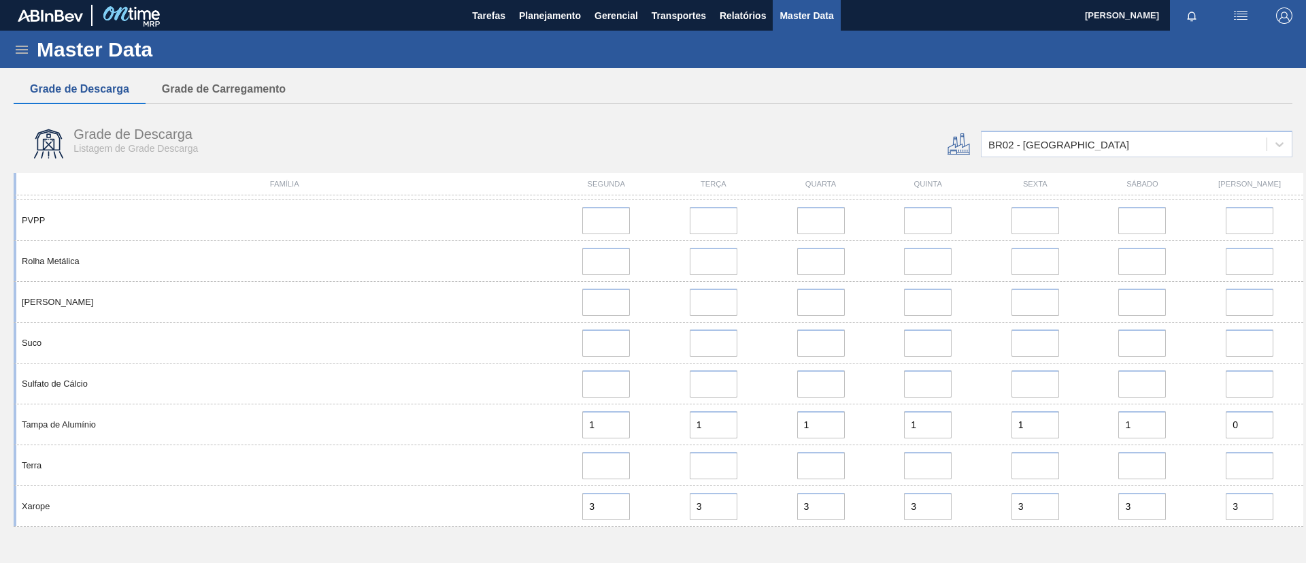
click at [652, 184] on div "Segunda" at bounding box center [605, 184] width 107 height 8
click at [1239, 23] on button "button" at bounding box center [1241, 15] width 44 height 31
drag, startPoint x: 735, startPoint y: 84, endPoint x: 650, endPoint y: 64, distance: 87.4
click at [731, 86] on div at bounding box center [653, 281] width 1306 height 563
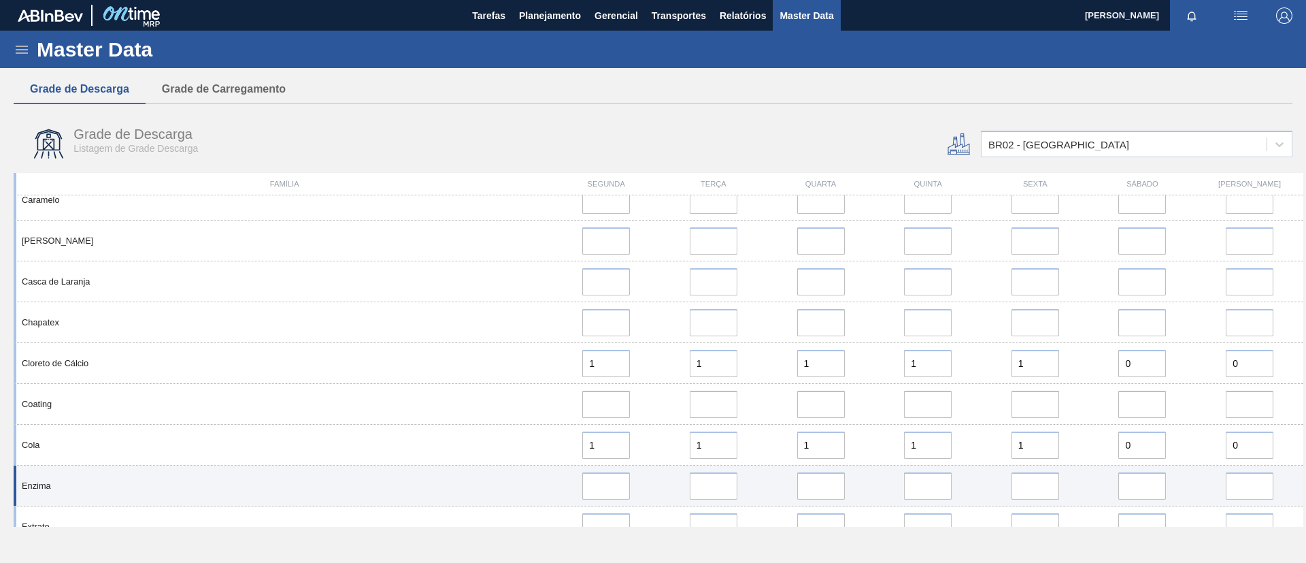
scroll to position [0, 0]
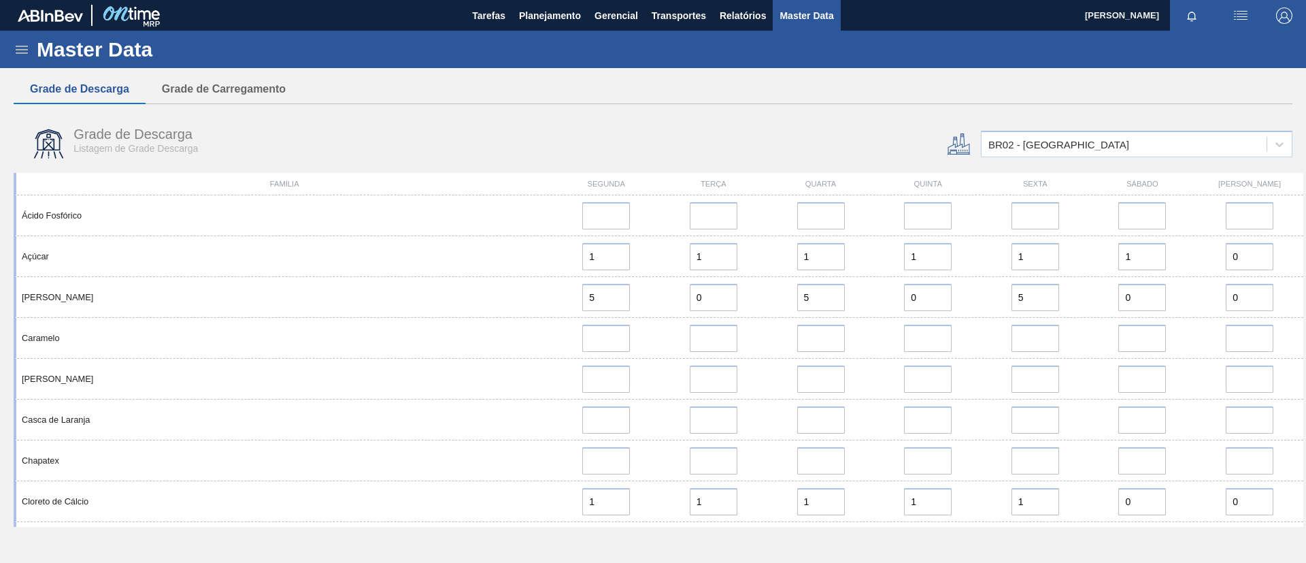
click at [958, 147] on icon at bounding box center [959, 144] width 22 height 22
click at [1292, 522] on div "Coating" at bounding box center [659, 542] width 1290 height 41
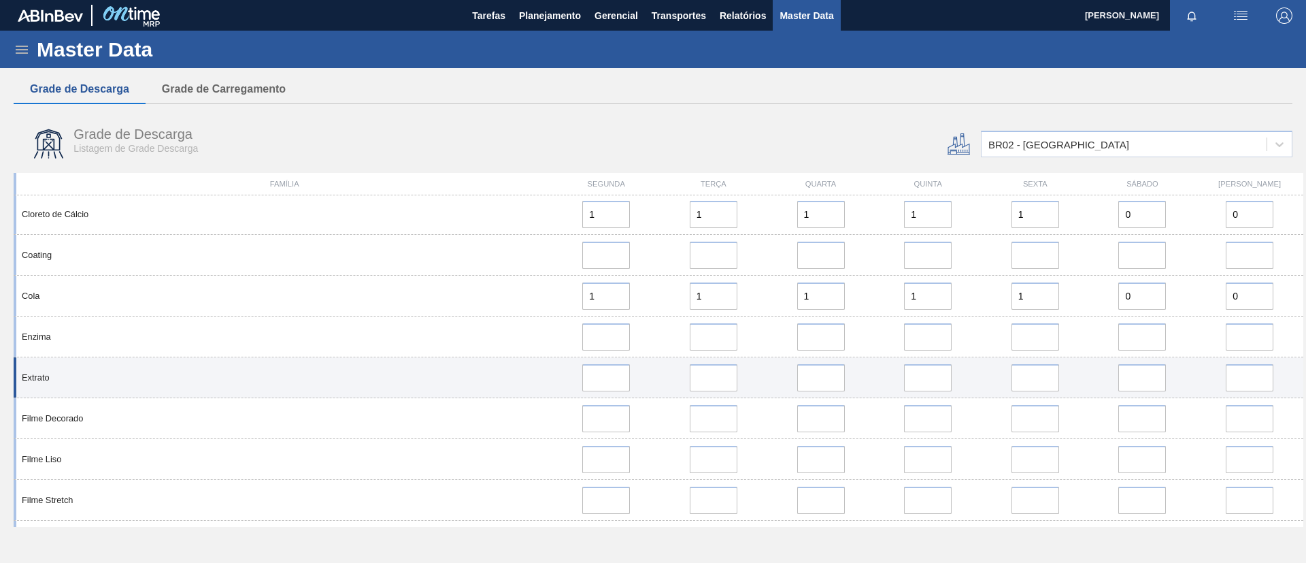
scroll to position [306, 0]
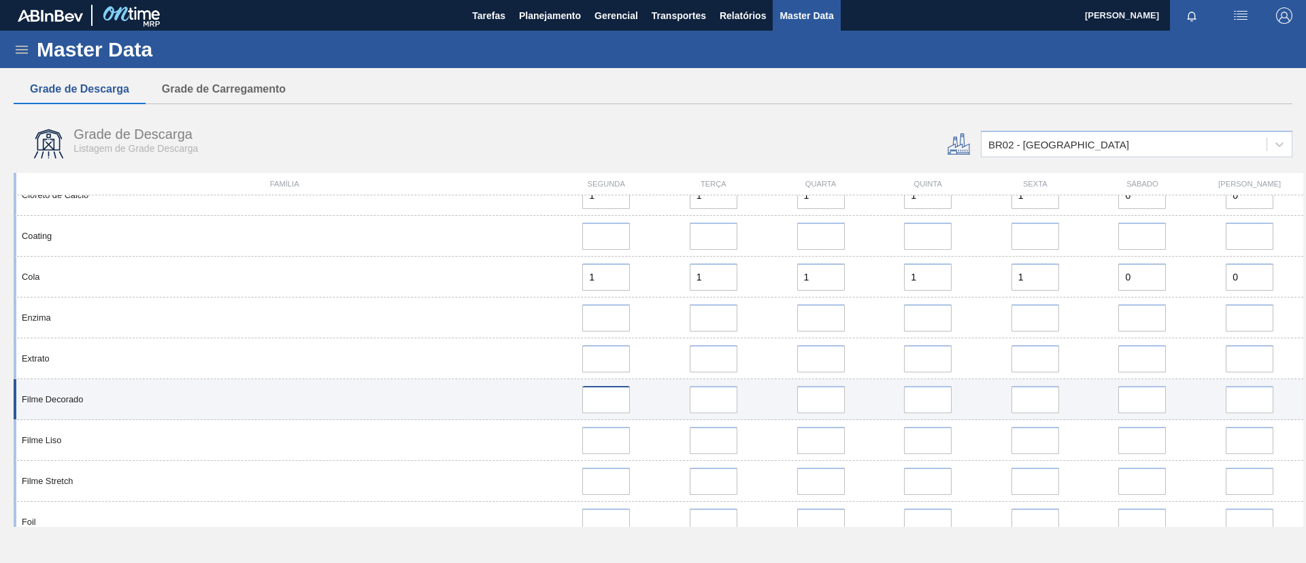
click at [607, 406] on input at bounding box center [606, 399] width 48 height 27
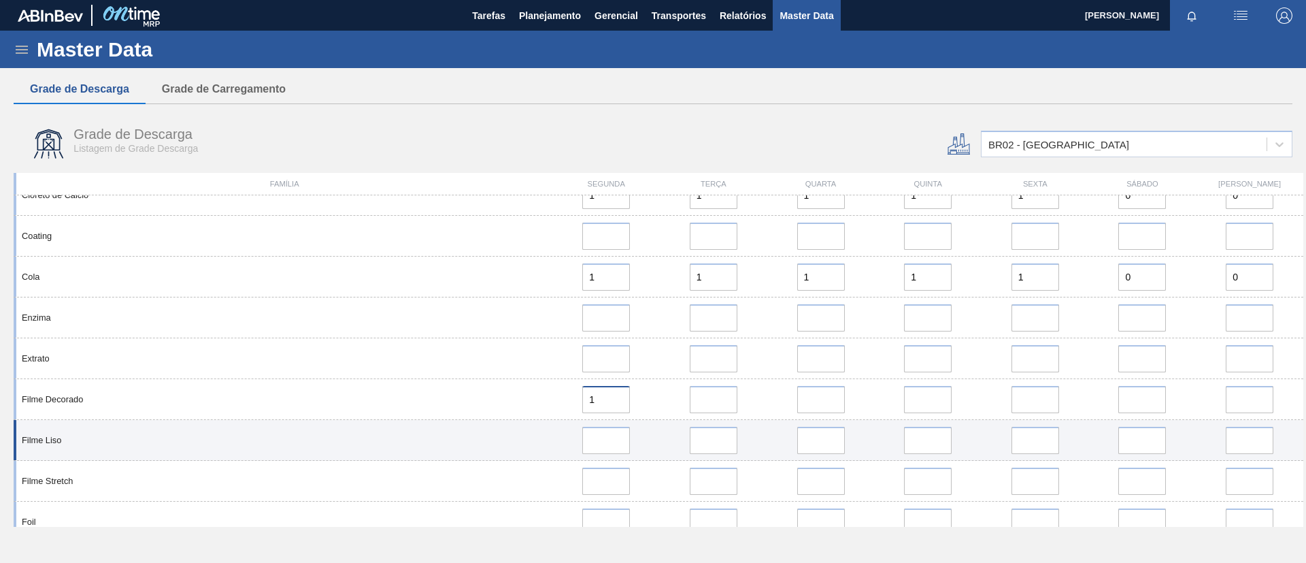
type input "1"
click at [613, 436] on input at bounding box center [606, 439] width 48 height 27
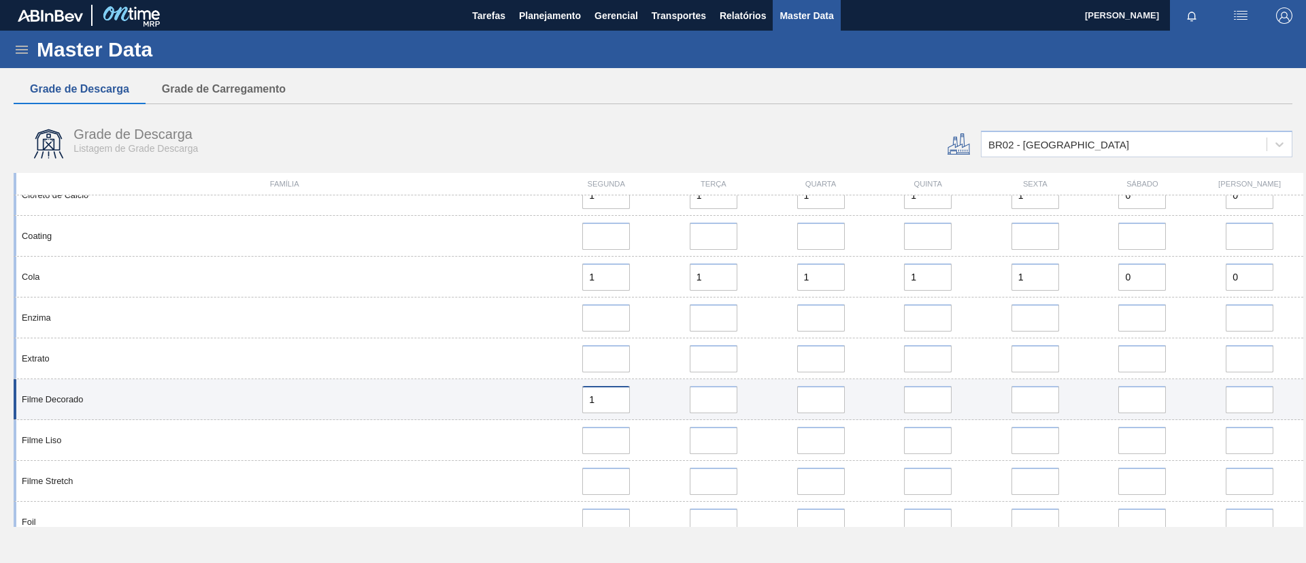
drag, startPoint x: 603, startPoint y: 391, endPoint x: 578, endPoint y: 409, distance: 31.2
click at [578, 398] on div "1" at bounding box center [606, 399] width 97 height 27
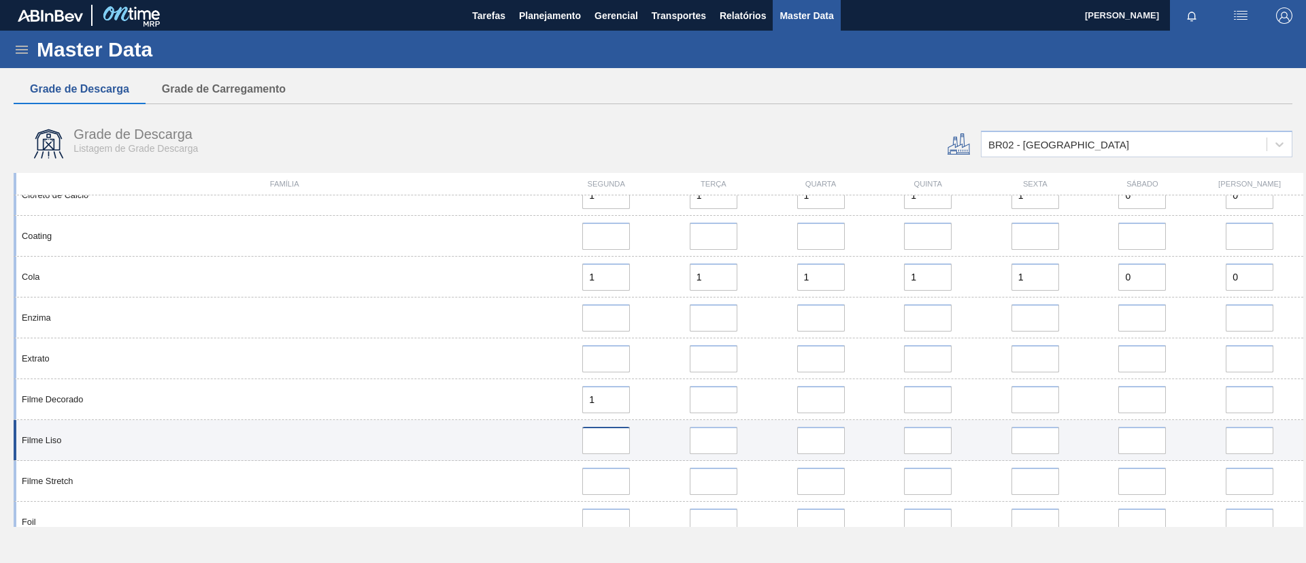
click at [607, 444] on input at bounding box center [606, 439] width 48 height 27
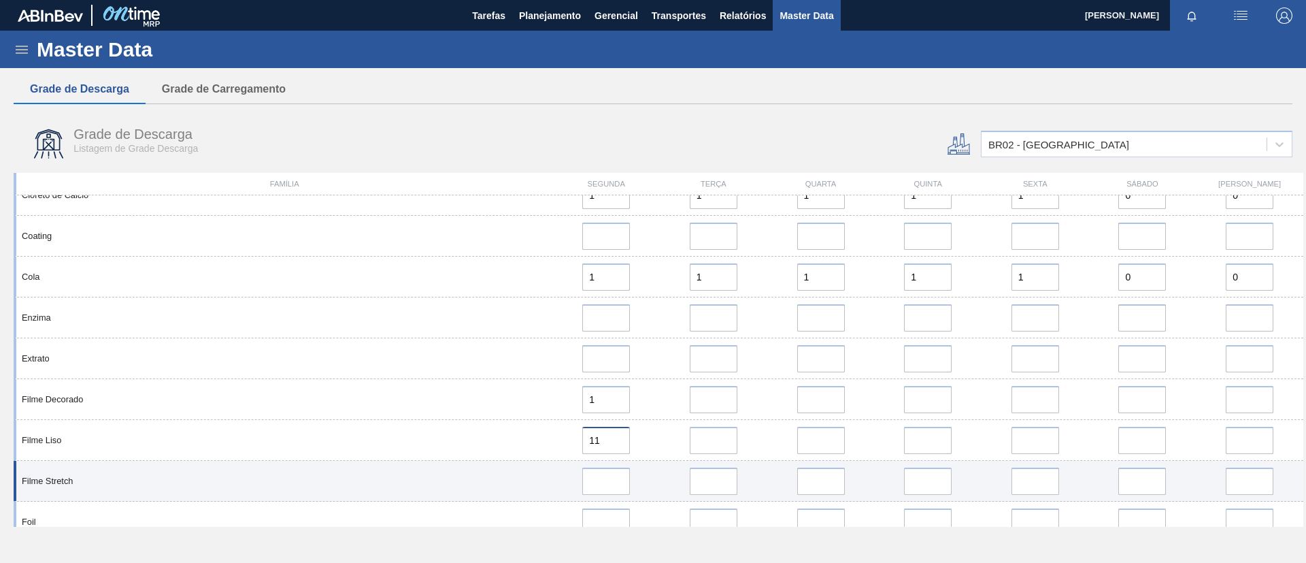
type input "11"
click at [608, 475] on input at bounding box center [606, 480] width 48 height 27
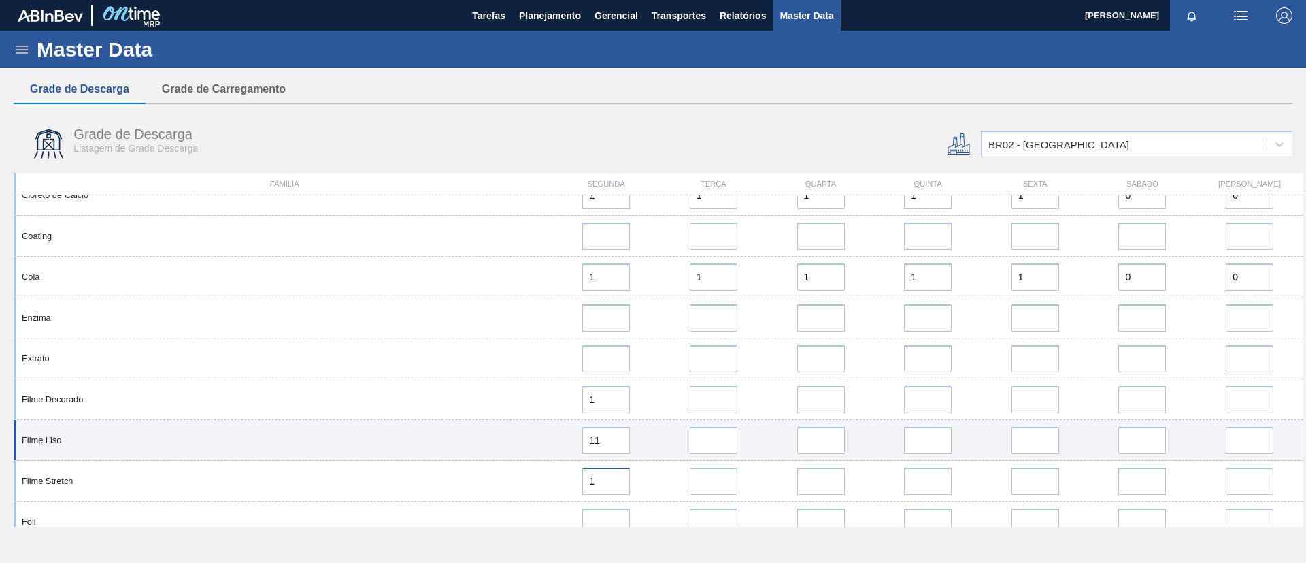
type input "1"
click at [618, 440] on input "11" at bounding box center [606, 439] width 48 height 27
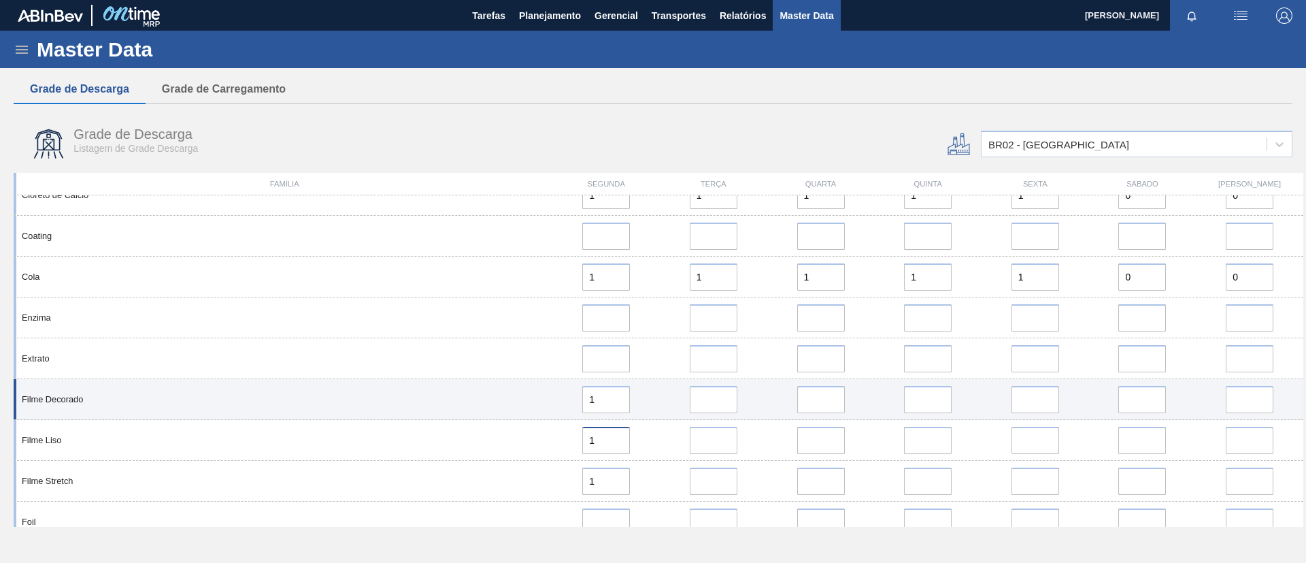
type input "1"
click at [701, 402] on input "error" at bounding box center [714, 399] width 48 height 27
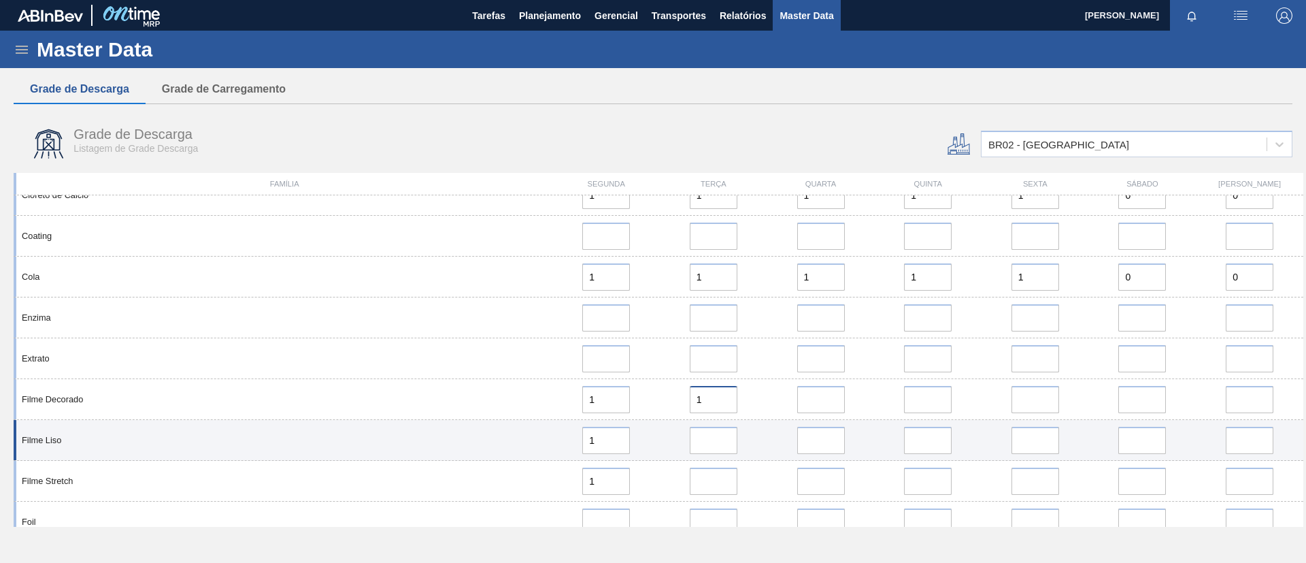
type input "1"
click at [712, 433] on input "error" at bounding box center [714, 439] width 48 height 27
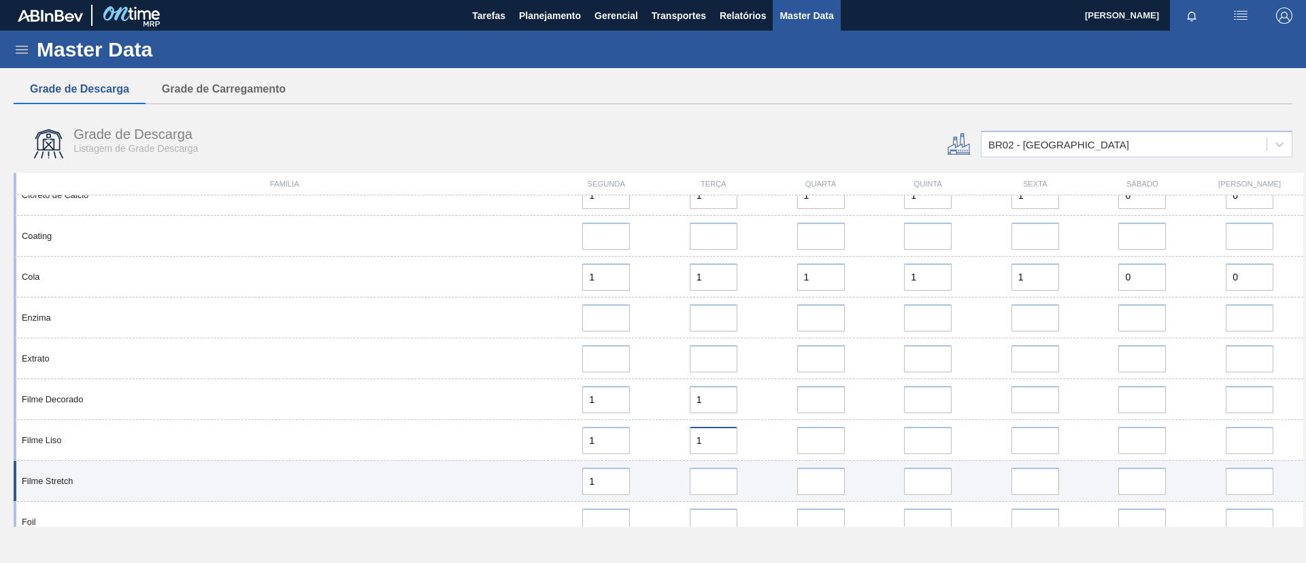
type input "1"
click at [714, 486] on input "error" at bounding box center [714, 480] width 48 height 27
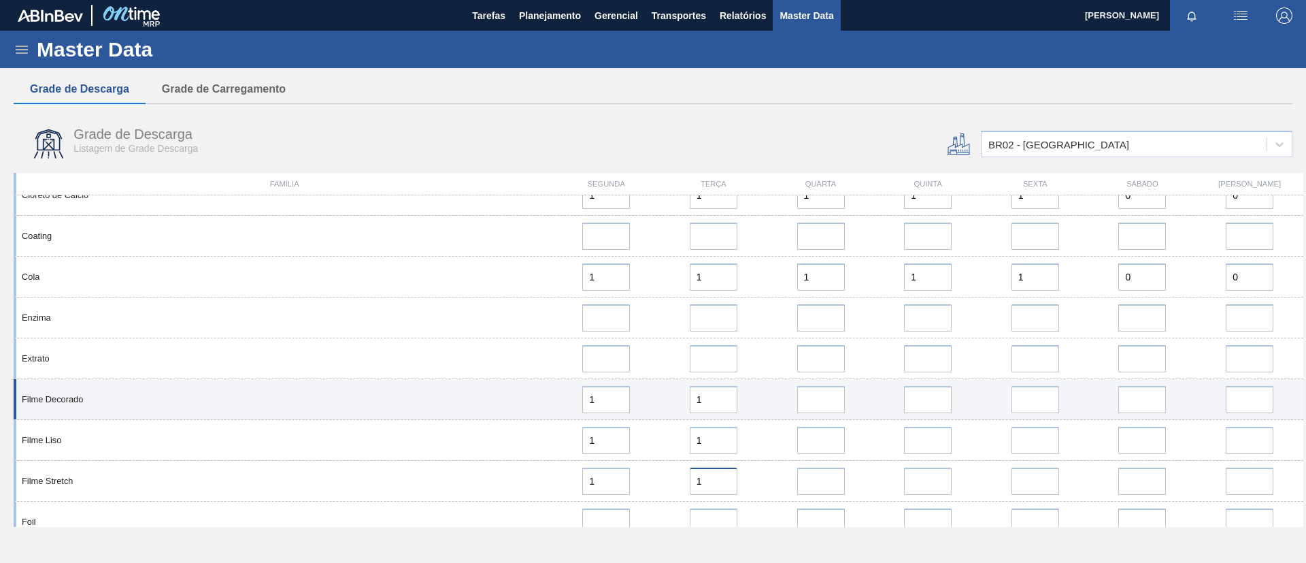
type input "1"
click at [816, 398] on input "error" at bounding box center [821, 399] width 48 height 27
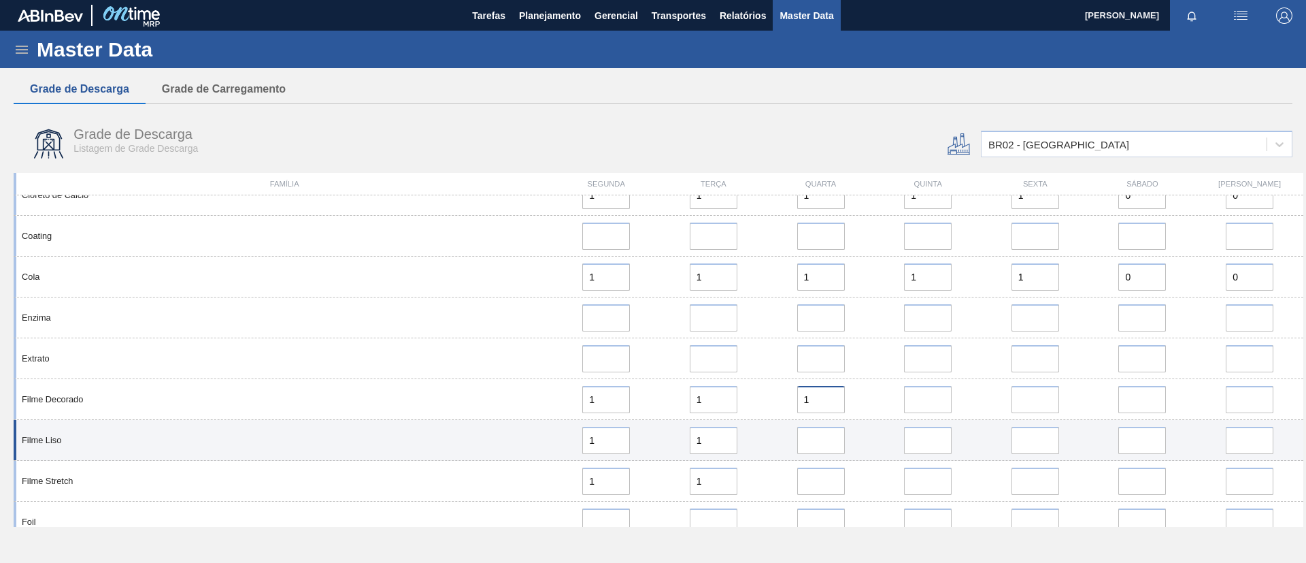
type input "1"
click at [817, 457] on div "Filme Liso 1 1" at bounding box center [659, 440] width 1290 height 41
click at [820, 454] on div "Filme Liso 1 1" at bounding box center [659, 440] width 1290 height 41
click at [820, 444] on input "error" at bounding box center [821, 439] width 48 height 27
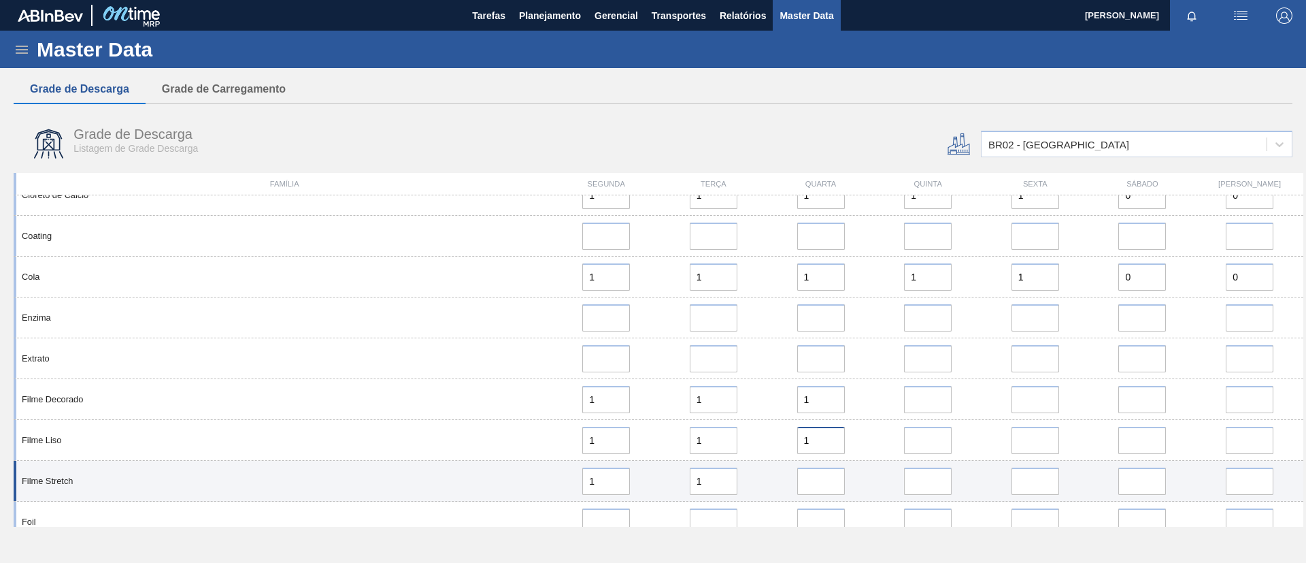
type input "1"
click at [818, 480] on input "error" at bounding box center [821, 480] width 48 height 27
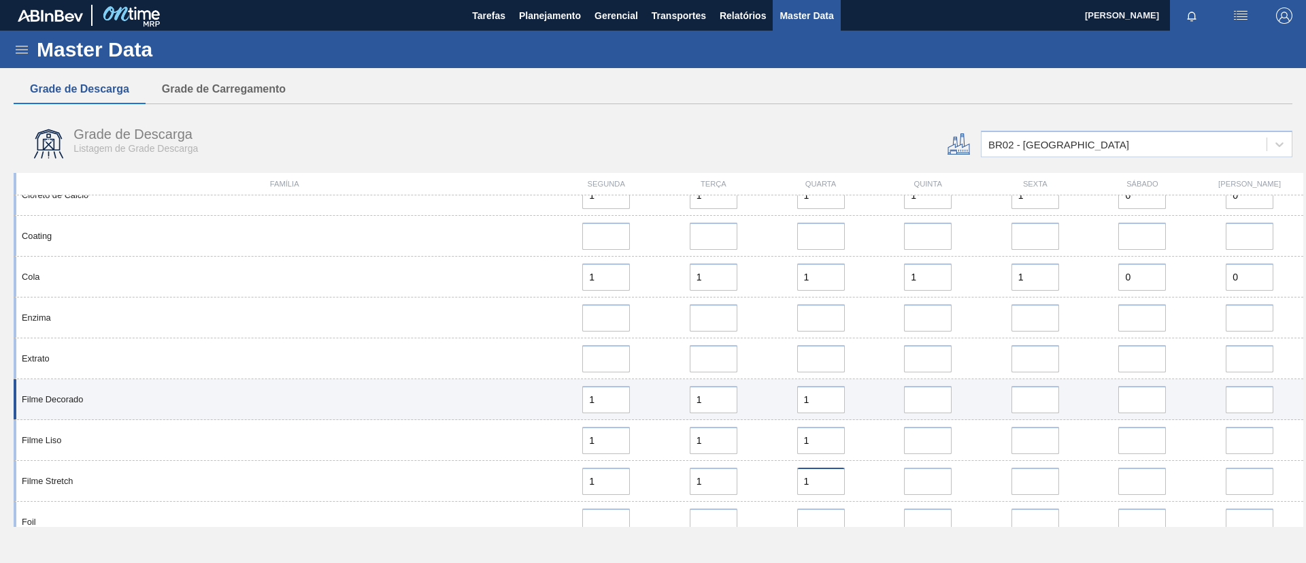
type input "1"
click at [933, 397] on input "error" at bounding box center [928, 399] width 48 height 27
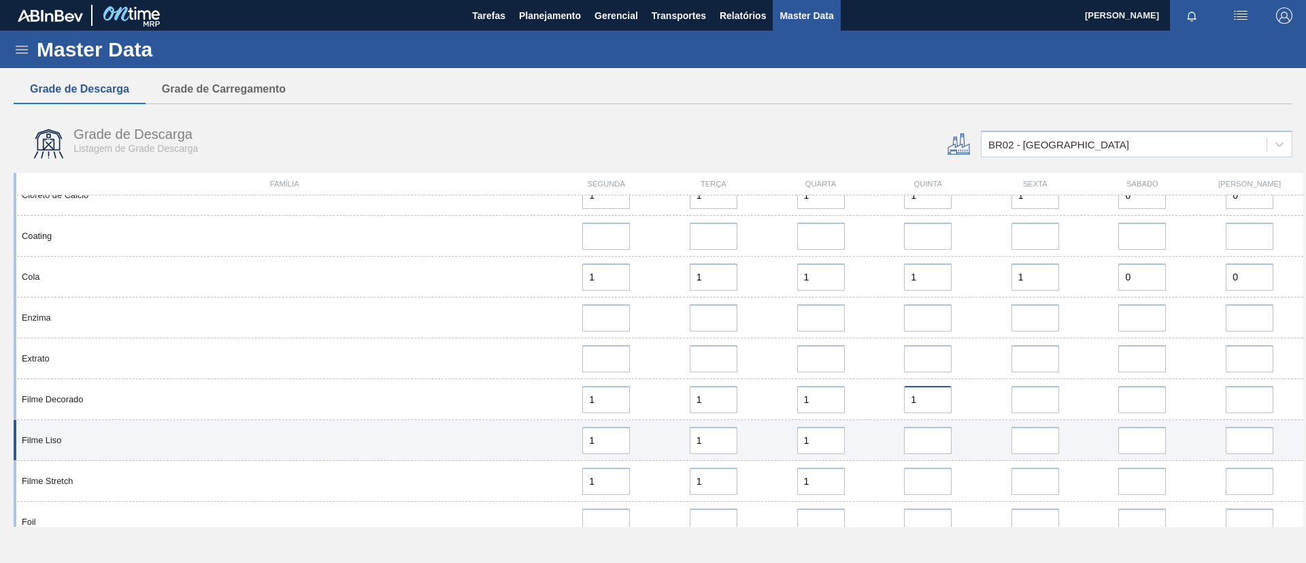
type input "1"
click at [928, 433] on input "error" at bounding box center [928, 439] width 48 height 27
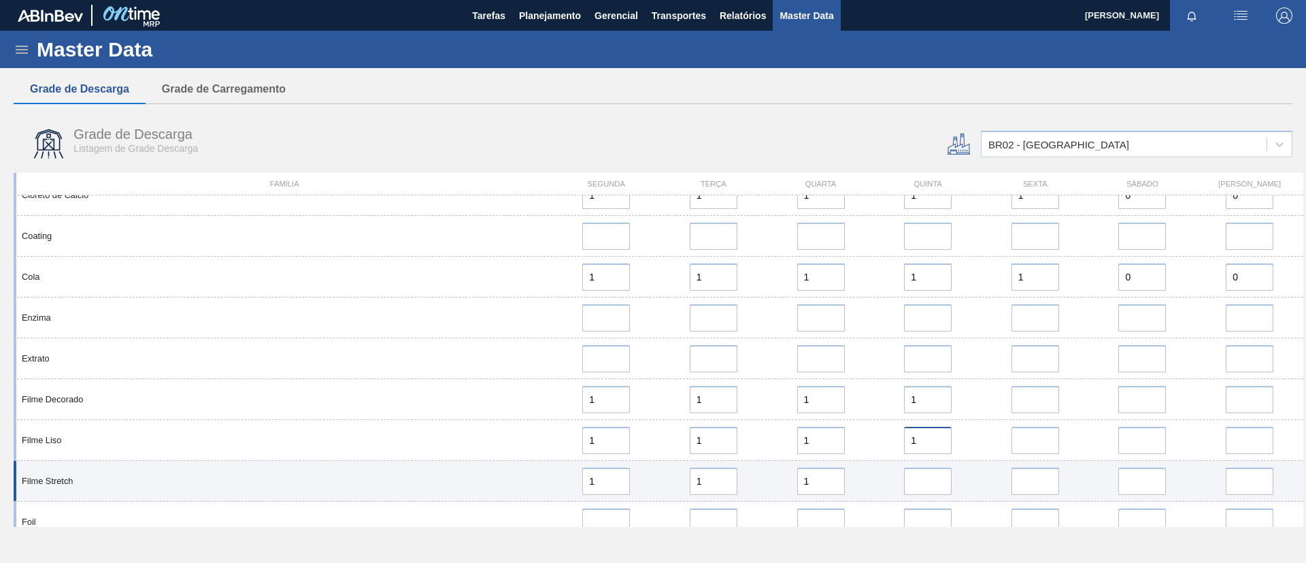
type input "1"
click at [928, 473] on input "error" at bounding box center [928, 480] width 48 height 27
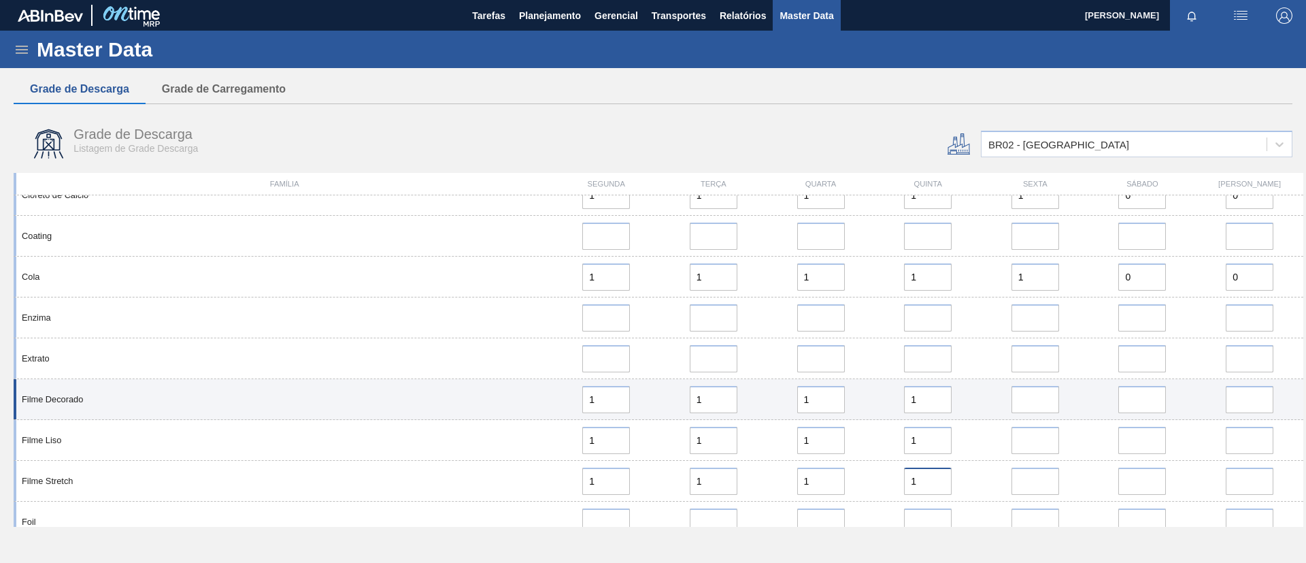
type input "1"
click at [1030, 393] on input "error" at bounding box center [1035, 399] width 48 height 27
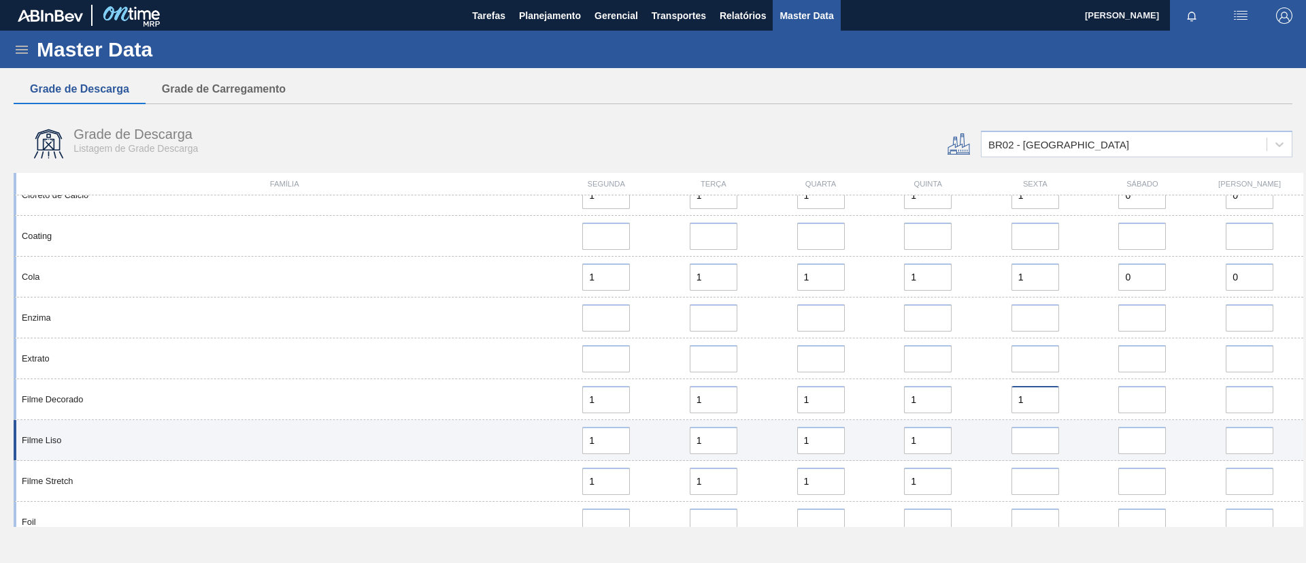
type input "1"
click at [1033, 449] on input "error" at bounding box center [1035, 439] width 48 height 27
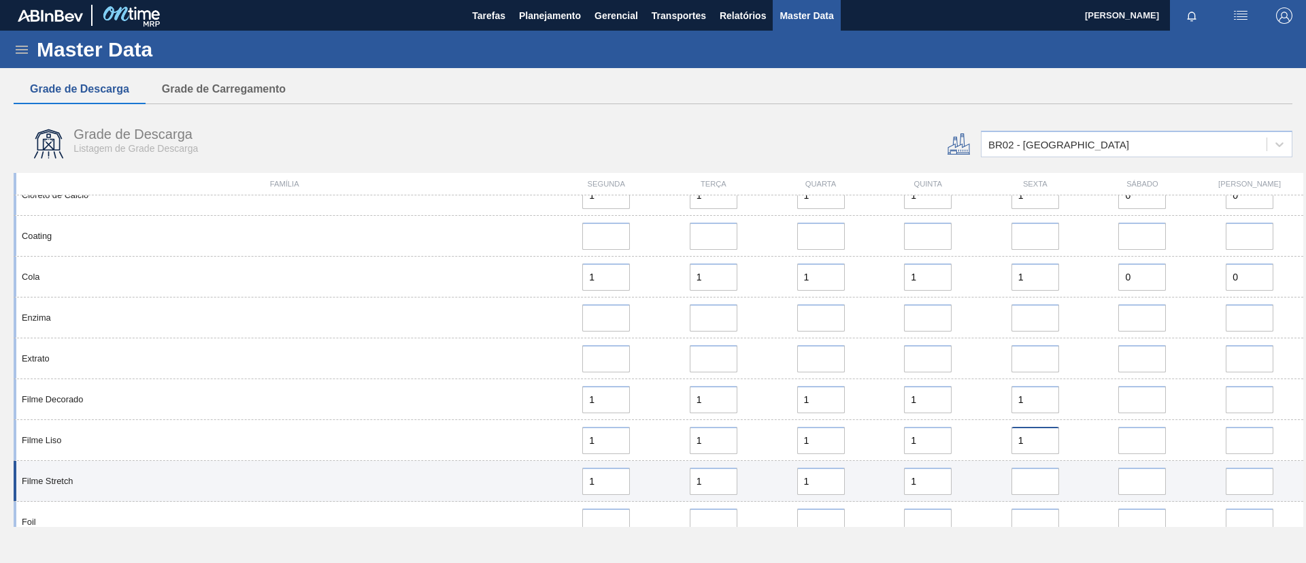
type input "1"
click at [1035, 481] on input "error" at bounding box center [1035, 480] width 48 height 27
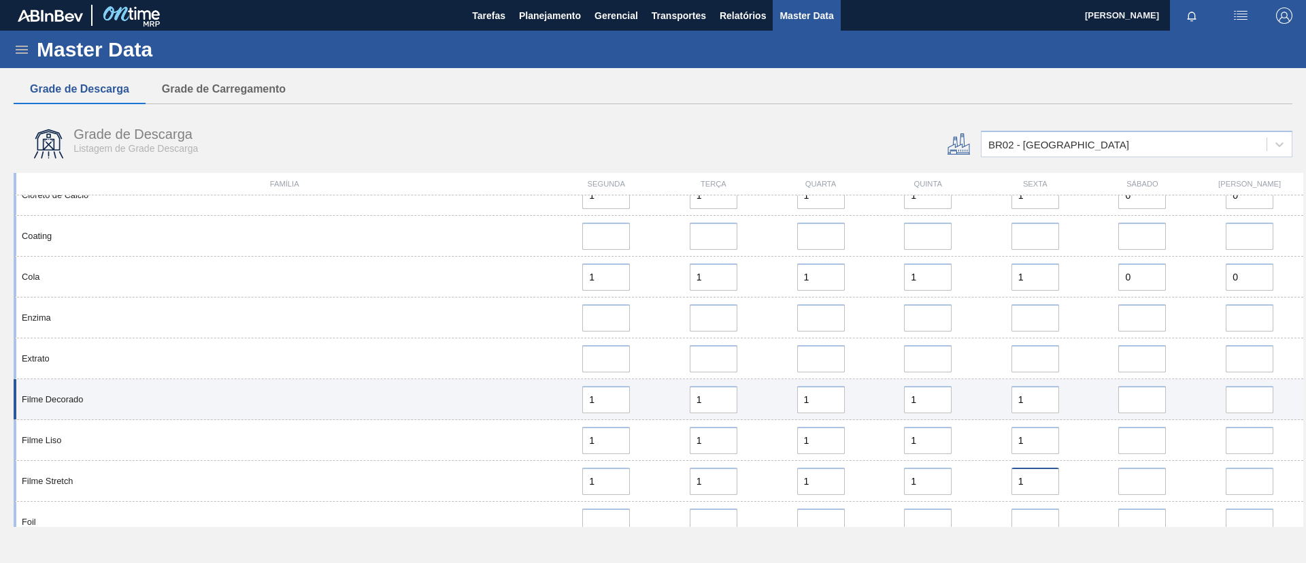
type input "1"
click at [1124, 399] on input "error" at bounding box center [1142, 399] width 48 height 27
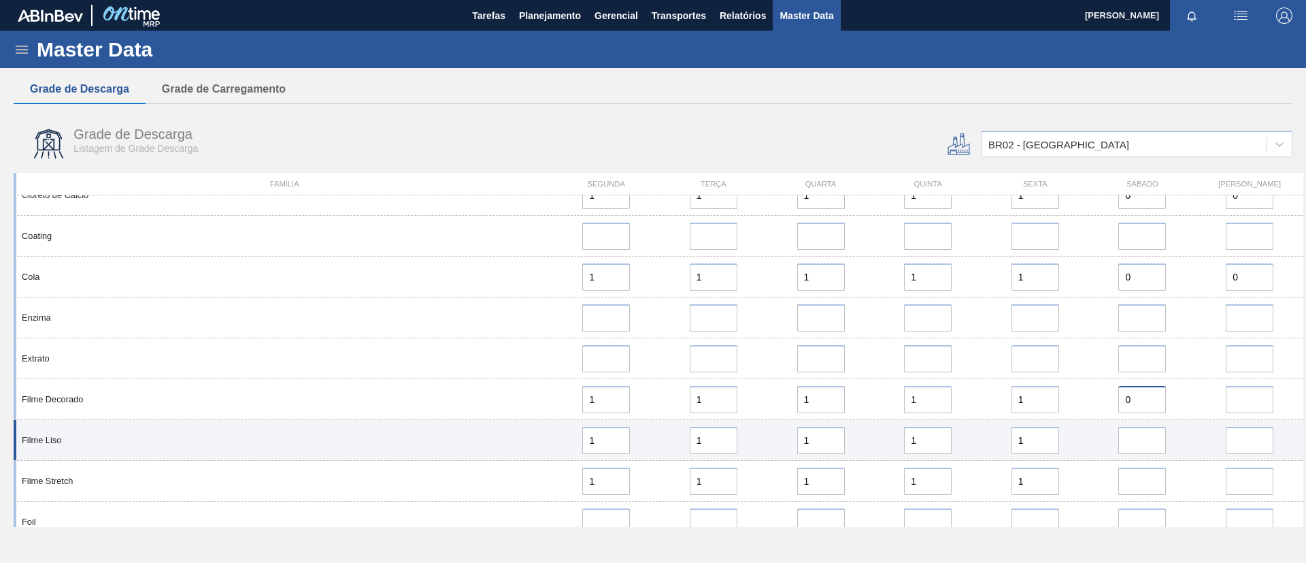
type input "0"
click at [1131, 448] on input "error" at bounding box center [1142, 439] width 48 height 27
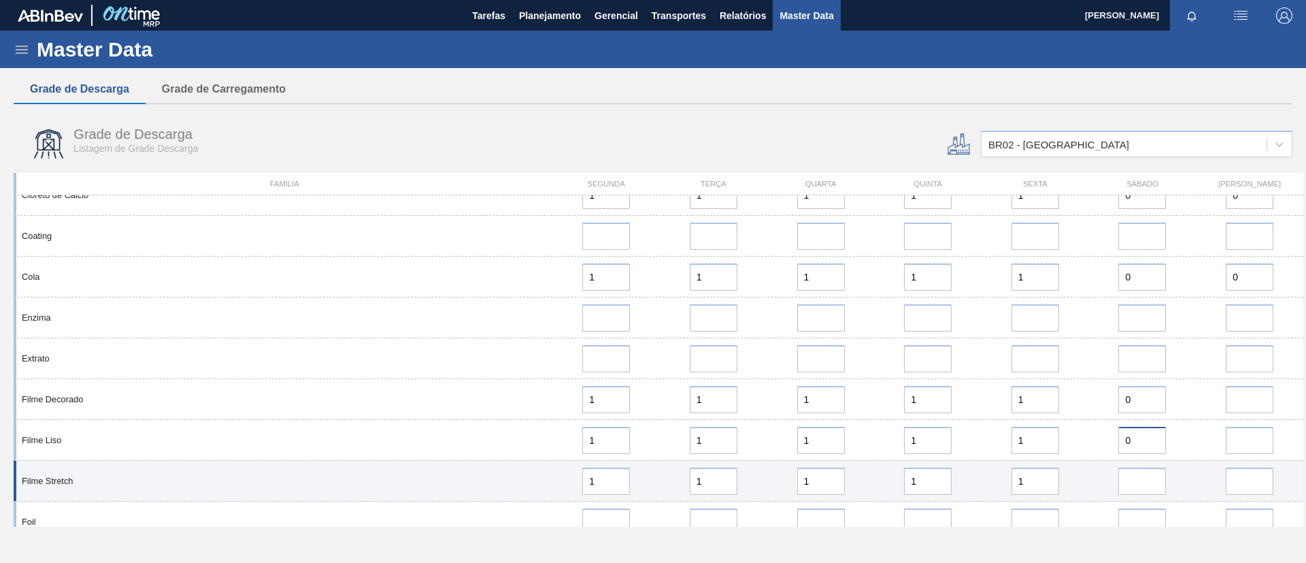
type input "0"
click at [1134, 482] on input "error" at bounding box center [1142, 480] width 48 height 27
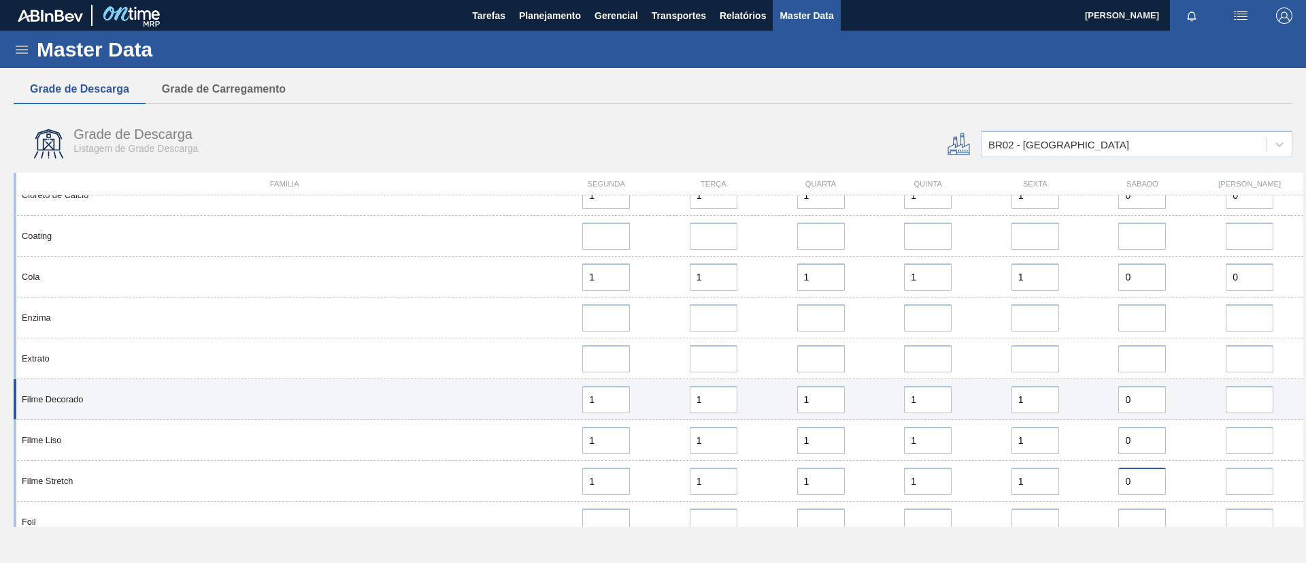
type input "0"
drag, startPoint x: 1252, startPoint y: 405, endPoint x: 1250, endPoint y: 415, distance: 9.7
click at [1251, 411] on input "error" at bounding box center [1250, 399] width 48 height 27
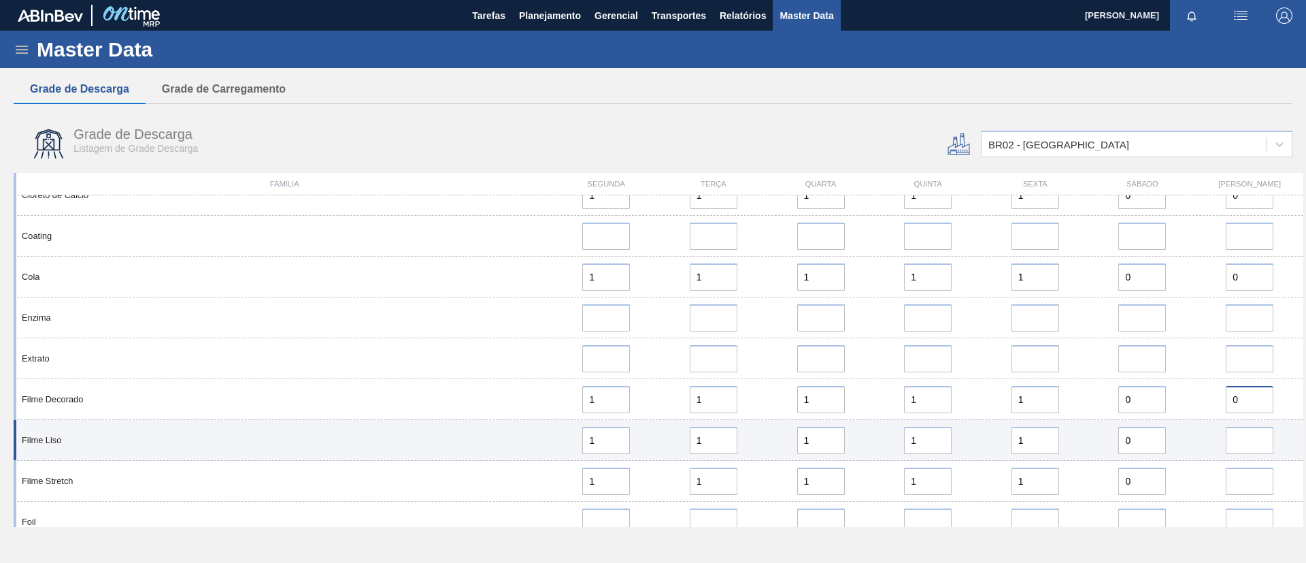
type input "0"
click at [1245, 441] on input "error" at bounding box center [1250, 439] width 48 height 27
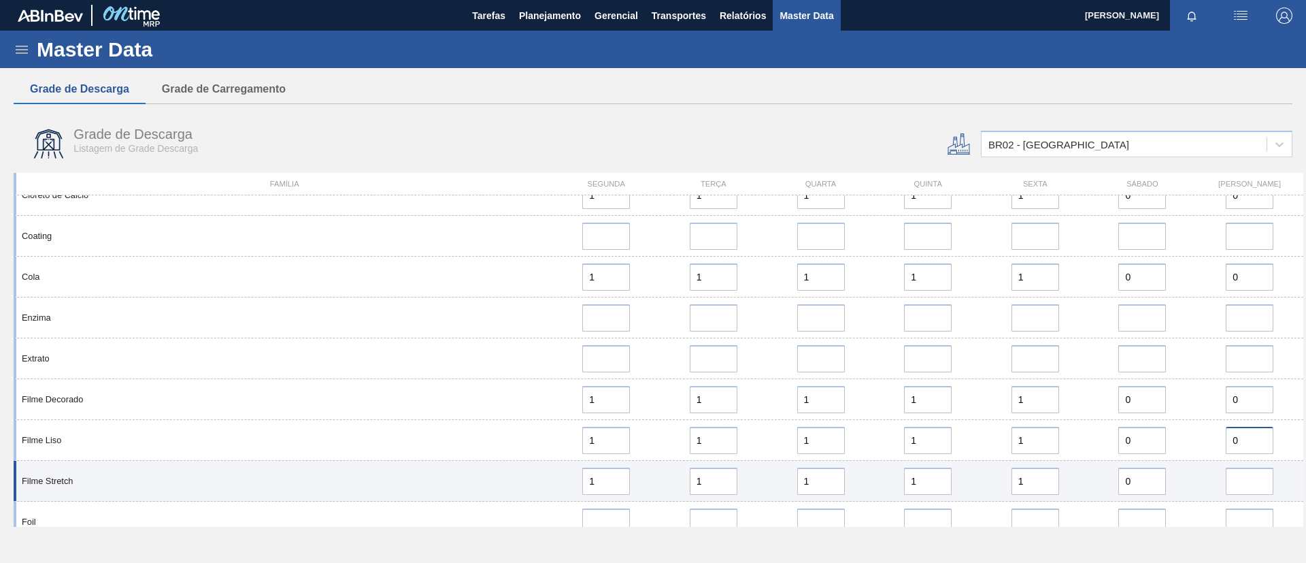
type input "0"
click at [1249, 478] on input "error" at bounding box center [1250, 480] width 48 height 27
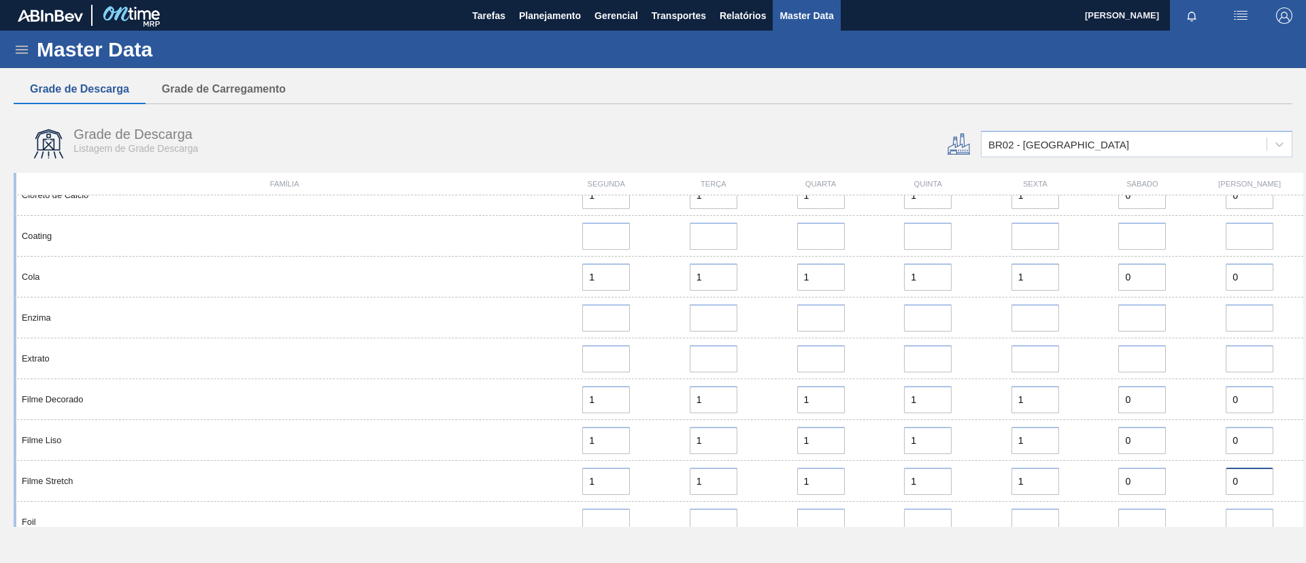
type input "0"
click at [369, 154] on div "Grade de Descarga Listagem de Grade Descarga" at bounding box center [438, 143] width 849 height 51
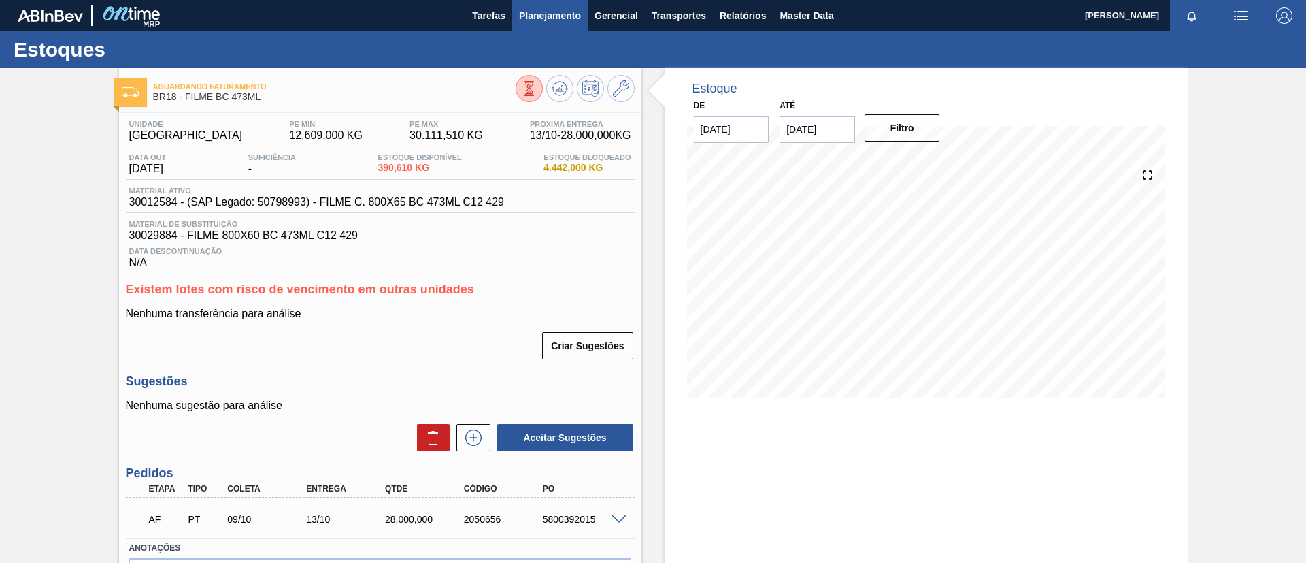
click at [541, 7] on span "Planejamento" at bounding box center [550, 15] width 62 height 16
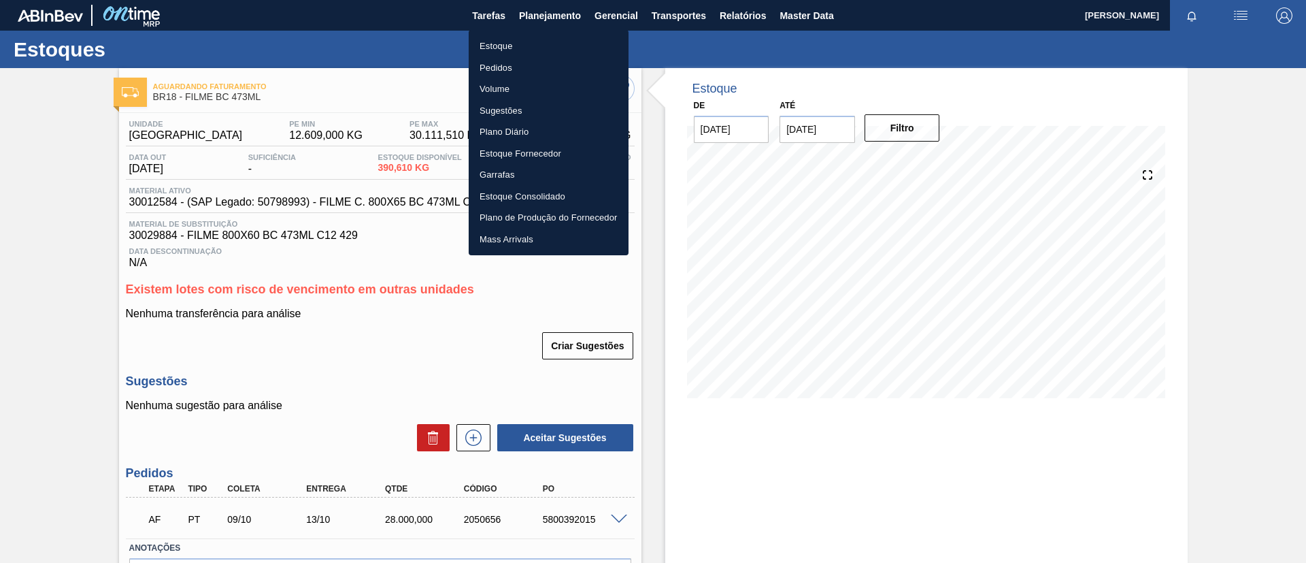
click at [555, 32] on ul "Estoque Pedidos Volume Sugestões Plano Diário Estoque Fornecedor Garrafas Estoq…" at bounding box center [549, 142] width 160 height 225
click at [765, 310] on div at bounding box center [653, 281] width 1306 height 563
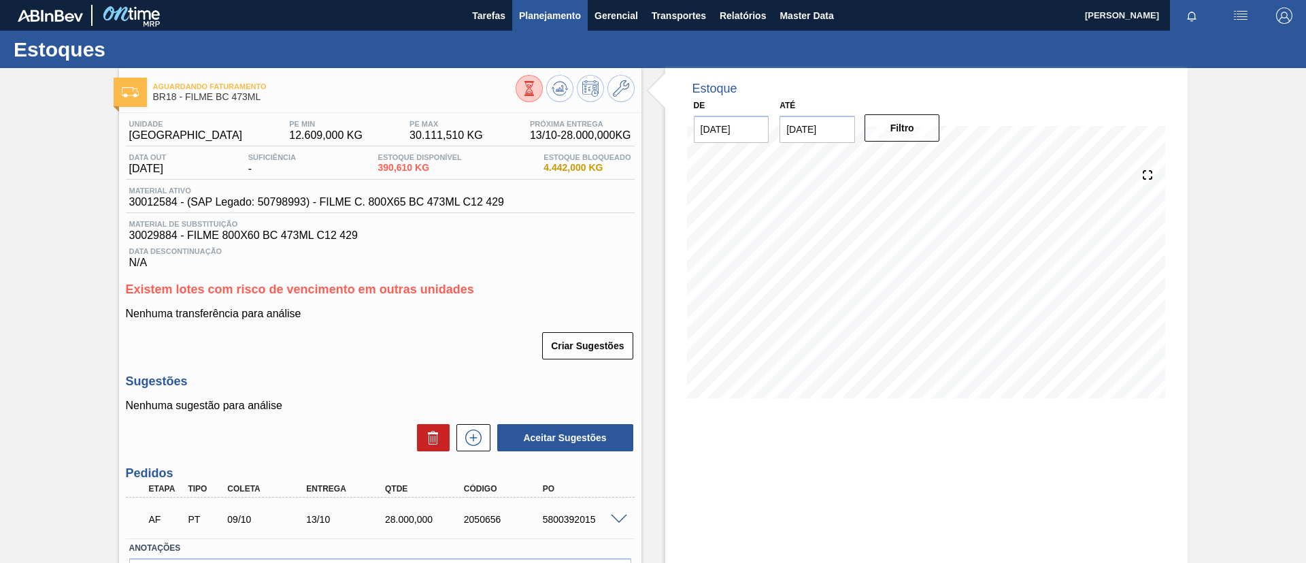
click at [529, 2] on button "Planejamento" at bounding box center [550, 15] width 76 height 31
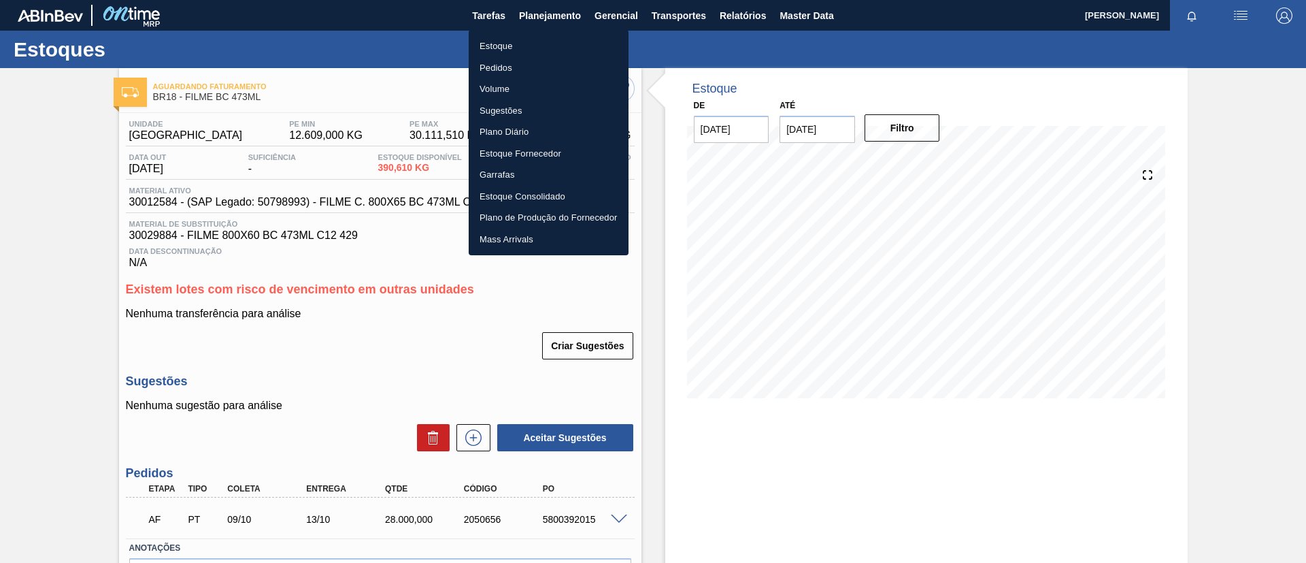
click at [531, 32] on ul "Estoque Pedidos Volume Sugestões Plano Diário Estoque Fornecedor Garrafas Estoq…" at bounding box center [549, 142] width 160 height 225
click at [543, 44] on li "Estoque" at bounding box center [549, 46] width 160 height 22
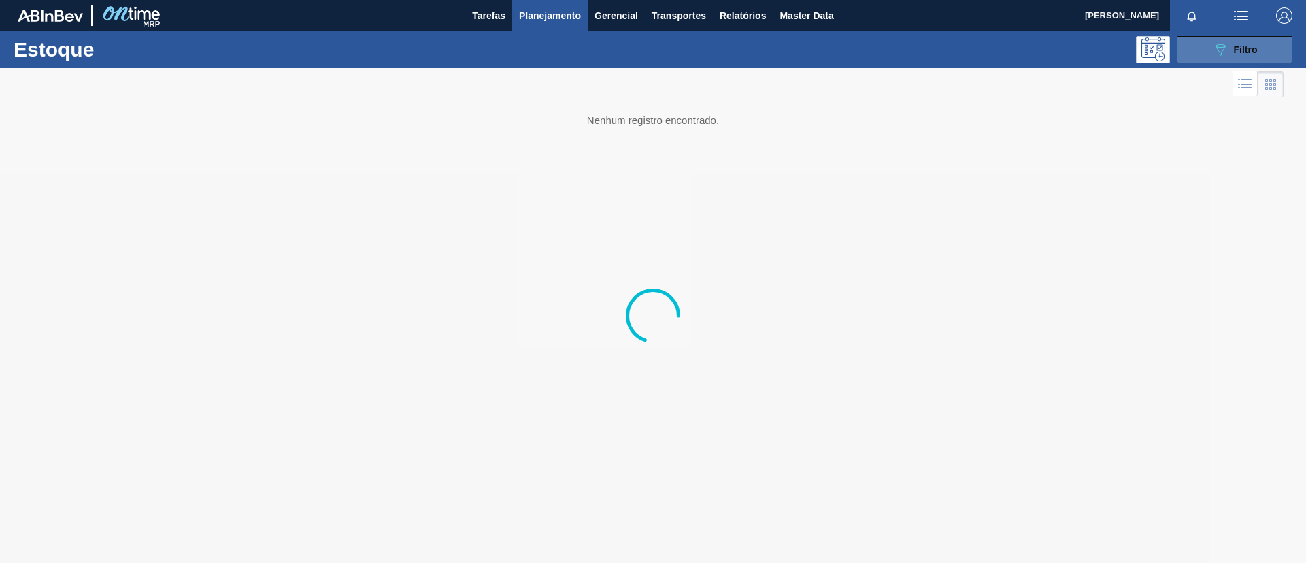
click at [1250, 43] on div "089F7B8B-B2A5-4AFE-B5C0-19BA573D28AC Filtro" at bounding box center [1235, 49] width 46 height 16
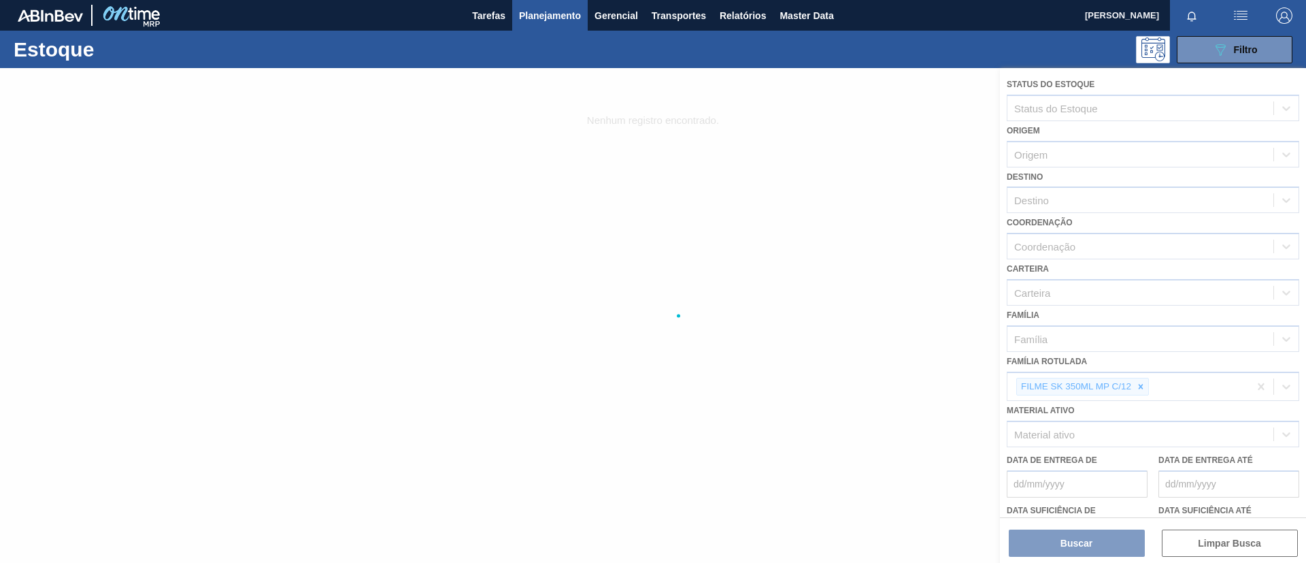
click at [1141, 401] on div at bounding box center [653, 315] width 1306 height 495
click at [1141, 380] on div at bounding box center [653, 315] width 1306 height 495
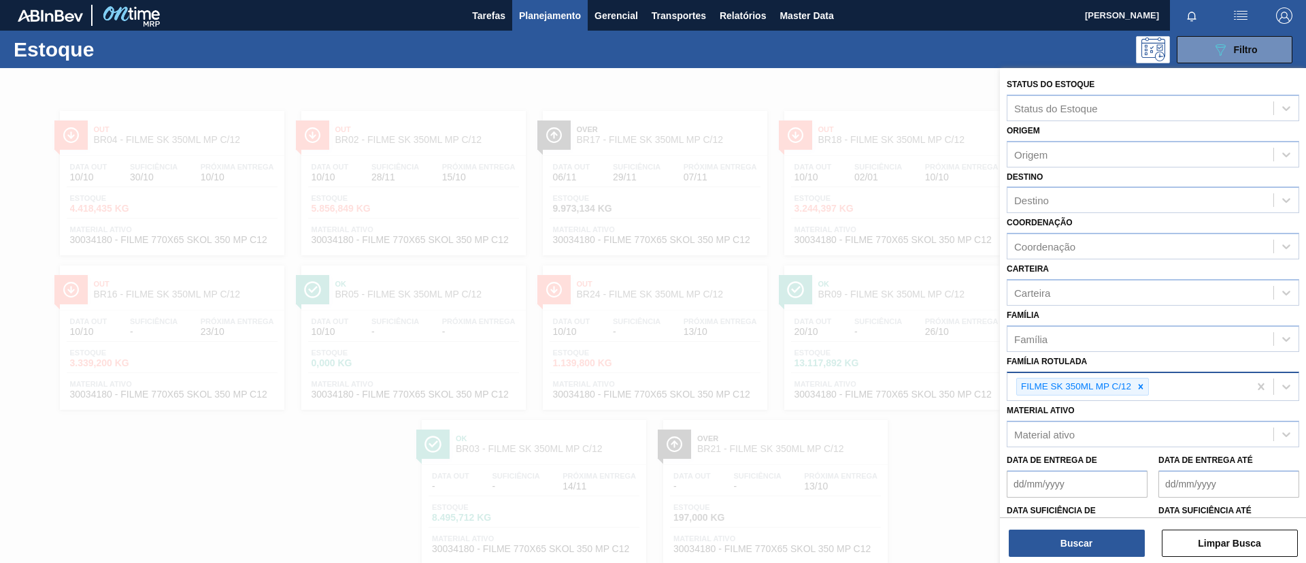
click at [1139, 373] on div "FILME SK 350ML MP C/12" at bounding box center [1127, 387] width 241 height 28
click at [1141, 390] on icon at bounding box center [1141, 387] width 10 height 10
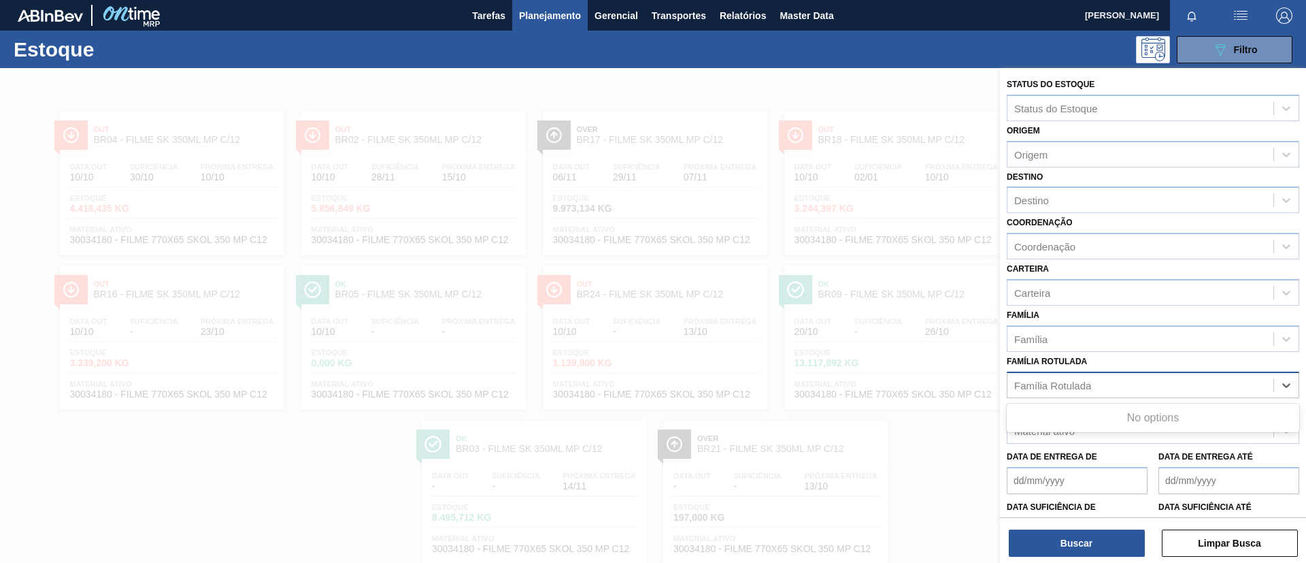
click at [1141, 390] on div "Família Rotulada" at bounding box center [1140, 385] width 266 height 20
drag, startPoint x: 1141, startPoint y: 365, endPoint x: 1132, endPoint y: 369, distance: 10.4
click at [1141, 365] on div "Família Rotulada option FILME SK 350ML MP C/12, deselected. Select is focused ,…" at bounding box center [1153, 375] width 292 height 46
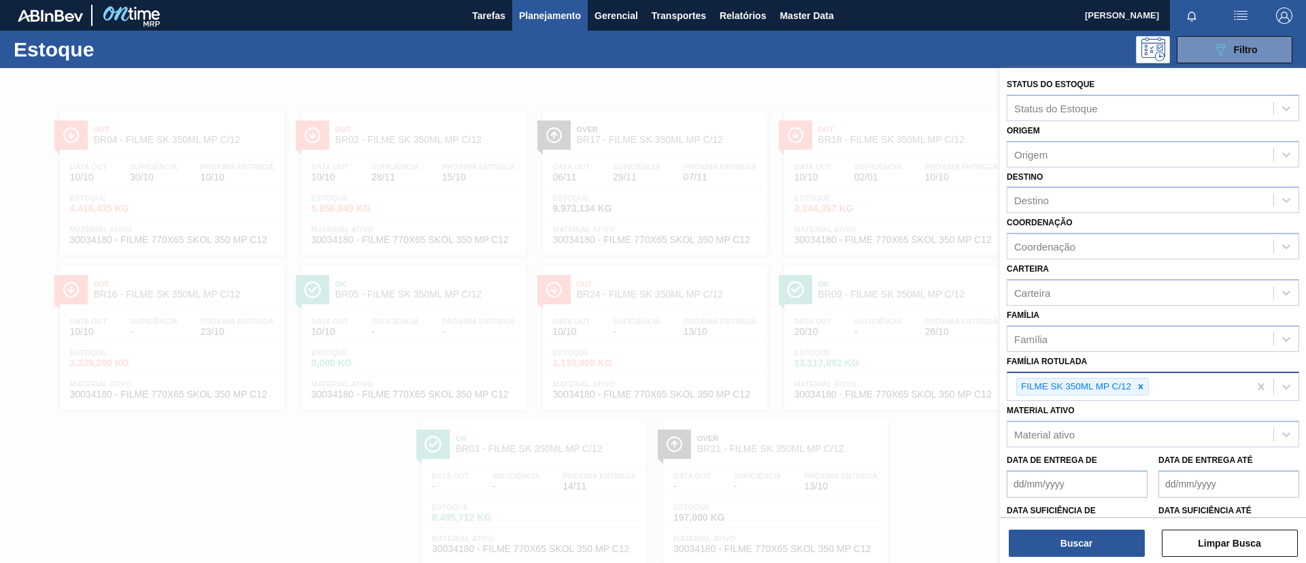
click at [1141, 375] on div "FILME SK 350ML MP C/12" at bounding box center [1127, 387] width 241 height 28
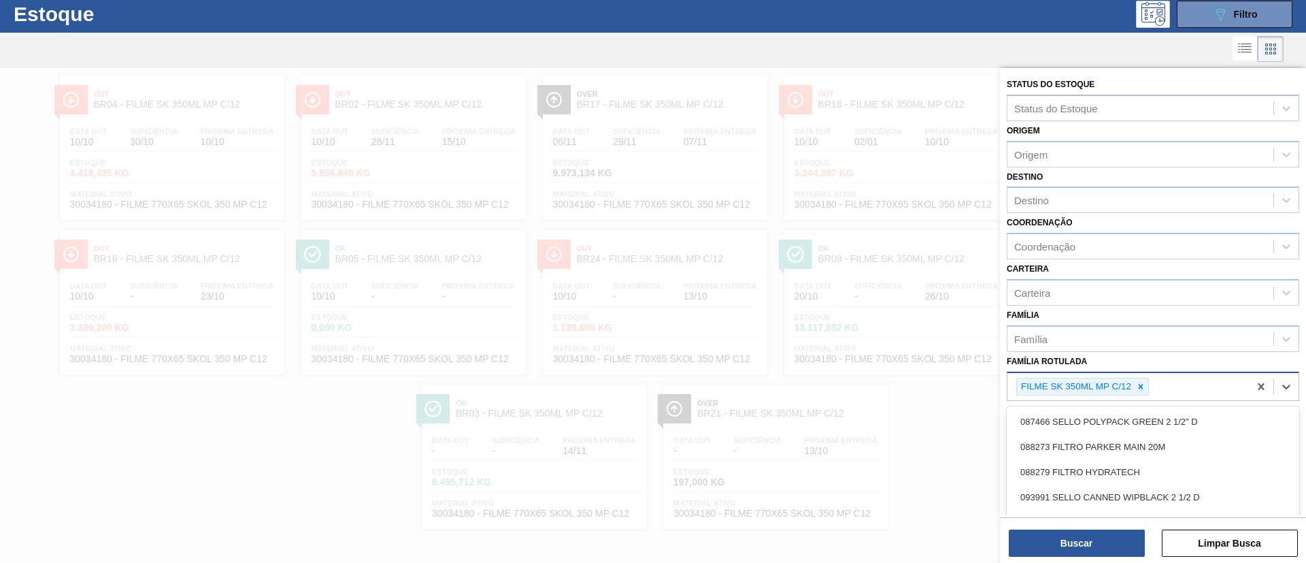
click at [1141, 386] on icon at bounding box center [1141, 386] width 5 height 5
type Rotulada "BC 473ML"
click at [1136, 405] on div "FILME BC 473ML FILME BC 473ML C/18 FILME BC 473ML C/18 MP FILME BC 473ML CHILE …" at bounding box center [1153, 478] width 292 height 151
drag, startPoint x: 1145, startPoint y: 412, endPoint x: 1146, endPoint y: 397, distance: 15.0
click at [1148, 403] on div "FILME BC 473ML FILME BC 473ML C/18 FILME BC 473ML C/18 MP FILME BC 473ML CHILE …" at bounding box center [1153, 478] width 292 height 151
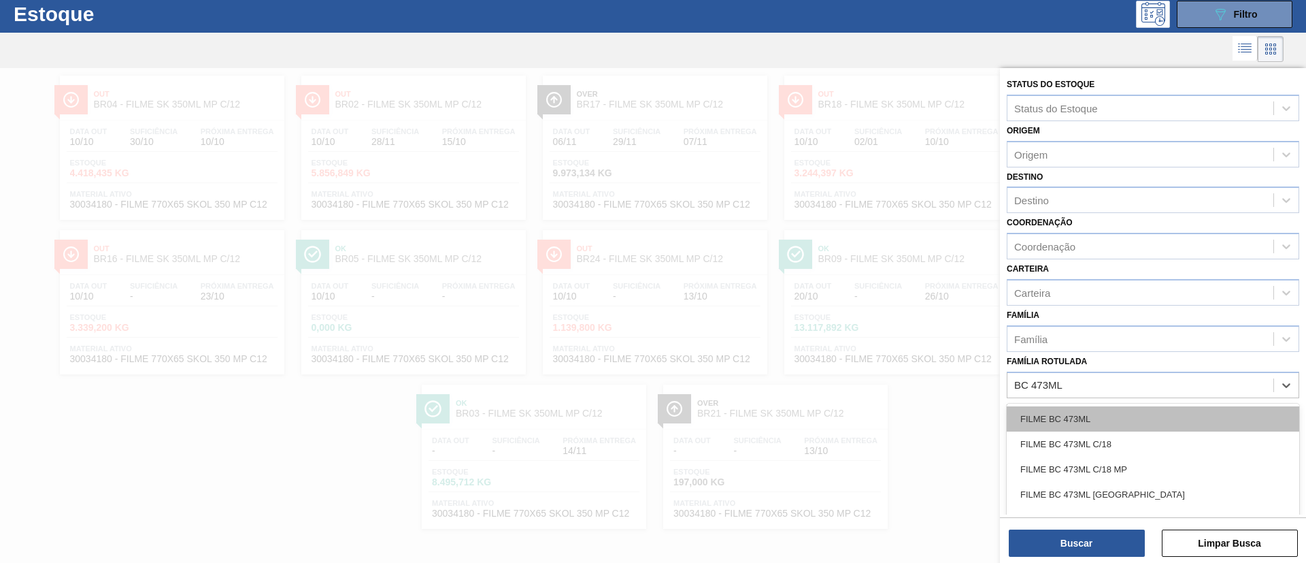
click at [1143, 428] on div "FILME BC 473ML" at bounding box center [1153, 418] width 292 height 25
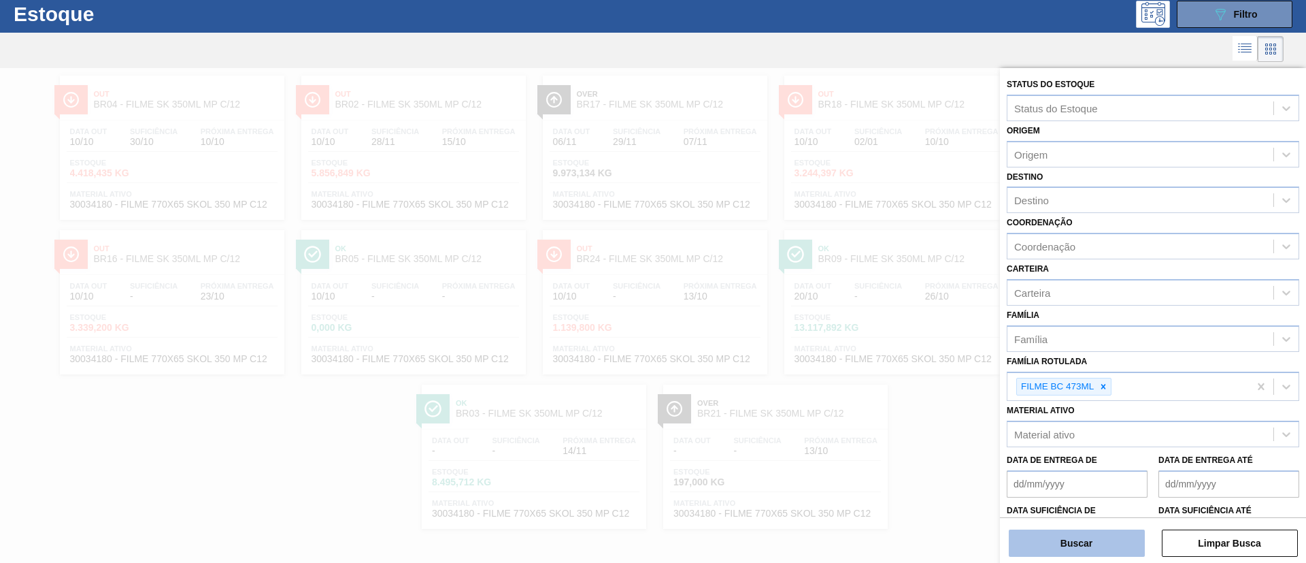
click at [1083, 549] on button "Buscar" at bounding box center [1077, 542] width 136 height 27
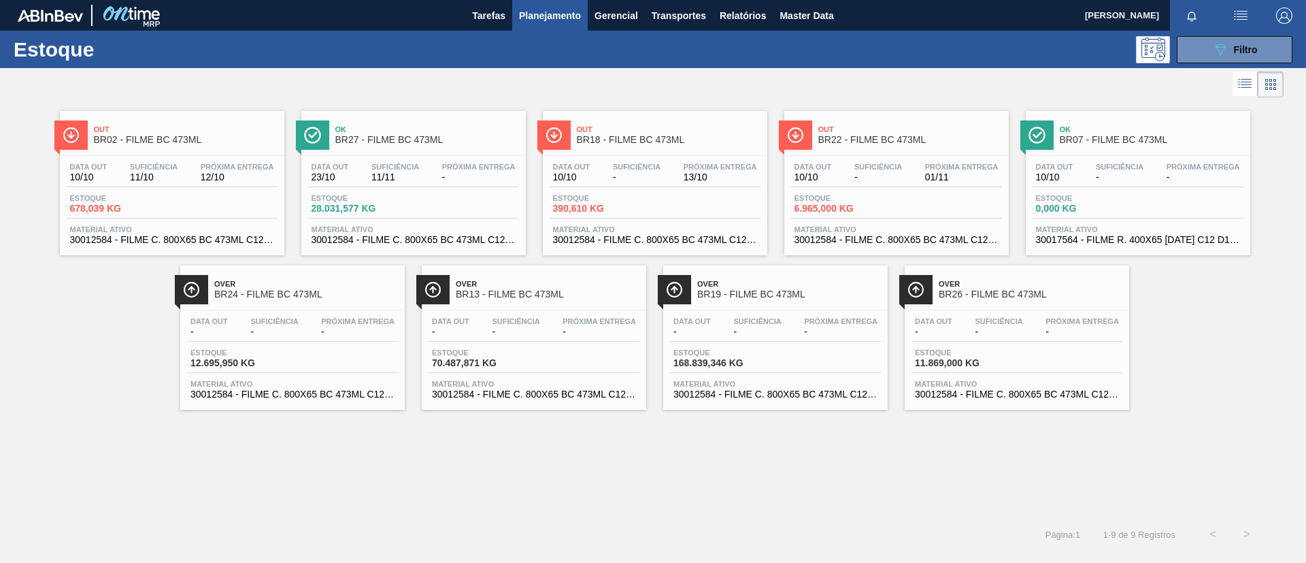
click at [231, 125] on span "Out" at bounding box center [186, 129] width 184 height 8
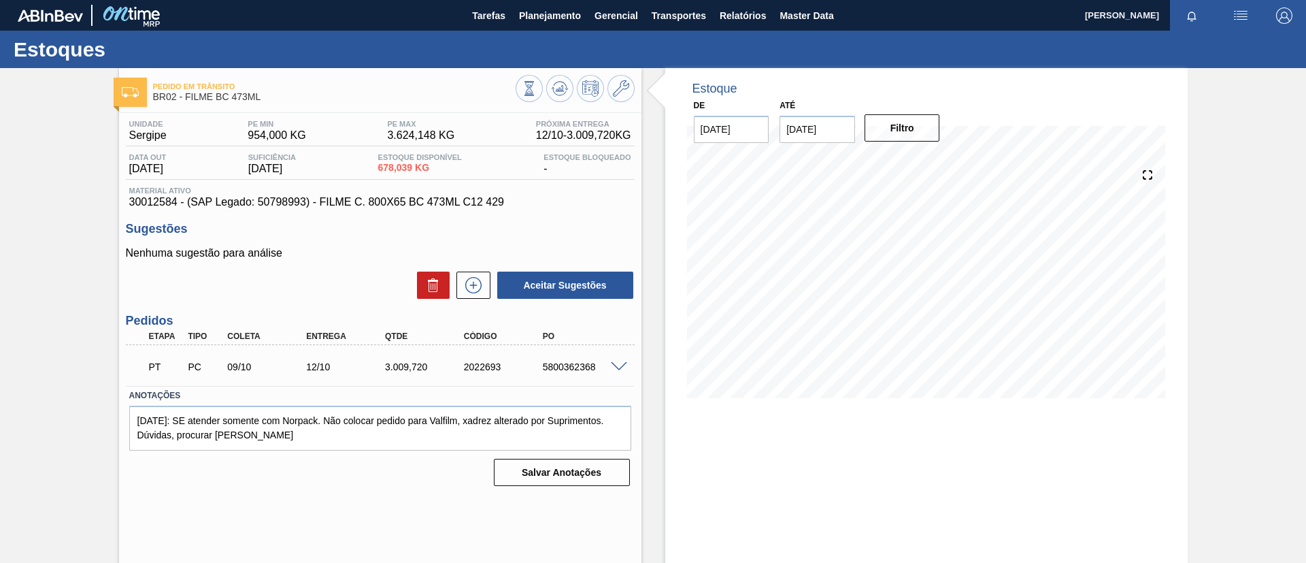
click at [611, 367] on span at bounding box center [619, 367] width 16 height 10
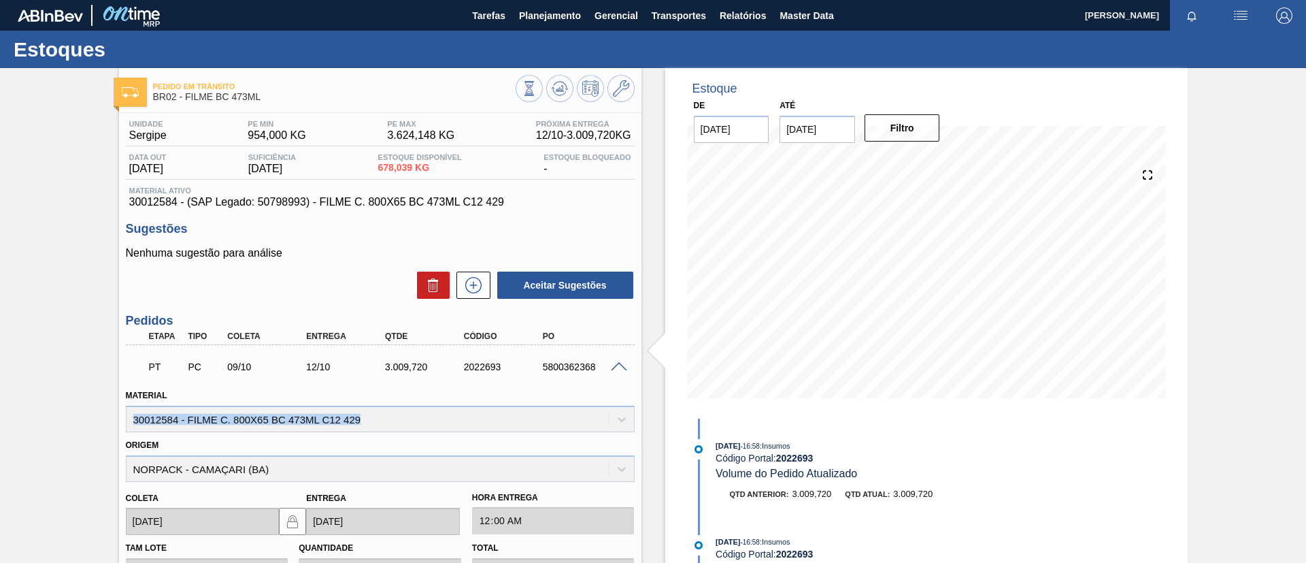
drag, startPoint x: 131, startPoint y: 421, endPoint x: 385, endPoint y: 424, distance: 254.4
click at [385, 424] on div "Material 30012584 - FILME C. 800X65 BC 473ML C12 429" at bounding box center [380, 409] width 509 height 46
copy div "30012584 - FILME C. 800X65 BC 473ML C12 429"
click at [0, 265] on div "Pedido em Trânsito BR02 - FILME BC 473ML Unidade Sergipe PE MIN 954,000 KG PE M…" at bounding box center [653, 447] width 1306 height 759
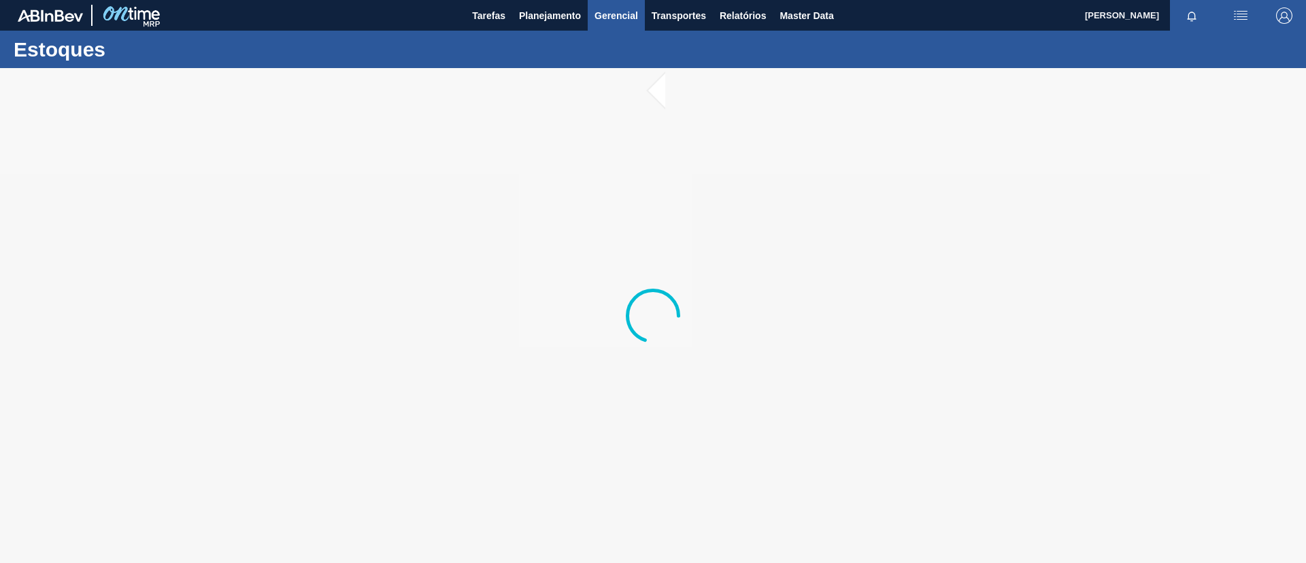
click at [588, 12] on button "Gerencial" at bounding box center [616, 15] width 57 height 31
click at [562, 18] on div at bounding box center [653, 281] width 1306 height 563
click at [529, 14] on span "Planejamento" at bounding box center [550, 15] width 62 height 16
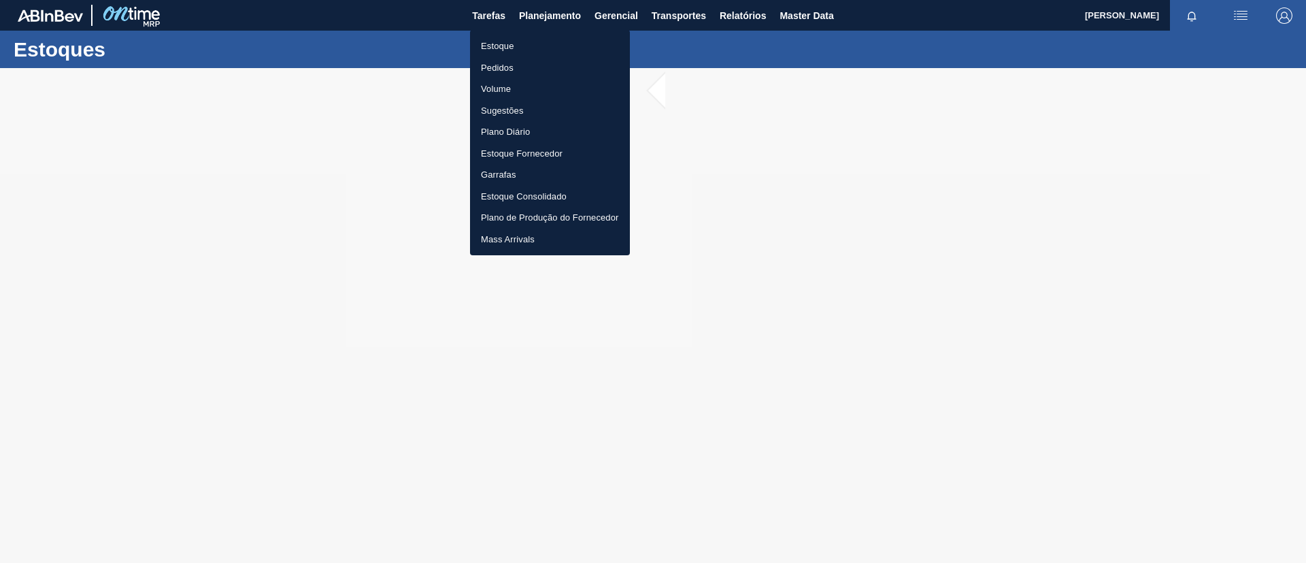
click at [520, 27] on div at bounding box center [653, 281] width 1306 height 563
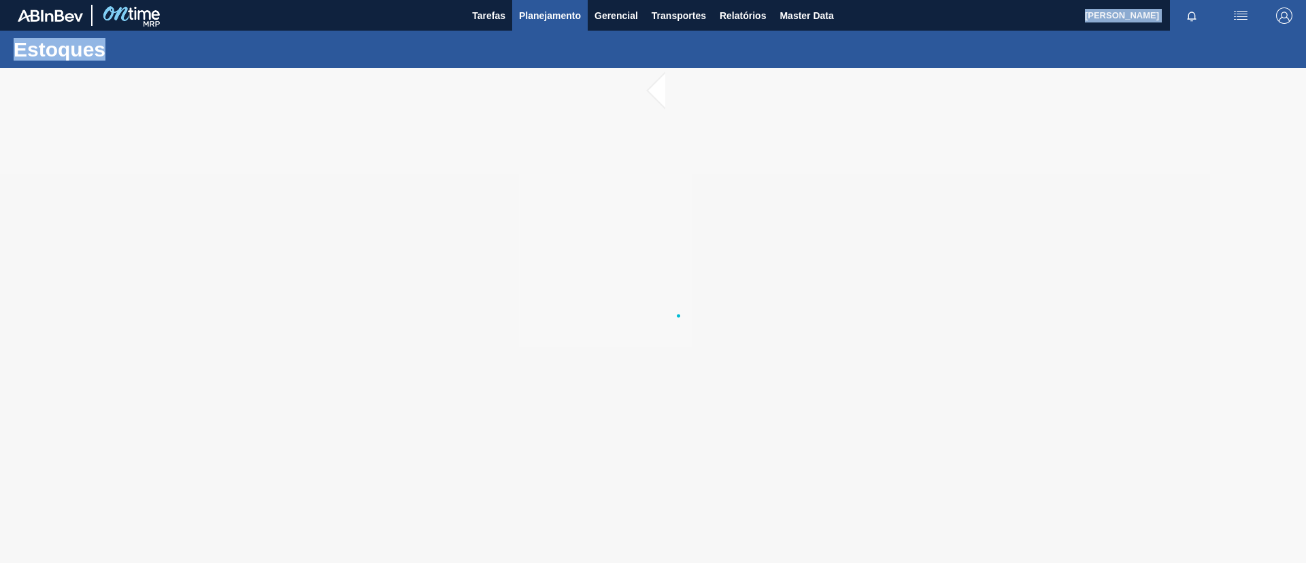
click at [517, 29] on main "Tarefas Planejamento Gerencial Transportes Relatórios Master Data [PERSON_NAME]…" at bounding box center [653, 281] width 1306 height 563
click at [526, 29] on button "Planejamento" at bounding box center [550, 15] width 76 height 31
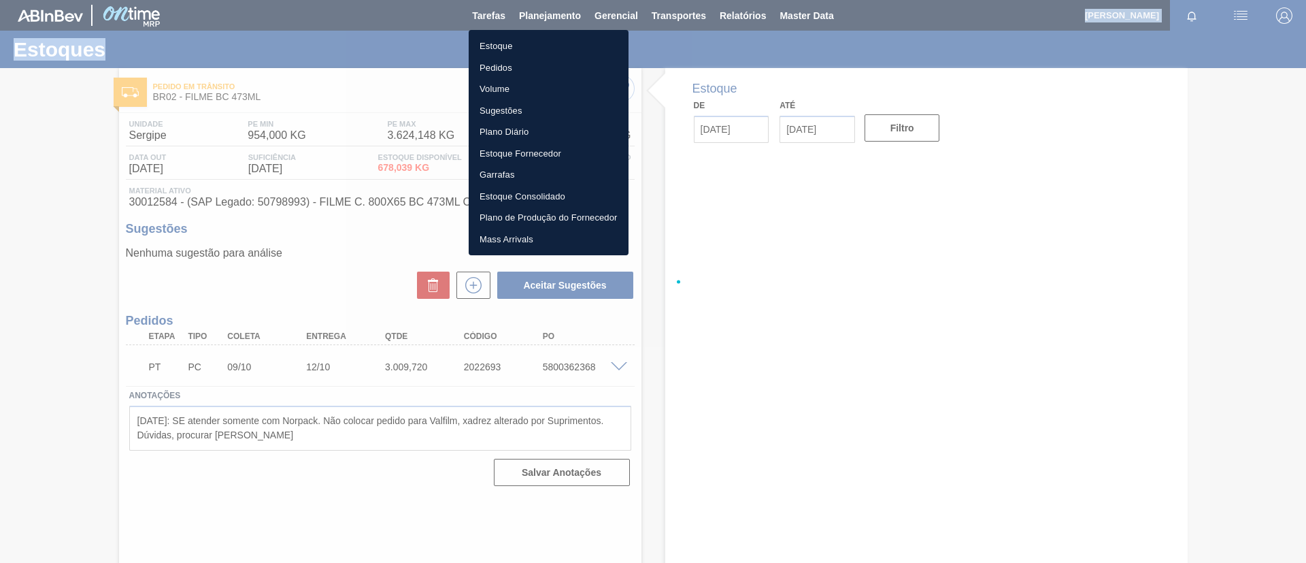
click at [524, 39] on li "Estoque" at bounding box center [549, 46] width 160 height 22
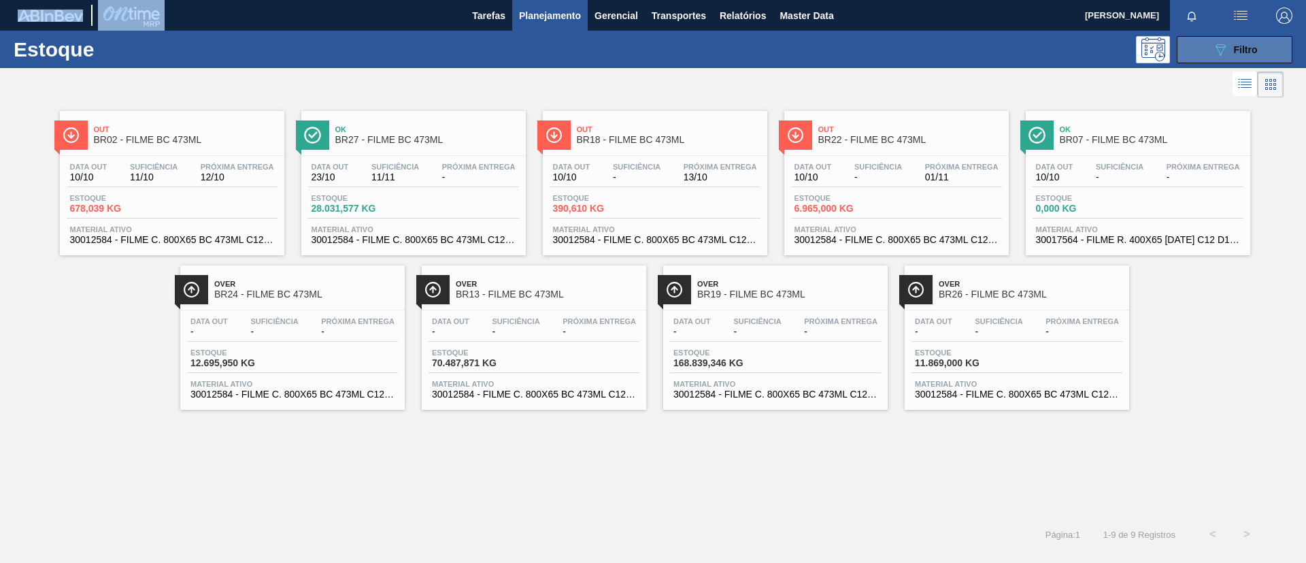
click at [1228, 46] on icon "089F7B8B-B2A5-4AFE-B5C0-19BA573D28AC" at bounding box center [1220, 49] width 16 height 16
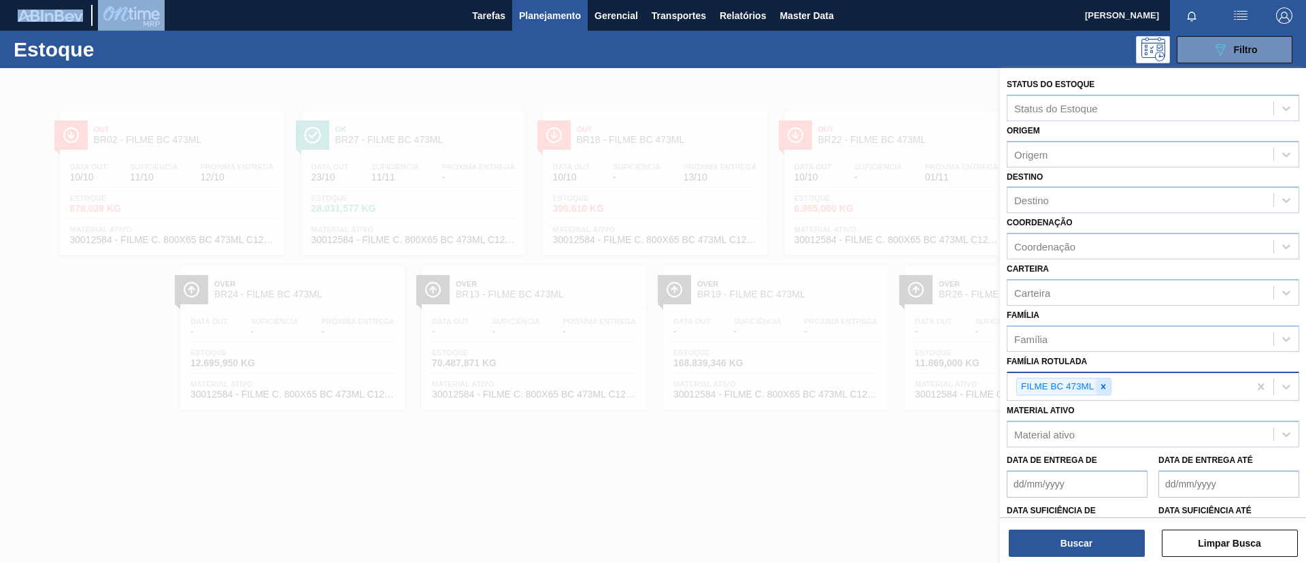
click at [1108, 388] on icon at bounding box center [1104, 387] width 10 height 10
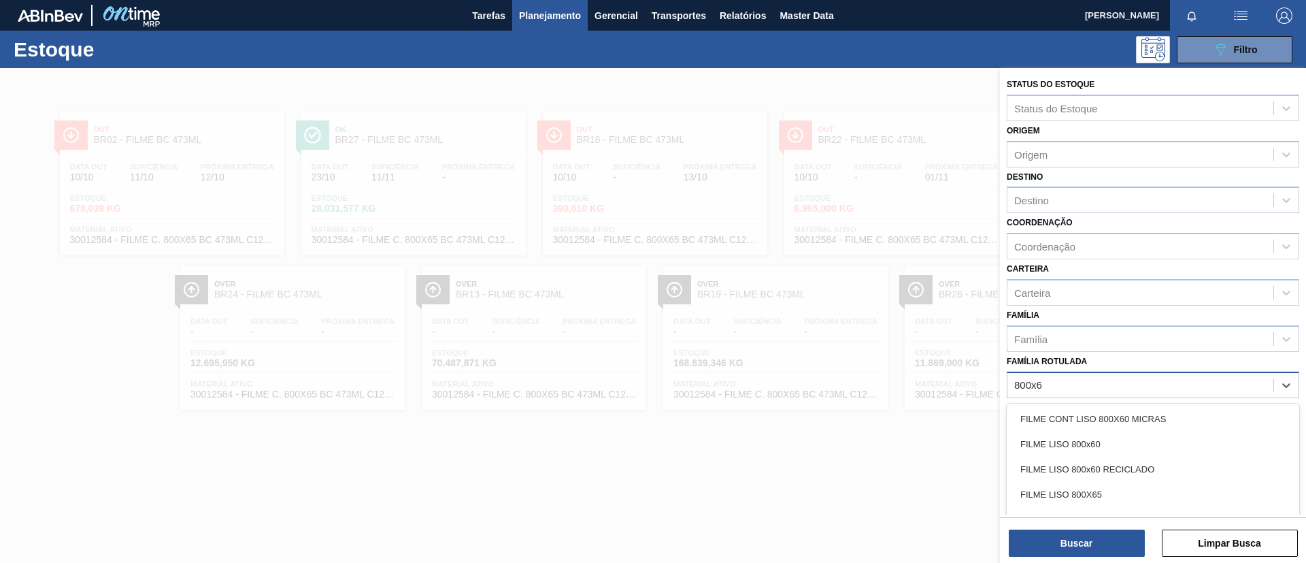
type Rotulada "800x60"
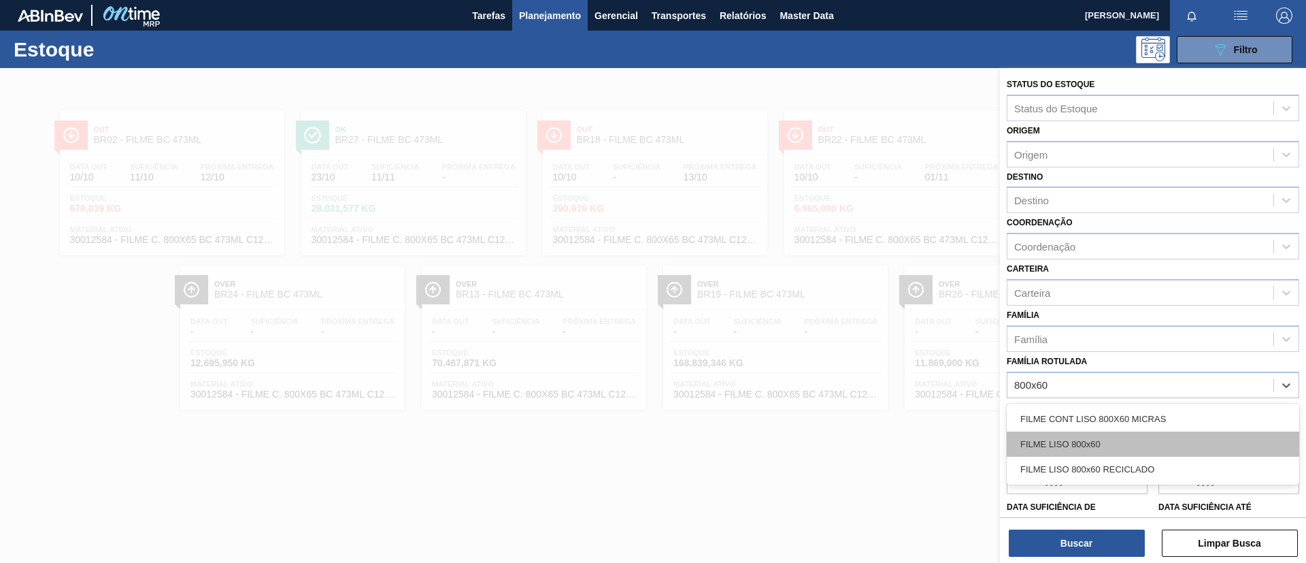
click at [1189, 446] on div "FILME LISO 800x60" at bounding box center [1153, 443] width 292 height 25
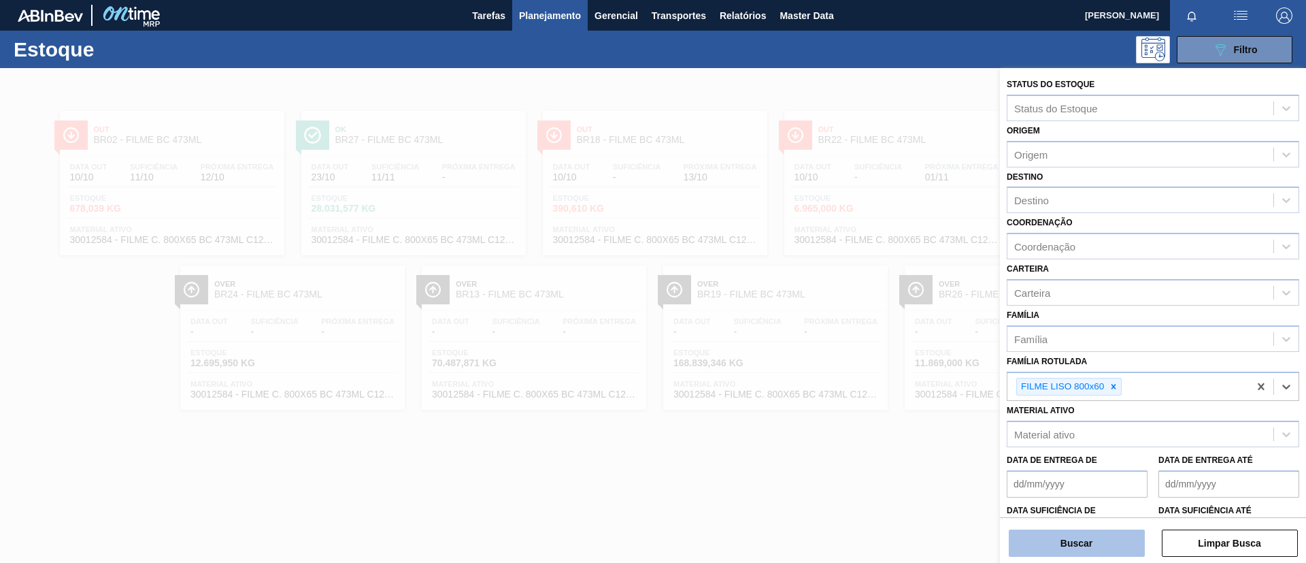
click at [1125, 535] on button "Buscar" at bounding box center [1077, 542] width 136 height 27
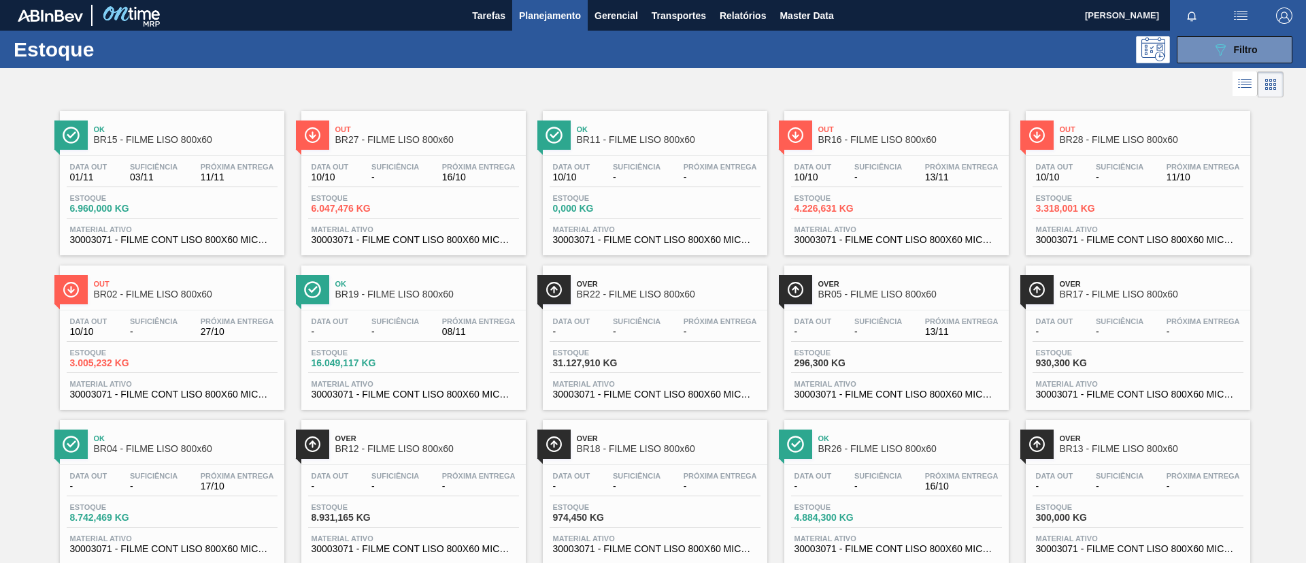
click at [218, 265] on div "Out BR02 - FILME LISO 800x60" at bounding box center [172, 283] width 224 height 37
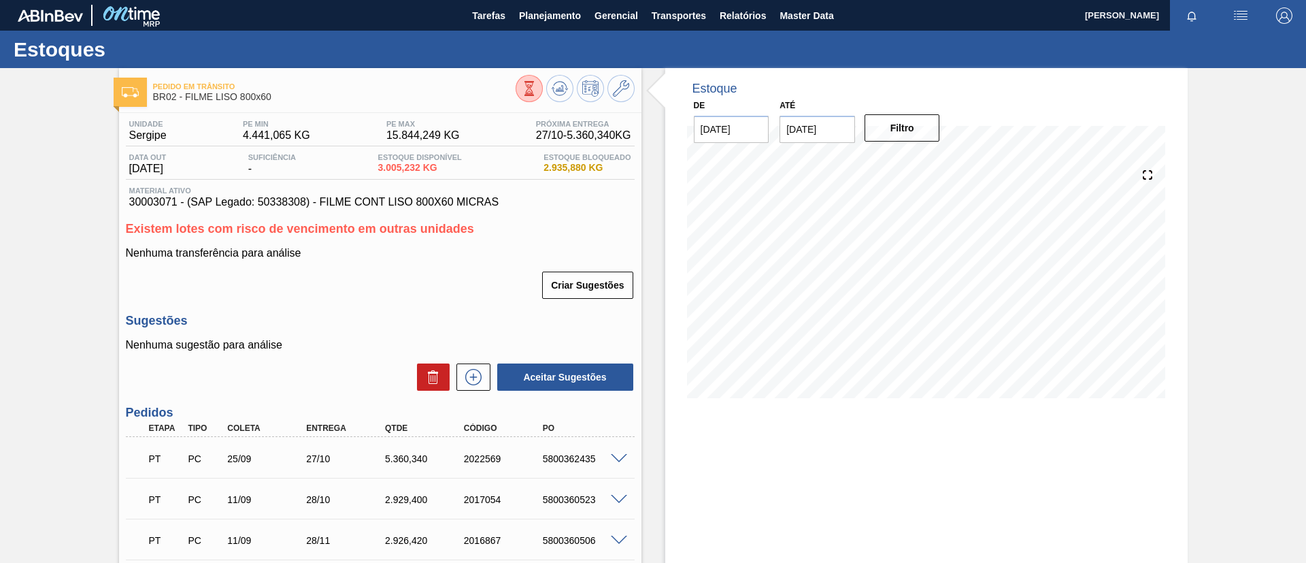
click at [59, 178] on div "Pedido em Trânsito BR02 - FILME LISO 800x60 Unidade Sergipe PE MIN 4.441,065 KG…" at bounding box center [653, 369] width 1306 height 603
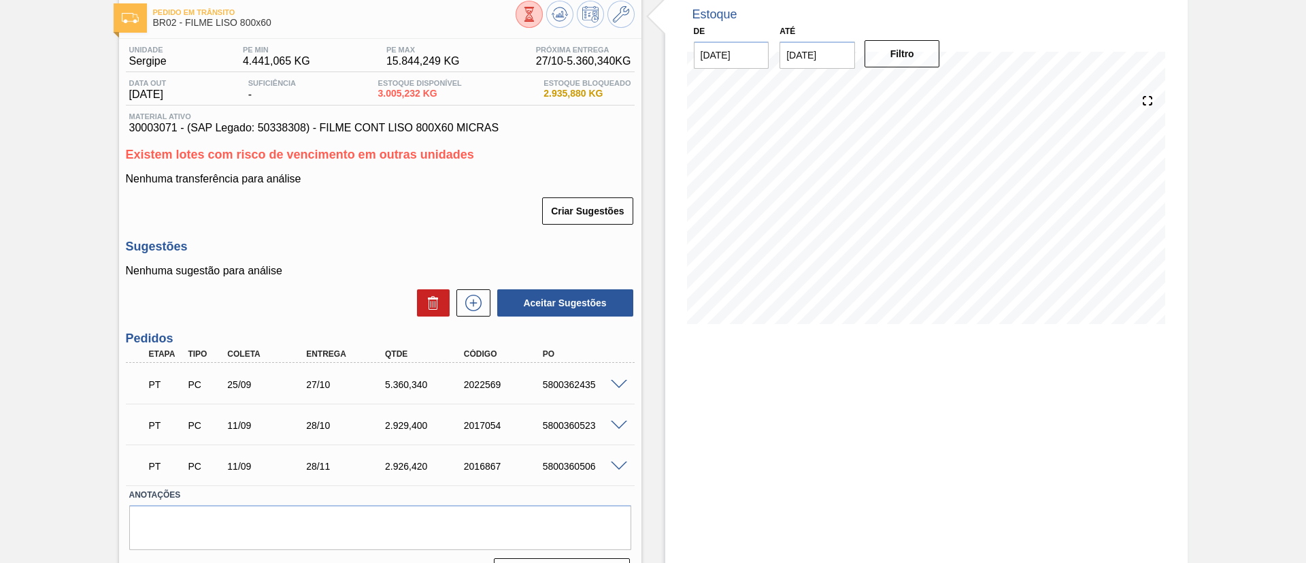
scroll to position [102, 0]
